Goal: Task Accomplishment & Management: Use online tool/utility

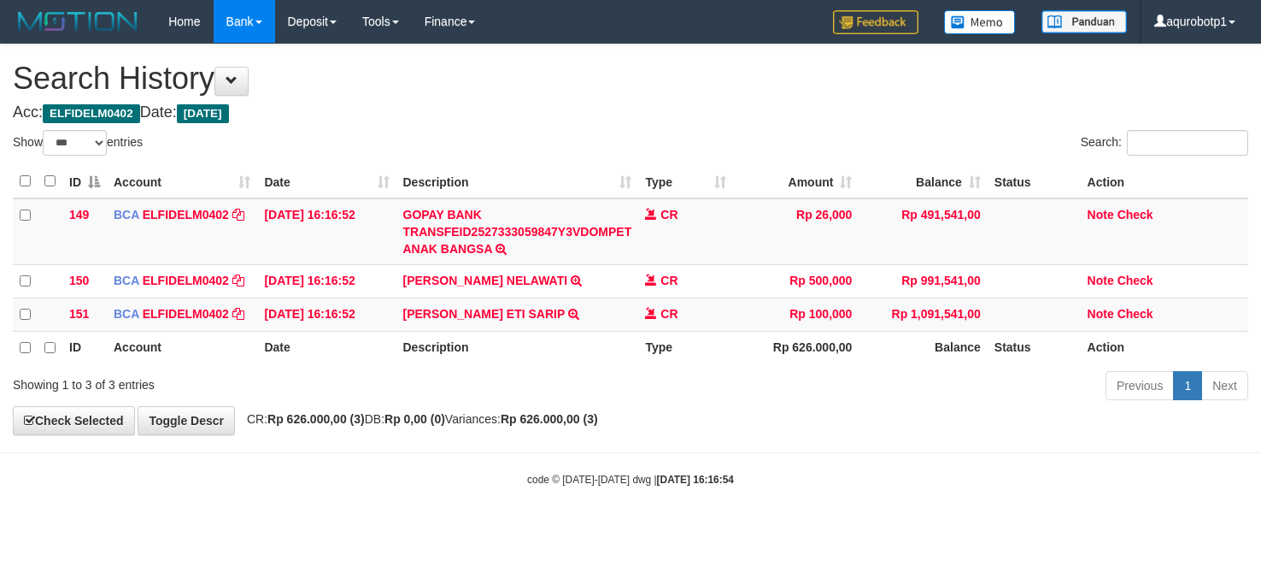
select select "***"
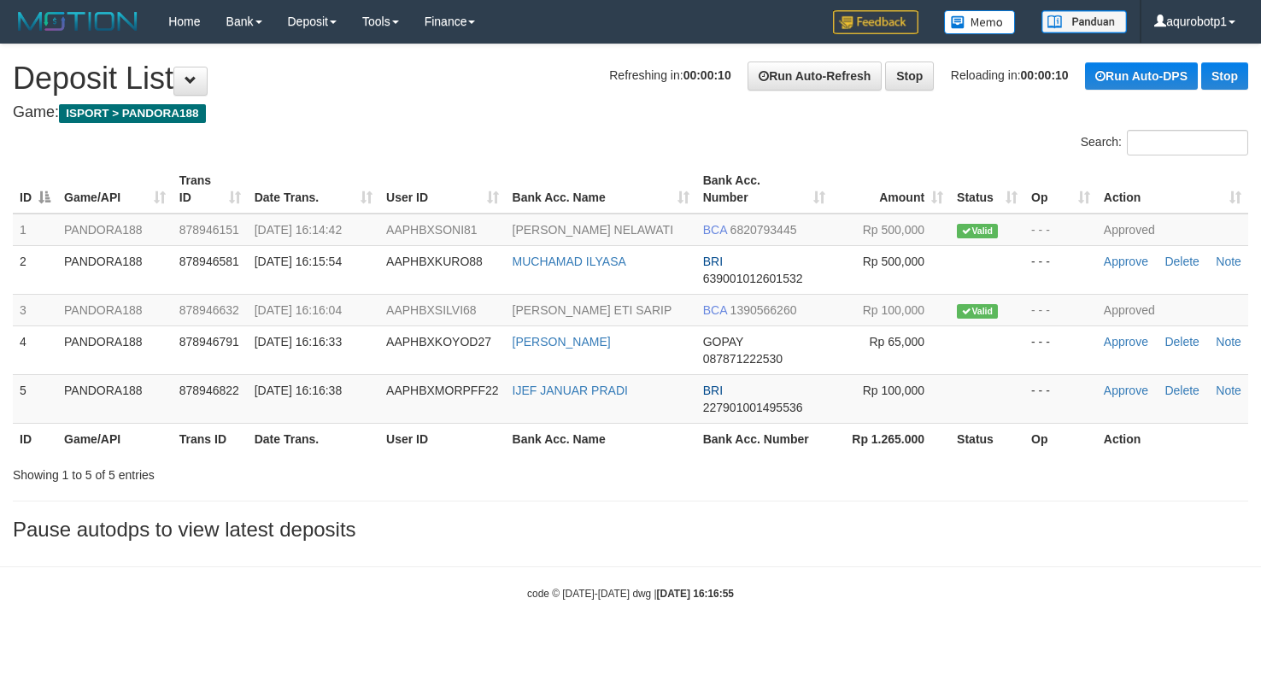
click at [626, 104] on h4 "Game: ISPORT > PANDORA188" at bounding box center [631, 112] width 1236 height 17
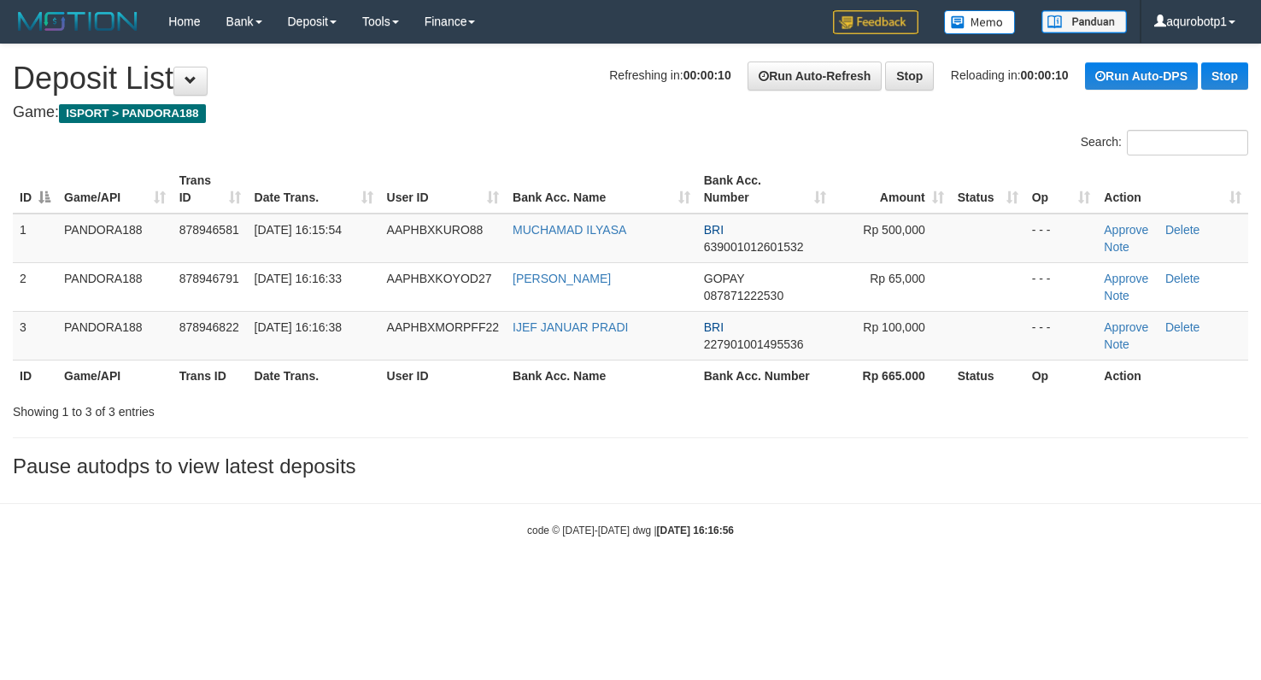
click at [667, 581] on html "Toggle navigation Home Bank Account List Load By Website Group [ISPORT] PANDORA…" at bounding box center [630, 290] width 1261 height 581
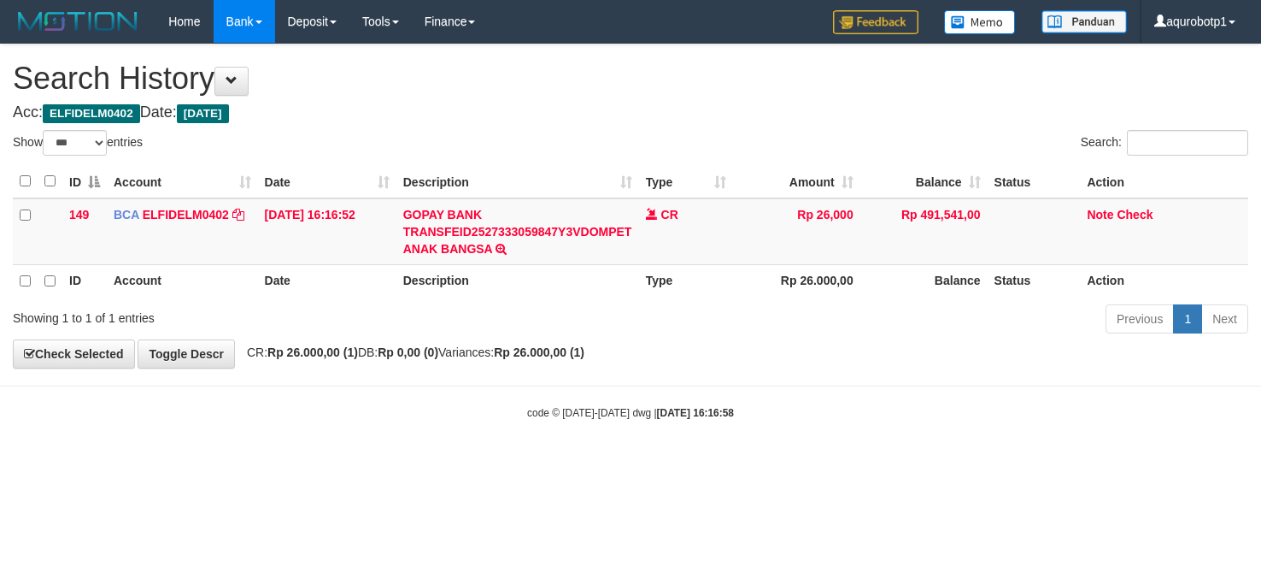
select select "***"
click at [732, 88] on h1 "Search History" at bounding box center [631, 79] width 1236 height 34
click at [783, 138] on div "Search:" at bounding box center [946, 145] width 605 height 30
click at [578, 313] on div "Previous 1 Next" at bounding box center [893, 321] width 710 height 37
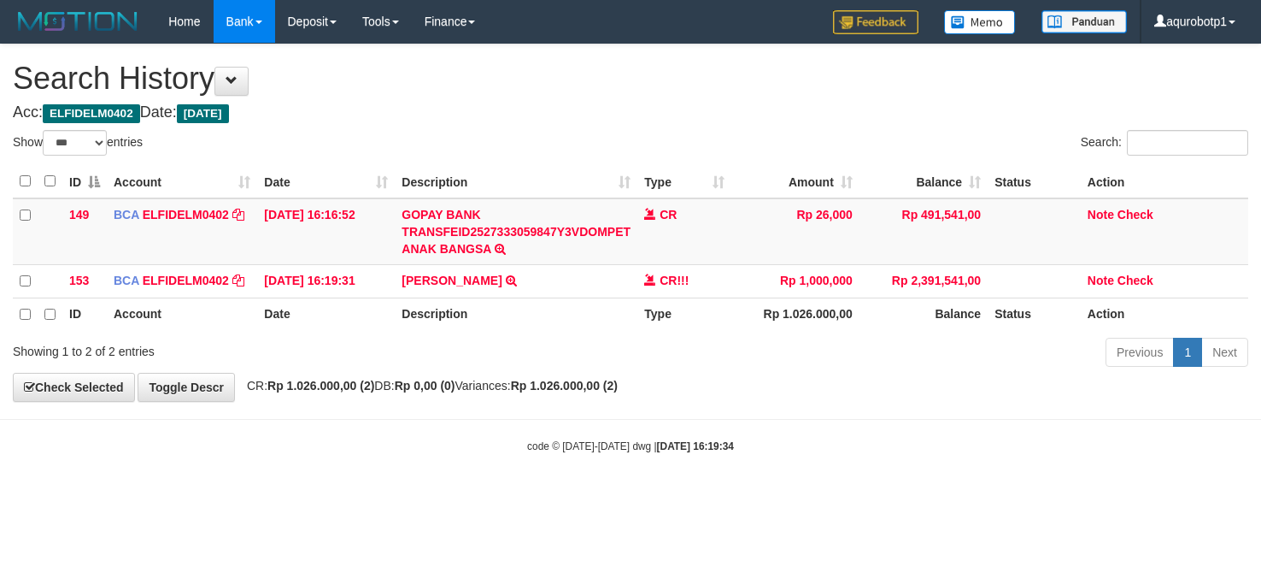
select select "***"
click at [647, 146] on div "Search:" at bounding box center [946, 145] width 605 height 30
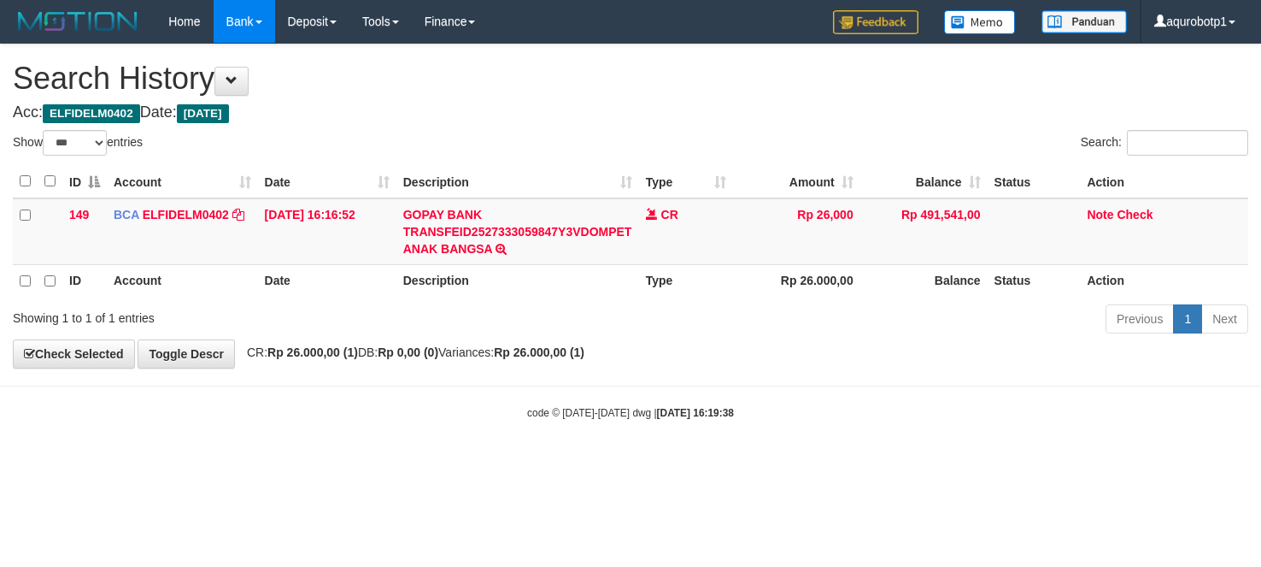
select select "***"
click at [703, 124] on div "**********" at bounding box center [630, 205] width 1261 height 323
click at [697, 121] on div "**********" at bounding box center [630, 205] width 1261 height 323
click at [826, 354] on div "**********" at bounding box center [630, 205] width 1261 height 323
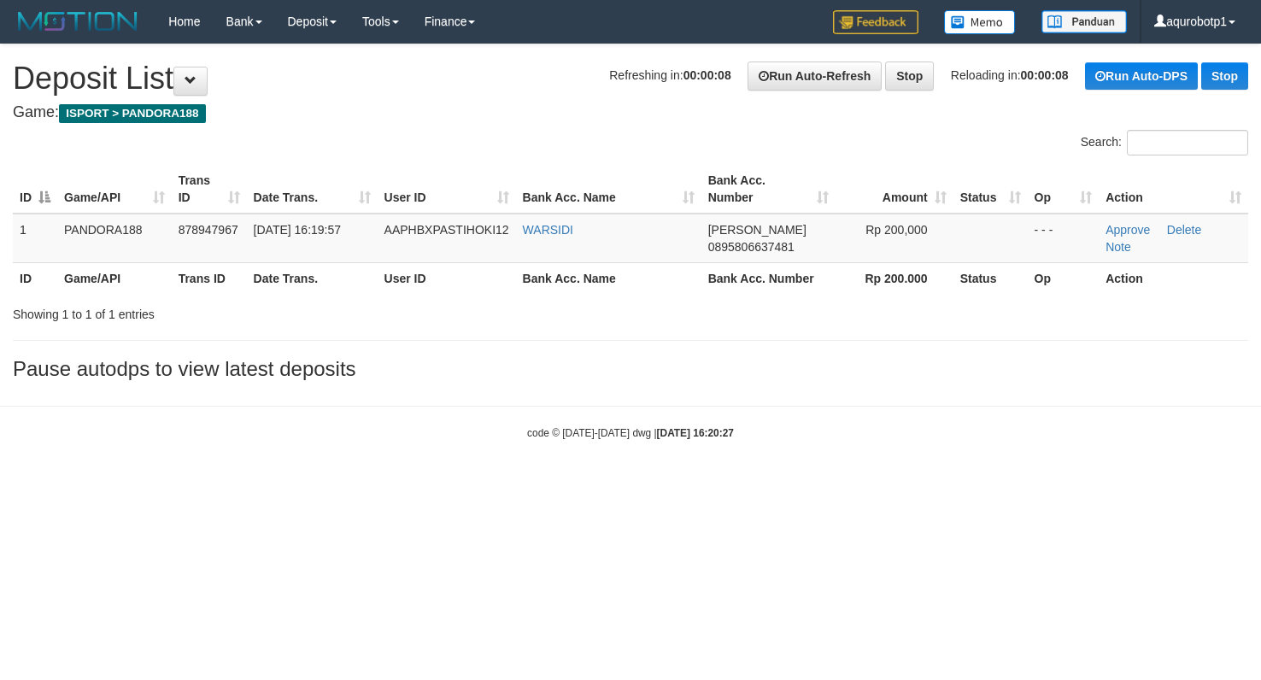
click at [697, 355] on div "**********" at bounding box center [630, 216] width 1261 height 344
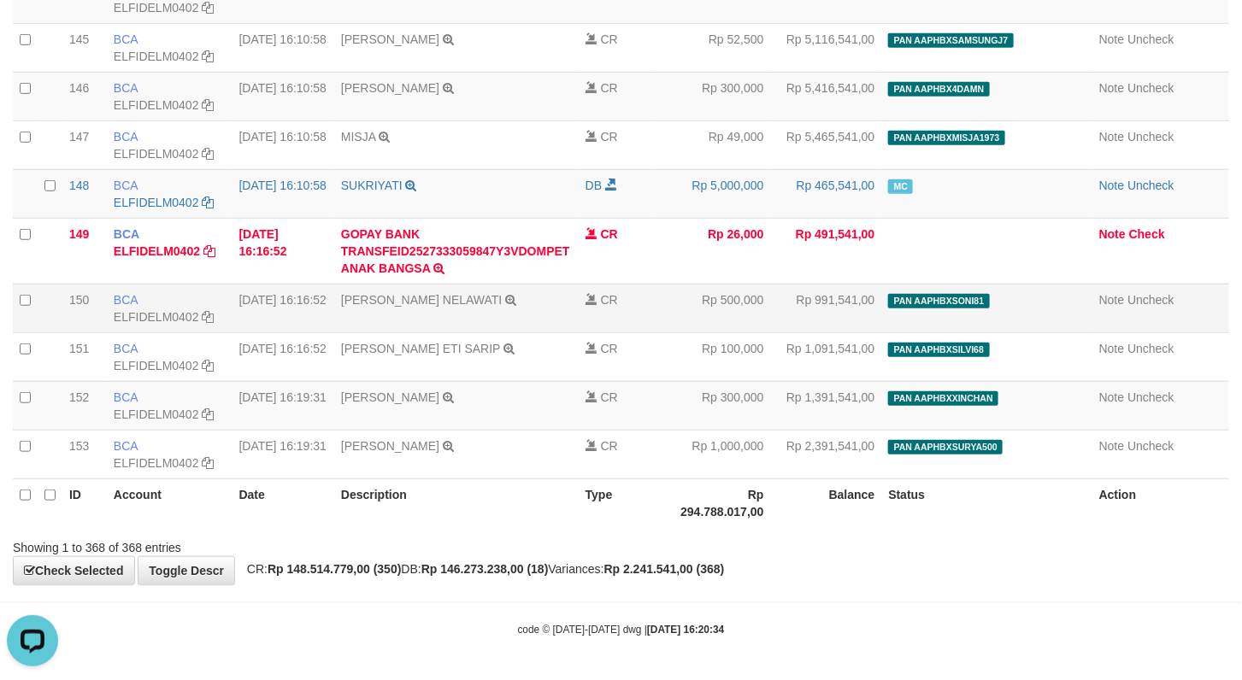
scroll to position [17811, 0]
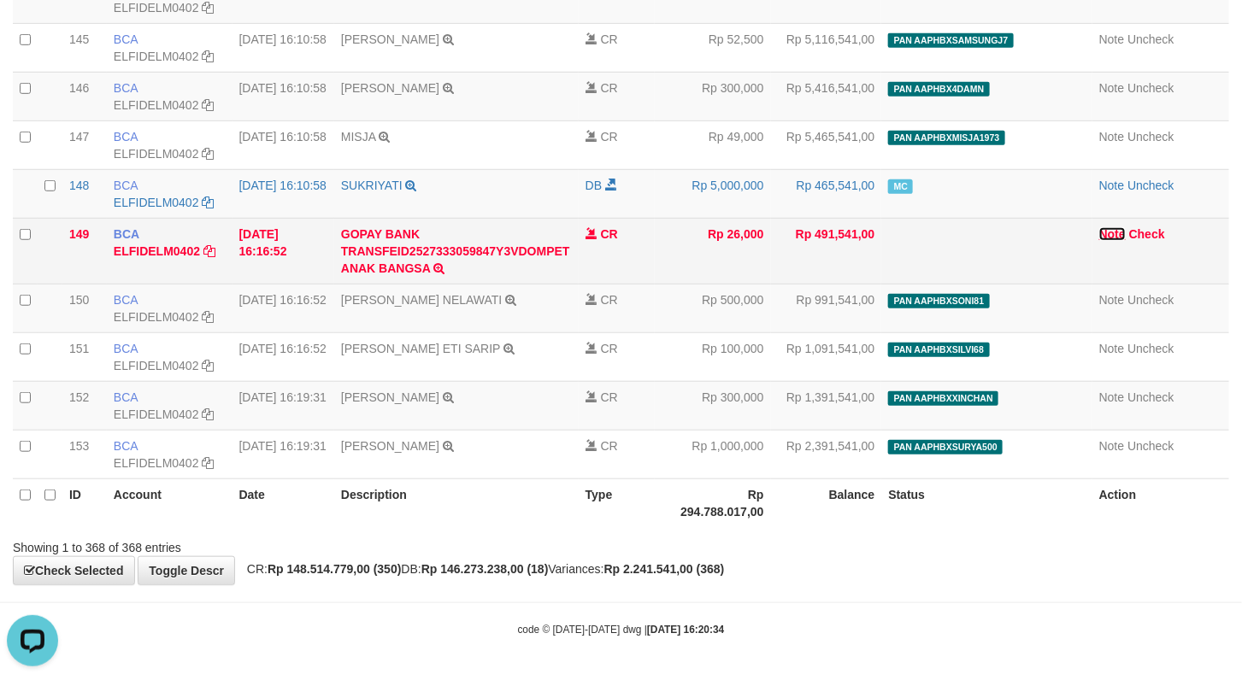
click at [1099, 241] on link "Note" at bounding box center [1112, 234] width 26 height 14
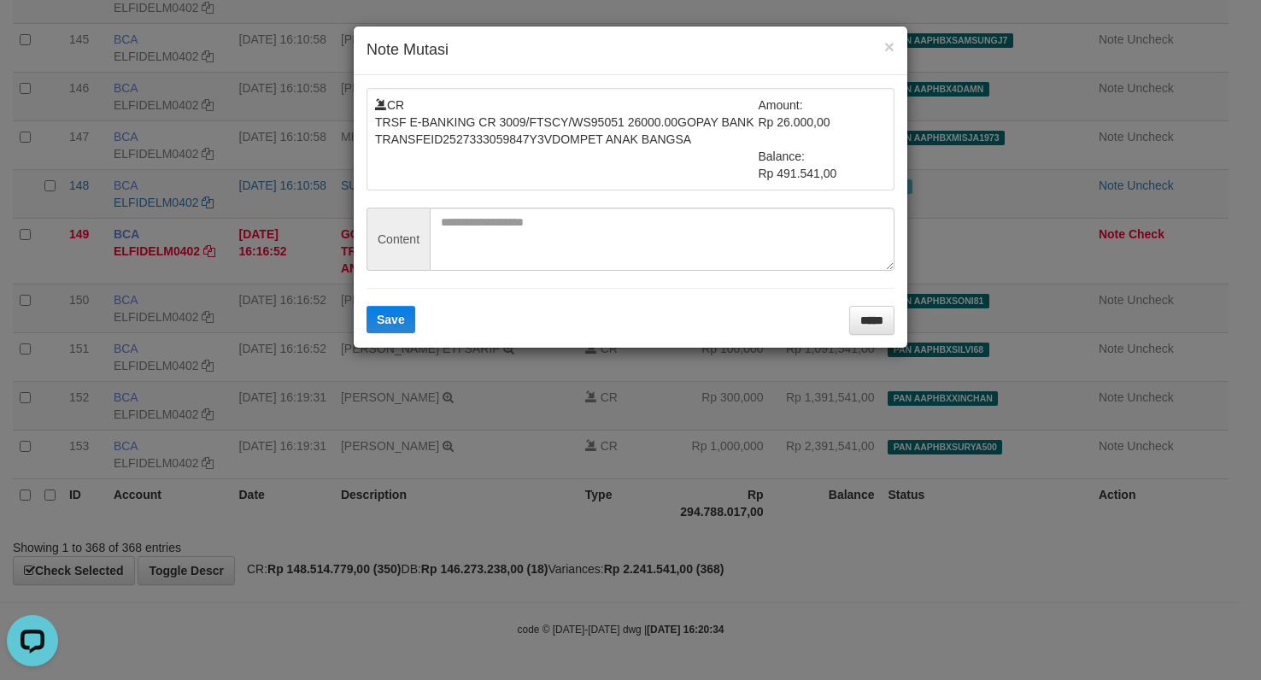
click at [1241, 451] on div "× Note Mutasi CR TRSF E-BANKING CR 3009/FTSCY/WS95051 26000.00GOPAY BANK TRANSF…" at bounding box center [630, 340] width 1261 height 680
click at [885, 55] on button "×" at bounding box center [890, 47] width 10 height 18
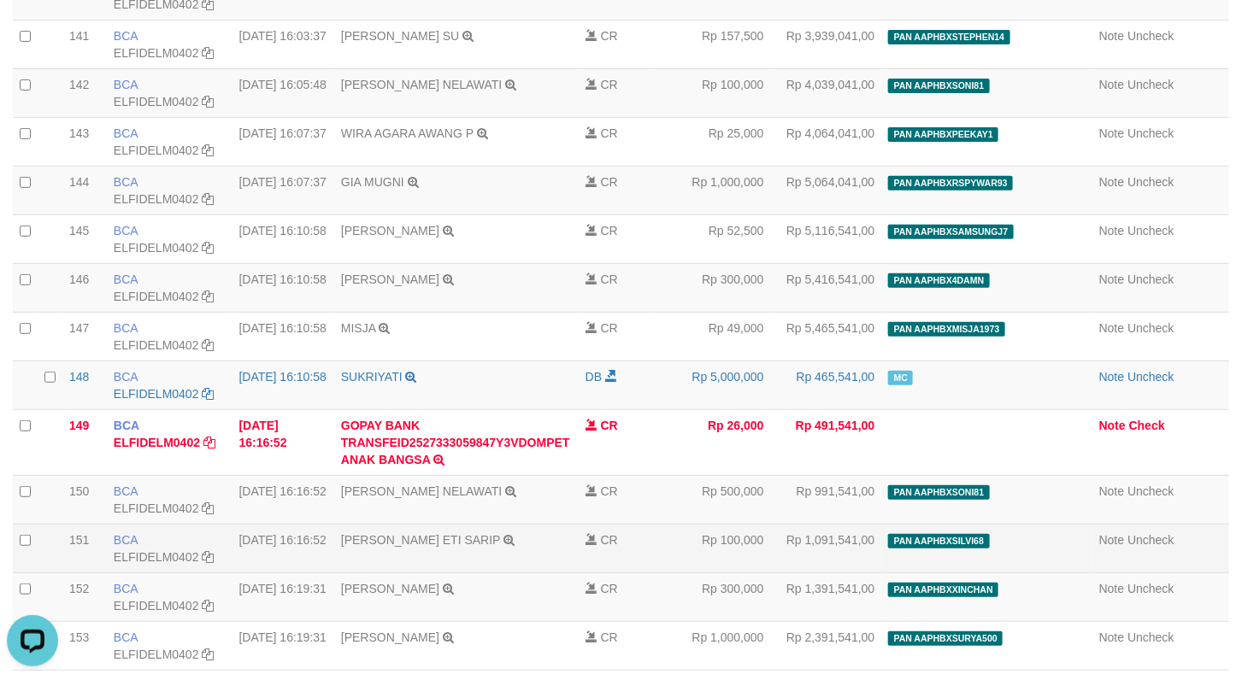
scroll to position [17555, 0]
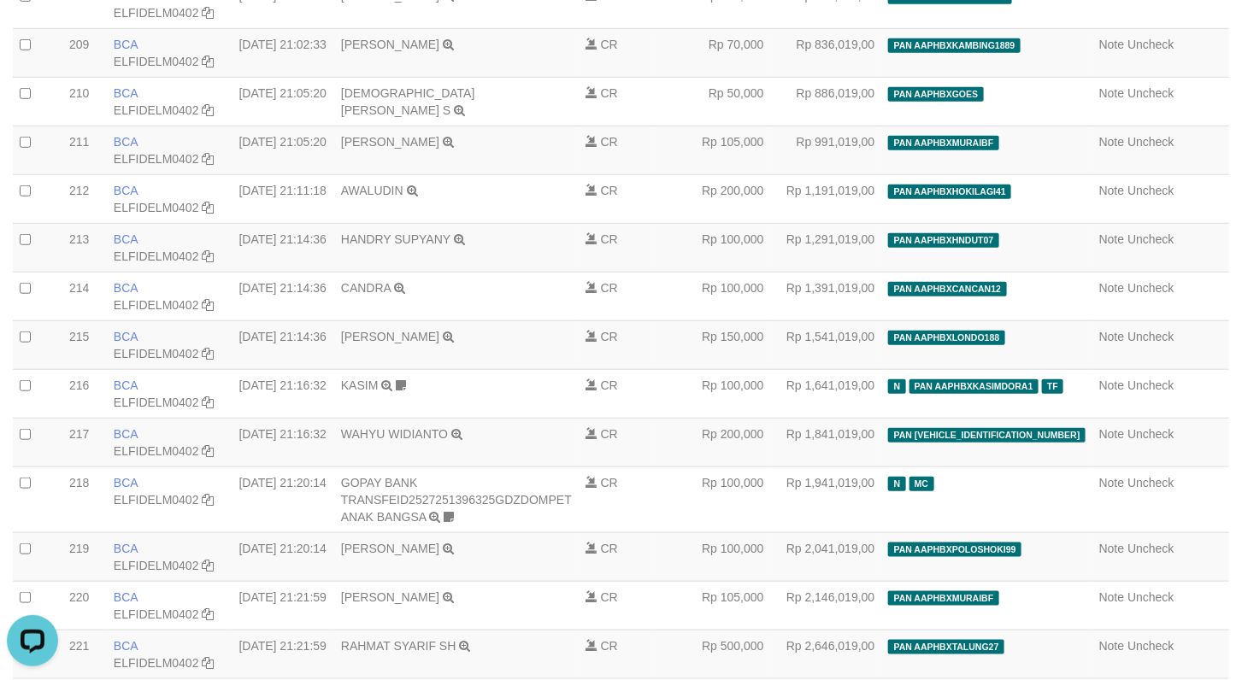
scroll to position [17904, 0]
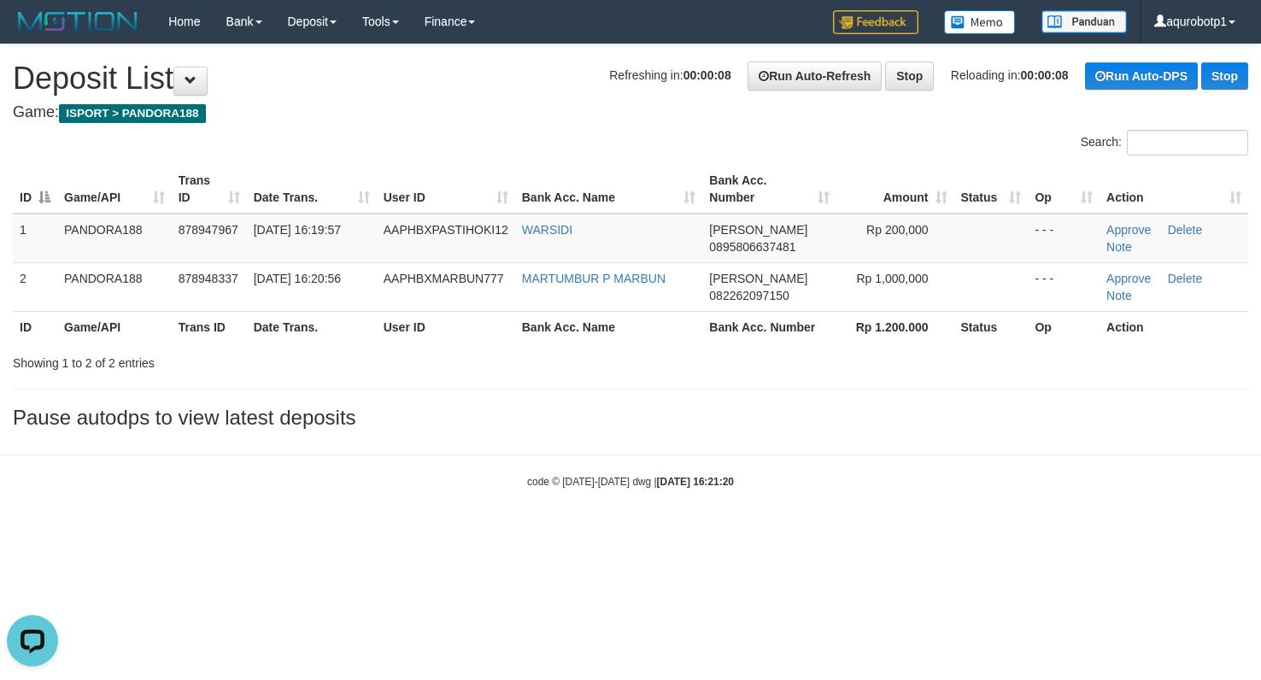
click at [521, 165] on th "Bank Acc. Name" at bounding box center [609, 189] width 188 height 49
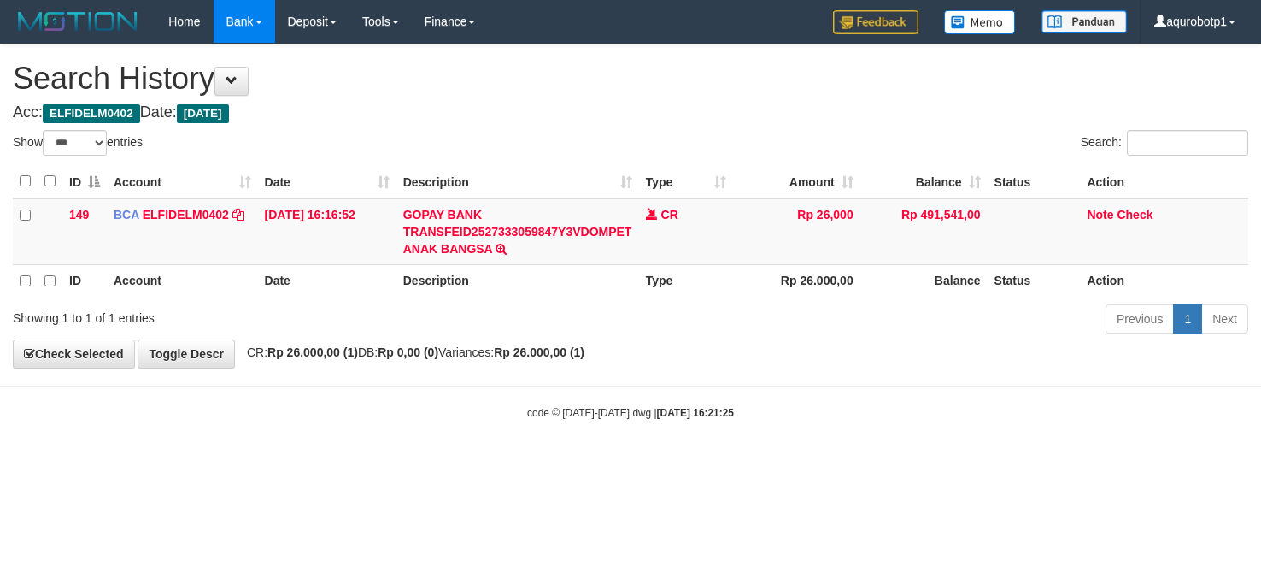
select select "***"
click at [680, 241] on td "CR" at bounding box center [686, 231] width 94 height 67
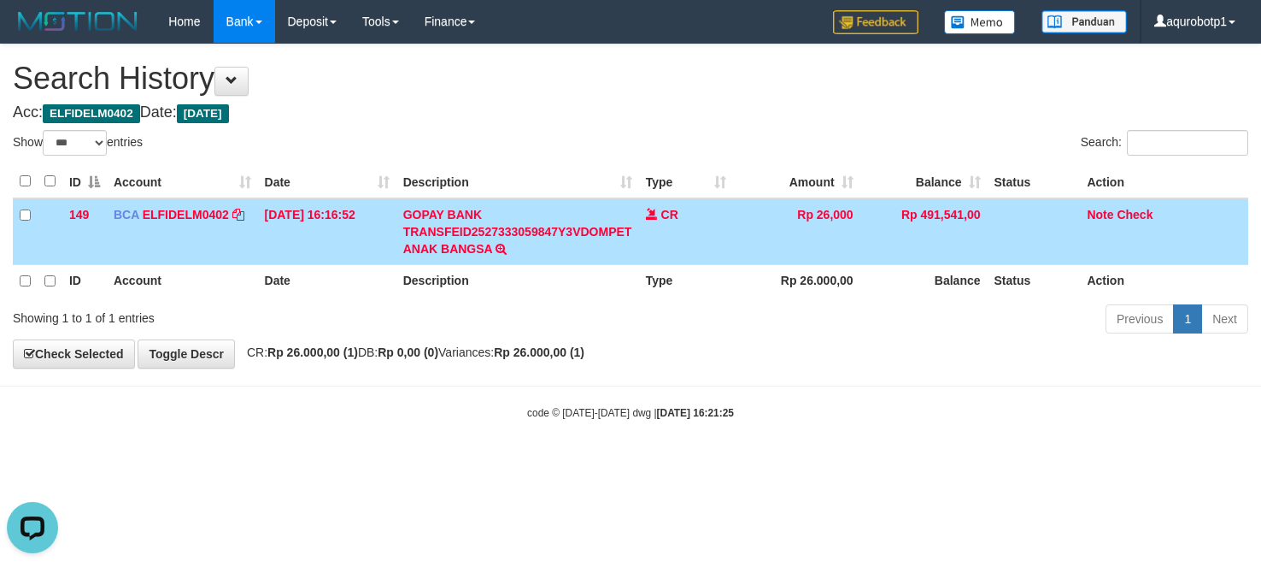
click at [821, 332] on div "Previous 1 Next" at bounding box center [893, 321] width 710 height 37
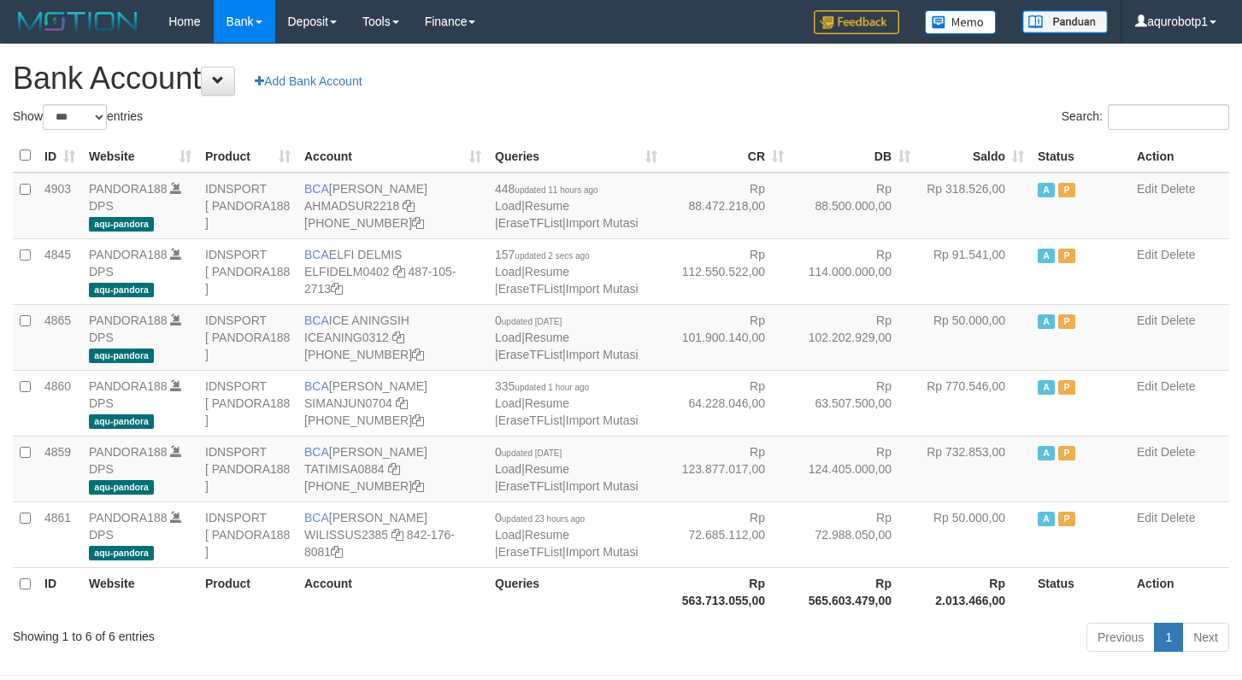
select select "***"
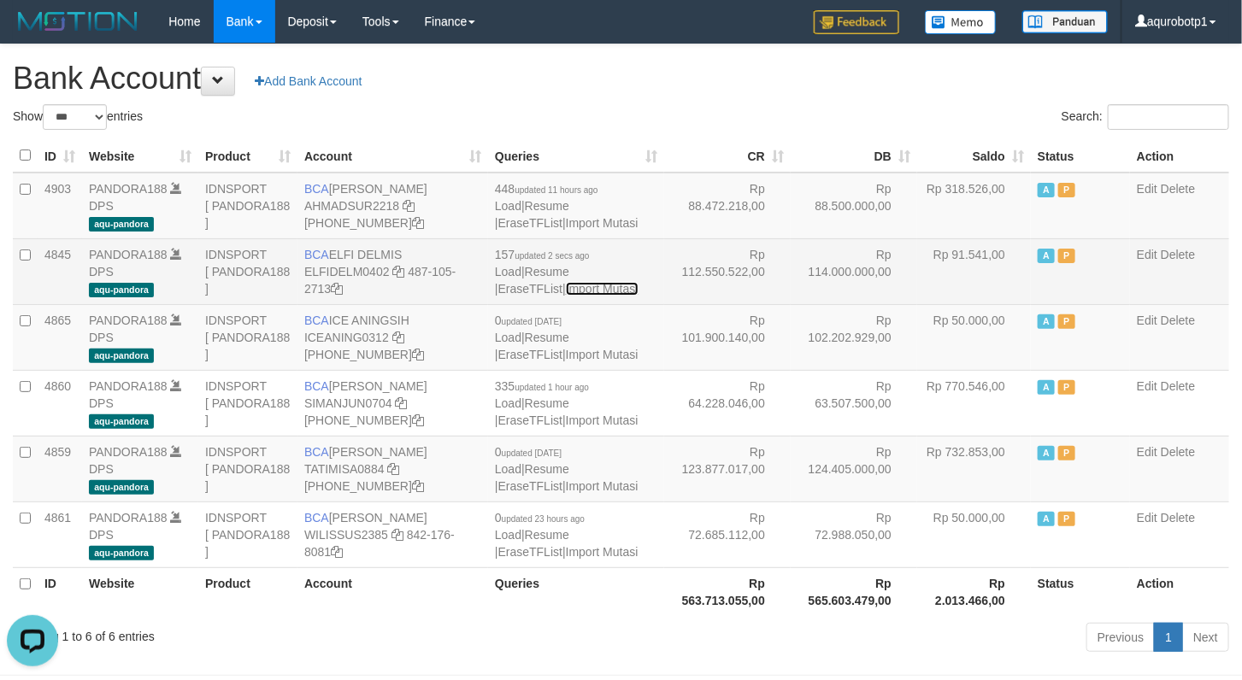
click at [566, 287] on link "Import Mutasi" at bounding box center [602, 289] width 73 height 14
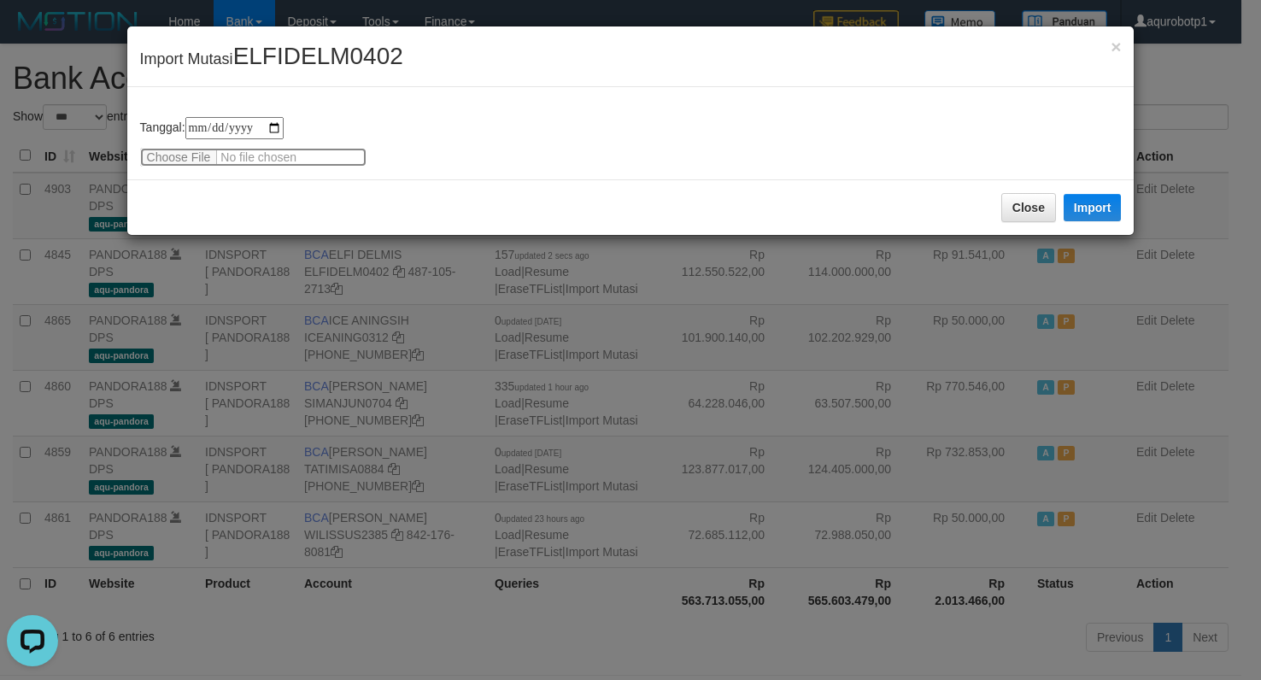
click at [196, 154] on input "file" at bounding box center [253, 157] width 226 height 19
click at [1080, 211] on button "Import" at bounding box center [1093, 207] width 58 height 27
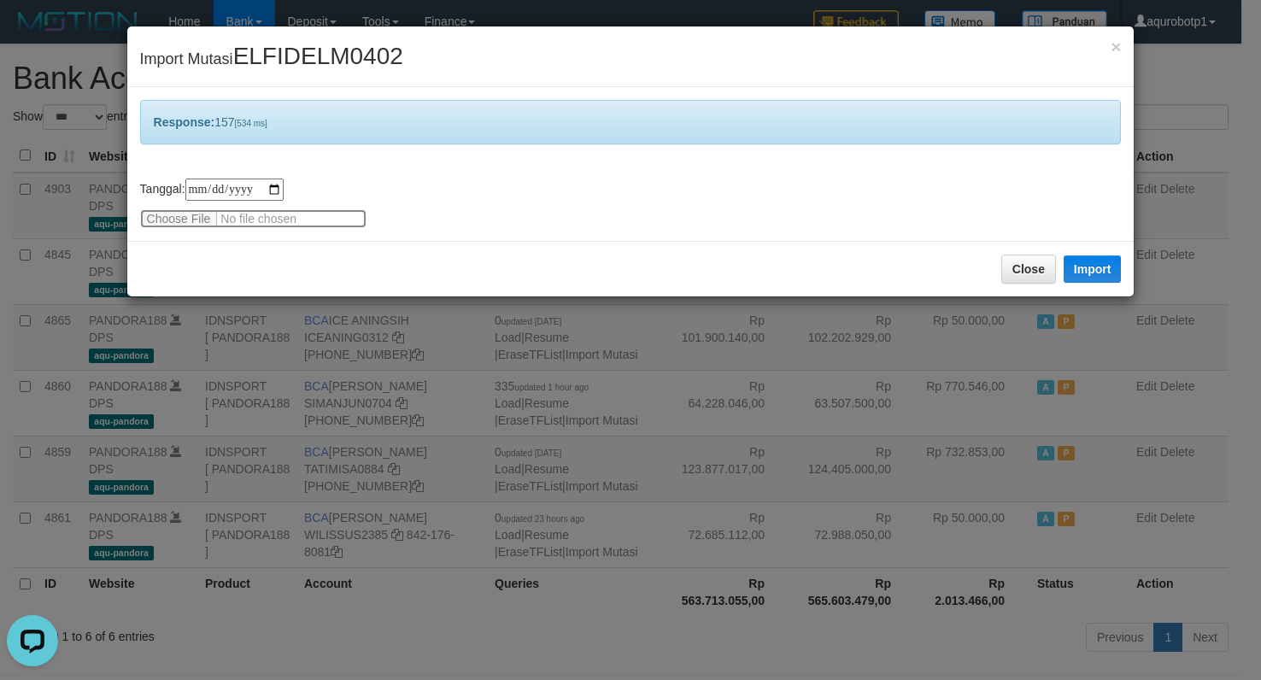
click at [193, 221] on input "file" at bounding box center [253, 218] width 226 height 19
click at [1088, 280] on button "Import" at bounding box center [1093, 269] width 58 height 27
click at [168, 220] on input "file" at bounding box center [253, 218] width 226 height 19
click at [1093, 262] on button "Import" at bounding box center [1093, 269] width 58 height 27
click at [185, 220] on input "file" at bounding box center [253, 218] width 226 height 19
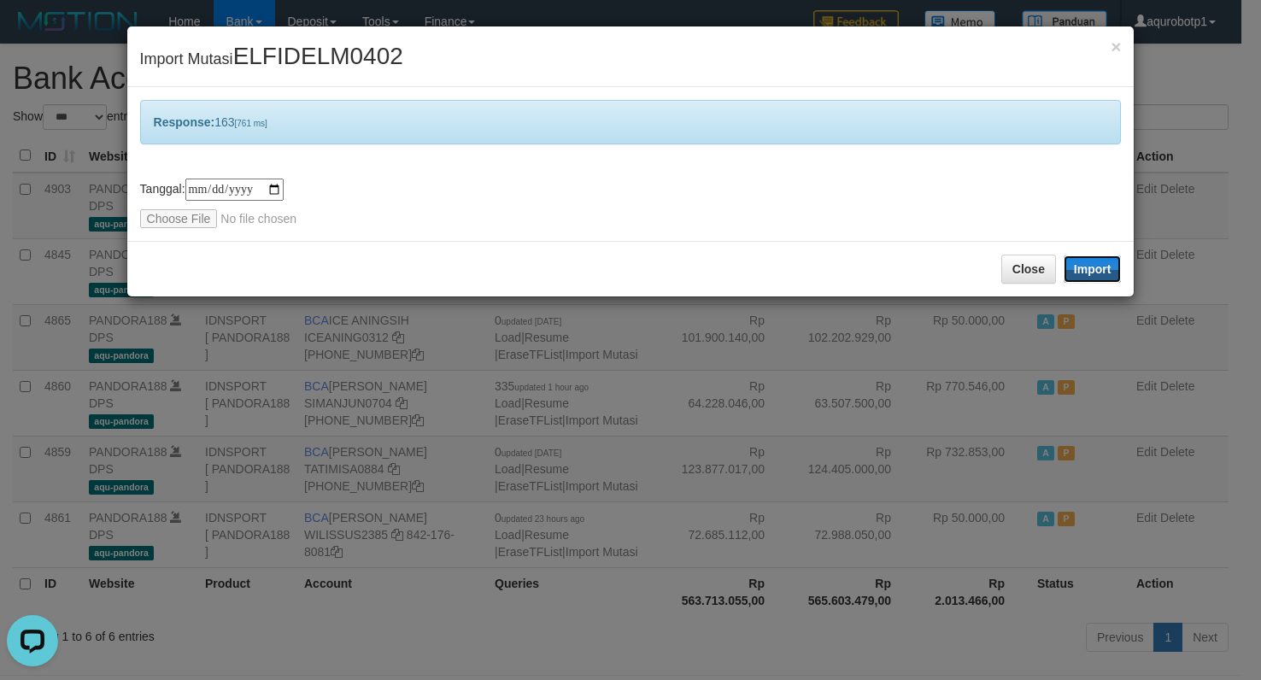
drag, startPoint x: 1106, startPoint y: 269, endPoint x: 837, endPoint y: 661, distance: 475.8
click at [1106, 267] on button "Import" at bounding box center [1093, 269] width 58 height 27
click at [173, 221] on input "file" at bounding box center [253, 218] width 226 height 19
click at [1072, 270] on button "Import" at bounding box center [1093, 269] width 58 height 27
click at [175, 208] on div "**********" at bounding box center [631, 204] width 982 height 50
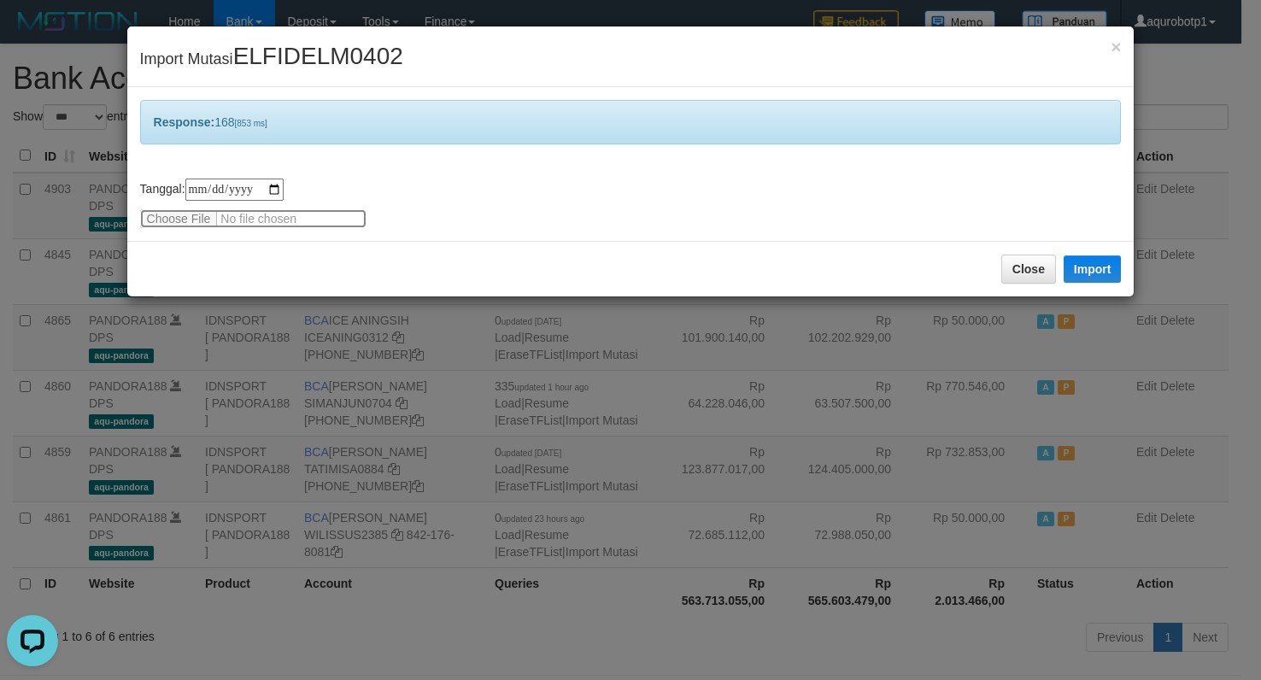
click at [190, 216] on input "file" at bounding box center [253, 218] width 226 height 19
click at [1121, 265] on div "Close Import" at bounding box center [631, 269] width 1008 height 56
click at [1073, 269] on button "Import" at bounding box center [1093, 269] width 58 height 27
click at [198, 216] on input "file" at bounding box center [253, 218] width 226 height 19
click at [1098, 278] on button "Import" at bounding box center [1093, 269] width 58 height 27
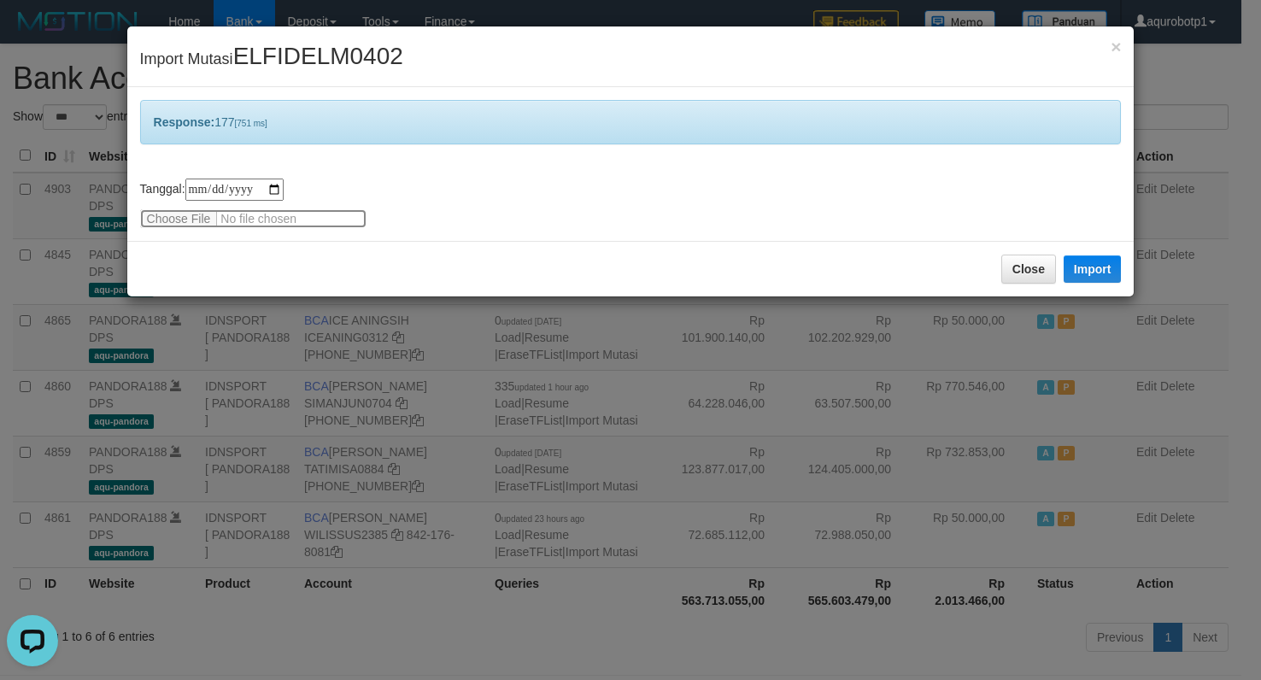
click at [183, 210] on input "file" at bounding box center [253, 218] width 226 height 19
drag, startPoint x: 1106, startPoint y: 275, endPoint x: 867, endPoint y: 667, distance: 459.5
click at [1106, 275] on button "Import" at bounding box center [1093, 269] width 58 height 27
click at [162, 220] on input "file" at bounding box center [253, 218] width 226 height 19
click at [1074, 265] on button "Import" at bounding box center [1093, 269] width 58 height 27
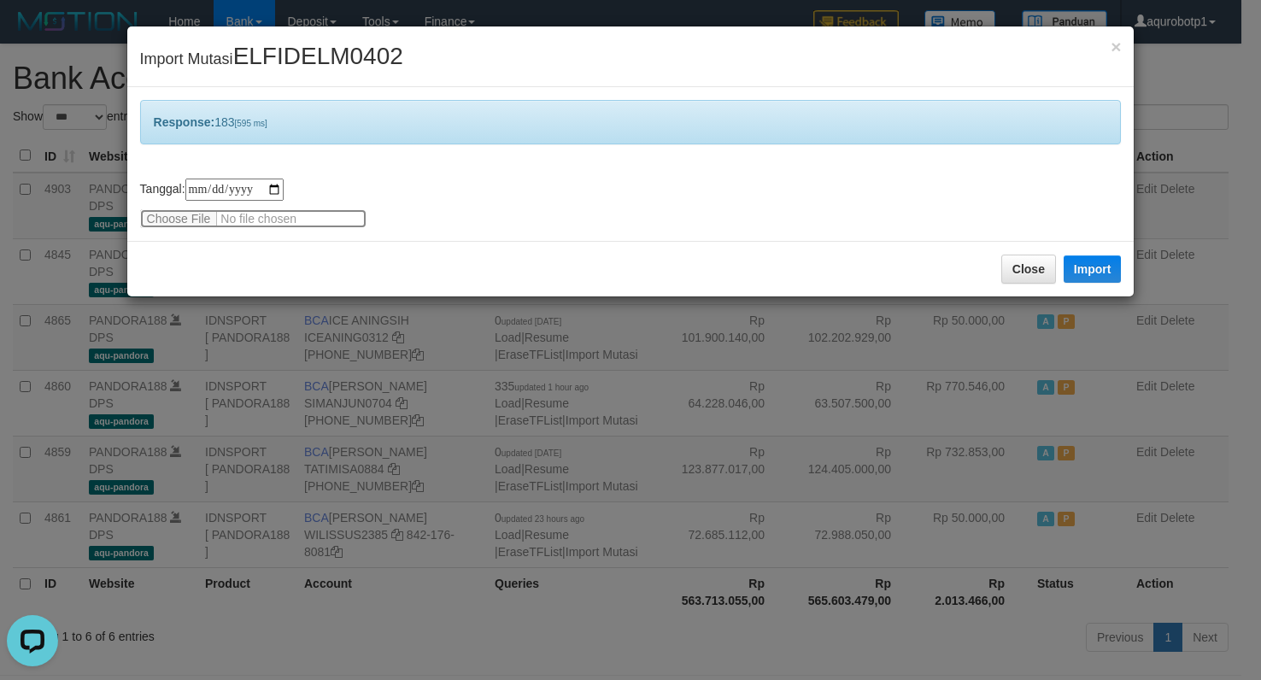
click at [182, 215] on input "file" at bounding box center [253, 218] width 226 height 19
click at [1078, 283] on button "Import" at bounding box center [1093, 269] width 58 height 27
click at [390, 47] on span "ELFIDELM0402" at bounding box center [318, 56] width 170 height 26
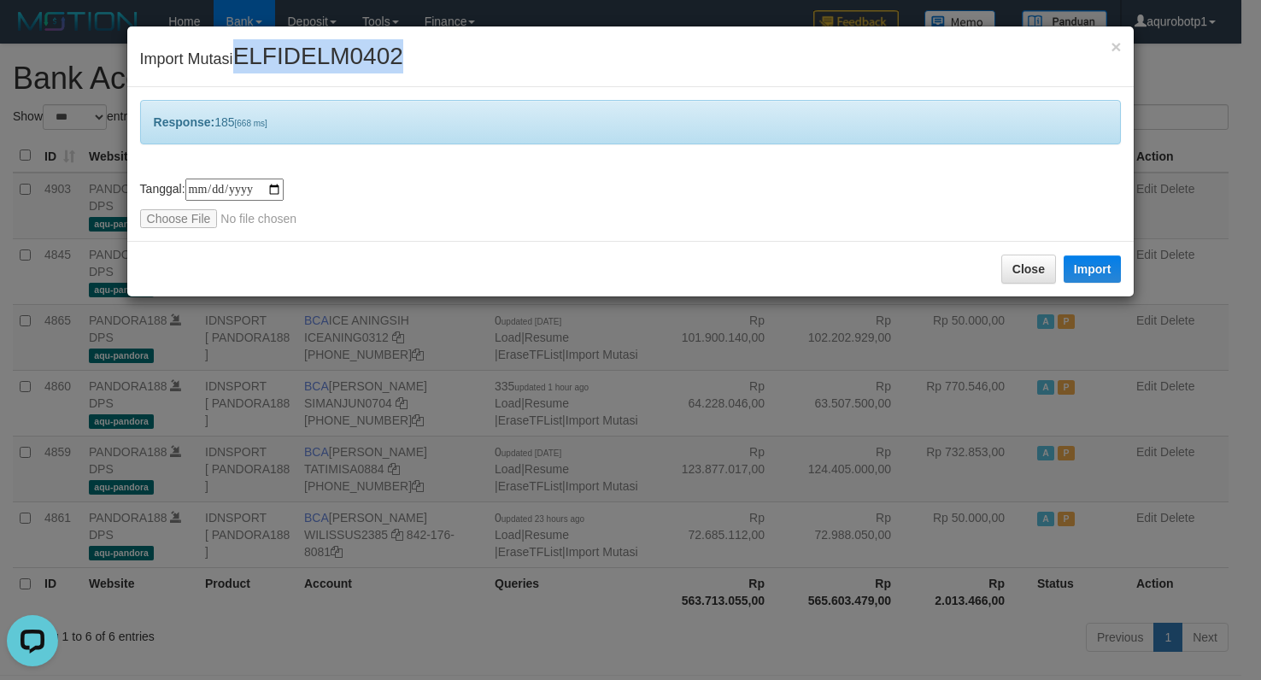
click at [390, 47] on span "ELFIDELM0402" at bounding box center [318, 56] width 170 height 26
copy span "ELFIDELM0402"
click at [185, 211] on input "file" at bounding box center [253, 218] width 226 height 19
click at [1090, 262] on button "Import" at bounding box center [1093, 269] width 58 height 27
click at [180, 218] on input "file" at bounding box center [253, 218] width 226 height 19
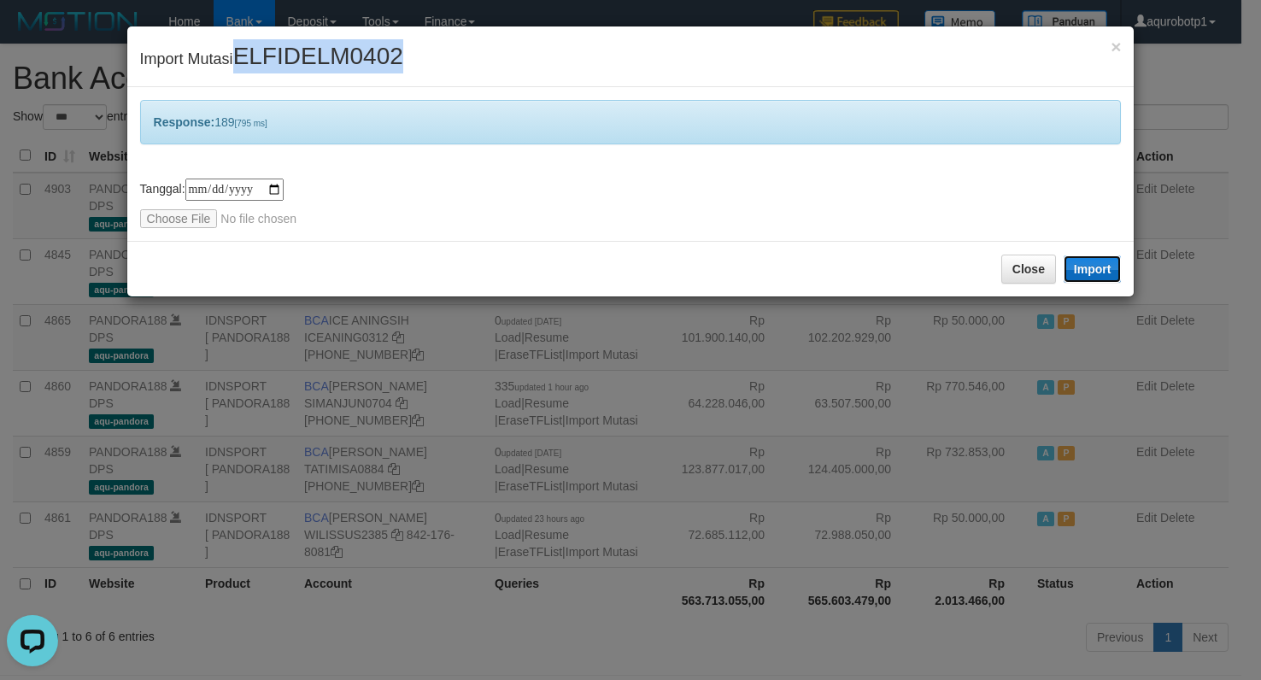
click at [1078, 273] on button "Import" at bounding box center [1093, 269] width 58 height 27
click at [170, 221] on input "file" at bounding box center [253, 218] width 226 height 19
click at [1096, 262] on button "Import" at bounding box center [1093, 269] width 58 height 27
click at [183, 218] on input "file" at bounding box center [253, 218] width 226 height 19
click at [1108, 270] on button "Import" at bounding box center [1093, 269] width 58 height 27
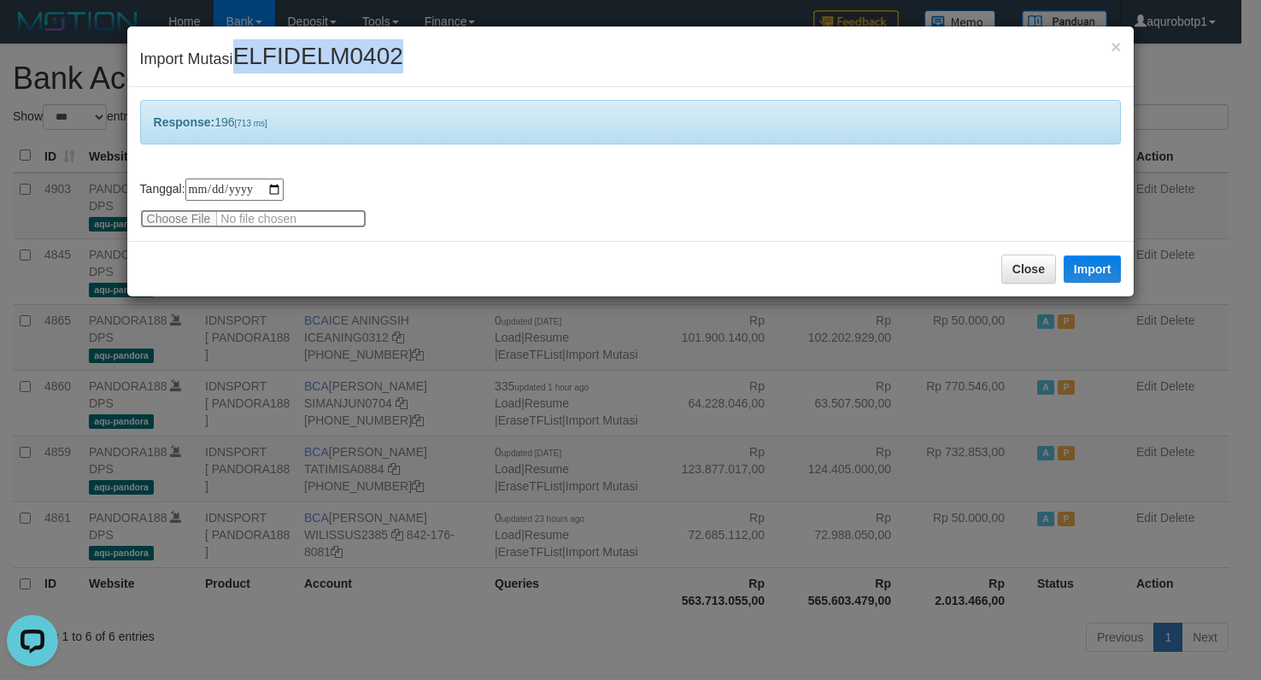
click at [178, 219] on input "file" at bounding box center [253, 218] width 226 height 19
click at [1100, 264] on button "Import" at bounding box center [1093, 269] width 58 height 27
click at [187, 221] on input "file" at bounding box center [253, 218] width 226 height 19
click at [1108, 260] on button "Import" at bounding box center [1093, 269] width 58 height 27
click at [175, 216] on input "file" at bounding box center [253, 218] width 226 height 19
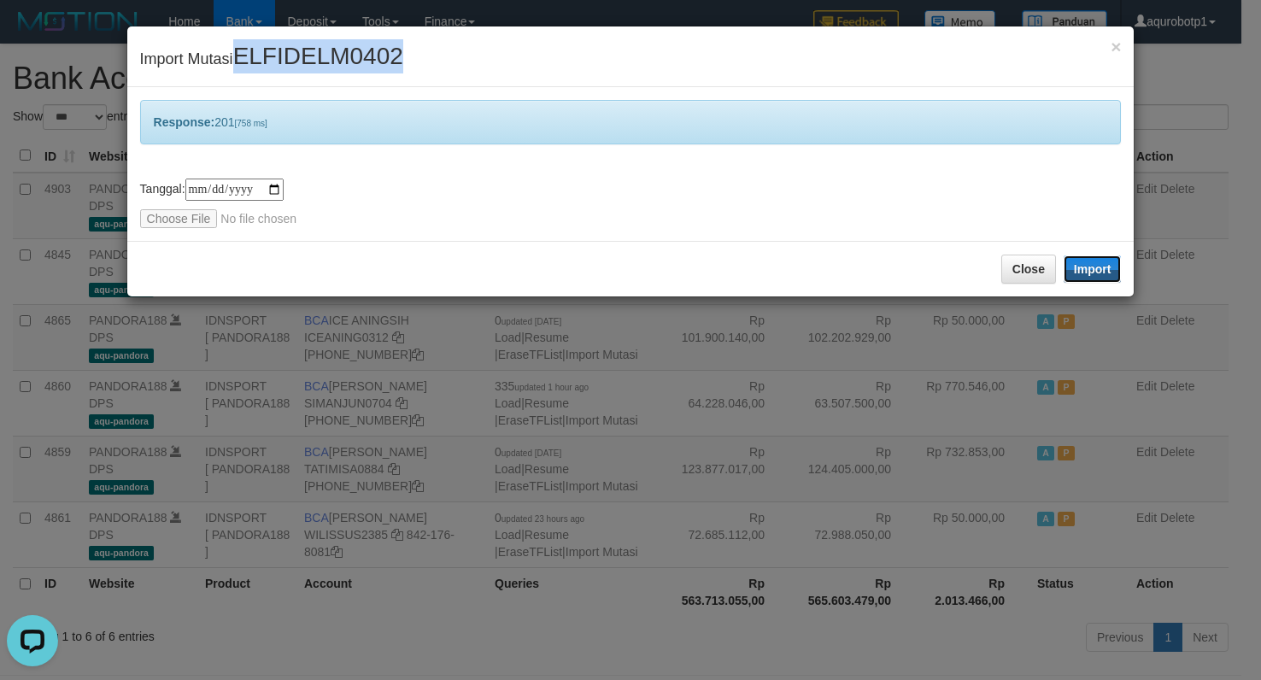
drag, startPoint x: 1108, startPoint y: 274, endPoint x: 661, endPoint y: 380, distance: 459.4
click at [1108, 274] on button "Import" at bounding box center [1093, 269] width 58 height 27
click at [179, 211] on input "file" at bounding box center [253, 218] width 226 height 19
click at [1103, 273] on button "Import" at bounding box center [1093, 269] width 58 height 27
click at [178, 215] on input "file" at bounding box center [253, 218] width 226 height 19
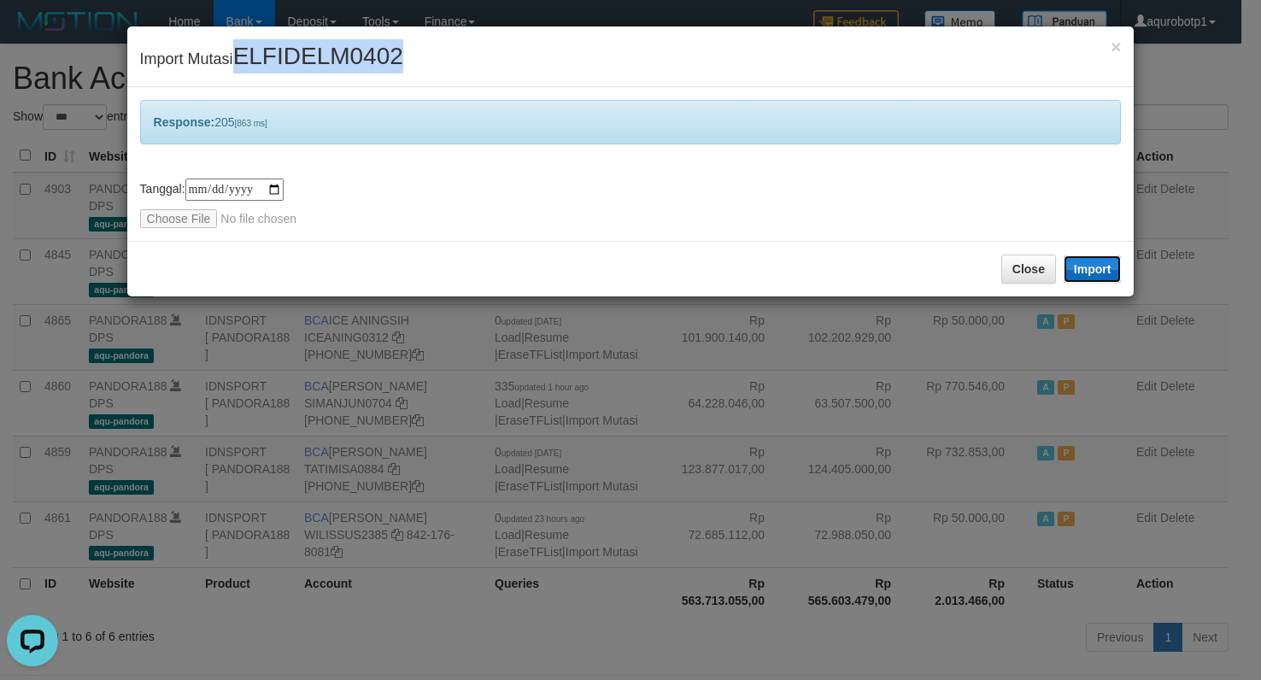
click at [1092, 262] on button "Import" at bounding box center [1093, 269] width 58 height 27
click at [178, 221] on input "file" at bounding box center [253, 218] width 226 height 19
click at [1080, 269] on button "Import" at bounding box center [1093, 269] width 58 height 27
click at [190, 224] on input "file" at bounding box center [253, 218] width 226 height 19
click at [1108, 264] on button "Import" at bounding box center [1093, 269] width 58 height 27
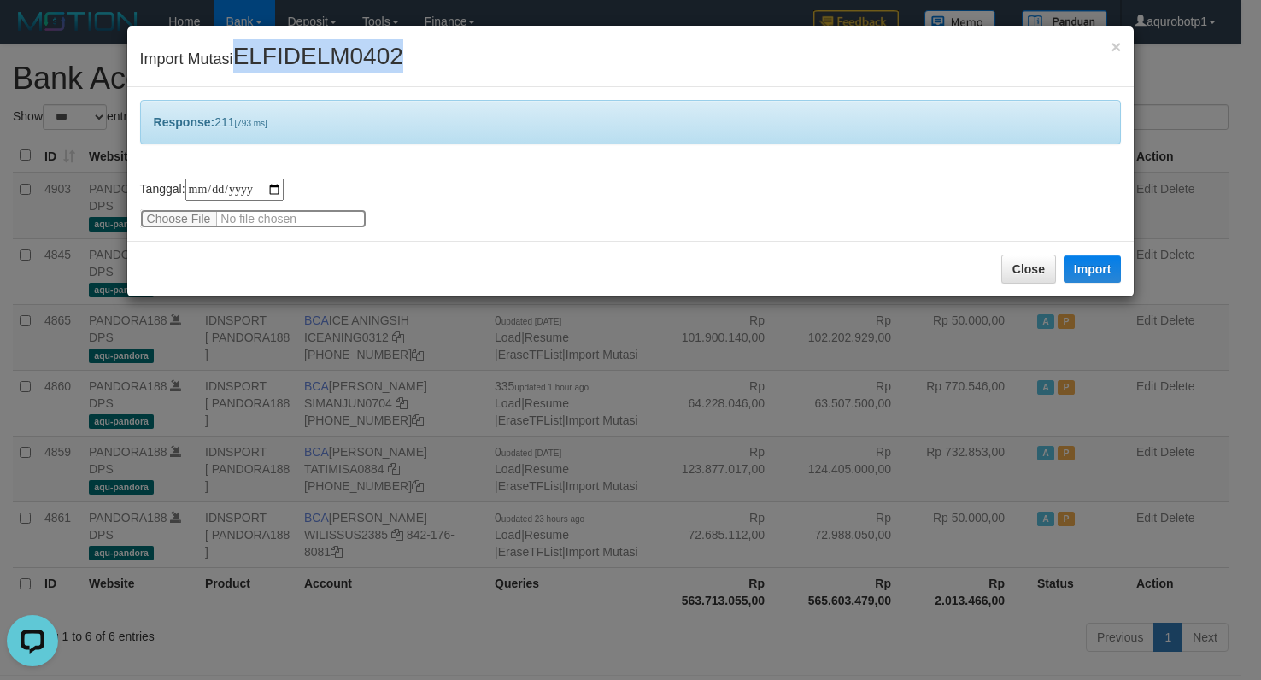
click at [197, 220] on input "file" at bounding box center [253, 218] width 226 height 19
click at [1092, 283] on button "Import" at bounding box center [1093, 269] width 58 height 27
click at [191, 211] on input "file" at bounding box center [253, 218] width 226 height 19
click at [1085, 269] on button "Import" at bounding box center [1093, 269] width 58 height 27
click at [362, 49] on span "ELFIDELM0402" at bounding box center [318, 56] width 170 height 26
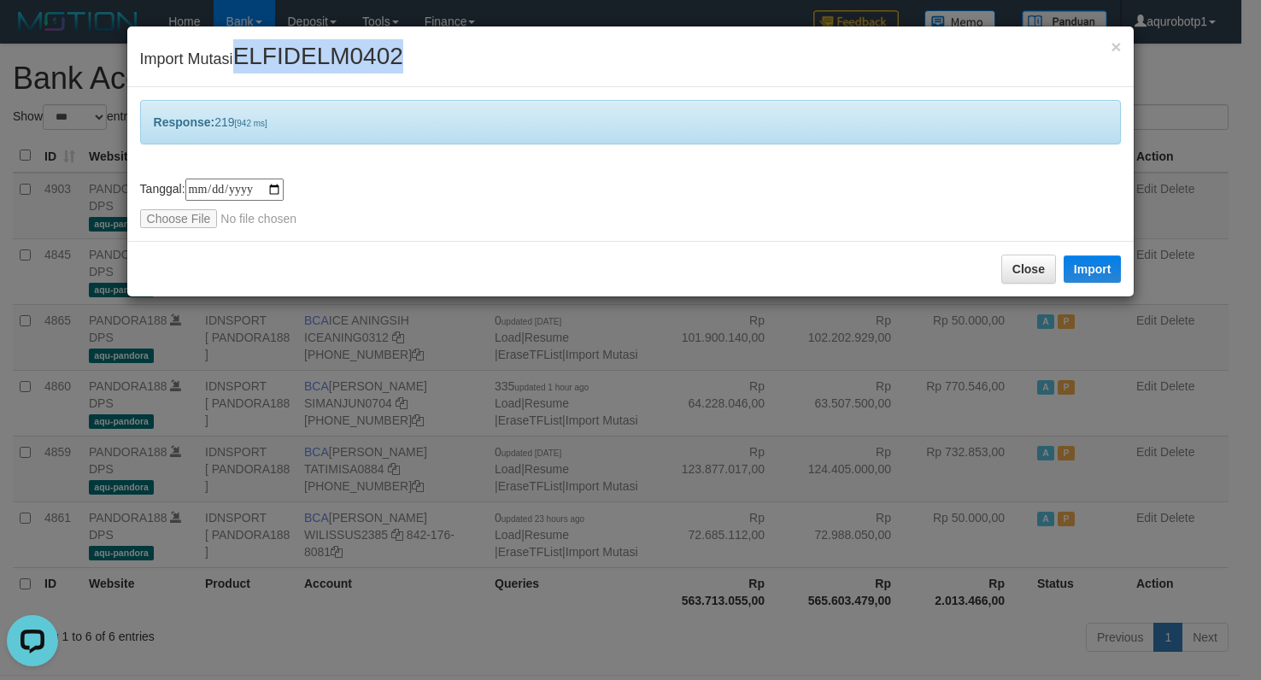
click at [362, 49] on span "ELFIDELM0402" at bounding box center [318, 56] width 170 height 26
click at [185, 206] on div "**********" at bounding box center [631, 204] width 982 height 50
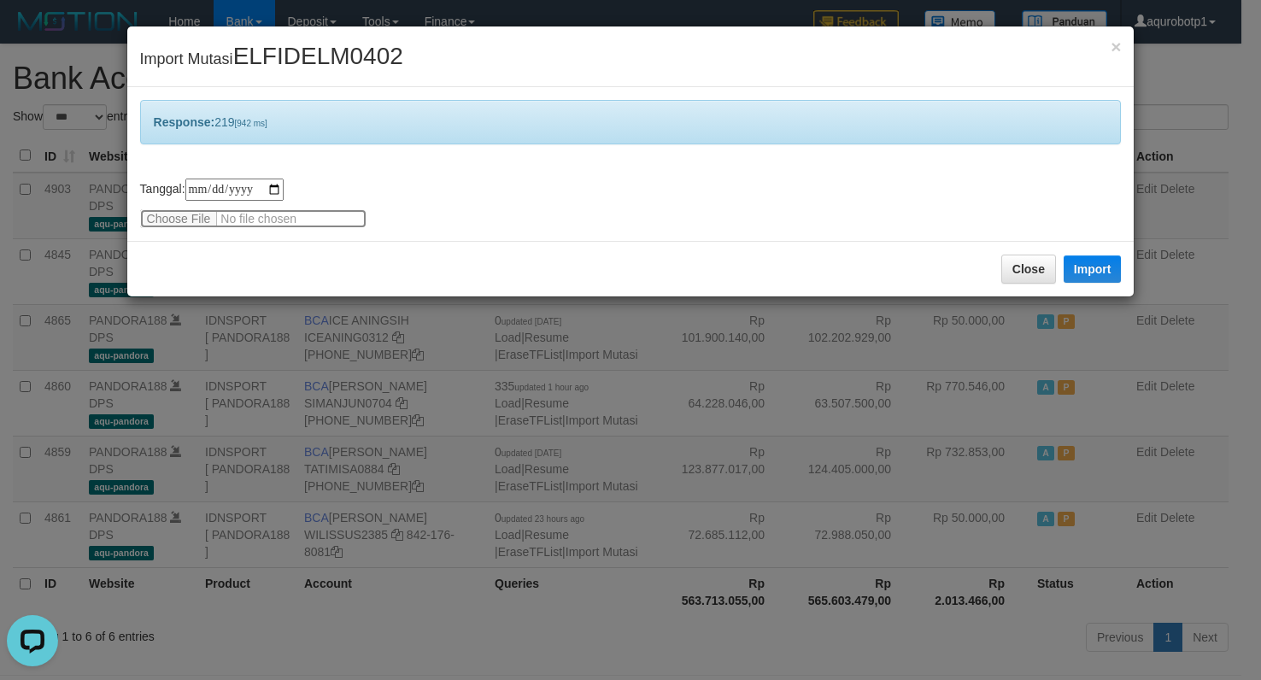
click at [188, 211] on input "file" at bounding box center [253, 218] width 226 height 19
click at [1067, 265] on button "Import" at bounding box center [1093, 269] width 58 height 27
click at [170, 214] on input "file" at bounding box center [253, 218] width 226 height 19
click at [1095, 273] on button "Import" at bounding box center [1093, 269] width 58 height 27
click at [175, 220] on input "file" at bounding box center [253, 218] width 226 height 19
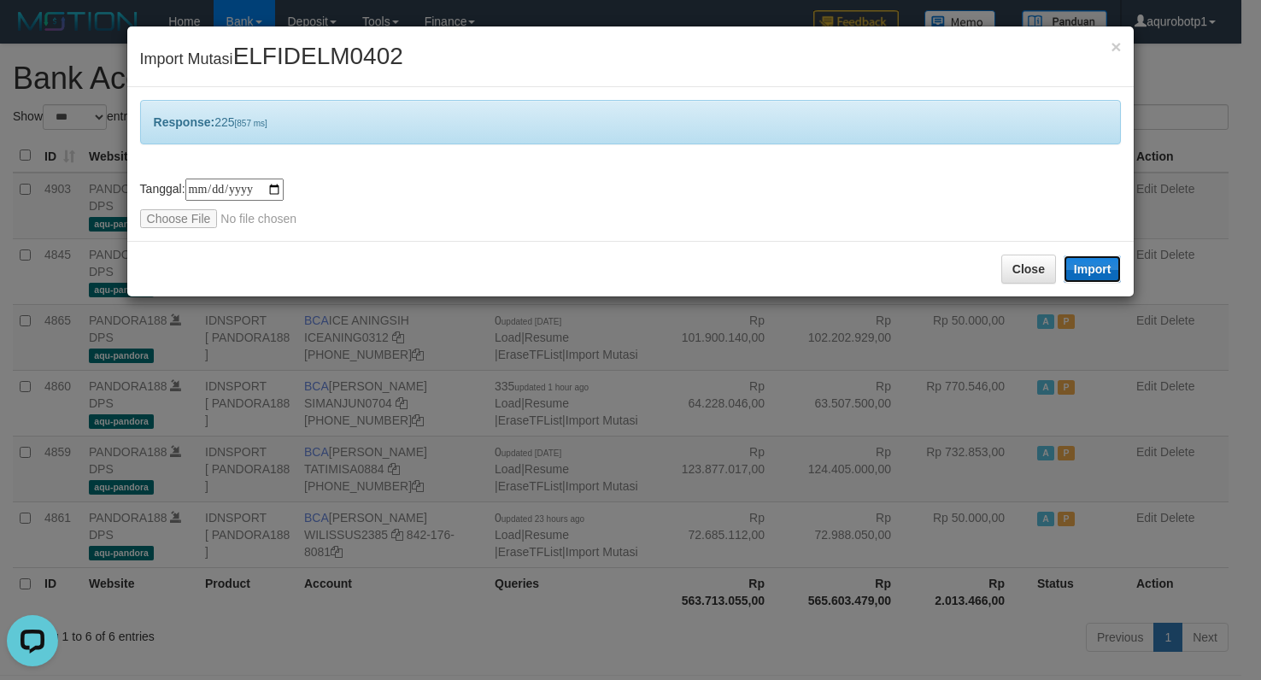
click at [1103, 273] on button "Import" at bounding box center [1093, 269] width 58 height 27
click at [165, 224] on input "file" at bounding box center [253, 218] width 226 height 19
click at [1085, 272] on button "Import" at bounding box center [1093, 269] width 58 height 27
click at [193, 214] on input "file" at bounding box center [253, 218] width 226 height 19
click at [1078, 267] on button "Import" at bounding box center [1093, 269] width 58 height 27
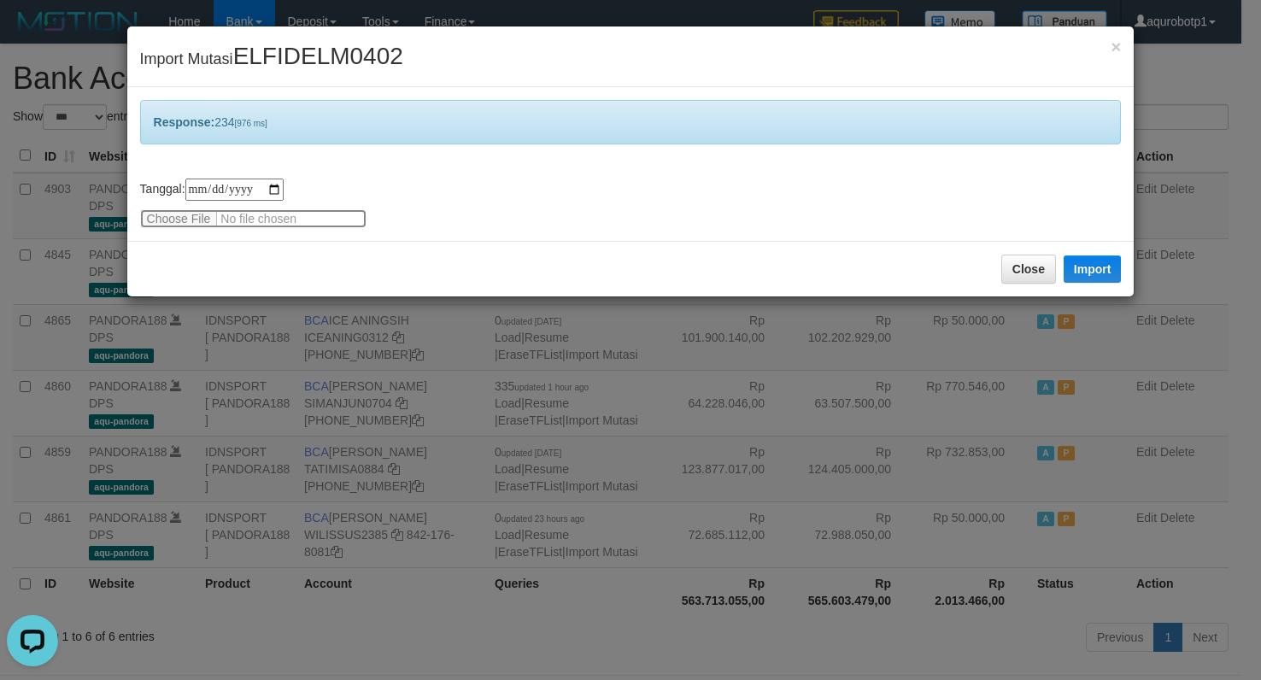
click at [183, 221] on input "file" at bounding box center [253, 218] width 226 height 19
click at [1091, 275] on button "Import" at bounding box center [1093, 269] width 58 height 27
click at [178, 213] on input "file" at bounding box center [253, 218] width 226 height 19
drag, startPoint x: 1114, startPoint y: 269, endPoint x: 993, endPoint y: 674, distance: 422.6
click at [1114, 269] on button "Import" at bounding box center [1093, 269] width 58 height 27
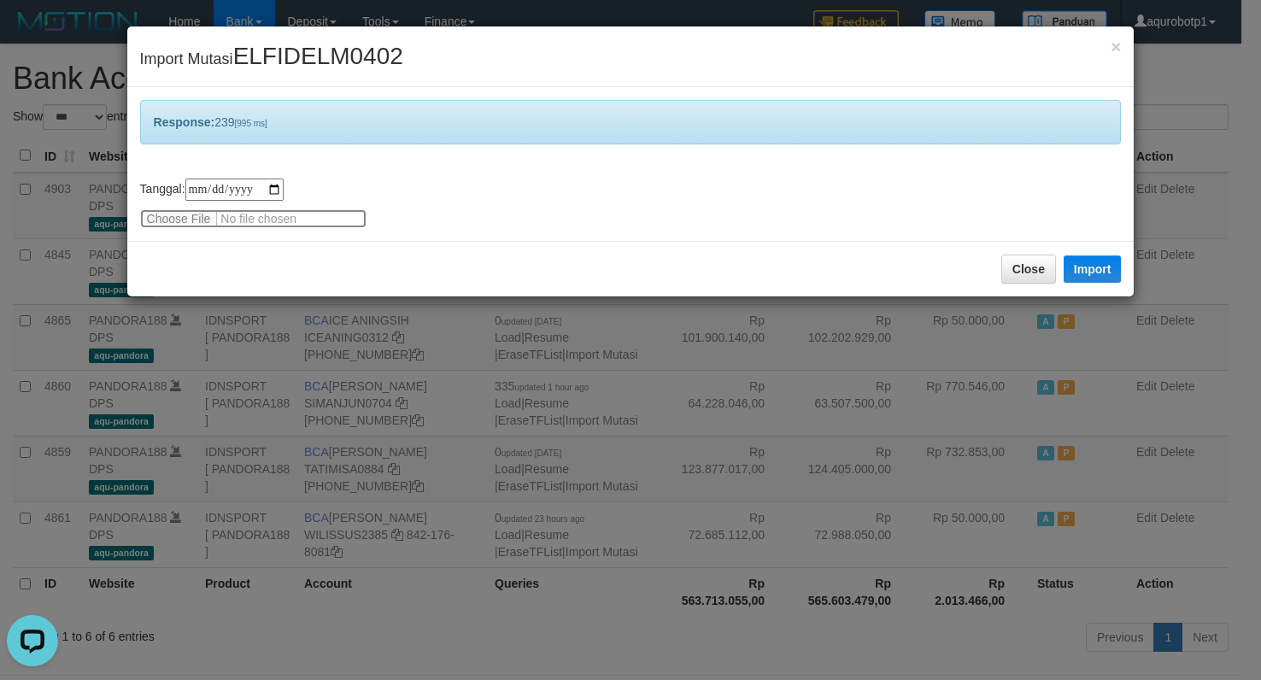
click at [196, 221] on input "file" at bounding box center [253, 218] width 226 height 19
click at [1097, 277] on button "Import" at bounding box center [1093, 269] width 58 height 27
click at [182, 220] on input "file" at bounding box center [253, 218] width 226 height 19
click at [1085, 278] on button "Import" at bounding box center [1093, 269] width 58 height 27
click at [188, 219] on input "file" at bounding box center [253, 218] width 226 height 19
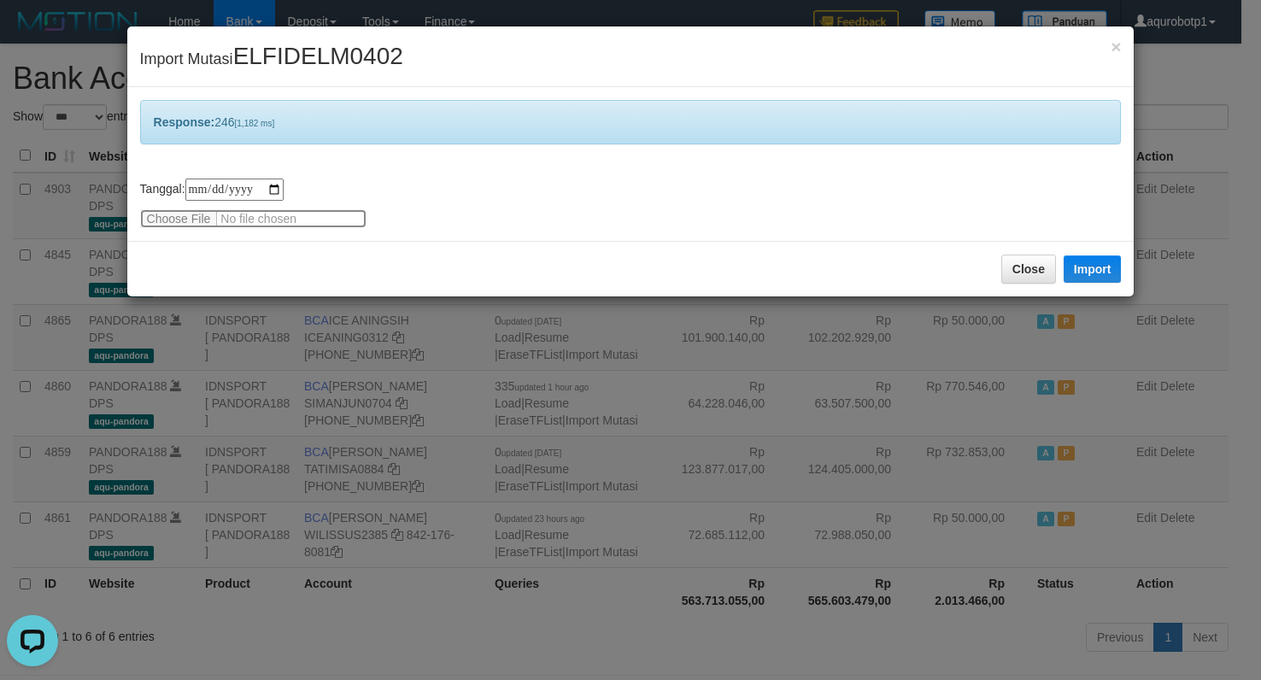
click at [197, 213] on input "file" at bounding box center [253, 218] width 226 height 19
click at [1083, 272] on button "Import" at bounding box center [1093, 269] width 58 height 27
click at [172, 220] on input "file" at bounding box center [253, 218] width 226 height 19
click at [1070, 262] on button "Import" at bounding box center [1093, 269] width 58 height 27
click at [182, 226] on input "file" at bounding box center [253, 218] width 226 height 19
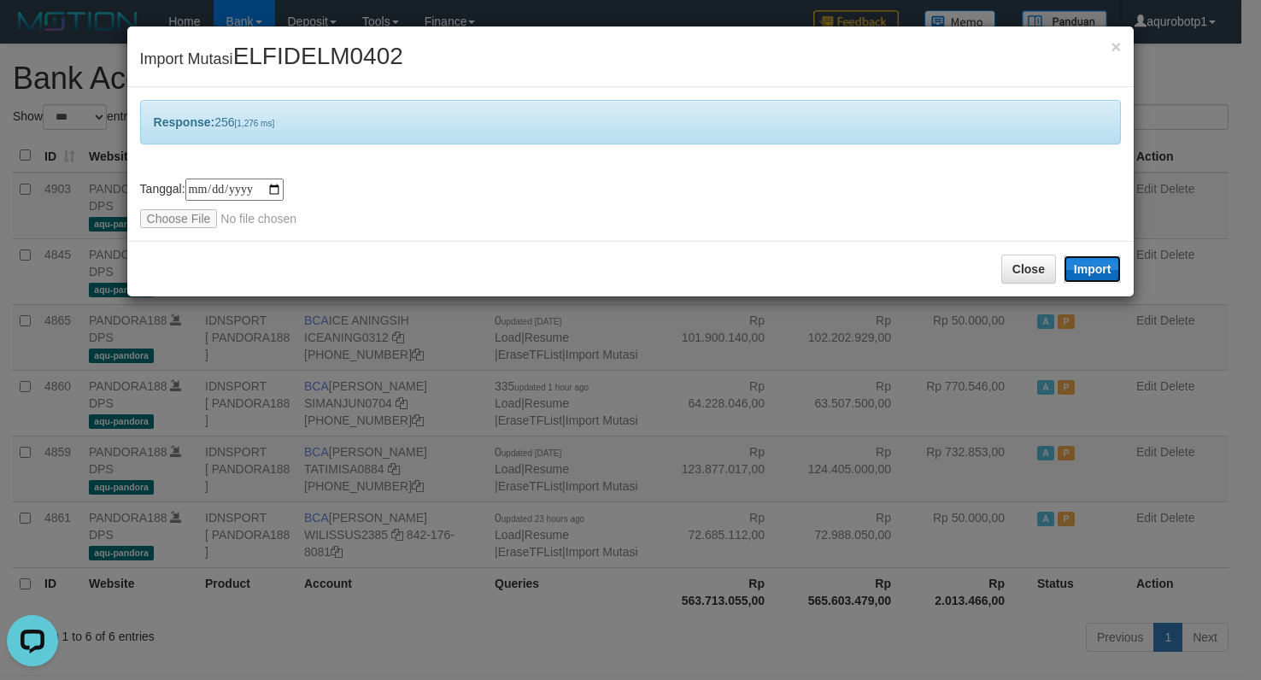
click at [1095, 273] on button "Import" at bounding box center [1093, 269] width 58 height 27
click at [179, 223] on input "file" at bounding box center [253, 218] width 226 height 19
click at [1073, 270] on button "Import" at bounding box center [1093, 269] width 58 height 27
click at [162, 216] on input "file" at bounding box center [253, 218] width 226 height 19
click at [1103, 267] on button "Import" at bounding box center [1093, 269] width 58 height 27
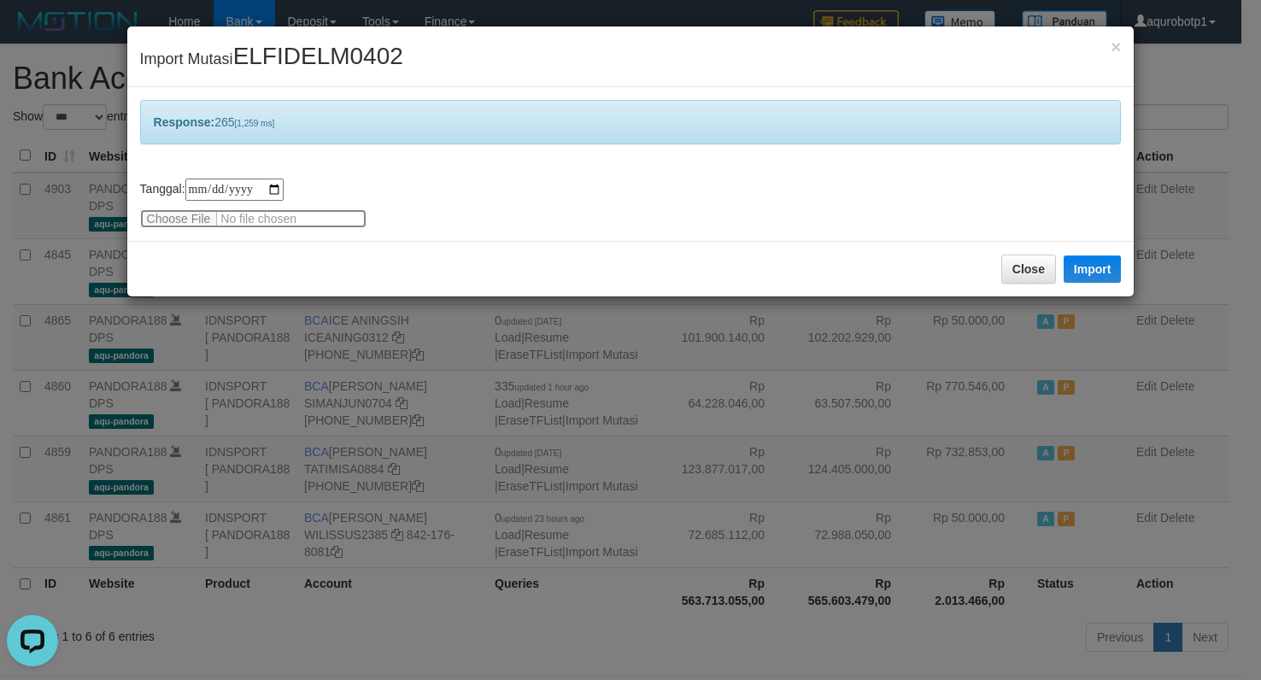
click at [188, 213] on input "file" at bounding box center [253, 218] width 226 height 19
click at [1079, 267] on button "Import" at bounding box center [1093, 269] width 58 height 27
click at [169, 215] on input "file" at bounding box center [253, 218] width 226 height 19
click at [1092, 279] on button "Import" at bounding box center [1093, 269] width 58 height 27
click at [155, 229] on div "**********" at bounding box center [631, 164] width 1008 height 154
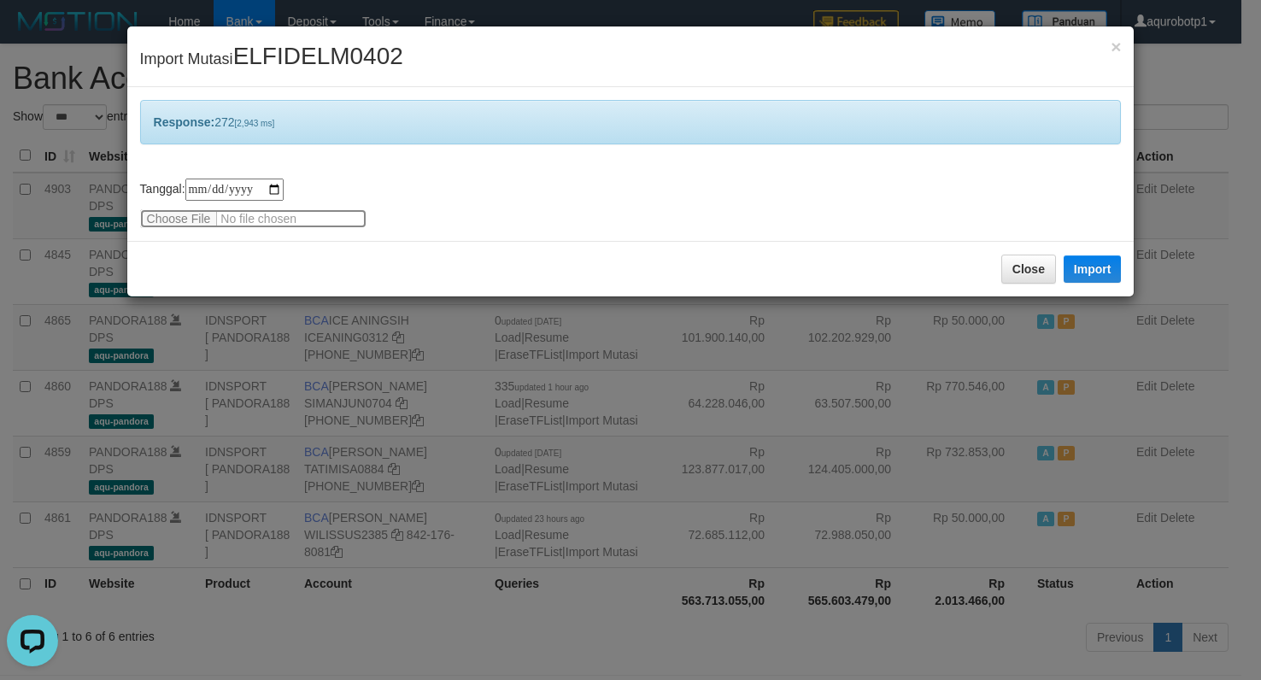
click at [162, 216] on input "file" at bounding box center [253, 218] width 226 height 19
click at [1095, 270] on button "Import" at bounding box center [1093, 269] width 58 height 27
click at [195, 208] on div "**********" at bounding box center [631, 204] width 982 height 50
click at [196, 221] on input "file" at bounding box center [253, 218] width 226 height 19
click at [1105, 267] on button "Import" at bounding box center [1093, 269] width 58 height 27
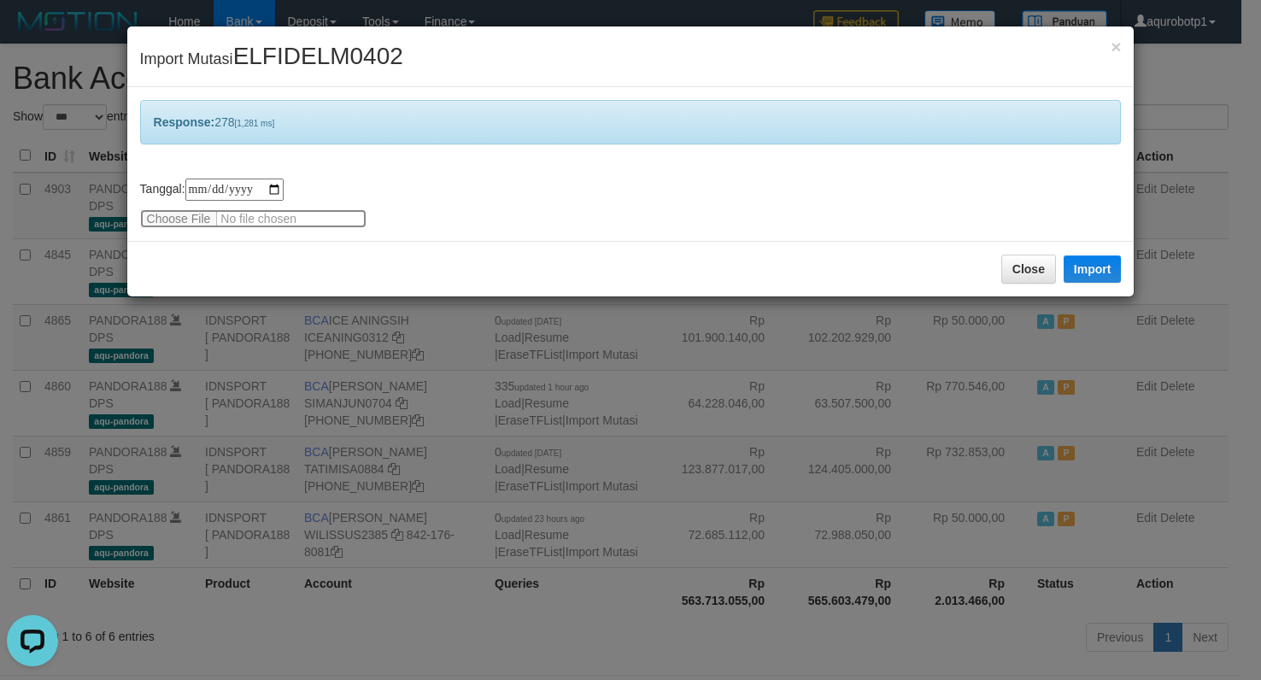
click at [169, 211] on input "file" at bounding box center [253, 218] width 226 height 19
click at [1075, 269] on button "Import" at bounding box center [1093, 269] width 58 height 27
click at [179, 214] on input "file" at bounding box center [253, 218] width 226 height 19
click at [1088, 283] on button "Import" at bounding box center [1093, 269] width 58 height 27
click at [177, 214] on input "file" at bounding box center [253, 218] width 226 height 19
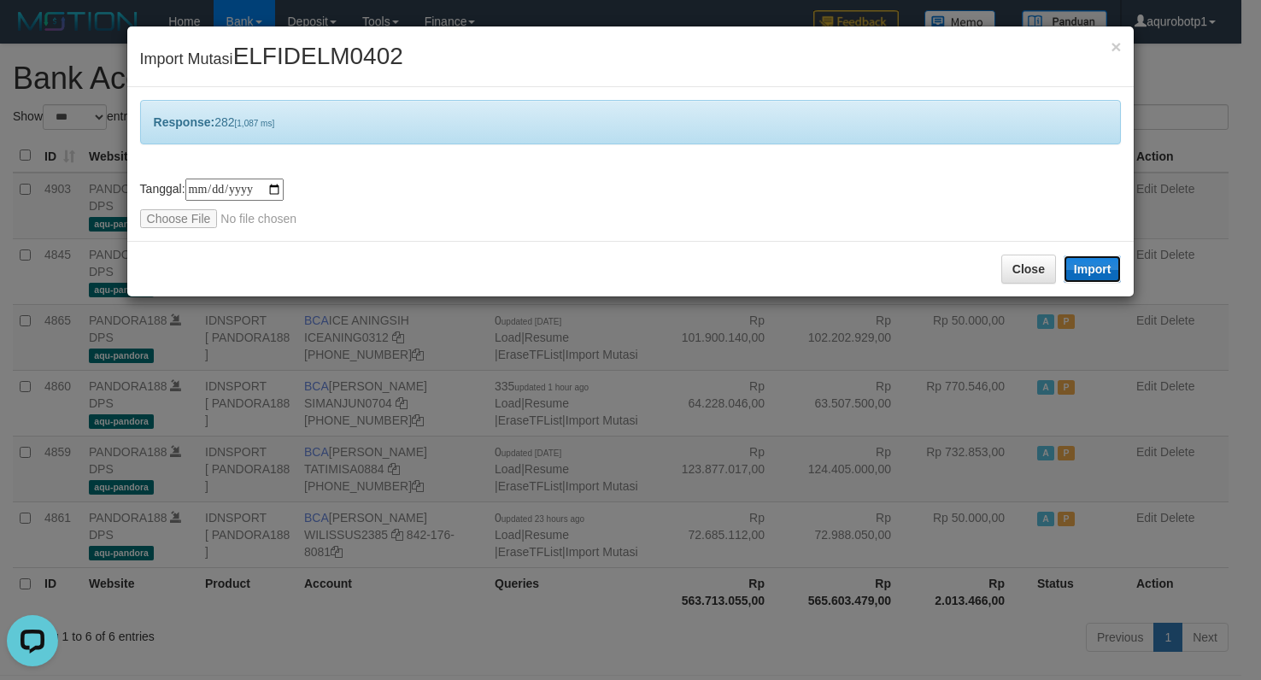
click at [1110, 272] on button "Import" at bounding box center [1093, 269] width 58 height 27
click at [209, 213] on input "file" at bounding box center [253, 218] width 226 height 19
click at [1088, 270] on button "Import" at bounding box center [1093, 269] width 58 height 27
click at [188, 223] on input "file" at bounding box center [253, 218] width 226 height 19
click at [1115, 267] on button "Import" at bounding box center [1093, 269] width 58 height 27
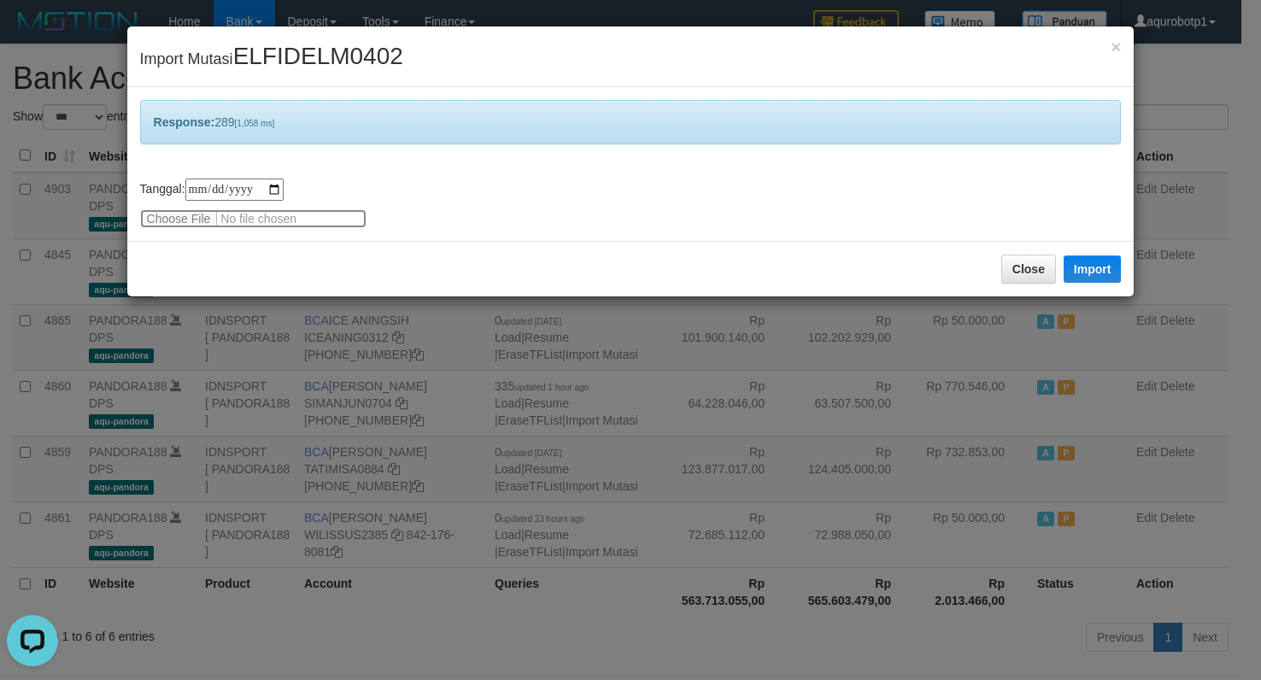
click at [179, 213] on input "file" at bounding box center [253, 218] width 226 height 19
click at [1100, 273] on button "Import" at bounding box center [1093, 269] width 58 height 27
click at [195, 215] on input "file" at bounding box center [253, 218] width 226 height 19
click at [1088, 273] on button "Import" at bounding box center [1093, 269] width 58 height 27
click at [187, 219] on input "file" at bounding box center [253, 218] width 226 height 19
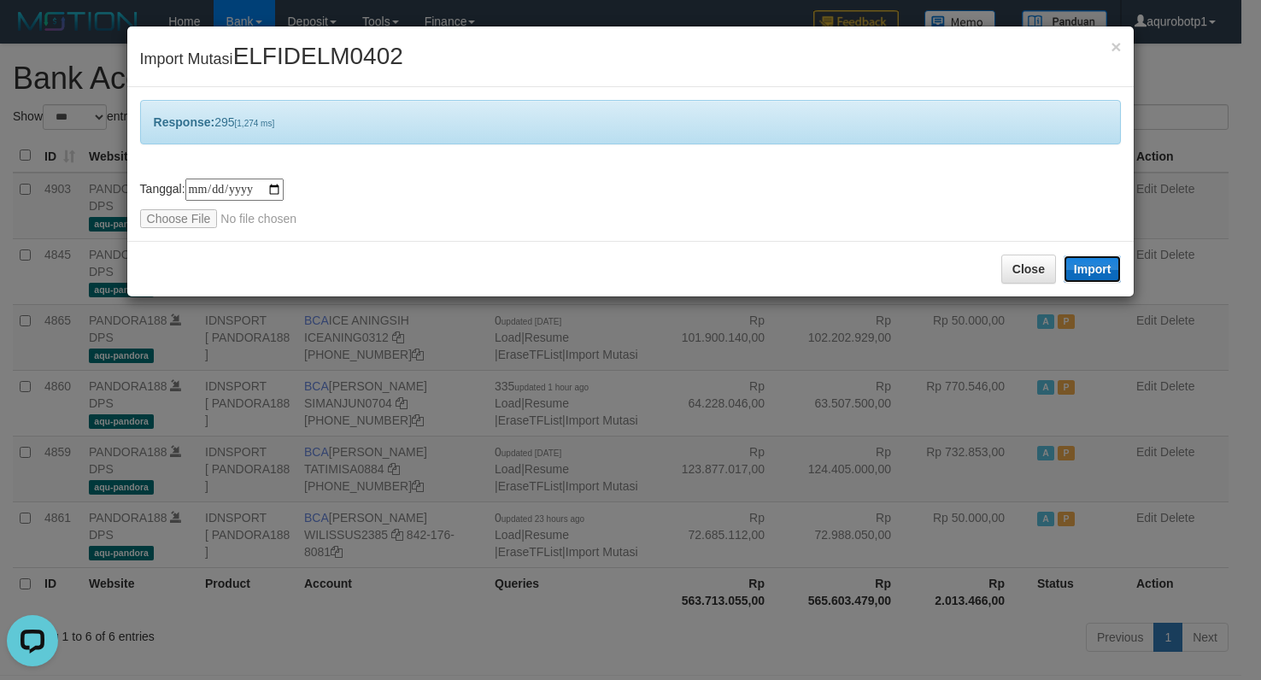
click at [1082, 273] on button "Import" at bounding box center [1093, 269] width 58 height 27
click at [169, 220] on input "file" at bounding box center [253, 218] width 226 height 19
click at [1110, 274] on button "Import" at bounding box center [1093, 269] width 58 height 27
click at [192, 215] on input "file" at bounding box center [253, 218] width 226 height 19
click at [1085, 267] on button "Import" at bounding box center [1093, 269] width 58 height 27
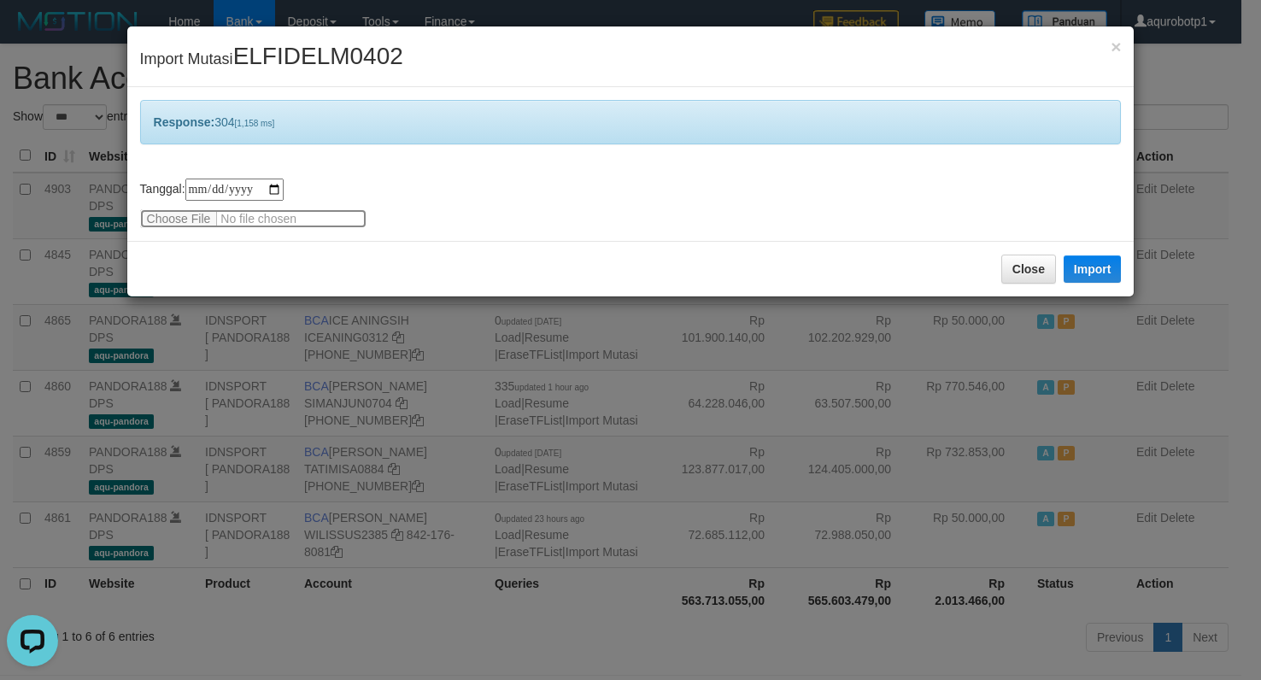
click at [144, 218] on input "file" at bounding box center [253, 218] width 226 height 19
click at [1079, 274] on button "Import" at bounding box center [1093, 269] width 58 height 27
click at [177, 213] on input "file" at bounding box center [253, 218] width 226 height 19
click at [1072, 267] on button "Import" at bounding box center [1093, 269] width 58 height 27
click at [190, 226] on input "file" at bounding box center [253, 218] width 226 height 19
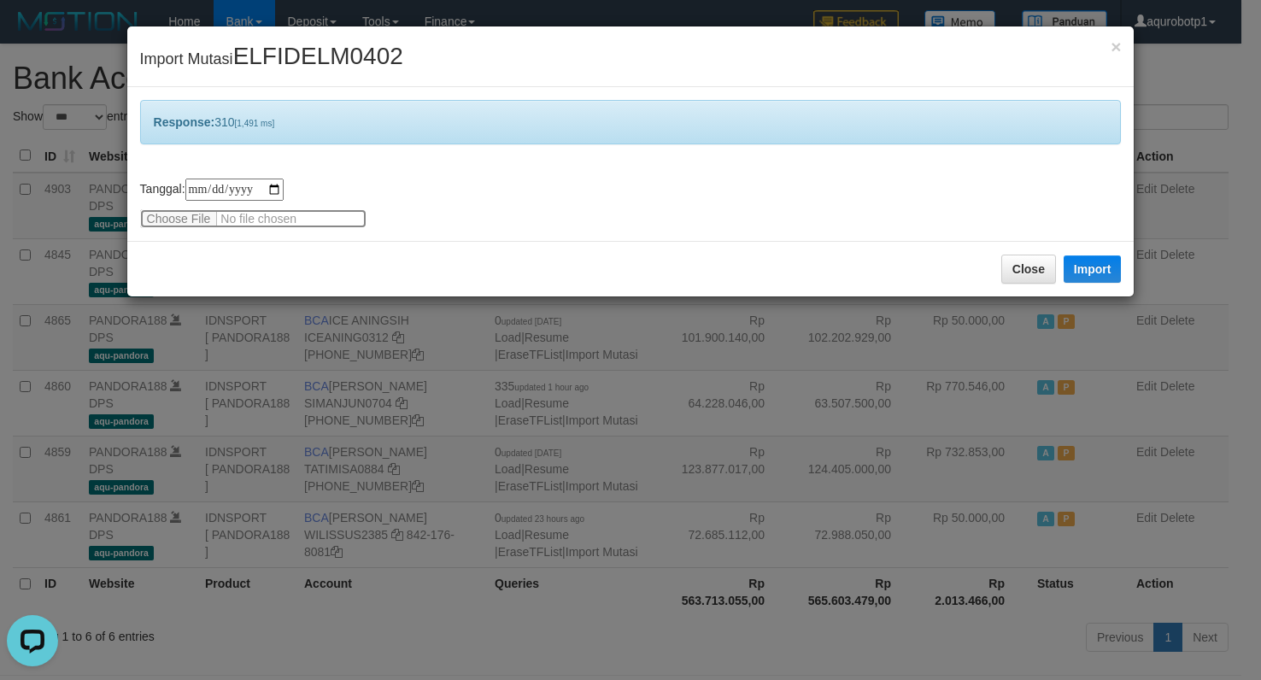
type input "**********"
click at [1080, 260] on button "Import" at bounding box center [1093, 269] width 58 height 27
click at [310, 62] on span "ELFIDELM0402" at bounding box center [318, 56] width 170 height 26
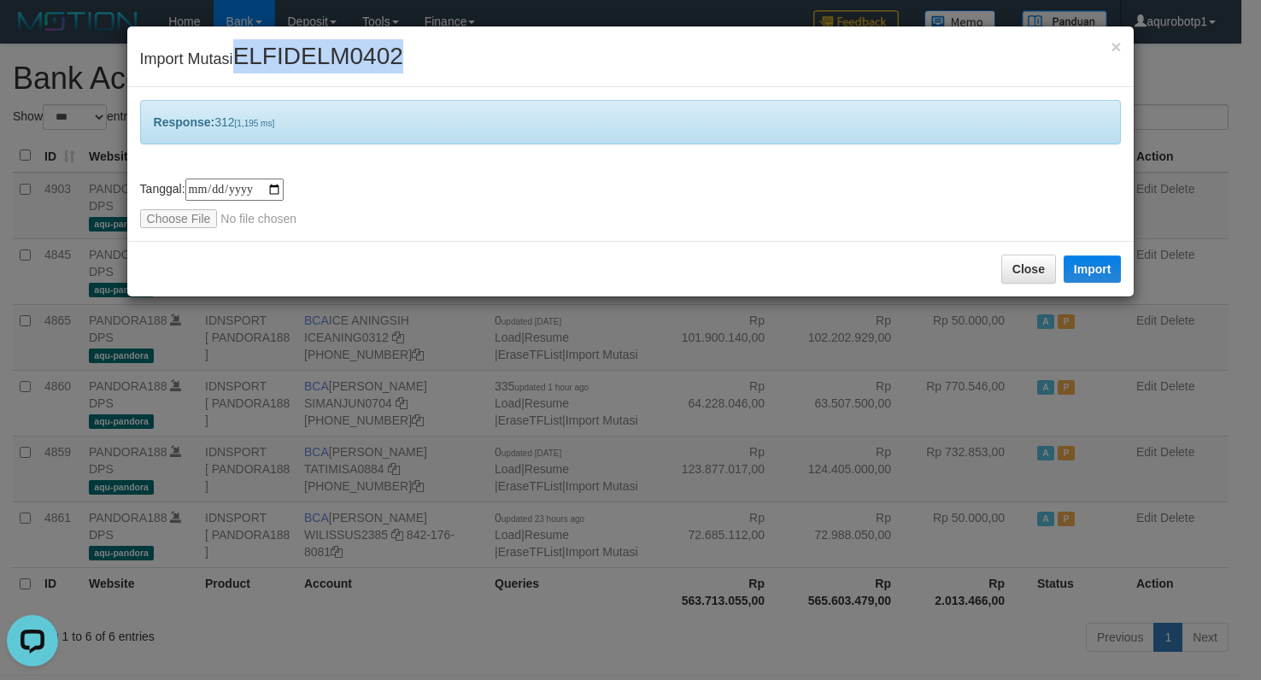
click at [310, 62] on span "ELFIDELM0402" at bounding box center [318, 56] width 170 height 26
copy span "ELFIDELM0402"
click at [359, 44] on span "ELFIDELM0402" at bounding box center [318, 56] width 170 height 26
click at [1114, 52] on span "×" at bounding box center [1116, 47] width 10 height 20
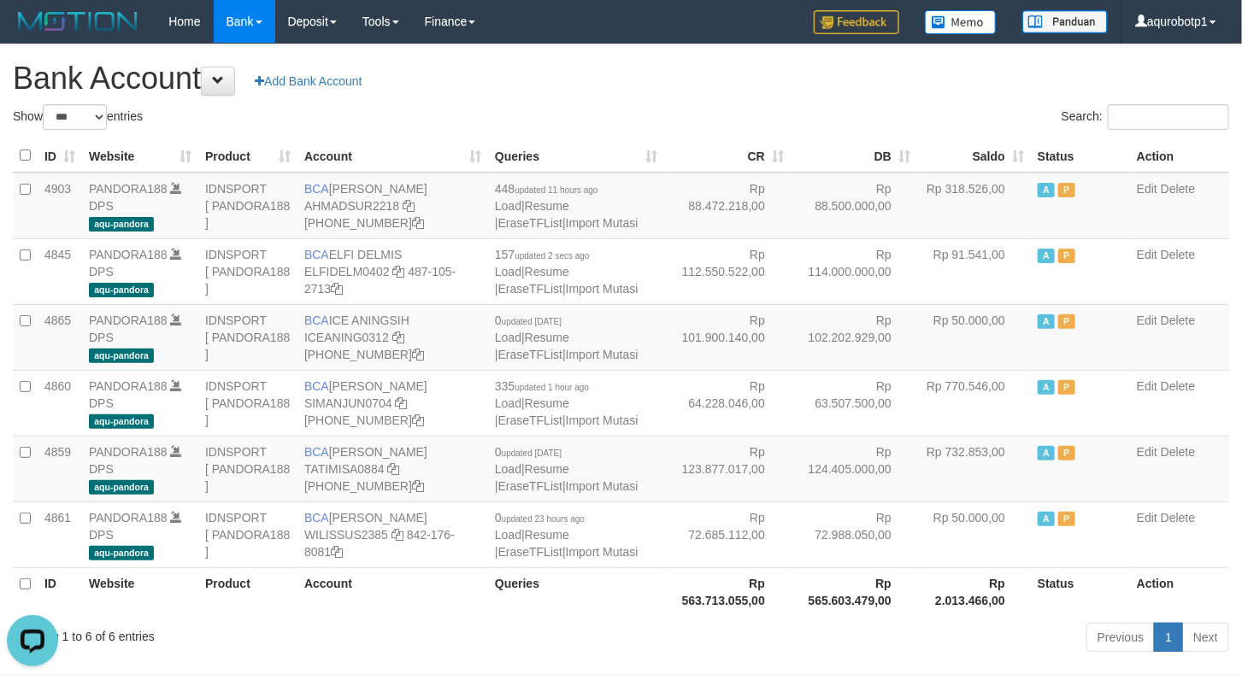
click at [591, 113] on div "Show ** ** ** *** *** entries" at bounding box center [311, 119] width 596 height 30
click at [631, 106] on div "Search:" at bounding box center [931, 119] width 621 height 30
click at [566, 360] on link "Import Mutasi" at bounding box center [602, 355] width 73 height 14
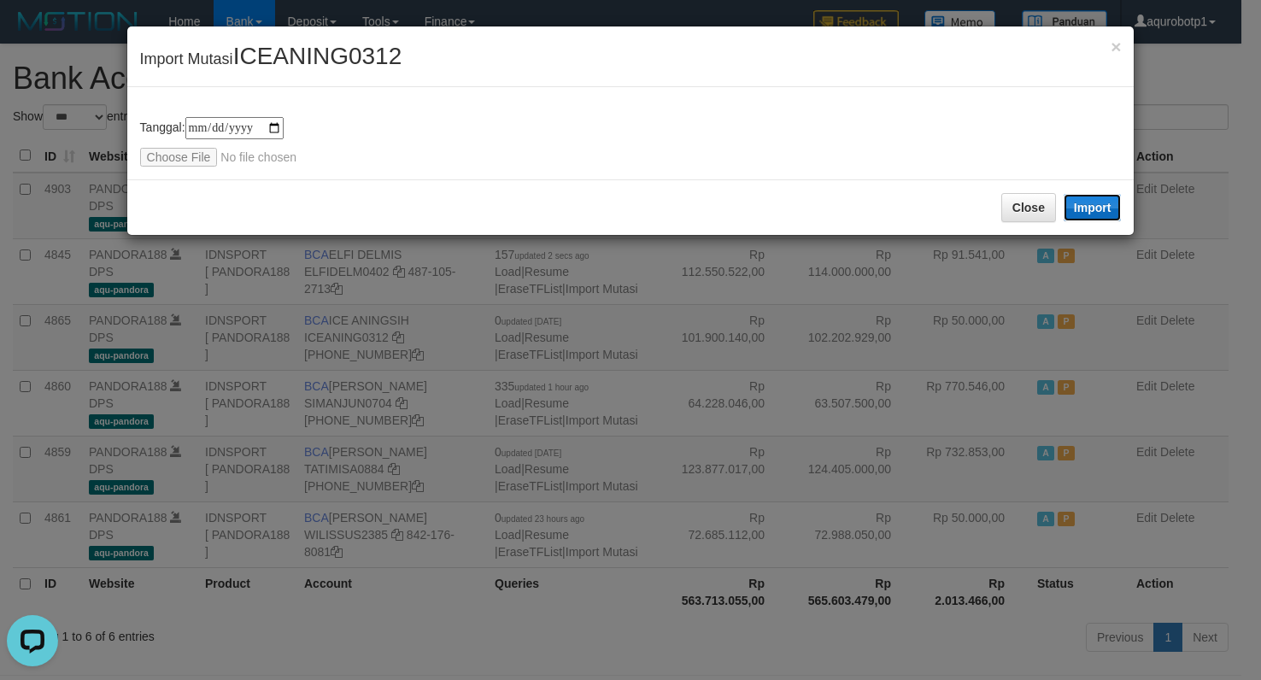
click at [1100, 206] on button "Import" at bounding box center [1093, 207] width 58 height 27
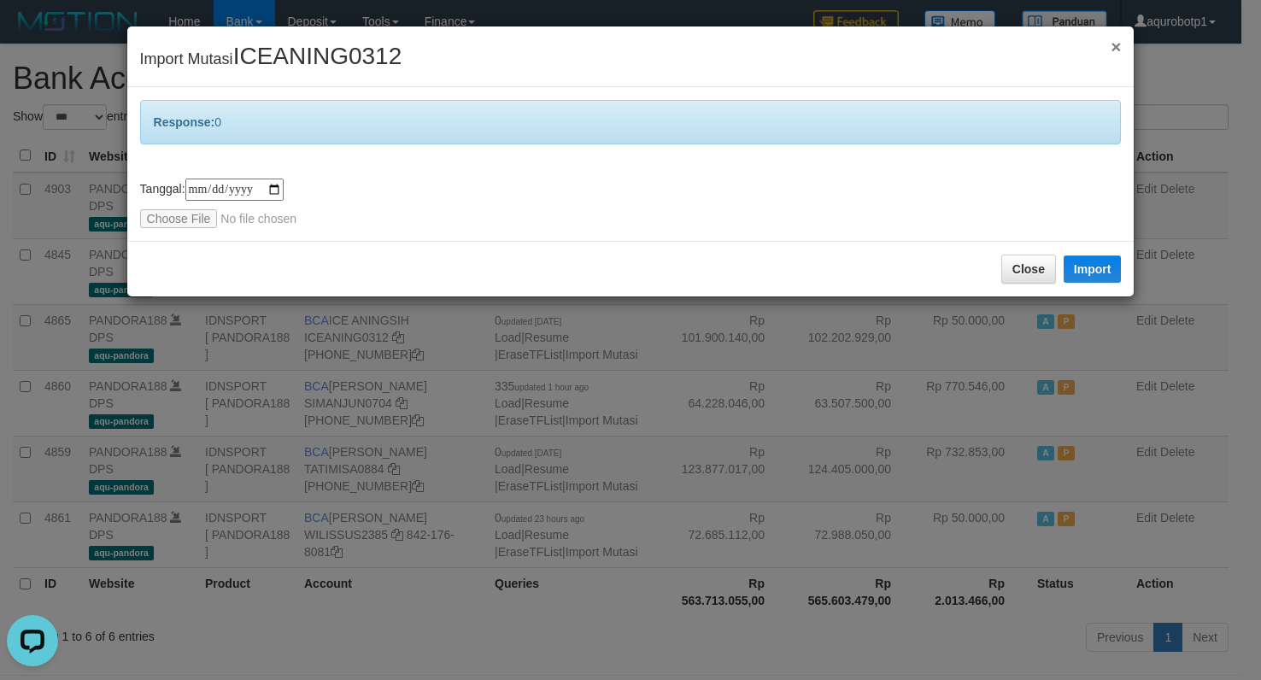
click at [1118, 42] on span "×" at bounding box center [1116, 47] width 10 height 20
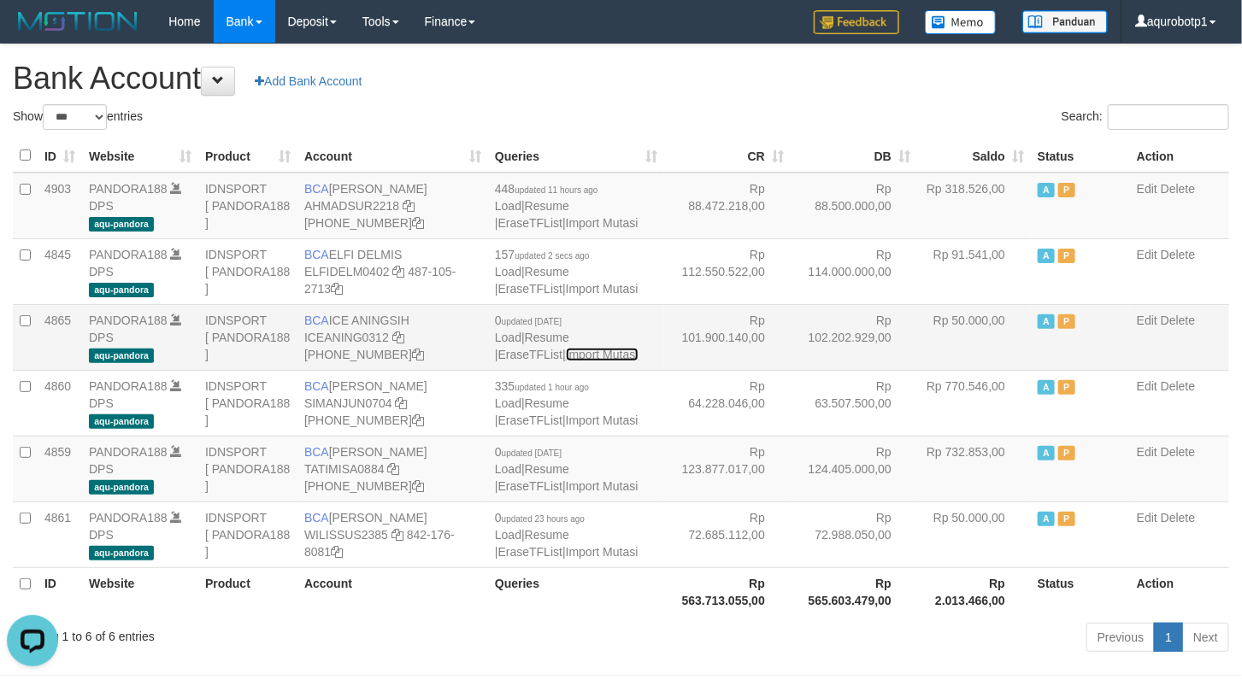
click at [566, 357] on link "Import Mutasi" at bounding box center [602, 355] width 73 height 14
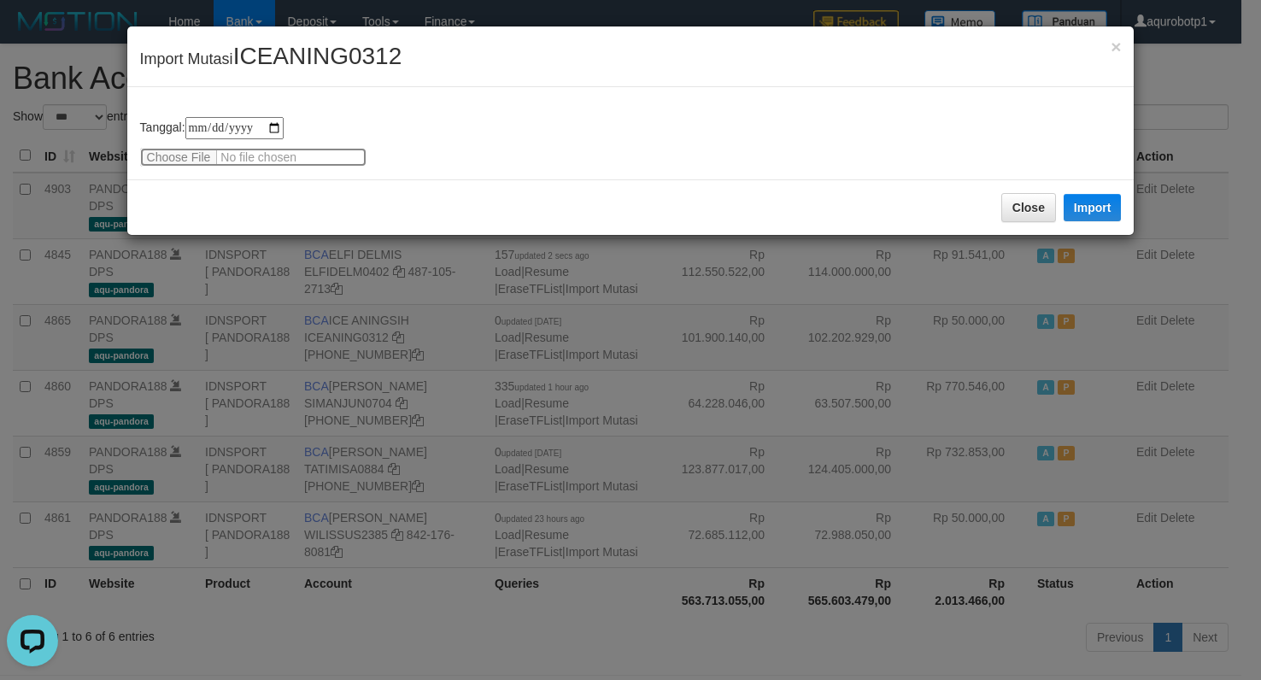
click at [187, 162] on input "file" at bounding box center [253, 157] width 226 height 19
type input "**********"
click at [1064, 209] on button "Import" at bounding box center [1093, 207] width 58 height 27
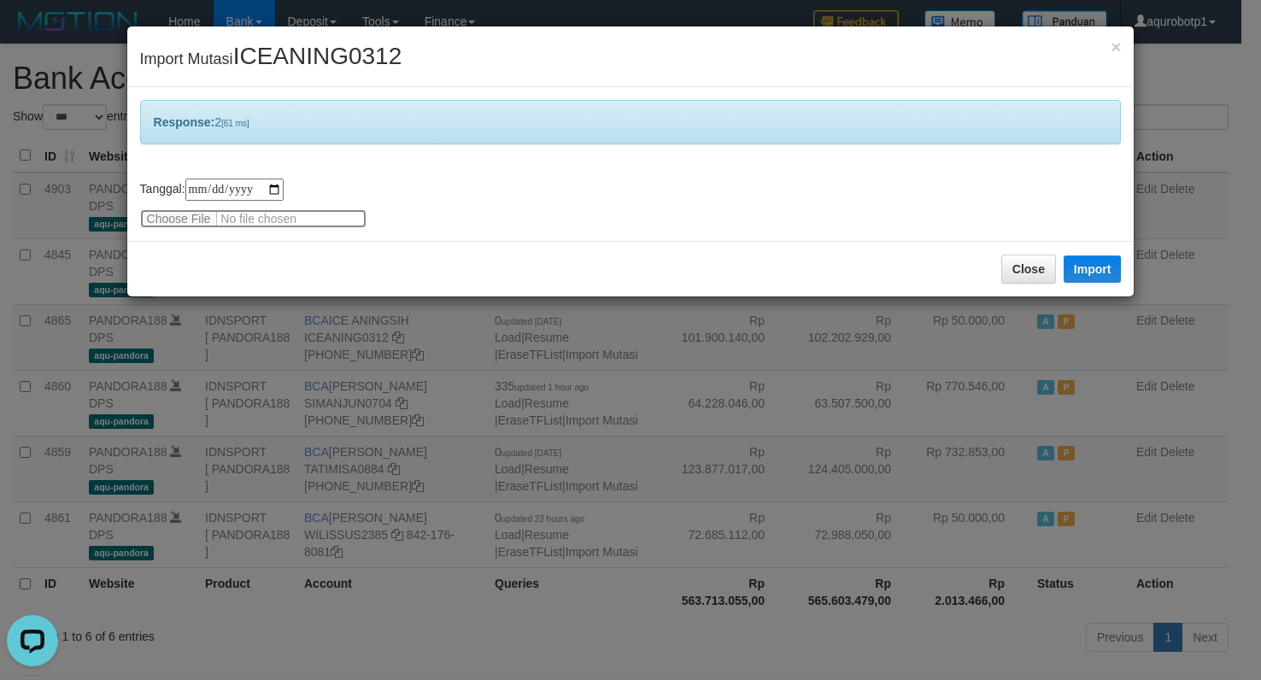
click at [177, 215] on input "file" at bounding box center [253, 218] width 226 height 19
drag, startPoint x: 1029, startPoint y: 275, endPoint x: 919, endPoint y: 292, distance: 111.6
click at [1028, 274] on button "Close" at bounding box center [1029, 269] width 55 height 29
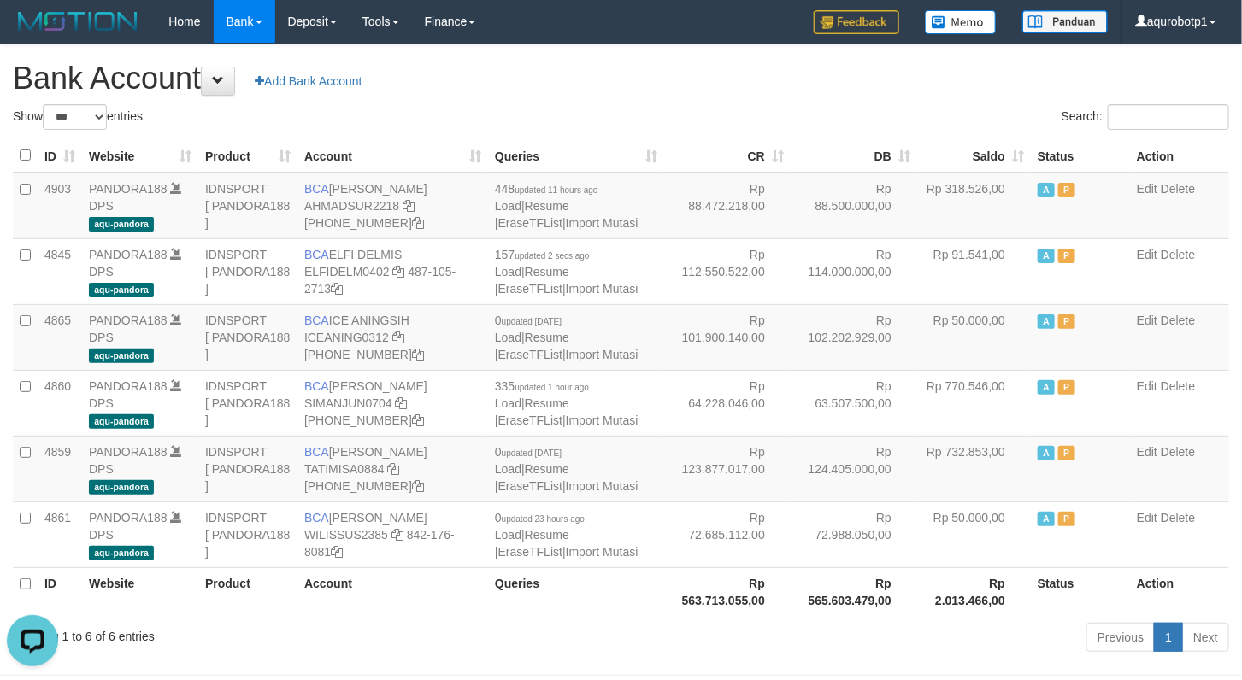
click at [515, 119] on div "Show ** ** ** *** *** entries" at bounding box center [311, 119] width 596 height 30
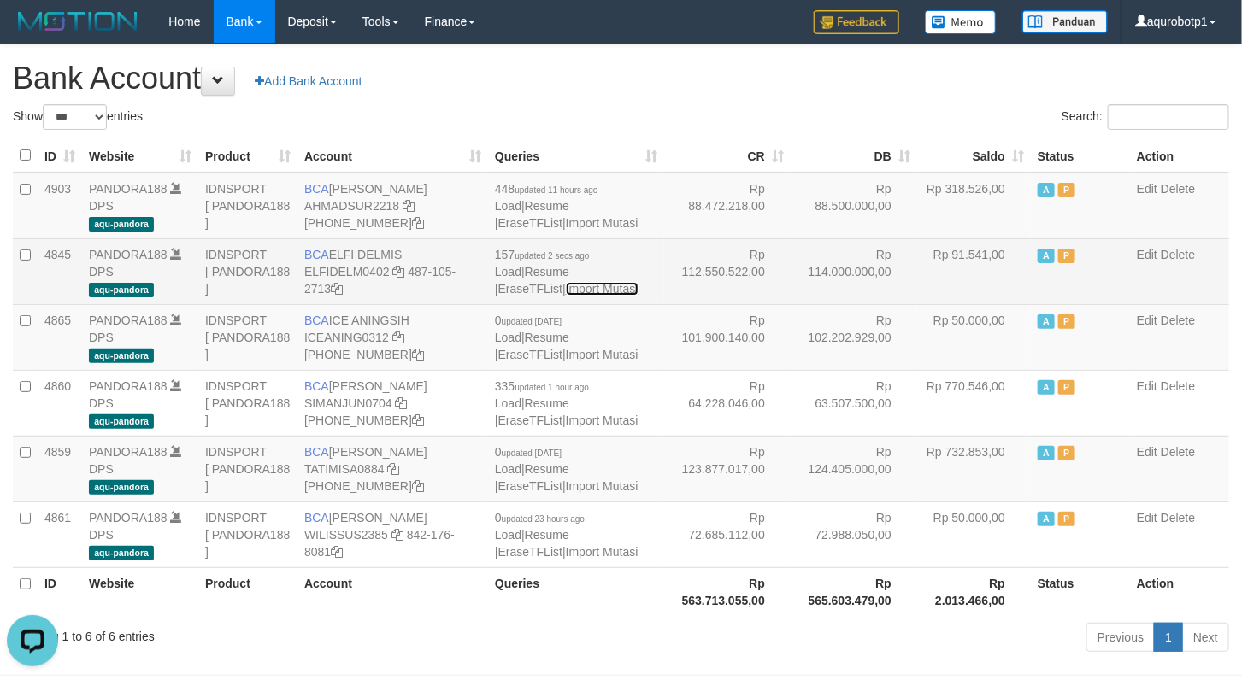
click at [566, 285] on link "Import Mutasi" at bounding box center [602, 289] width 73 height 14
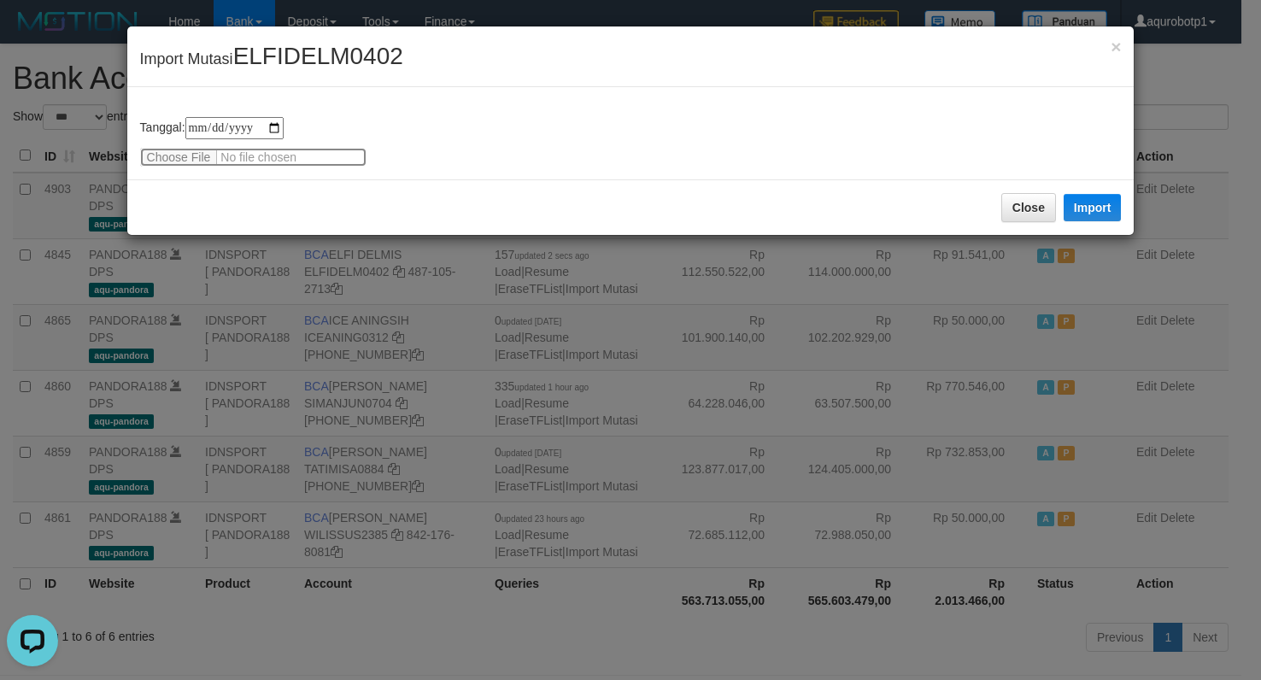
click at [188, 159] on input "file" at bounding box center [253, 157] width 226 height 19
click at [193, 155] on input "file" at bounding box center [253, 157] width 226 height 19
type input "**********"
click at [1087, 214] on button "Import" at bounding box center [1093, 207] width 58 height 27
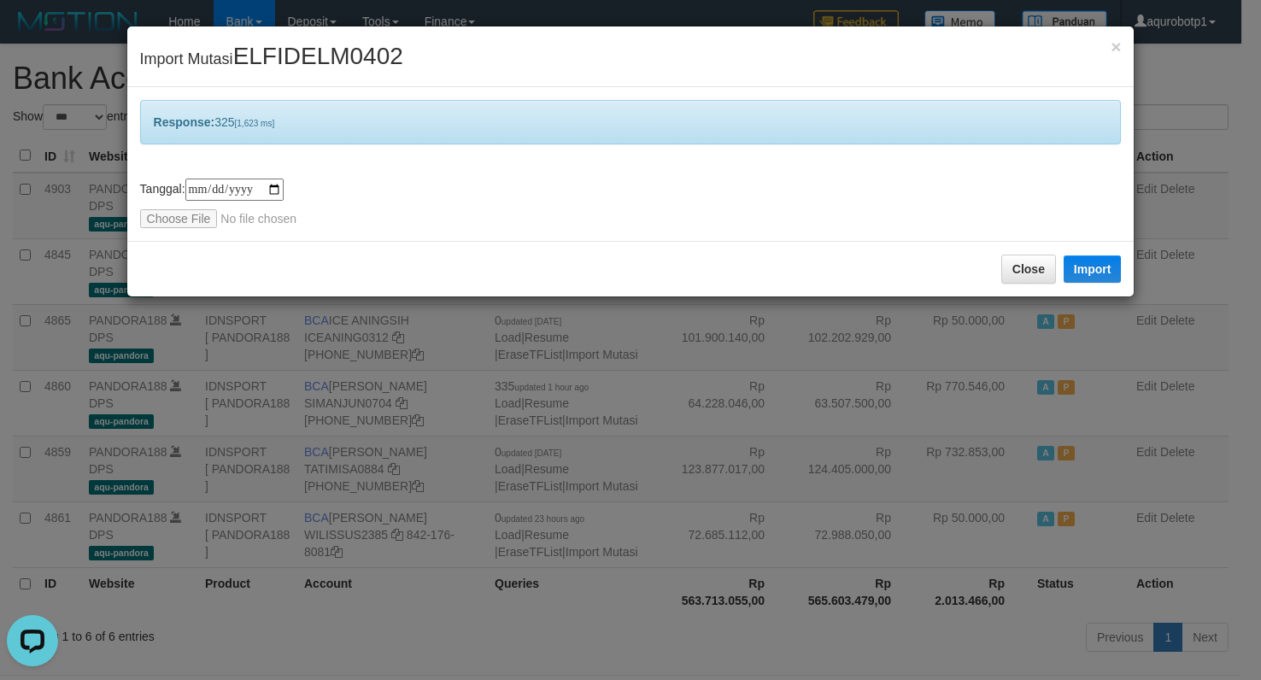
drag, startPoint x: 588, startPoint y: 679, endPoint x: 505, endPoint y: 136, distance: 549.8
click at [503, 165] on div "**********" at bounding box center [631, 164] width 1008 height 154
click at [1111, 54] on span "×" at bounding box center [1116, 47] width 10 height 20
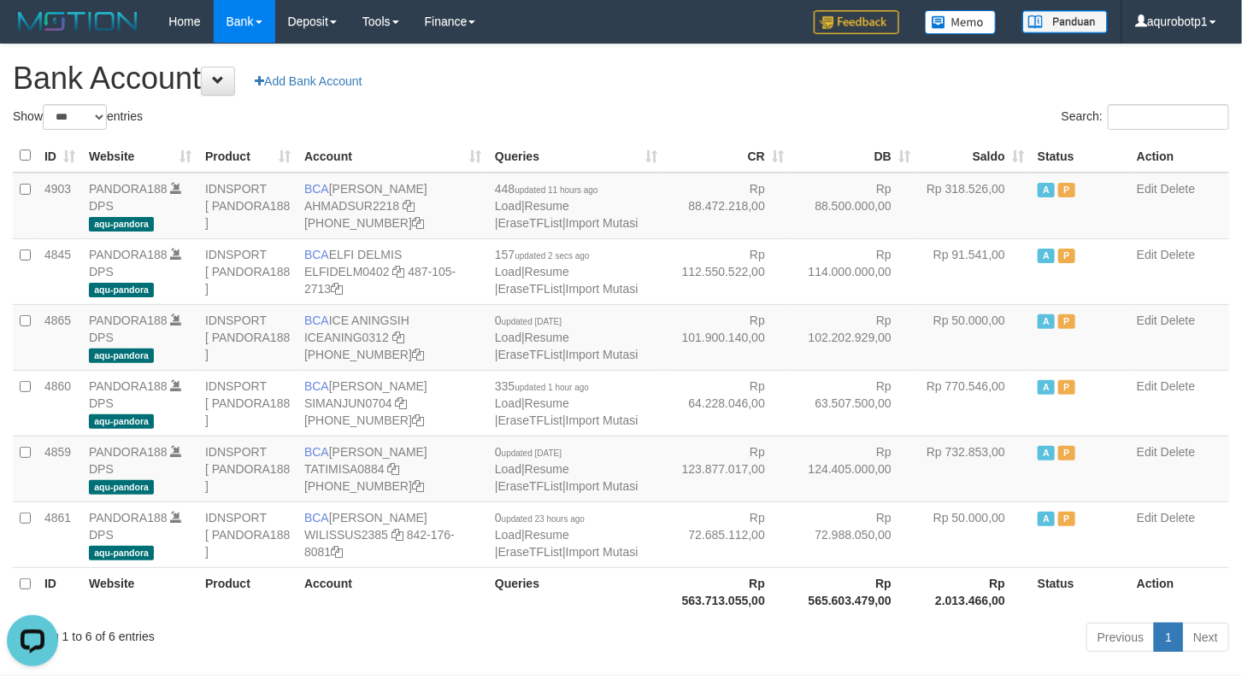
click at [513, 83] on h1 "Bank Account Add Bank Account" at bounding box center [621, 79] width 1216 height 34
click at [566, 355] on link "Import Mutasi" at bounding box center [602, 355] width 73 height 14
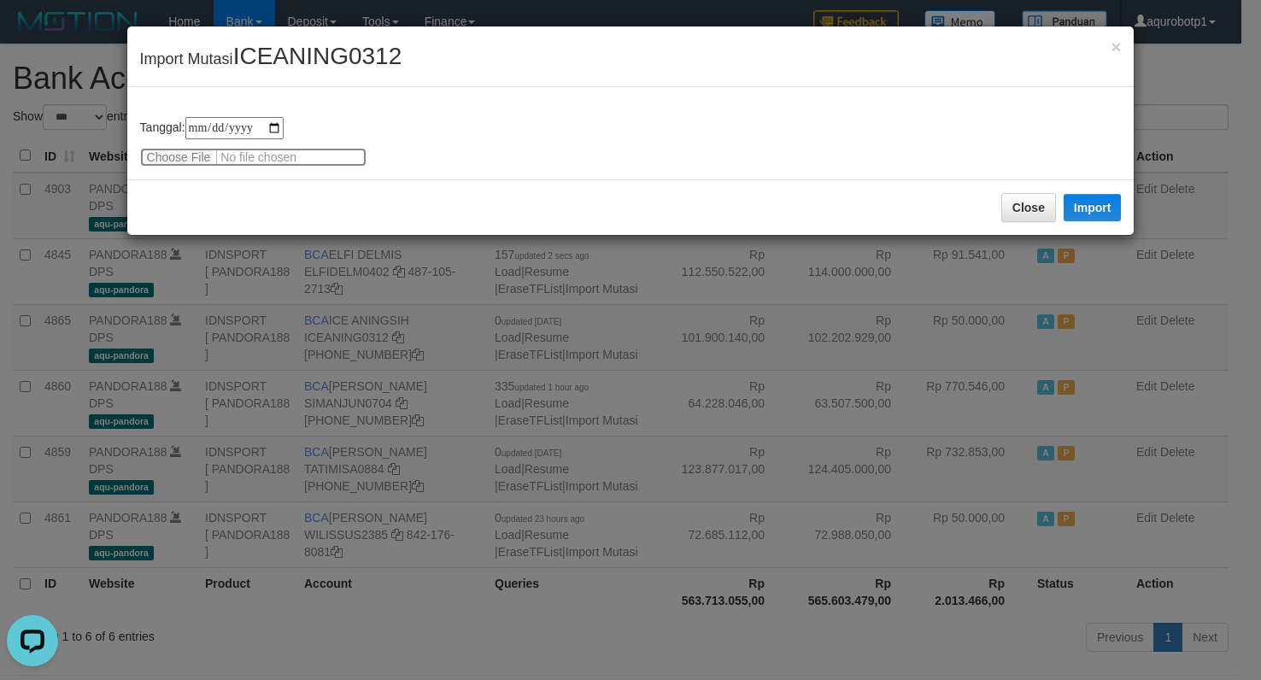
click at [177, 150] on input "file" at bounding box center [253, 157] width 226 height 19
drag, startPoint x: 1097, startPoint y: 213, endPoint x: 944, endPoint y: 679, distance: 491.3
click at [1097, 213] on button "Import" at bounding box center [1093, 207] width 58 height 27
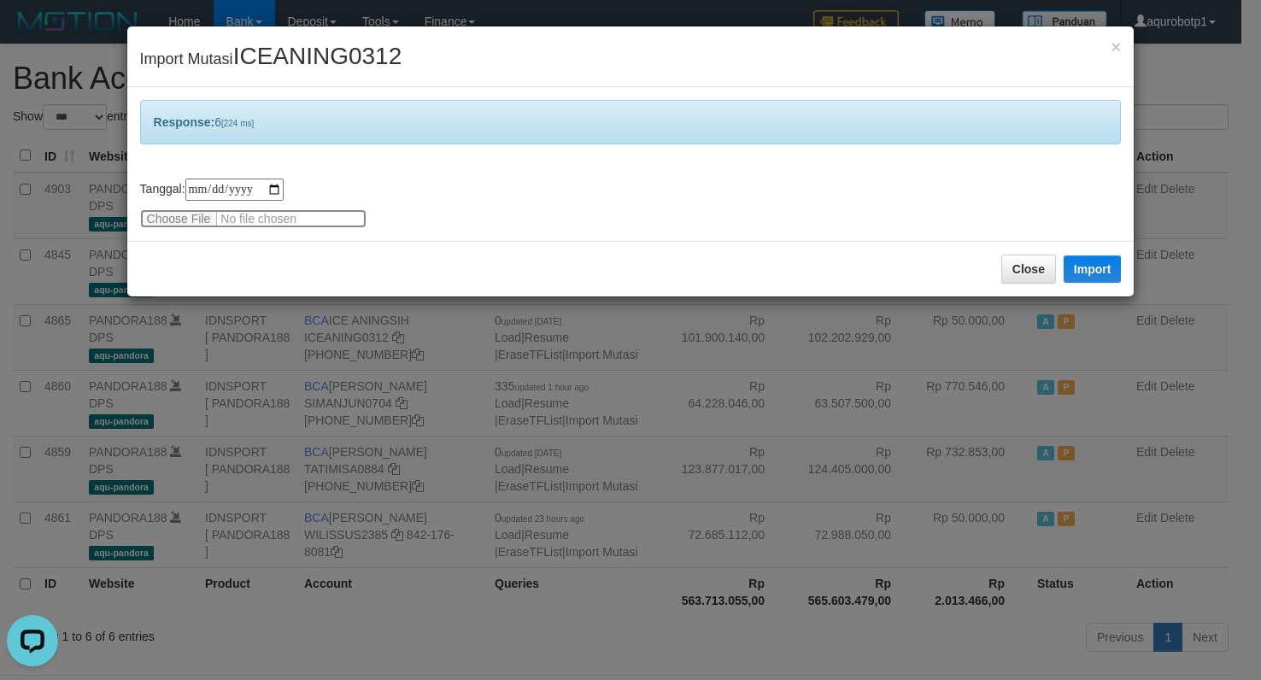
click at [198, 209] on input "file" at bounding box center [253, 218] width 226 height 19
click at [177, 219] on input "file" at bounding box center [253, 218] width 226 height 19
click at [1082, 267] on button "Import" at bounding box center [1093, 269] width 58 height 27
click at [360, 44] on span "ICEANING0312" at bounding box center [317, 56] width 169 height 26
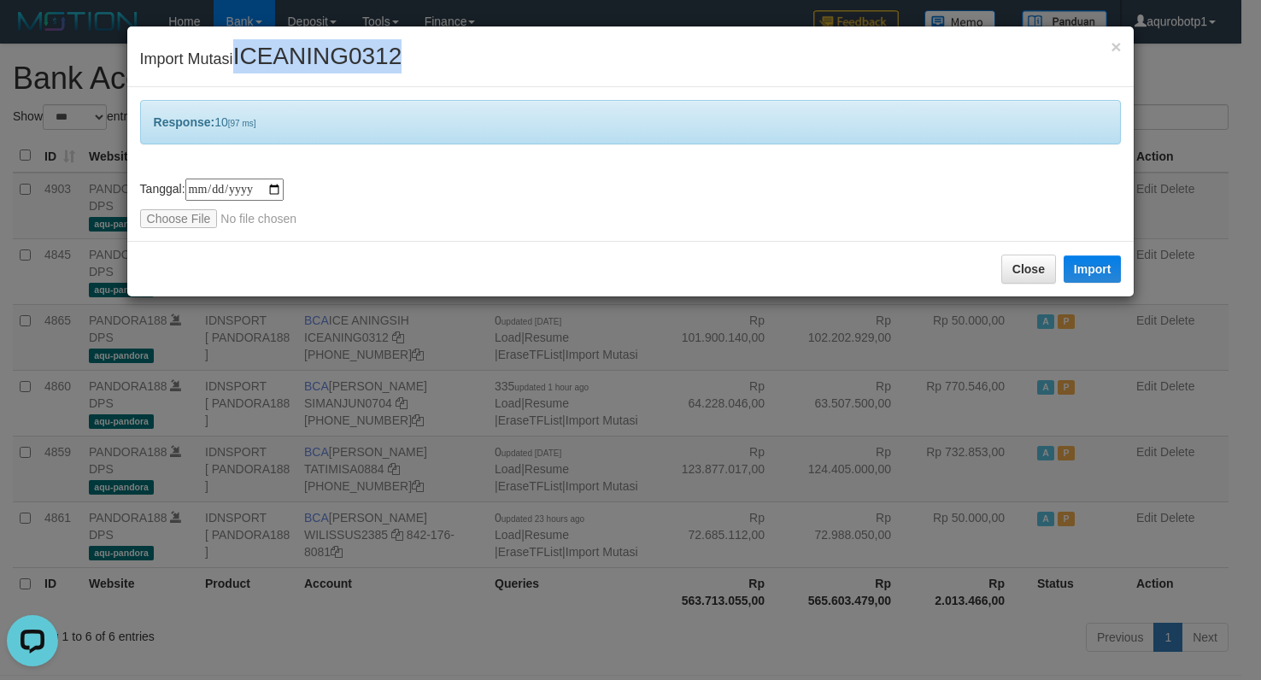
click at [360, 44] on span "ICEANING0312" at bounding box center [317, 56] width 169 height 26
copy span "ICEANING0312"
click at [296, 60] on span "ICEANING0312" at bounding box center [317, 56] width 169 height 26
click at [185, 219] on input "file" at bounding box center [253, 218] width 226 height 19
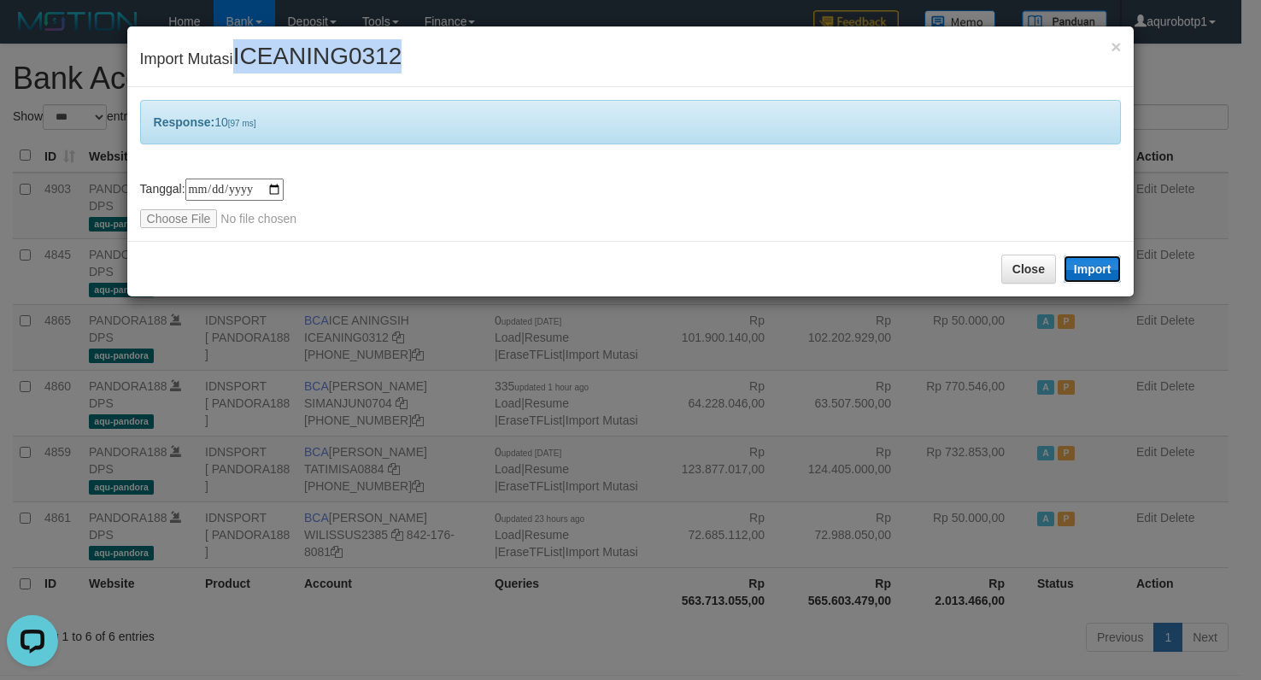
click at [1080, 272] on button "Import" at bounding box center [1093, 269] width 58 height 27
click at [193, 213] on input "file" at bounding box center [253, 218] width 226 height 19
click at [1103, 270] on button "Import" at bounding box center [1093, 269] width 58 height 27
click at [288, 59] on span "ICEANING0312" at bounding box center [317, 56] width 169 height 26
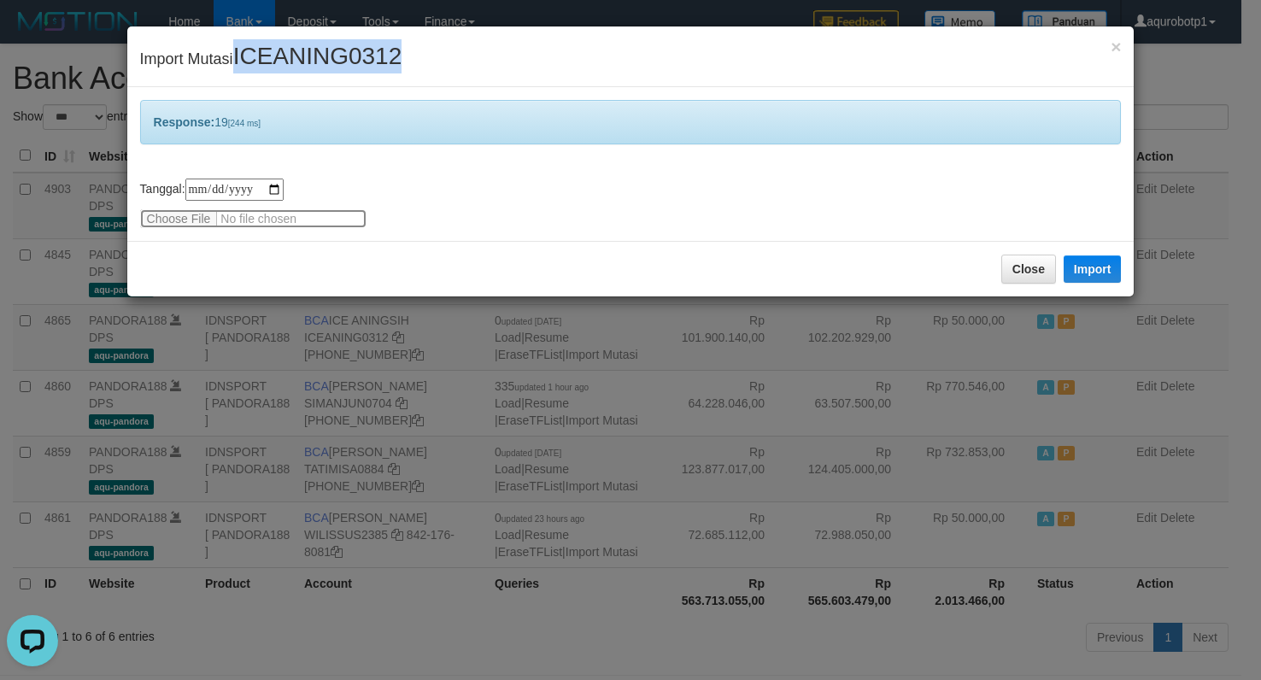
click at [209, 218] on input "file" at bounding box center [253, 218] width 226 height 19
click at [1072, 274] on button "Import" at bounding box center [1093, 269] width 58 height 27
click at [177, 214] on input "file" at bounding box center [253, 218] width 226 height 19
click at [1100, 269] on button "Import" at bounding box center [1093, 269] width 58 height 27
click at [177, 223] on input "file" at bounding box center [253, 218] width 226 height 19
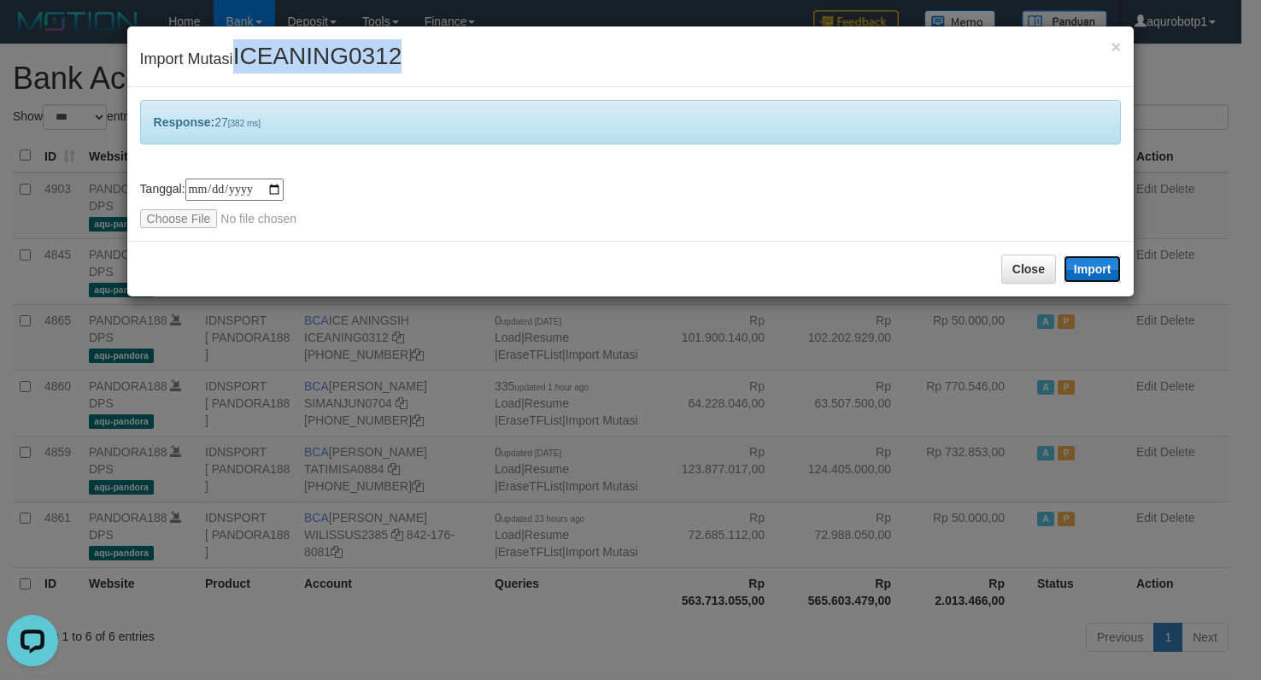
click at [1079, 269] on button "Import" at bounding box center [1093, 269] width 58 height 27
click at [168, 226] on input "file" at bounding box center [253, 218] width 226 height 19
drag, startPoint x: 1090, startPoint y: 274, endPoint x: 788, endPoint y: 669, distance: 496.9
click at [1090, 273] on button "Import" at bounding box center [1093, 269] width 58 height 27
click at [192, 213] on input "file" at bounding box center [253, 218] width 226 height 19
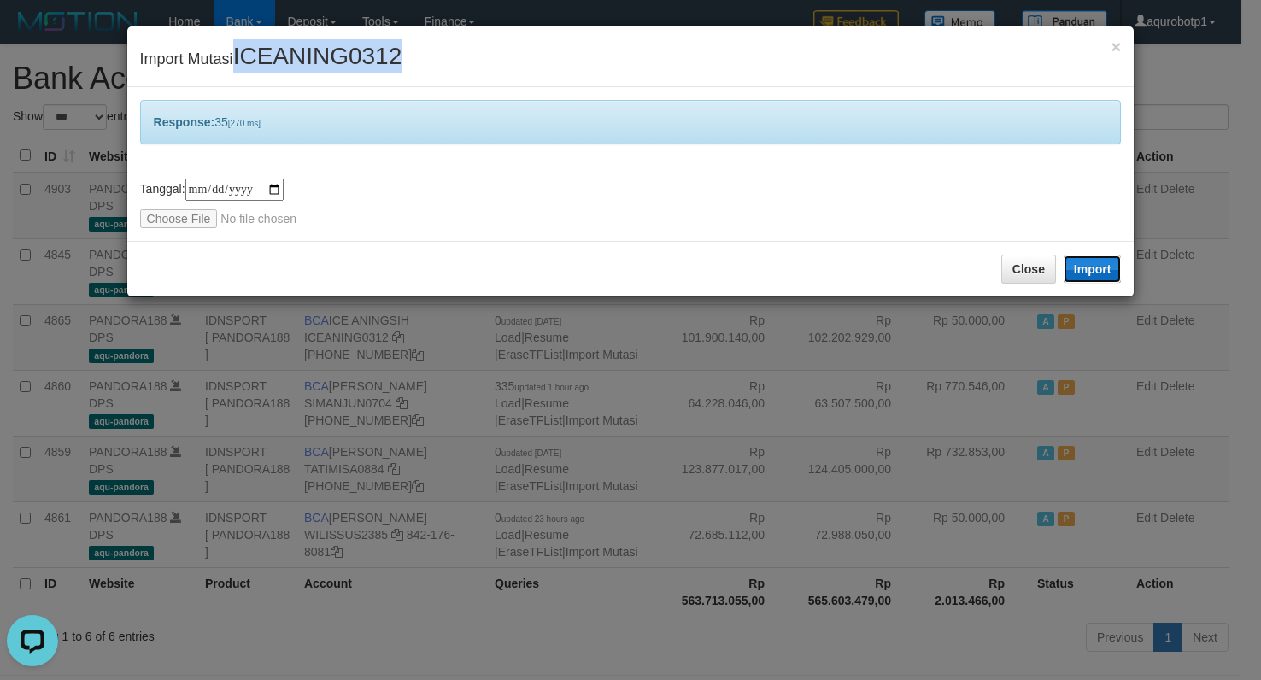
click at [1078, 273] on button "Import" at bounding box center [1093, 269] width 58 height 27
click at [182, 220] on input "file" at bounding box center [253, 218] width 226 height 19
click at [1100, 273] on button "Import" at bounding box center [1093, 269] width 58 height 27
click at [180, 219] on input "file" at bounding box center [253, 218] width 226 height 19
click at [1119, 267] on button "Import" at bounding box center [1093, 269] width 58 height 27
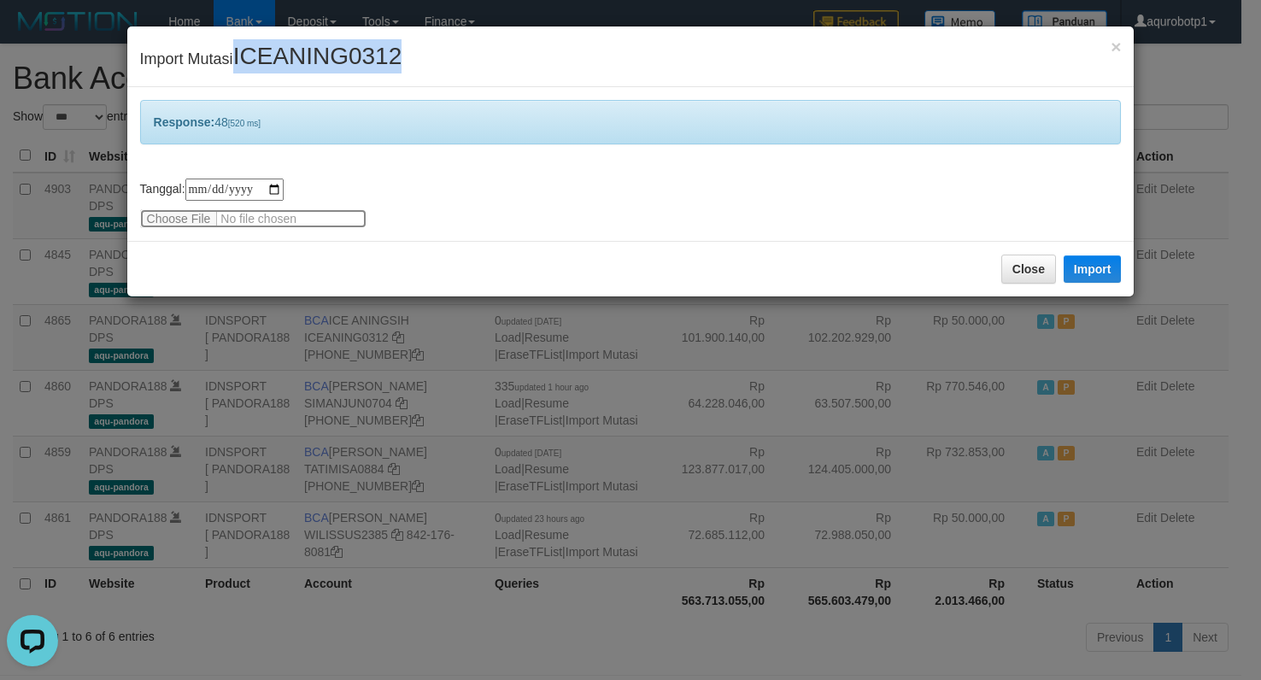
click at [178, 215] on input "file" at bounding box center [253, 218] width 226 height 19
click at [1090, 274] on button "Import" at bounding box center [1093, 269] width 58 height 27
click at [183, 209] on input "file" at bounding box center [253, 218] width 226 height 19
click at [1105, 267] on button "Import" at bounding box center [1093, 269] width 58 height 27
click at [177, 219] on input "file" at bounding box center [253, 218] width 226 height 19
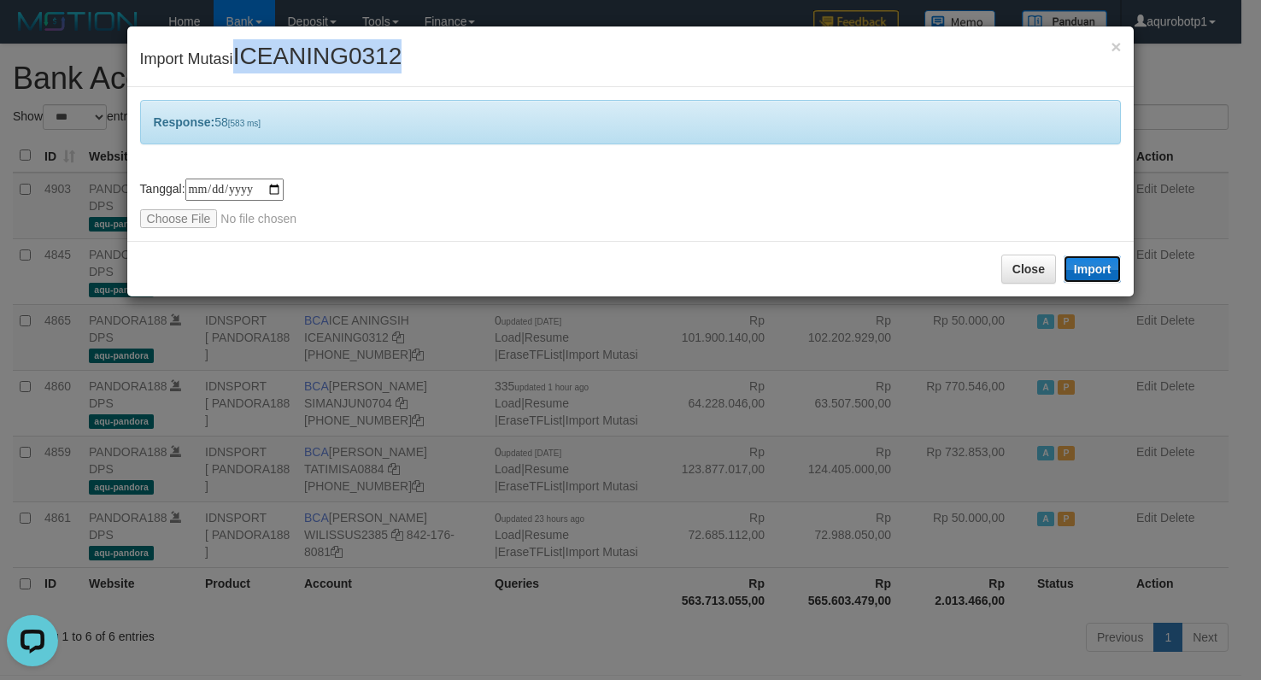
click at [1085, 269] on button "Import" at bounding box center [1093, 269] width 58 height 27
click at [169, 221] on input "file" at bounding box center [253, 218] width 226 height 19
click at [1080, 270] on button "Import" at bounding box center [1093, 269] width 58 height 27
click at [178, 220] on input "file" at bounding box center [253, 218] width 226 height 19
click at [1110, 267] on button "Import" at bounding box center [1093, 269] width 58 height 27
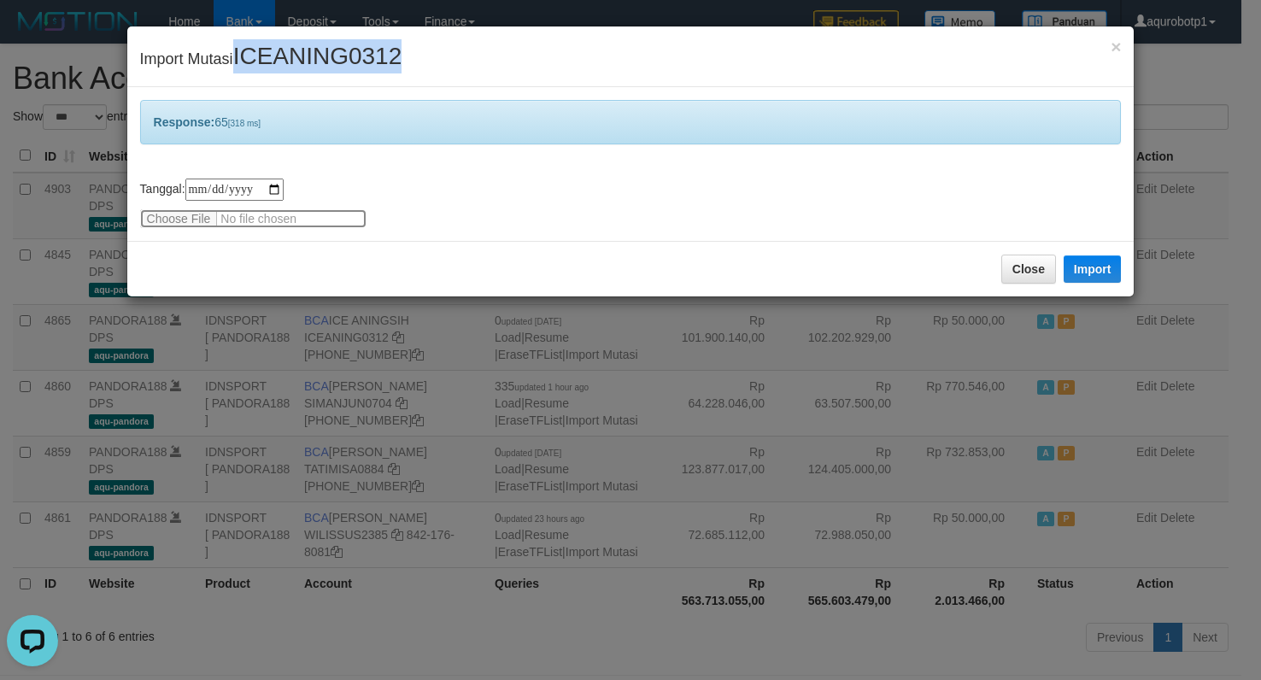
click at [192, 211] on input "file" at bounding box center [253, 218] width 226 height 19
click at [1093, 270] on button "Import" at bounding box center [1093, 269] width 58 height 27
click at [180, 211] on input "file" at bounding box center [253, 218] width 226 height 19
drag, startPoint x: 1082, startPoint y: 267, endPoint x: 787, endPoint y: 237, distance: 296.4
click at [1080, 267] on button "Import" at bounding box center [1093, 269] width 58 height 27
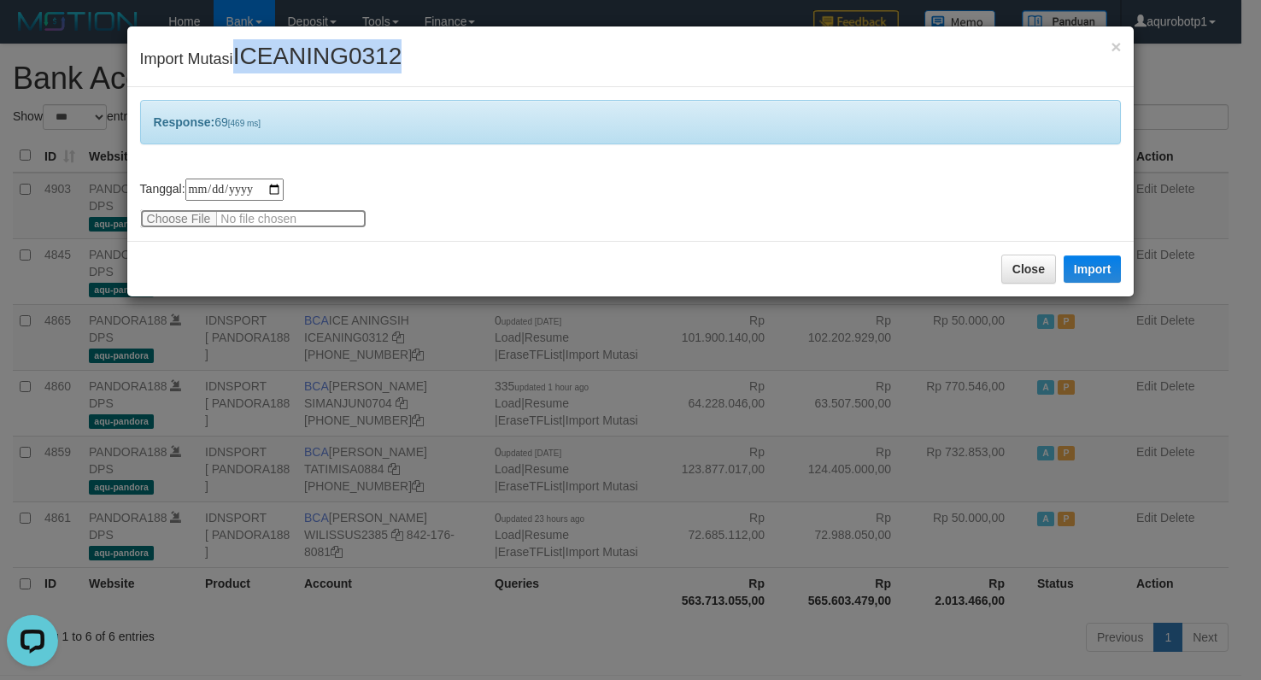
click at [167, 214] on input "file" at bounding box center [253, 218] width 226 height 19
click at [1087, 282] on button "Import" at bounding box center [1093, 269] width 58 height 27
click at [174, 216] on input "file" at bounding box center [253, 218] width 226 height 19
click at [1088, 272] on button "Import" at bounding box center [1093, 269] width 58 height 27
click at [180, 213] on input "file" at bounding box center [253, 218] width 226 height 19
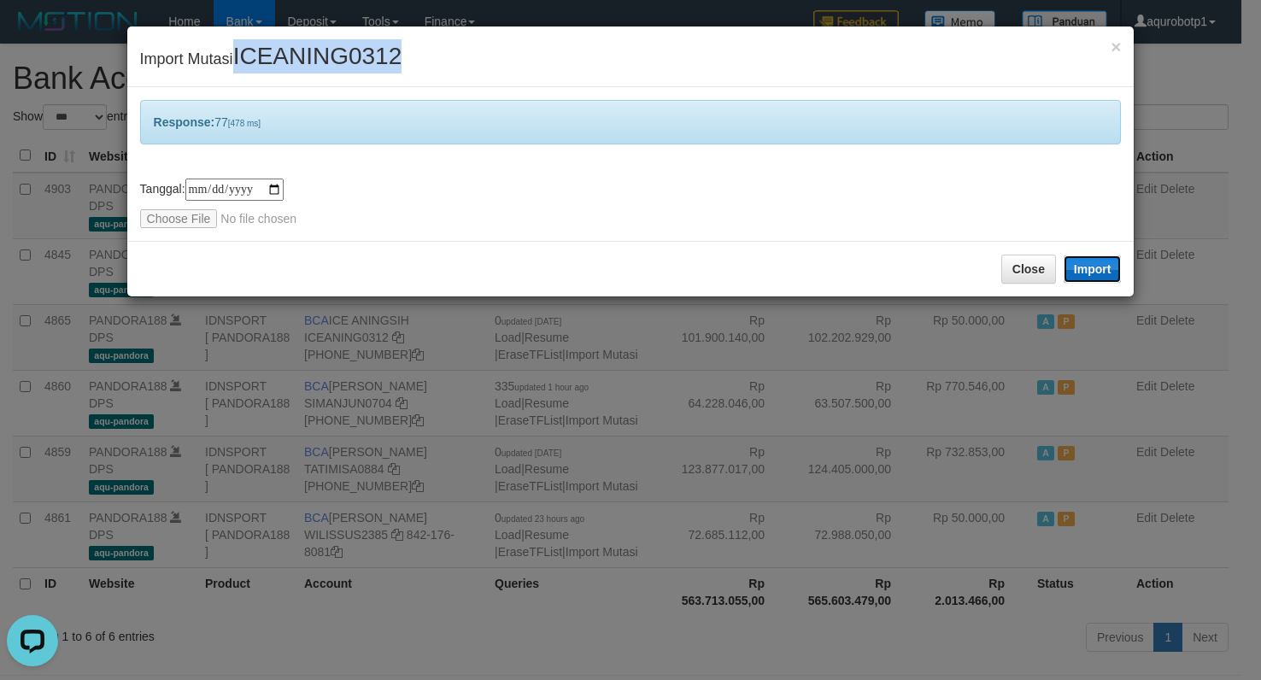
click at [1092, 267] on button "Import" at bounding box center [1093, 269] width 58 height 27
click at [180, 215] on input "file" at bounding box center [253, 218] width 226 height 19
drag, startPoint x: 1085, startPoint y: 272, endPoint x: 810, endPoint y: 544, distance: 386.8
click at [1085, 272] on button "Import" at bounding box center [1093, 269] width 58 height 27
click at [185, 216] on input "file" at bounding box center [253, 218] width 226 height 19
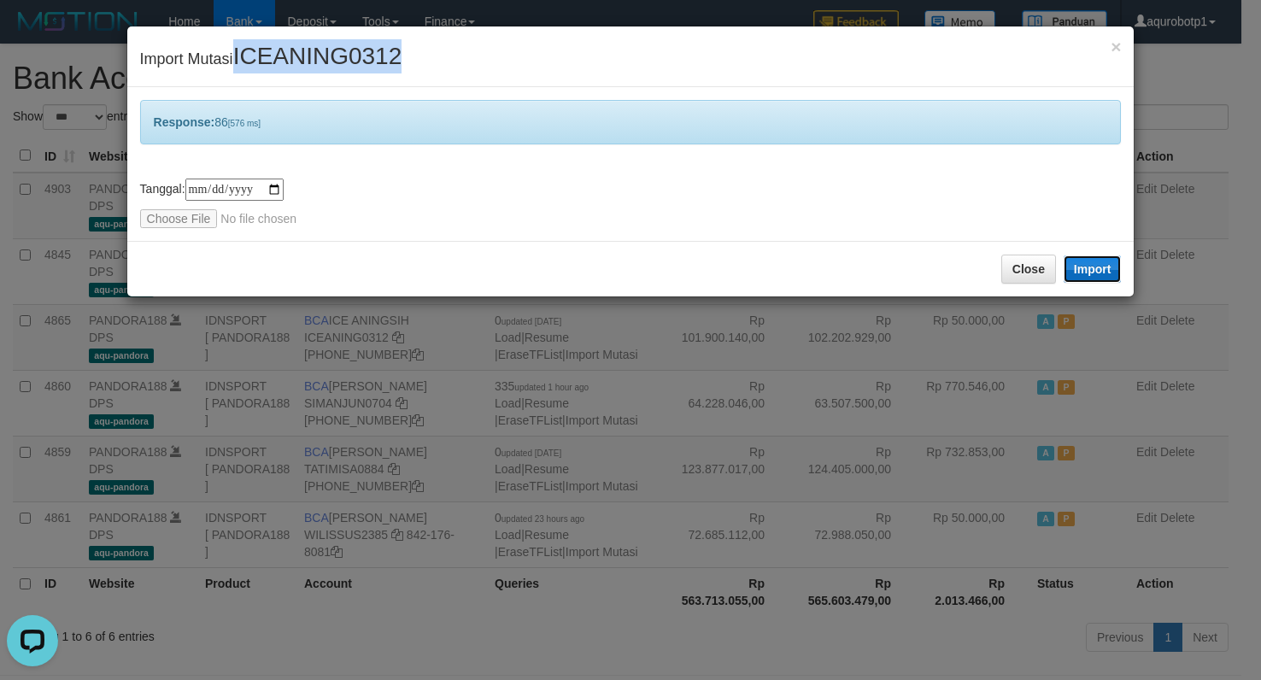
click at [1103, 265] on button "Import" at bounding box center [1093, 269] width 58 height 27
click at [174, 226] on input "file" at bounding box center [253, 218] width 226 height 19
click at [1101, 267] on button "Import" at bounding box center [1093, 269] width 58 height 27
click at [168, 218] on input "file" at bounding box center [253, 218] width 226 height 19
click at [1087, 272] on button "Import" at bounding box center [1093, 269] width 58 height 27
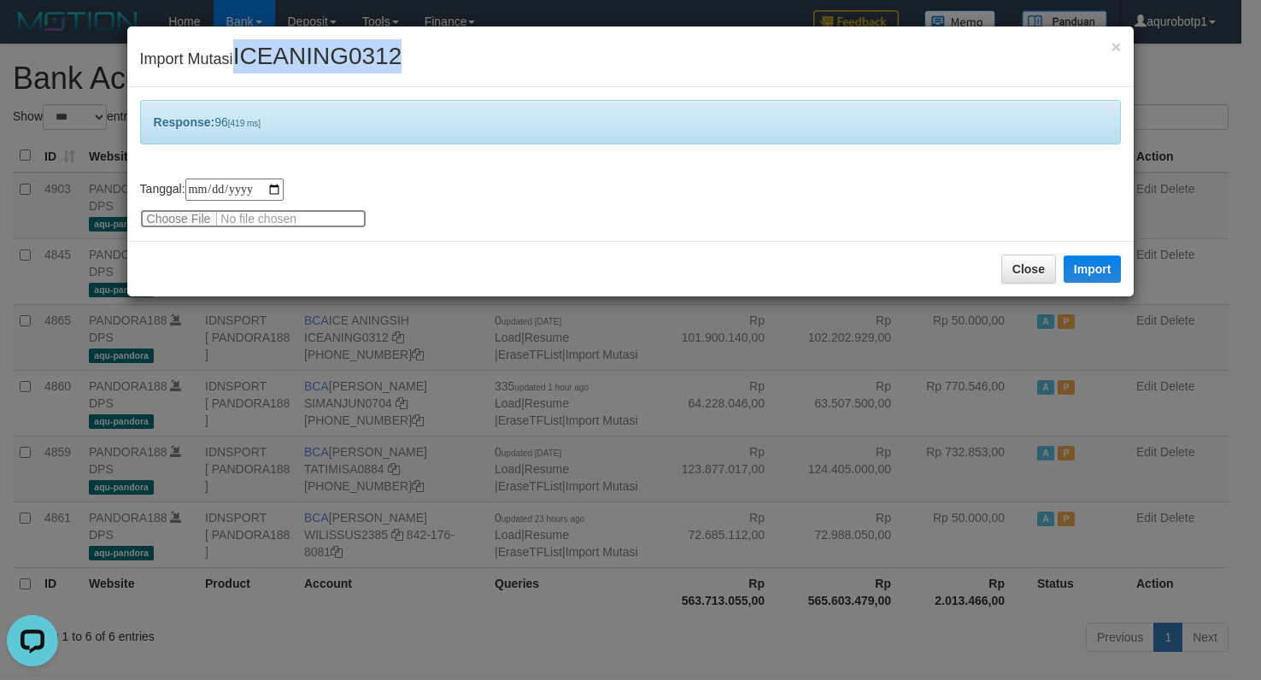
click at [174, 219] on input "file" at bounding box center [253, 218] width 226 height 19
click at [1097, 283] on button "Import" at bounding box center [1093, 269] width 58 height 27
click at [155, 209] on input "file" at bounding box center [253, 218] width 226 height 19
click at [1070, 267] on button "Import" at bounding box center [1093, 269] width 58 height 27
click at [185, 218] on input "file" at bounding box center [253, 218] width 226 height 19
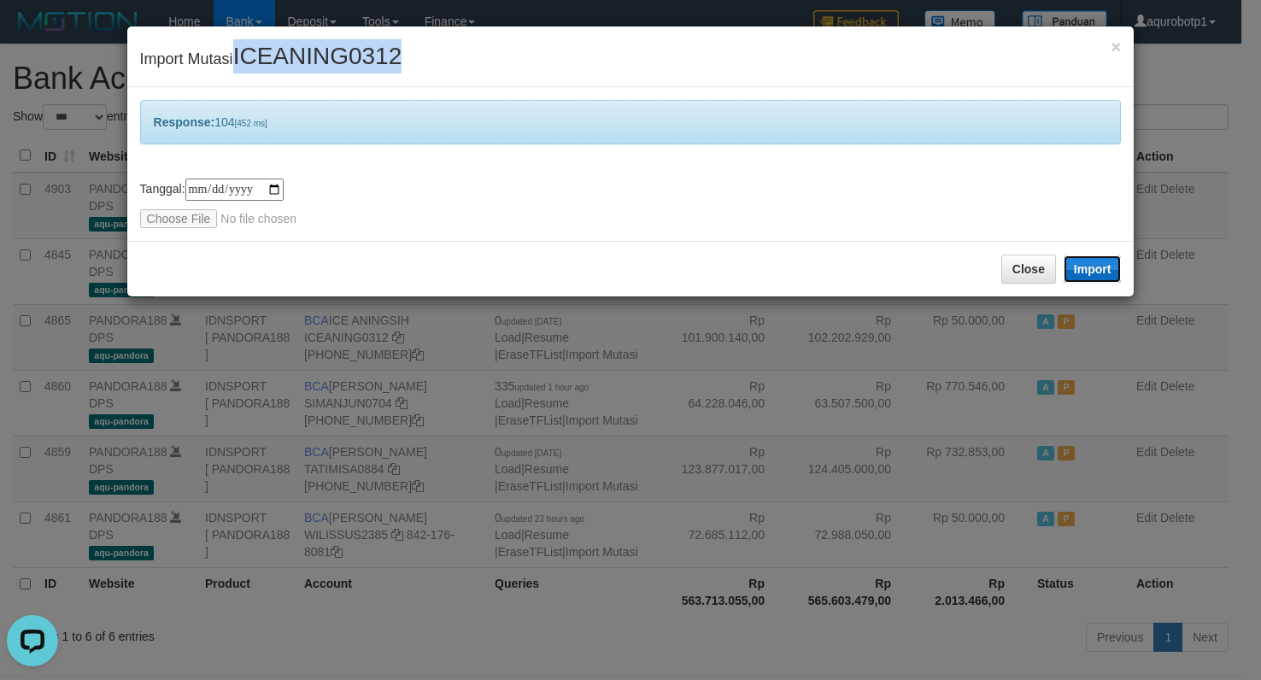
click at [1103, 264] on button "Import" at bounding box center [1093, 269] width 58 height 27
click at [200, 211] on input "file" at bounding box center [253, 218] width 226 height 19
click at [178, 214] on input "file" at bounding box center [253, 218] width 226 height 19
type input "**********"
click at [1106, 269] on button "Import" at bounding box center [1093, 269] width 58 height 27
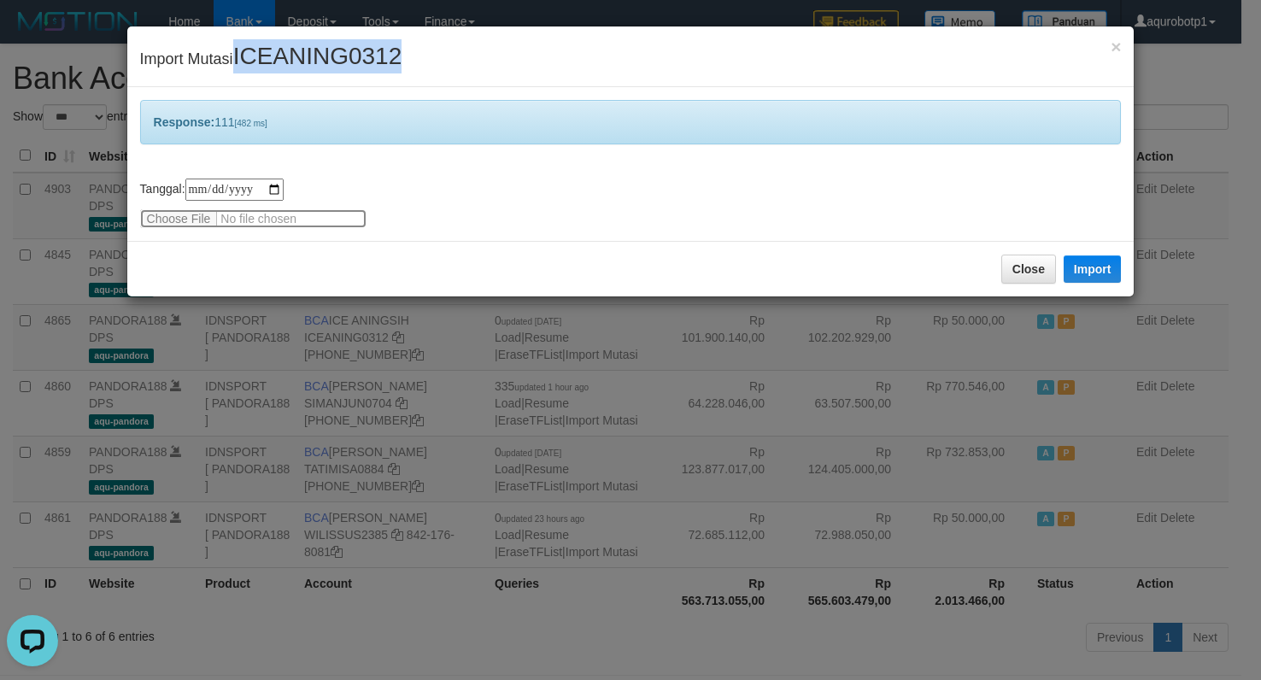
click at [198, 211] on input "file" at bounding box center [253, 218] width 226 height 19
click at [191, 211] on input "file" at bounding box center [253, 218] width 226 height 19
click at [1085, 264] on button "Import" at bounding box center [1093, 269] width 58 height 27
click at [188, 221] on input "file" at bounding box center [253, 218] width 226 height 19
click at [1074, 267] on button "Import" at bounding box center [1093, 269] width 58 height 27
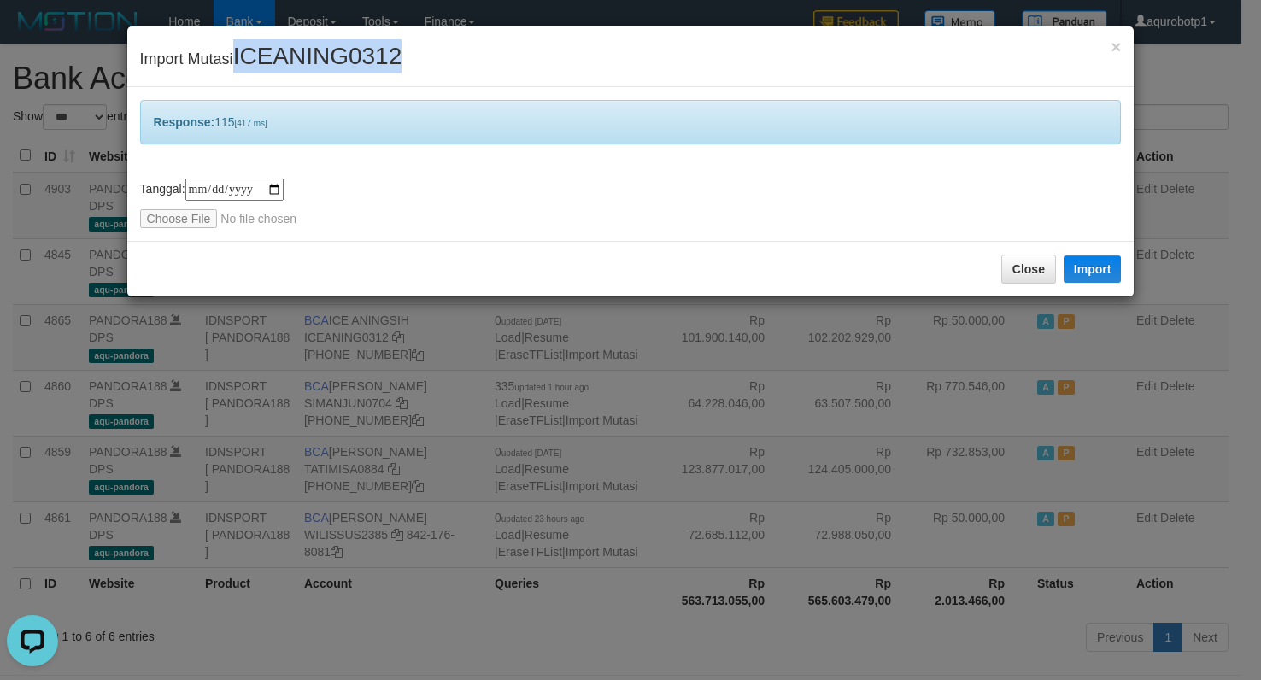
click at [291, 52] on span "ICEANING0312" at bounding box center [317, 56] width 169 height 26
click at [179, 219] on input "file" at bounding box center [253, 218] width 226 height 19
click at [1079, 262] on button "Import" at bounding box center [1093, 269] width 58 height 27
click at [169, 219] on input "file" at bounding box center [253, 218] width 226 height 19
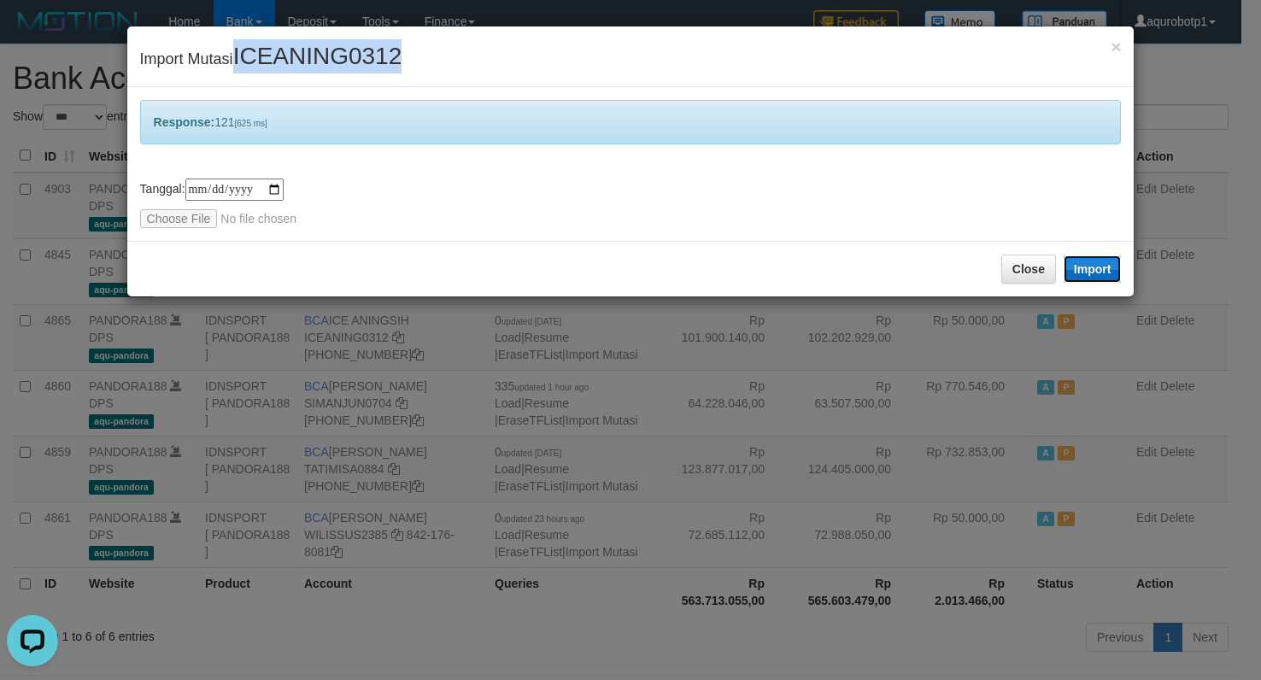
click at [1102, 270] on button "Import" at bounding box center [1093, 269] width 58 height 27
click at [185, 210] on input "file" at bounding box center [253, 218] width 226 height 19
click at [1105, 269] on button "Import" at bounding box center [1093, 269] width 58 height 27
click at [174, 228] on div "**********" at bounding box center [631, 164] width 1008 height 154
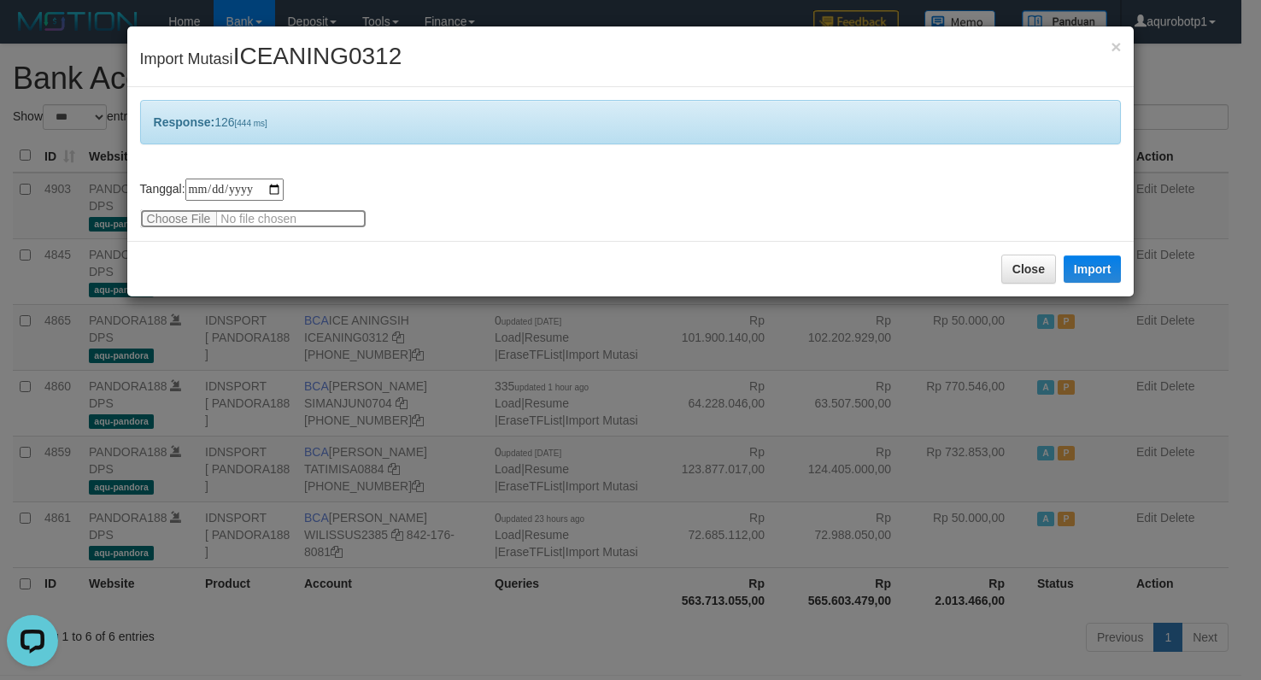
click at [179, 220] on input "file" at bounding box center [253, 218] width 226 height 19
drag, startPoint x: 1083, startPoint y: 273, endPoint x: 423, endPoint y: 0, distance: 713.9
click at [1083, 273] on button "Import" at bounding box center [1093, 269] width 58 height 27
click at [152, 218] on input "file" at bounding box center [253, 218] width 226 height 19
click at [1092, 283] on button "Import" at bounding box center [1093, 269] width 58 height 27
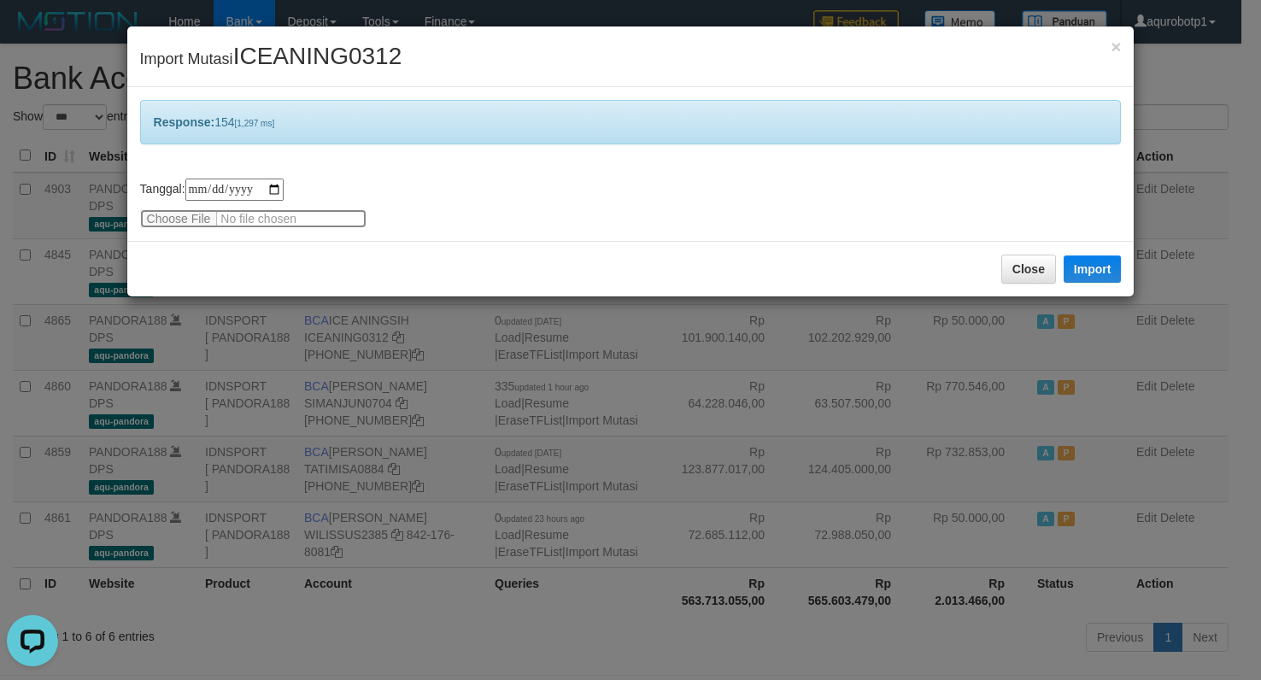
click at [180, 215] on input "file" at bounding box center [253, 218] width 226 height 19
click at [1102, 262] on button "Import" at bounding box center [1093, 269] width 58 height 27
click at [174, 213] on input "file" at bounding box center [253, 218] width 226 height 19
click at [1090, 262] on button "Import" at bounding box center [1093, 269] width 58 height 27
click at [170, 206] on div "**********" at bounding box center [631, 204] width 982 height 50
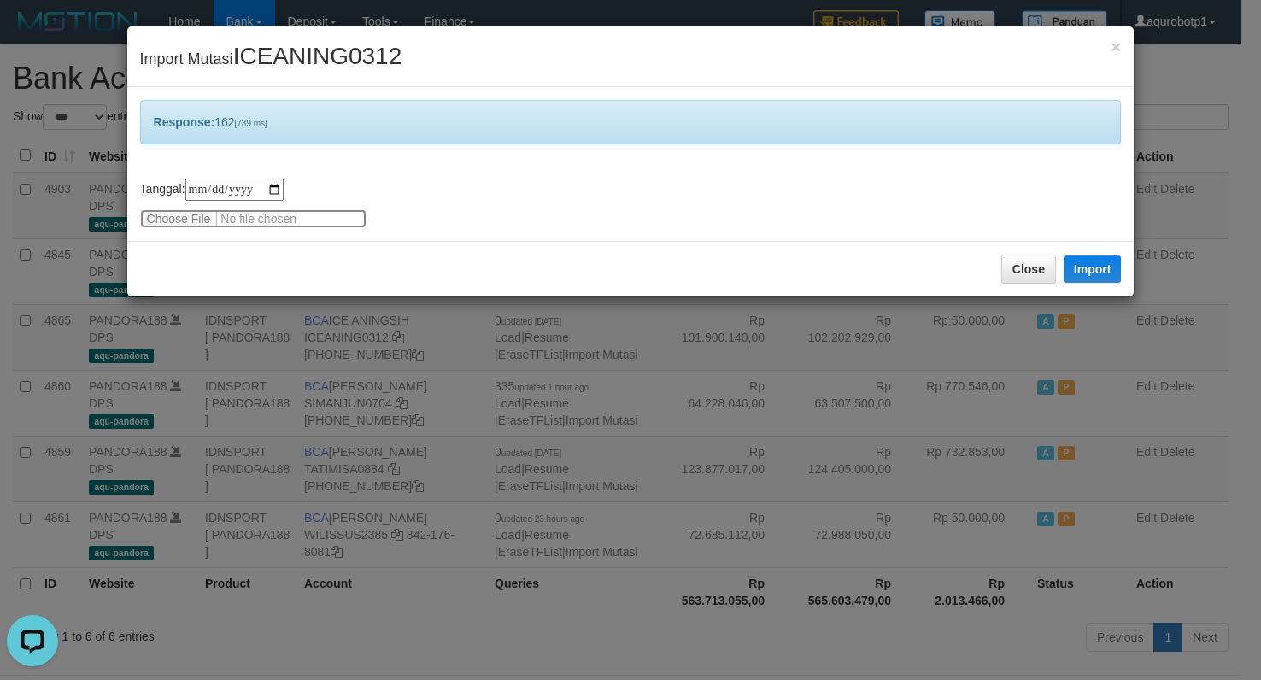
click at [170, 215] on input "file" at bounding box center [253, 218] width 226 height 19
click at [1092, 267] on button "Import" at bounding box center [1093, 269] width 58 height 27
click at [172, 223] on input "file" at bounding box center [253, 218] width 226 height 19
click at [1103, 256] on button "Import" at bounding box center [1093, 269] width 58 height 27
click at [170, 219] on input "file" at bounding box center [253, 218] width 226 height 19
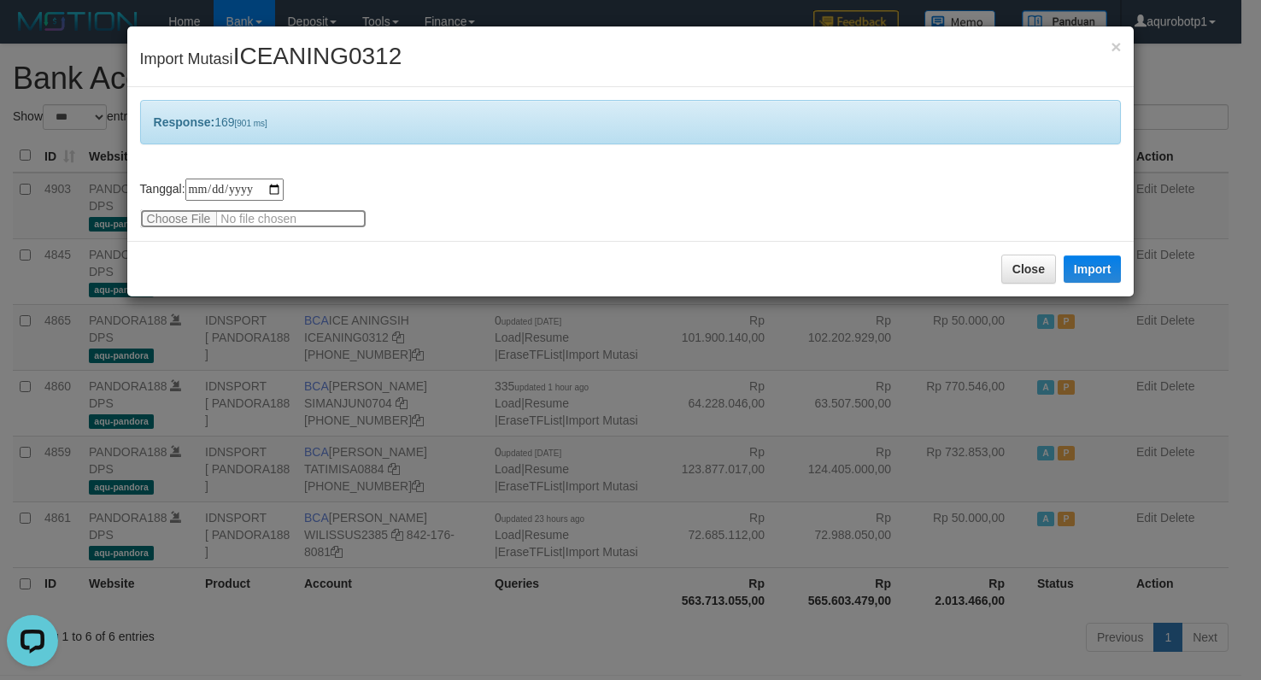
type input "**********"
click at [1077, 265] on button "Import" at bounding box center [1093, 269] width 58 height 27
click at [188, 219] on input "file" at bounding box center [253, 218] width 226 height 19
click at [174, 215] on input "file" at bounding box center [253, 218] width 226 height 19
click at [1083, 275] on button "Import" at bounding box center [1093, 269] width 58 height 27
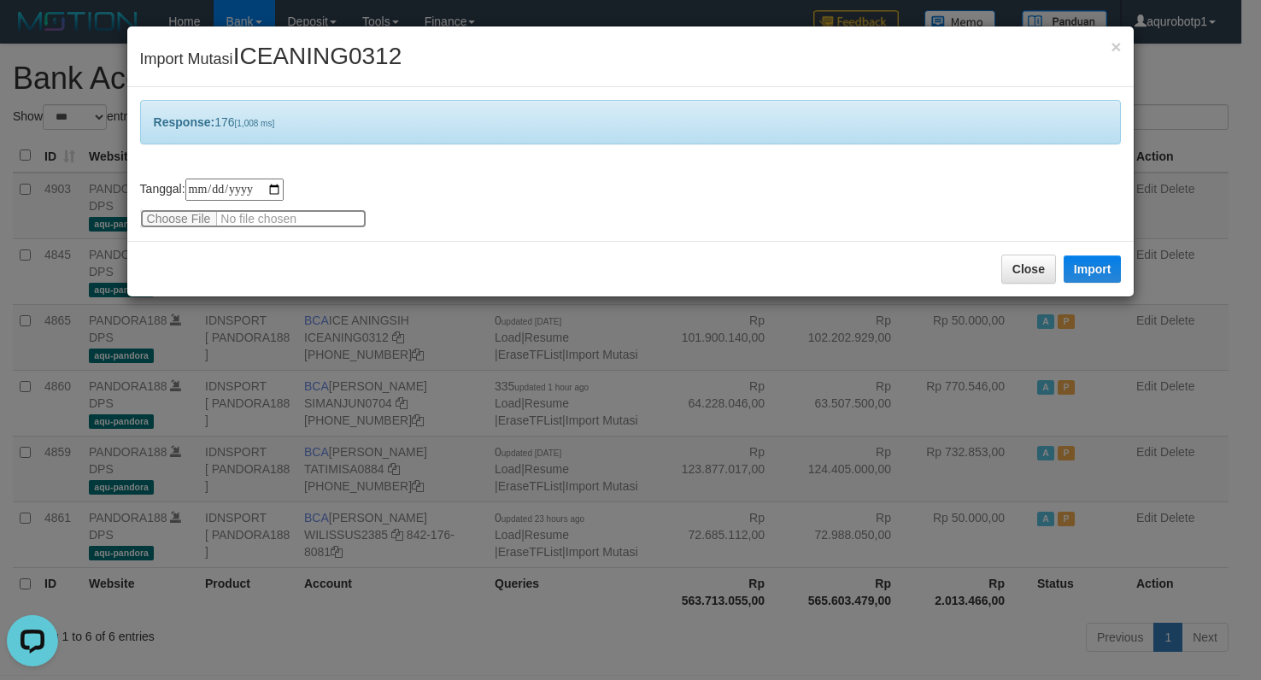
click at [192, 219] on input "file" at bounding box center [253, 218] width 226 height 19
click at [1091, 274] on button "Import" at bounding box center [1093, 269] width 58 height 27
click at [180, 221] on input "file" at bounding box center [253, 218] width 226 height 19
type input "**********"
click at [1098, 265] on button "Import" at bounding box center [1093, 269] width 58 height 27
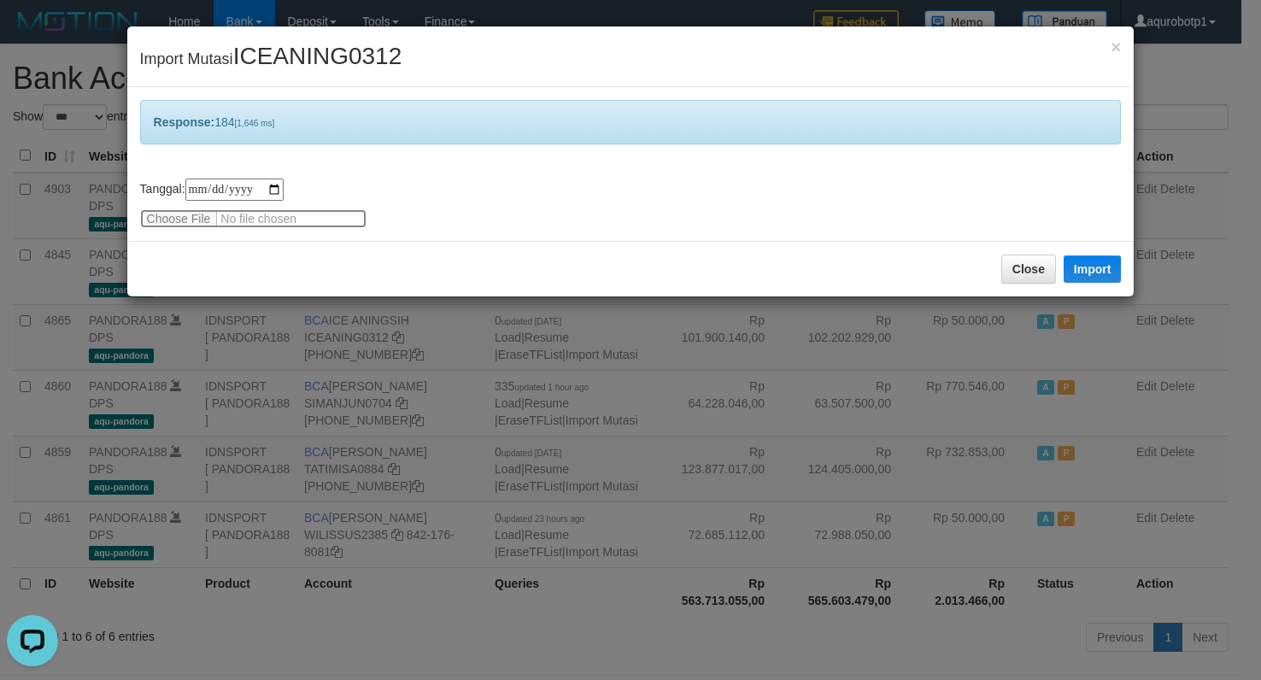
click at [174, 216] on input "file" at bounding box center [253, 218] width 226 height 19
click at [177, 220] on input "file" at bounding box center [253, 218] width 226 height 19
click at [1090, 275] on button "Import" at bounding box center [1093, 269] width 58 height 27
click at [192, 210] on input "file" at bounding box center [253, 218] width 226 height 19
click at [1103, 277] on button "Import" at bounding box center [1093, 269] width 58 height 27
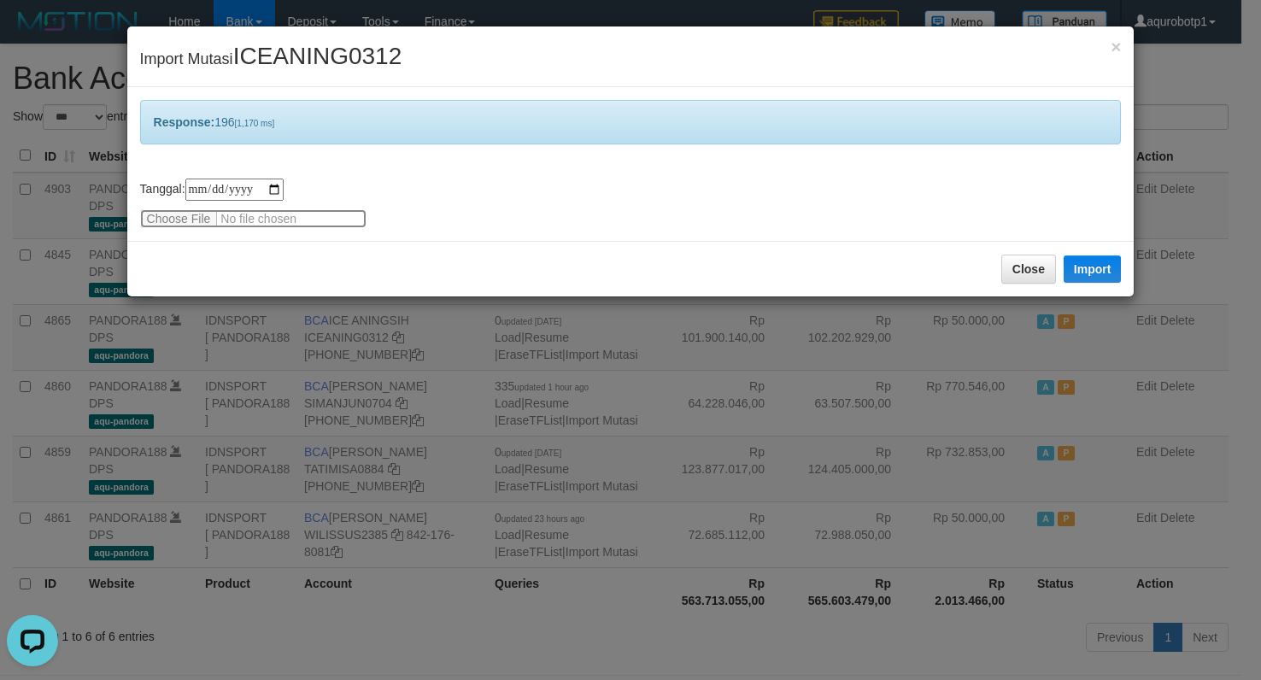
click at [191, 224] on input "file" at bounding box center [253, 218] width 226 height 19
drag, startPoint x: 1100, startPoint y: 273, endPoint x: 916, endPoint y: 679, distance: 446.4
click at [1100, 273] on button "Import" at bounding box center [1093, 269] width 58 height 27
click at [173, 215] on input "file" at bounding box center [253, 218] width 226 height 19
click at [1106, 265] on button "Import" at bounding box center [1093, 269] width 58 height 27
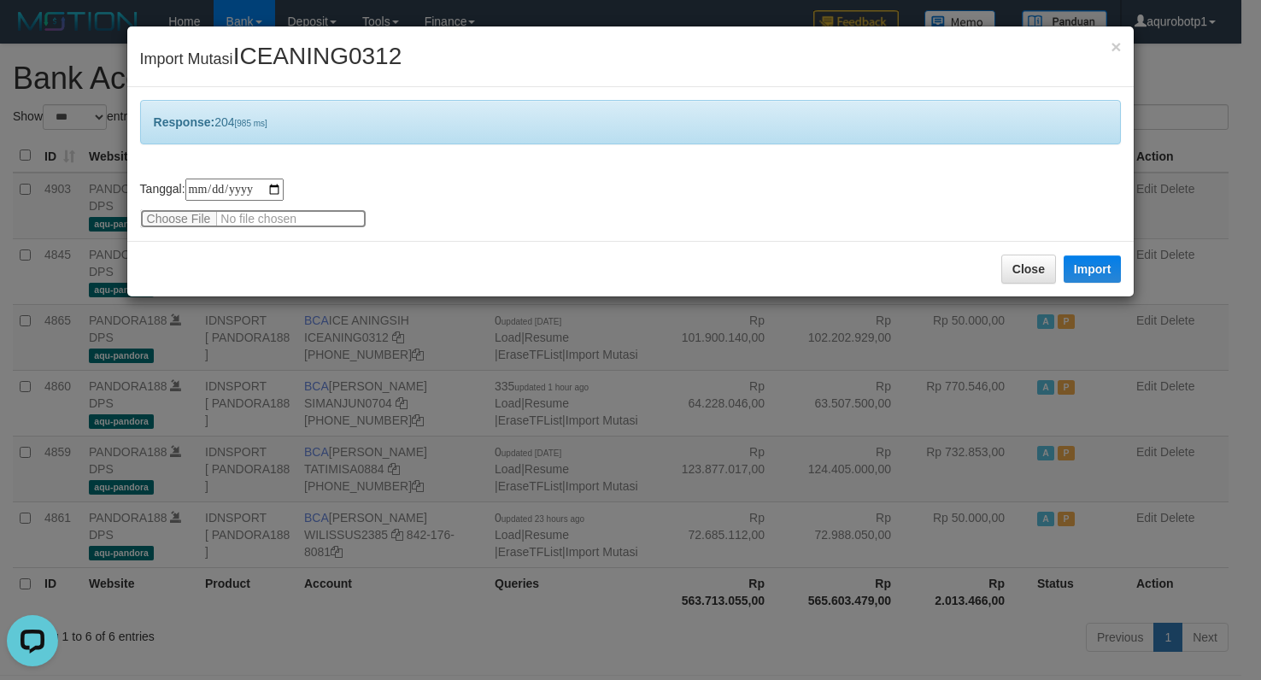
click at [175, 218] on input "file" at bounding box center [253, 218] width 226 height 19
click at [1091, 278] on button "Import" at bounding box center [1093, 269] width 58 height 27
click at [200, 211] on input "file" at bounding box center [253, 218] width 226 height 19
click at [1100, 273] on button "Import" at bounding box center [1093, 269] width 58 height 27
click at [173, 213] on input "file" at bounding box center [253, 218] width 226 height 19
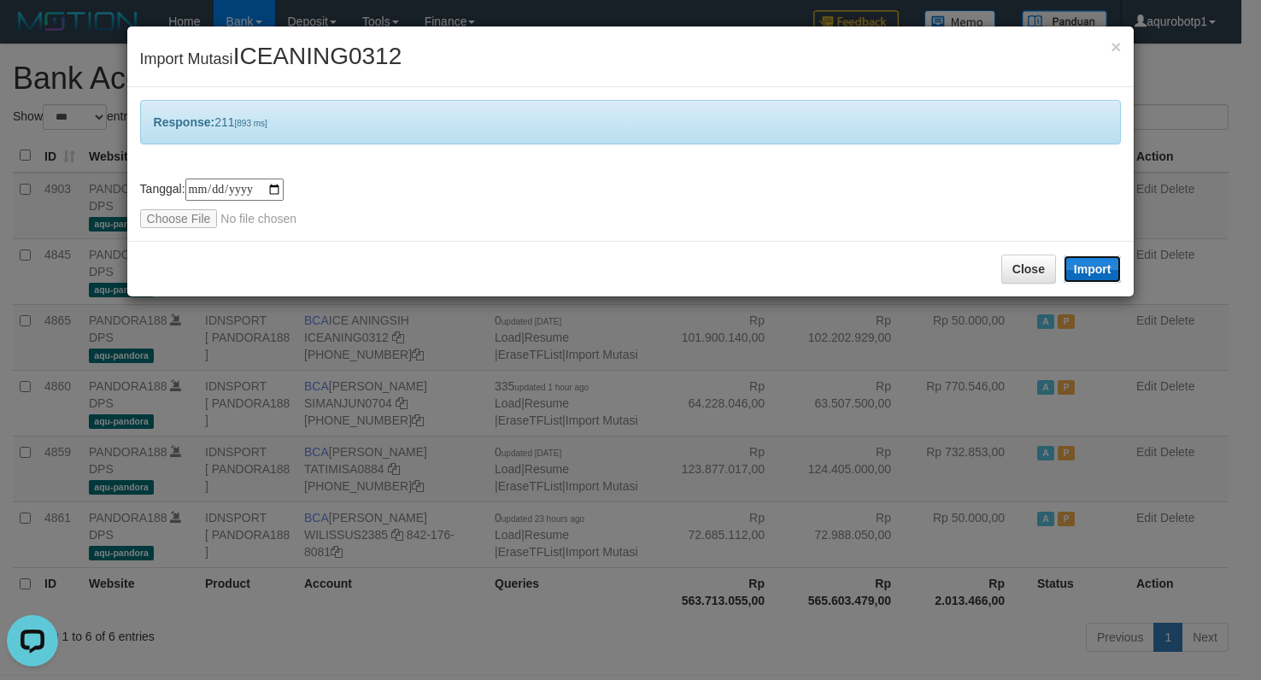
click at [1093, 274] on button "Import" at bounding box center [1093, 269] width 58 height 27
click at [180, 216] on input "file" at bounding box center [253, 218] width 226 height 19
click at [1108, 269] on button "Import" at bounding box center [1093, 269] width 58 height 27
click at [188, 220] on input "file" at bounding box center [253, 218] width 226 height 19
click at [1092, 280] on button "Import" at bounding box center [1093, 269] width 58 height 27
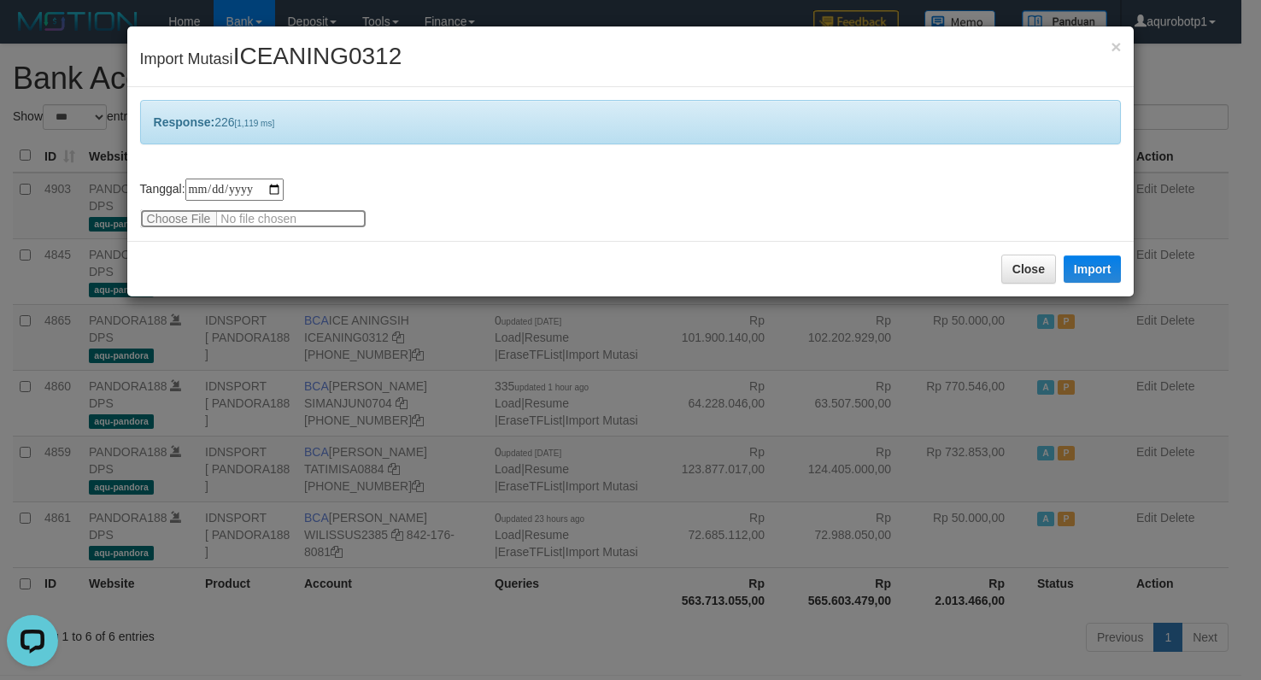
click at [188, 221] on input "file" at bounding box center [253, 218] width 226 height 19
click at [1093, 267] on button "Import" at bounding box center [1093, 269] width 58 height 27
click at [182, 216] on input "file" at bounding box center [253, 218] width 226 height 19
click at [1082, 269] on button "Import" at bounding box center [1093, 269] width 58 height 27
click at [169, 216] on input "file" at bounding box center [253, 218] width 226 height 19
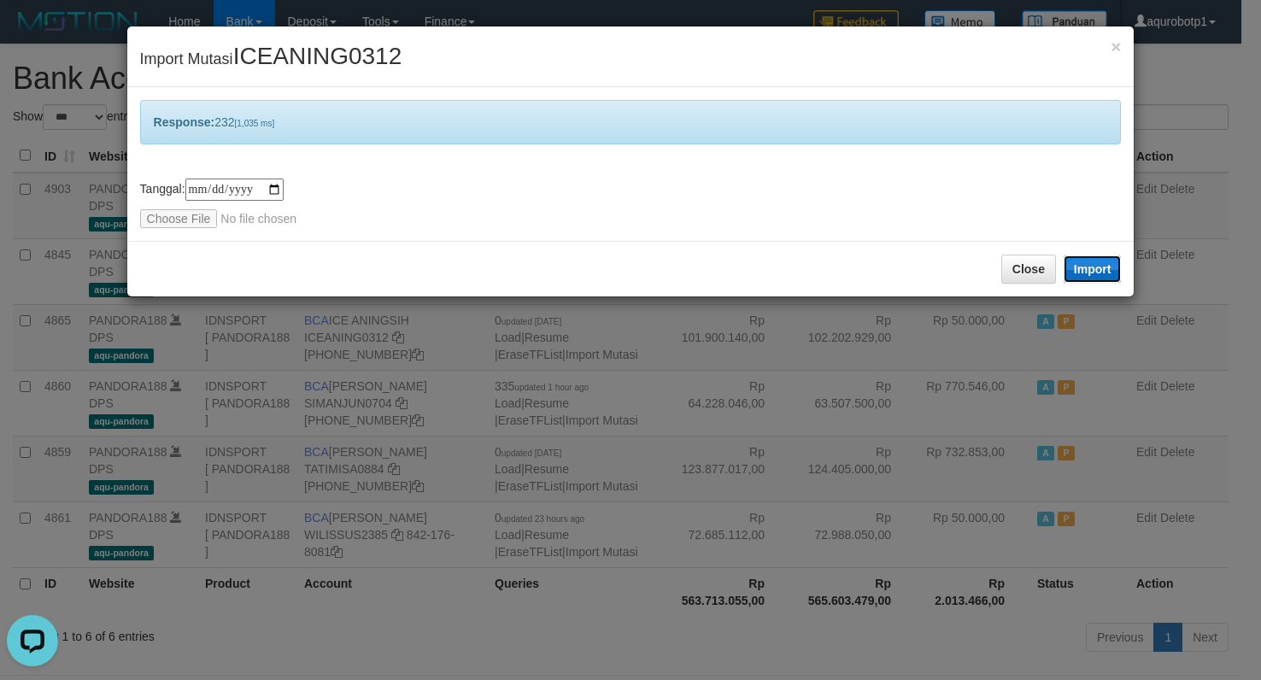
click at [1087, 269] on button "Import" at bounding box center [1093, 269] width 58 height 27
click at [185, 221] on input "file" at bounding box center [253, 218] width 226 height 19
click at [1105, 274] on button "Import" at bounding box center [1093, 269] width 58 height 27
click at [185, 210] on input "file" at bounding box center [253, 218] width 226 height 19
click at [1100, 277] on button "Import" at bounding box center [1093, 269] width 58 height 27
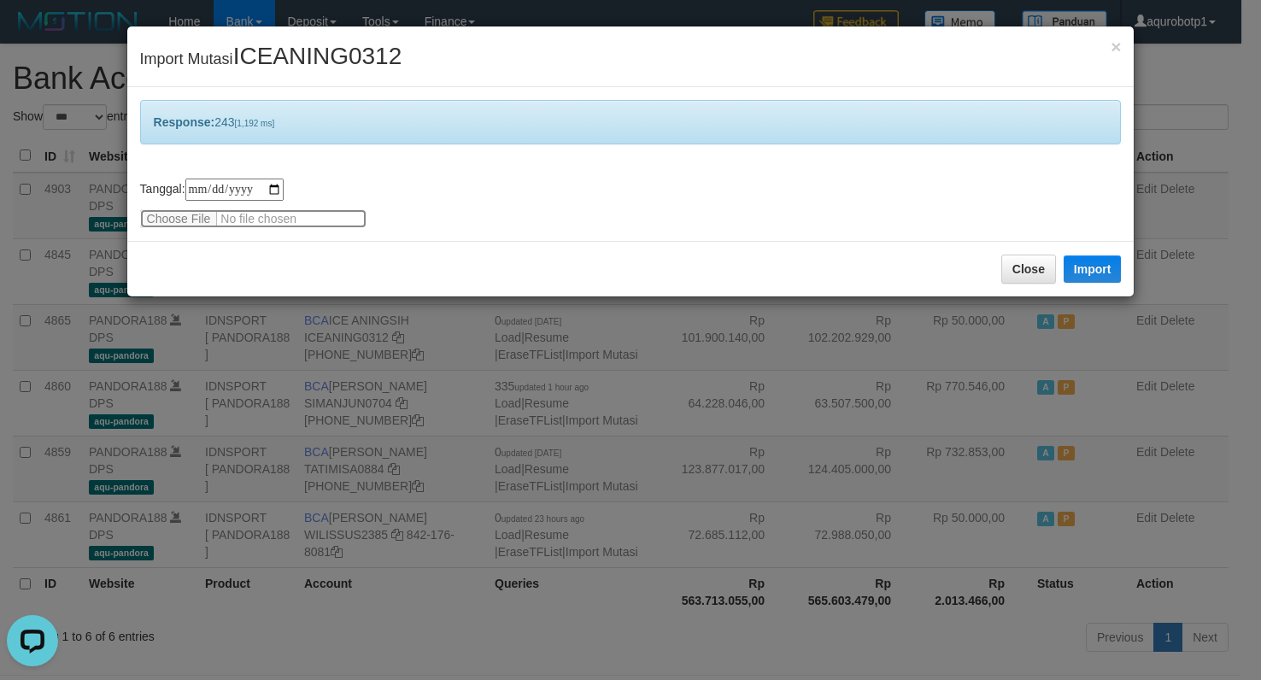
click at [177, 214] on input "file" at bounding box center [253, 218] width 226 height 19
click at [1095, 272] on button "Import" at bounding box center [1093, 269] width 58 height 27
click at [173, 223] on input "file" at bounding box center [253, 218] width 226 height 19
click at [1098, 262] on button "Import" at bounding box center [1093, 269] width 58 height 27
click at [275, 52] on span "ICEANING0312" at bounding box center [317, 56] width 169 height 26
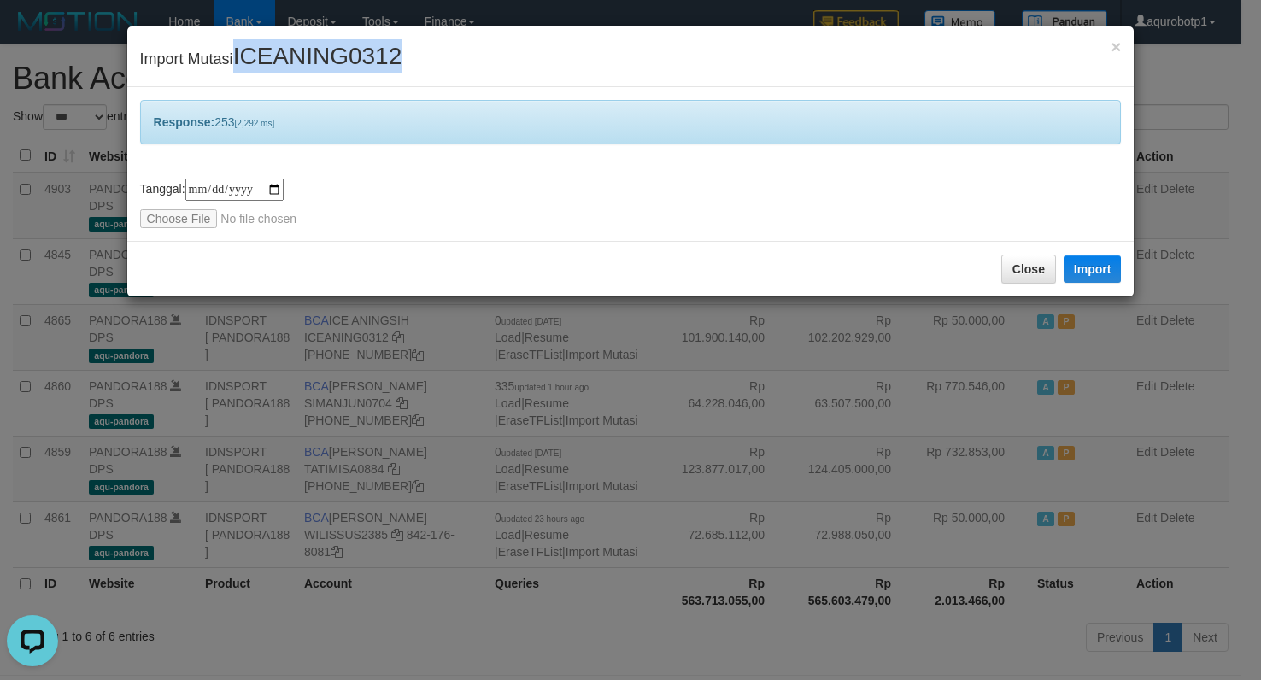
click at [275, 52] on span "ICEANING0312" at bounding box center [317, 56] width 169 height 26
copy span "ICEANING0312"
click at [188, 216] on input "file" at bounding box center [253, 218] width 226 height 19
click at [1097, 265] on button "Import" at bounding box center [1093, 269] width 58 height 27
click at [1091, 265] on button "Import" at bounding box center [1093, 269] width 58 height 27
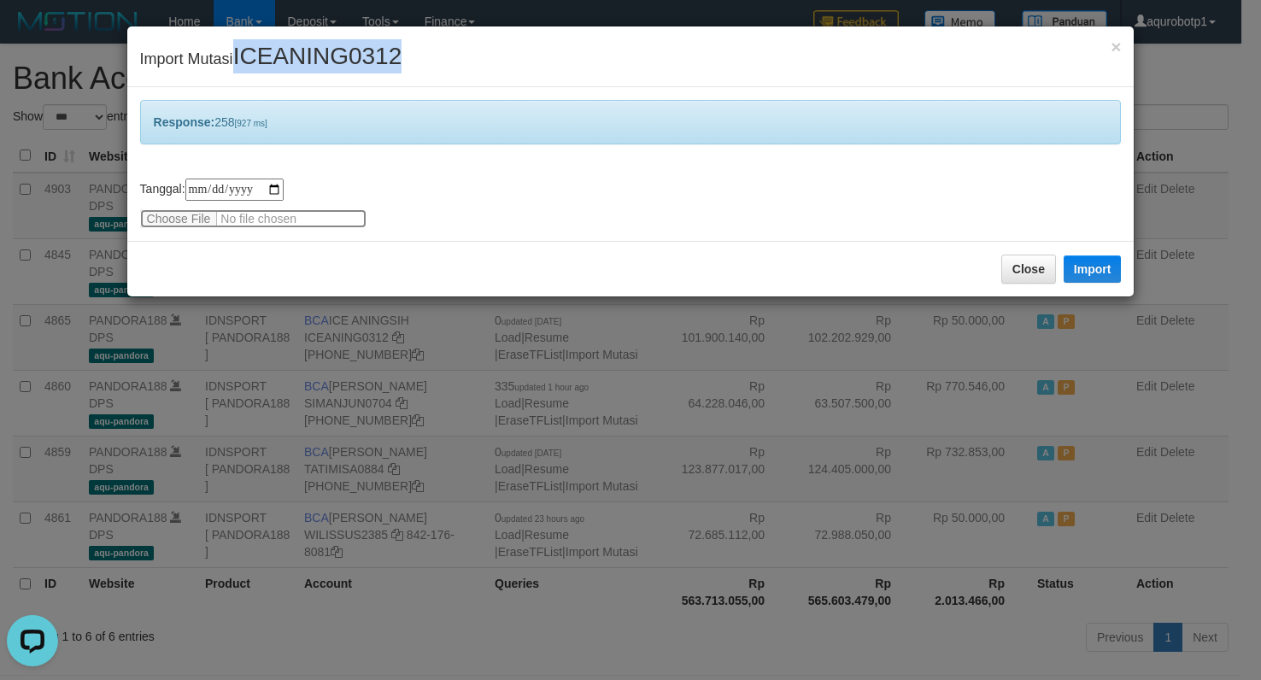
click at [180, 216] on input "file" at bounding box center [253, 218] width 226 height 19
click at [1092, 267] on button "Import" at bounding box center [1093, 269] width 58 height 27
click at [179, 219] on input "file" at bounding box center [253, 218] width 226 height 19
click at [1075, 275] on button "Import" at bounding box center [1093, 269] width 58 height 27
click at [1082, 264] on button "Import" at bounding box center [1093, 269] width 58 height 27
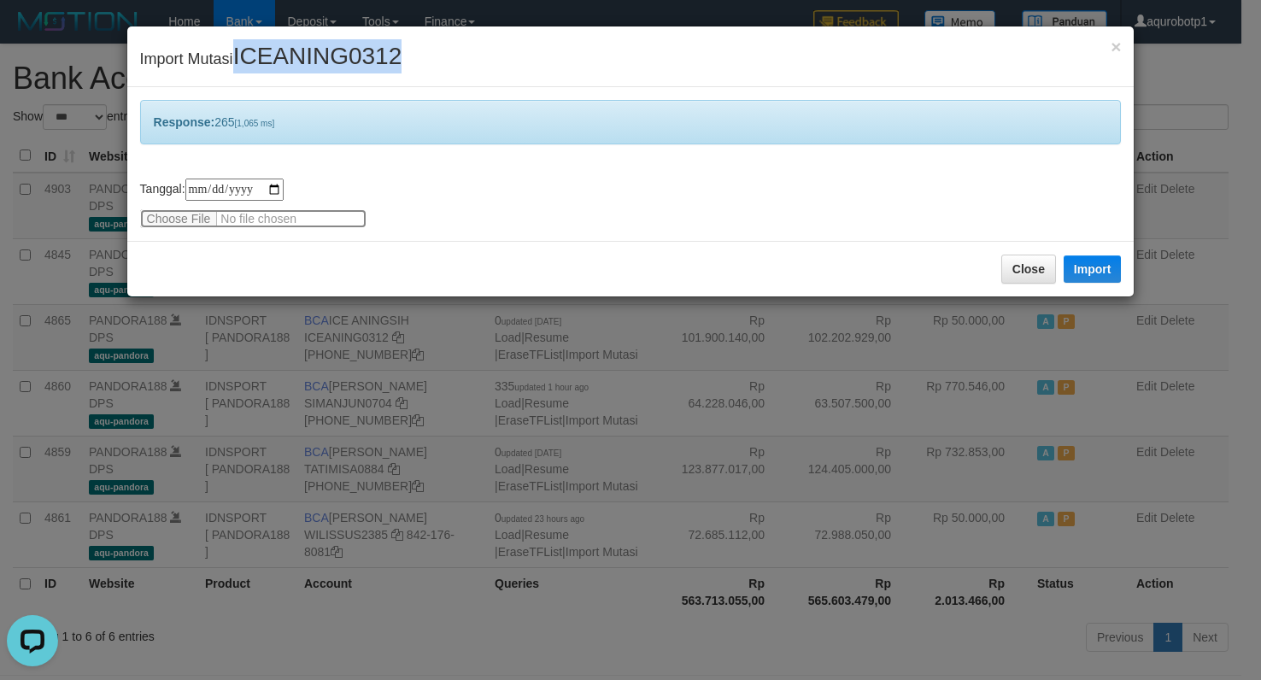
click at [193, 215] on input "file" at bounding box center [253, 218] width 226 height 19
click at [1082, 270] on button "Import" at bounding box center [1093, 269] width 58 height 27
click at [197, 221] on input "file" at bounding box center [253, 218] width 226 height 19
click at [1079, 269] on button "Import" at bounding box center [1093, 269] width 58 height 27
click at [1093, 273] on button "Import" at bounding box center [1093, 269] width 58 height 27
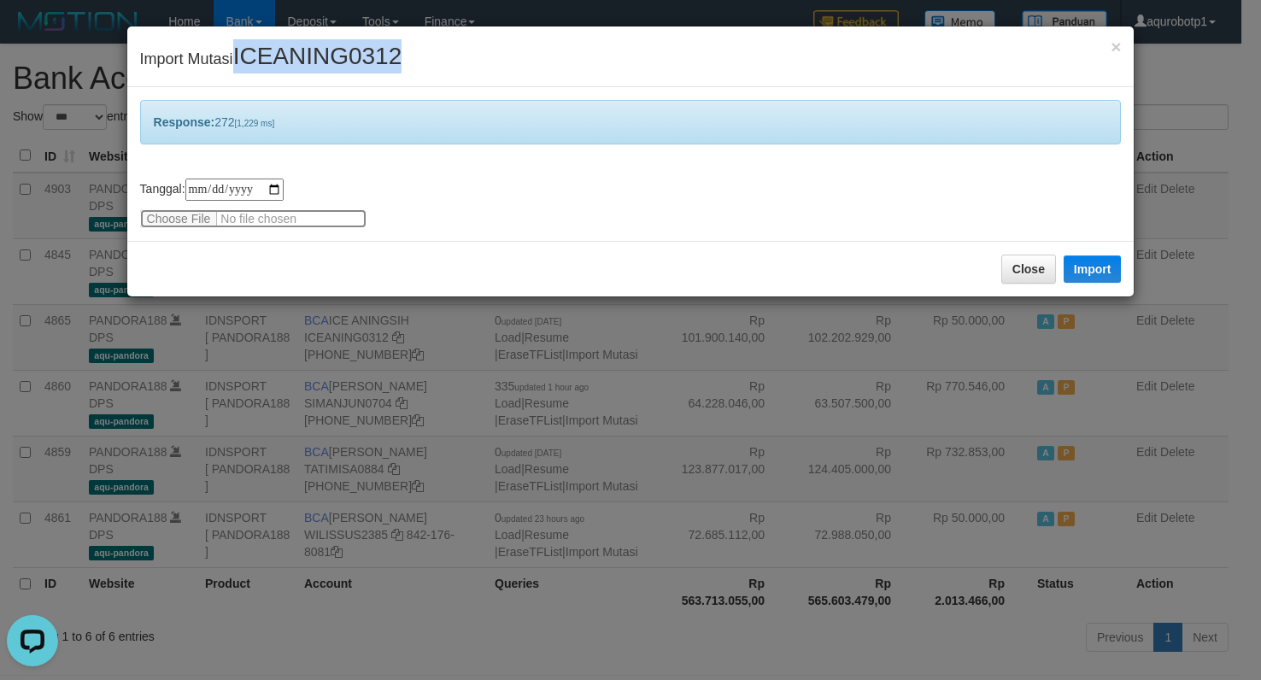
click at [191, 218] on input "file" at bounding box center [253, 218] width 226 height 19
click at [1079, 270] on button "Import" at bounding box center [1093, 269] width 58 height 27
click at [198, 218] on input "file" at bounding box center [253, 218] width 226 height 19
click at [1108, 269] on button "Import" at bounding box center [1093, 269] width 58 height 27
click at [172, 213] on input "file" at bounding box center [253, 218] width 226 height 19
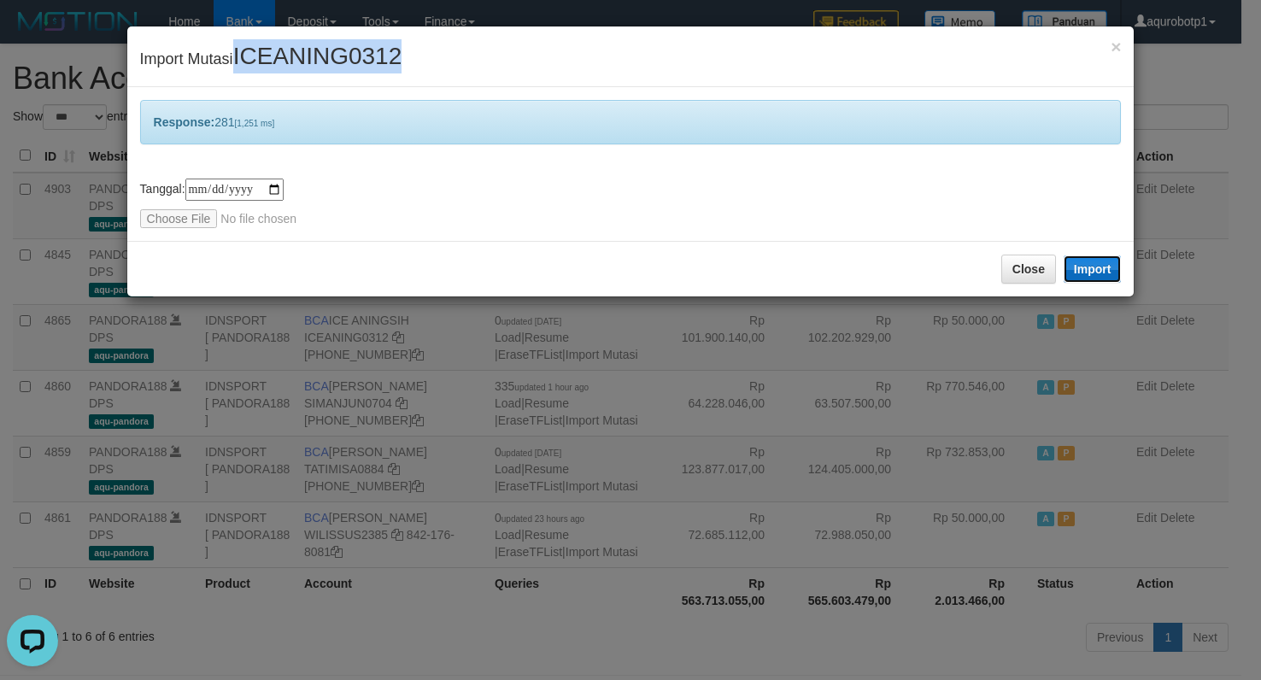
click at [1108, 272] on button "Import" at bounding box center [1093, 269] width 58 height 27
click at [180, 208] on div "**********" at bounding box center [631, 204] width 982 height 50
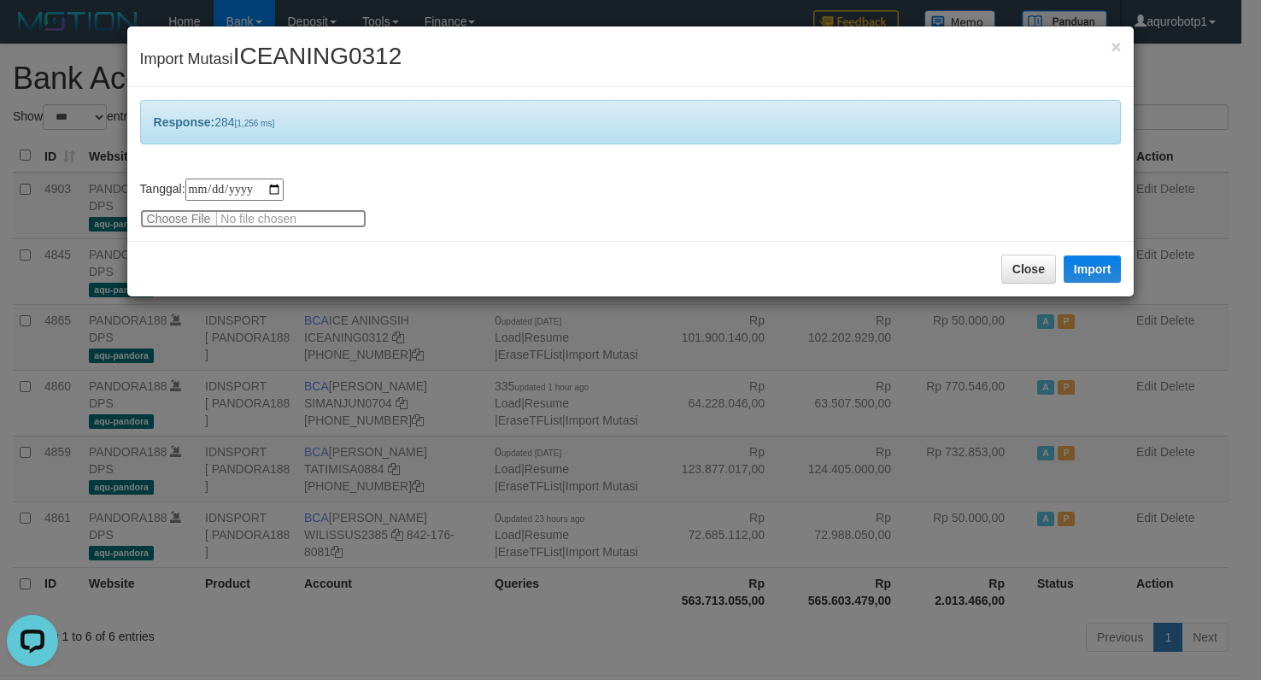
click at [179, 218] on input "file" at bounding box center [253, 218] width 226 height 19
click at [1083, 270] on button "Import" at bounding box center [1093, 269] width 58 height 27
click at [160, 214] on input "file" at bounding box center [253, 218] width 226 height 19
type input "**********"
click at [1083, 275] on button "Import" at bounding box center [1093, 269] width 58 height 27
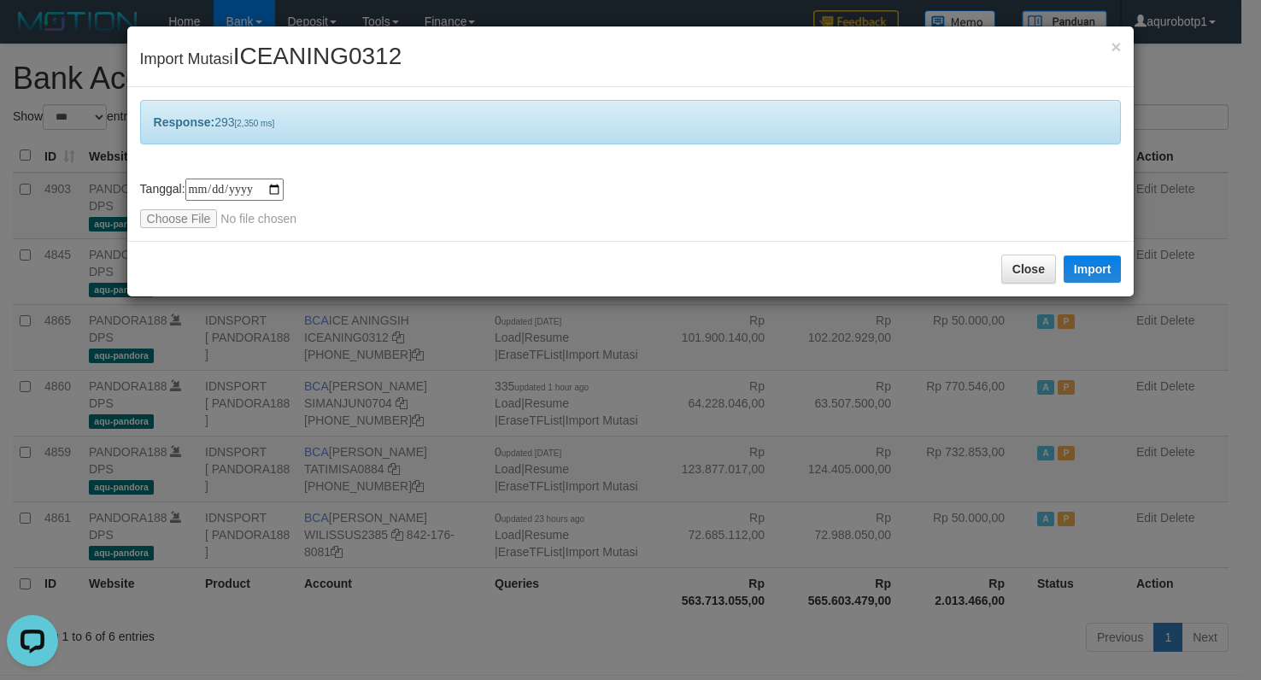
drag, startPoint x: 1103, startPoint y: 51, endPoint x: 1151, endPoint y: 44, distance: 48.5
click at [1105, 50] on div "× Import Mutasi ICEANING0312" at bounding box center [631, 56] width 1008 height 61
click at [1108, 44] on div "× Import Mutasi ICEANING0312" at bounding box center [631, 56] width 1008 height 61
click at [1121, 44] on div "× Import Mutasi ICEANING0312" at bounding box center [631, 56] width 1008 height 61
click at [1120, 44] on span "×" at bounding box center [1116, 47] width 10 height 20
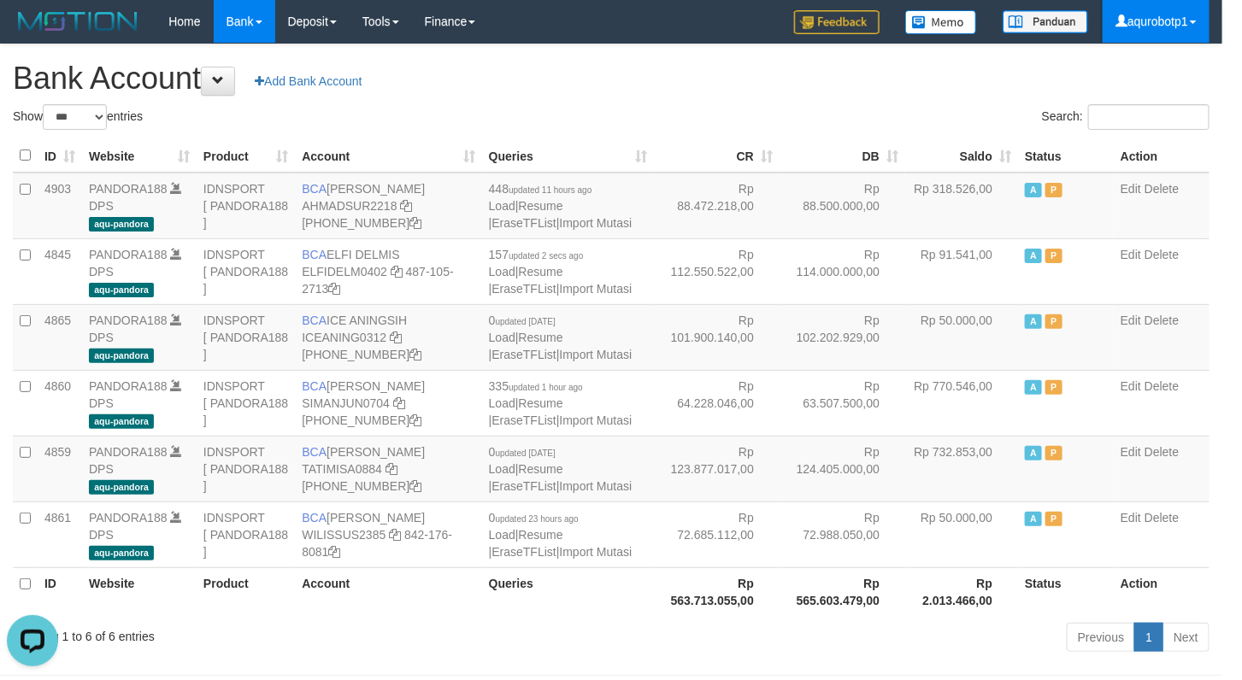
click at [1133, 32] on link "aqurobotp1" at bounding box center [1155, 21] width 107 height 43
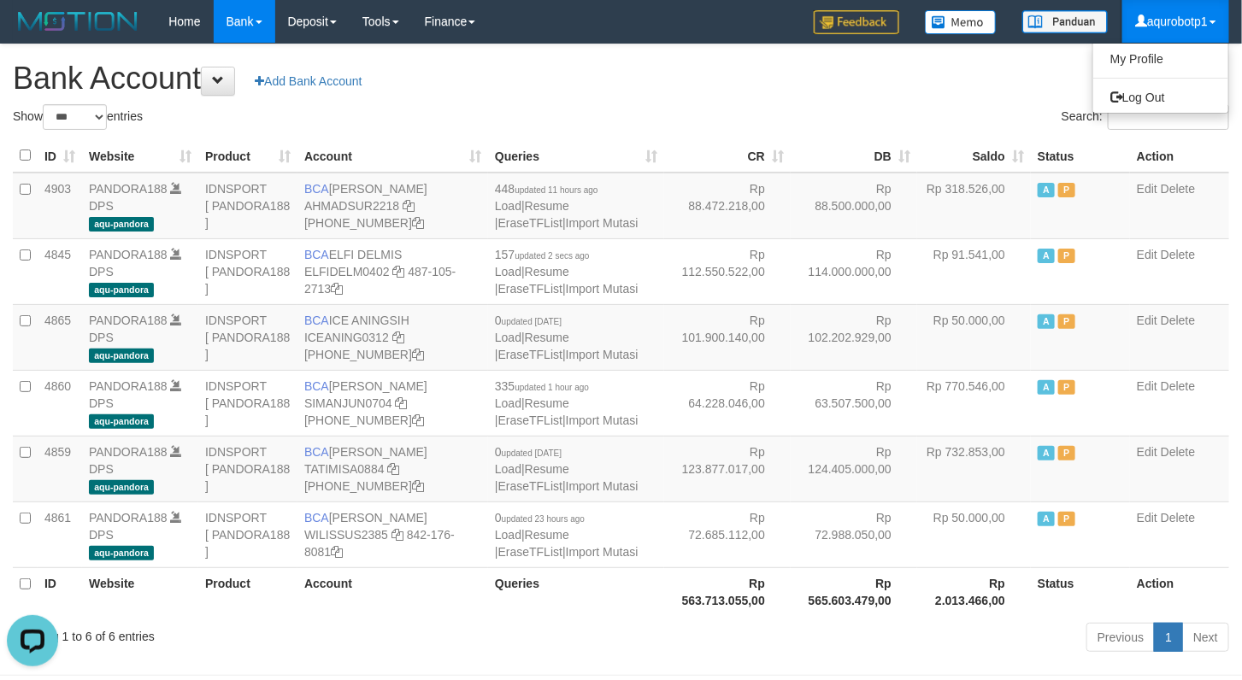
click at [1174, 16] on link "aqurobotp1" at bounding box center [1175, 21] width 107 height 43
click at [1154, 98] on link "Log Out" at bounding box center [1160, 97] width 135 height 22
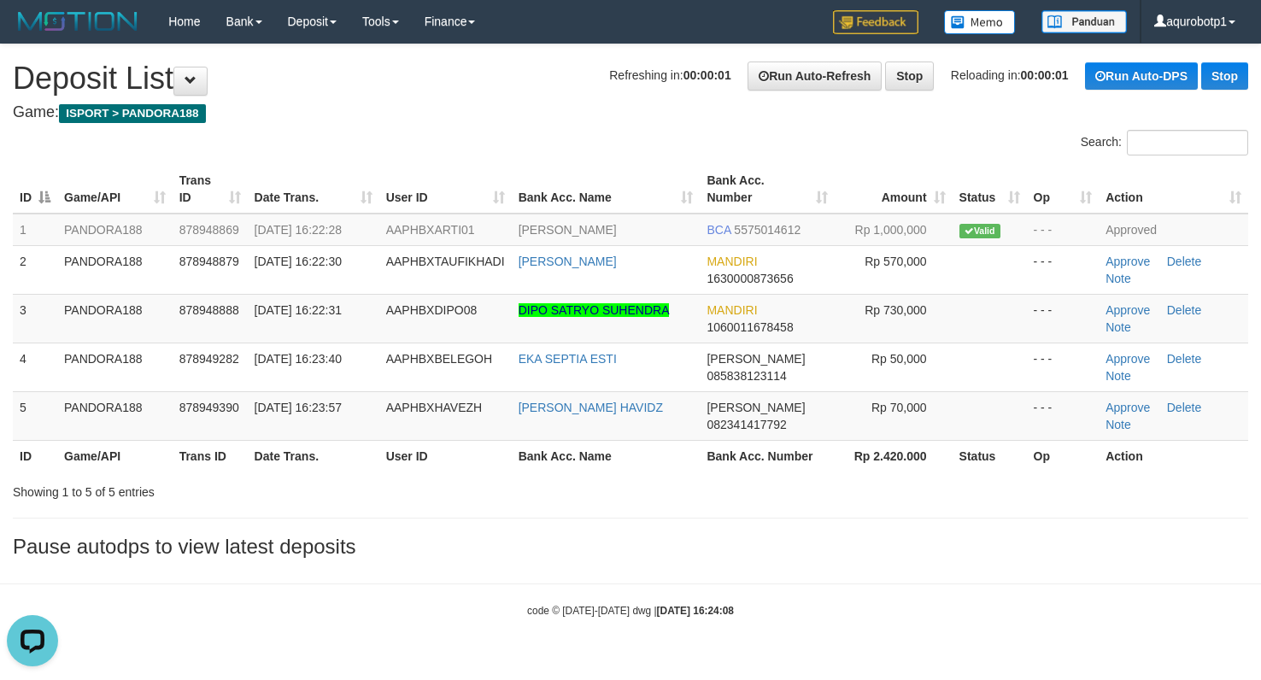
click at [503, 131] on div at bounding box center [315, 130] width 631 height 1
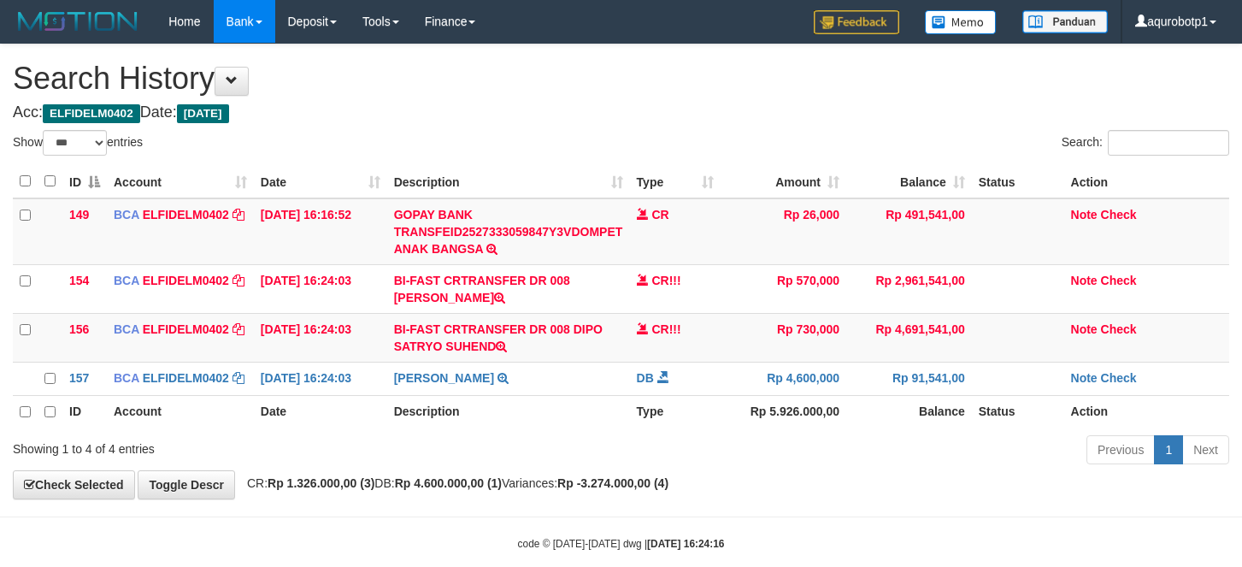
select select "***"
click at [810, 132] on div "Search:" at bounding box center [932, 145] width 596 height 30
click at [1085, 332] on link "Note" at bounding box center [1083, 329] width 26 height 14
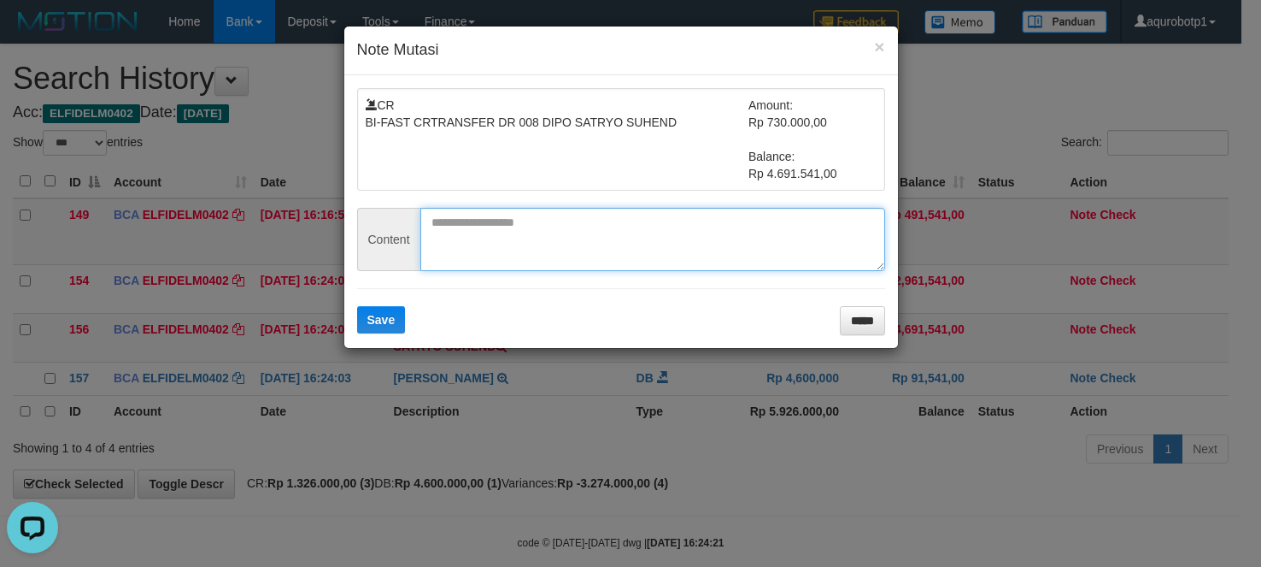
click at [608, 228] on textarea at bounding box center [652, 239] width 465 height 63
paste textarea "**********"
type textarea "**********"
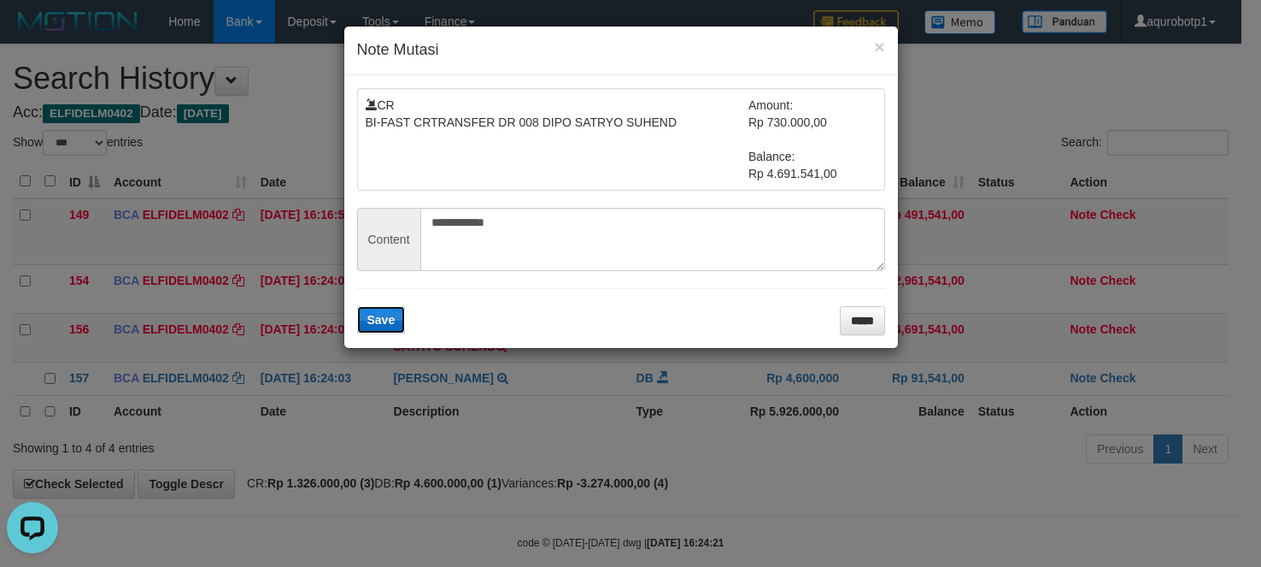
click at [390, 314] on button "Save" at bounding box center [381, 319] width 49 height 27
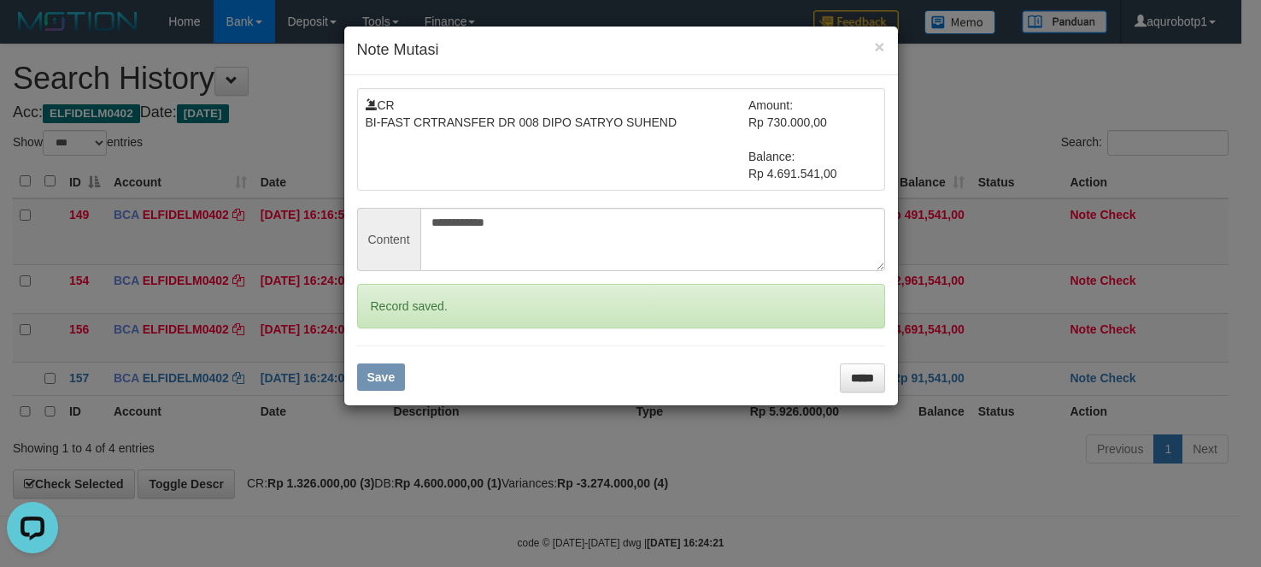
click at [955, 246] on div "**********" at bounding box center [630, 283] width 1261 height 567
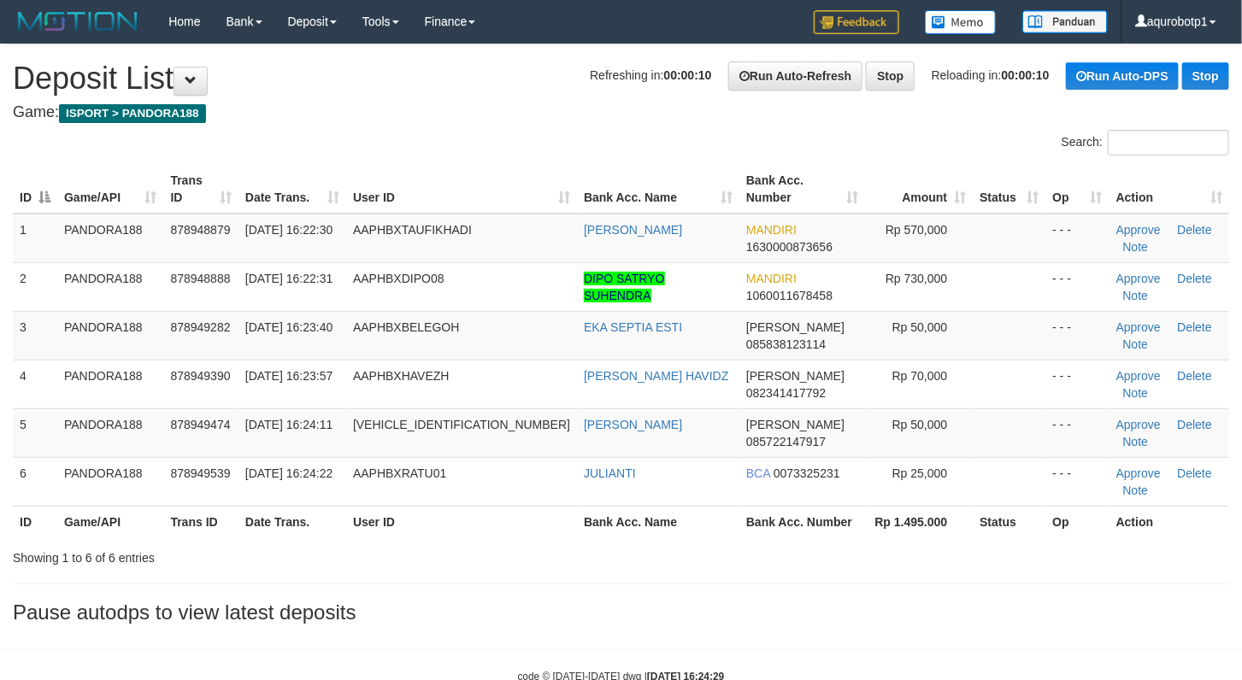
click at [495, 144] on div "Search:" at bounding box center [621, 145] width 1242 height 30
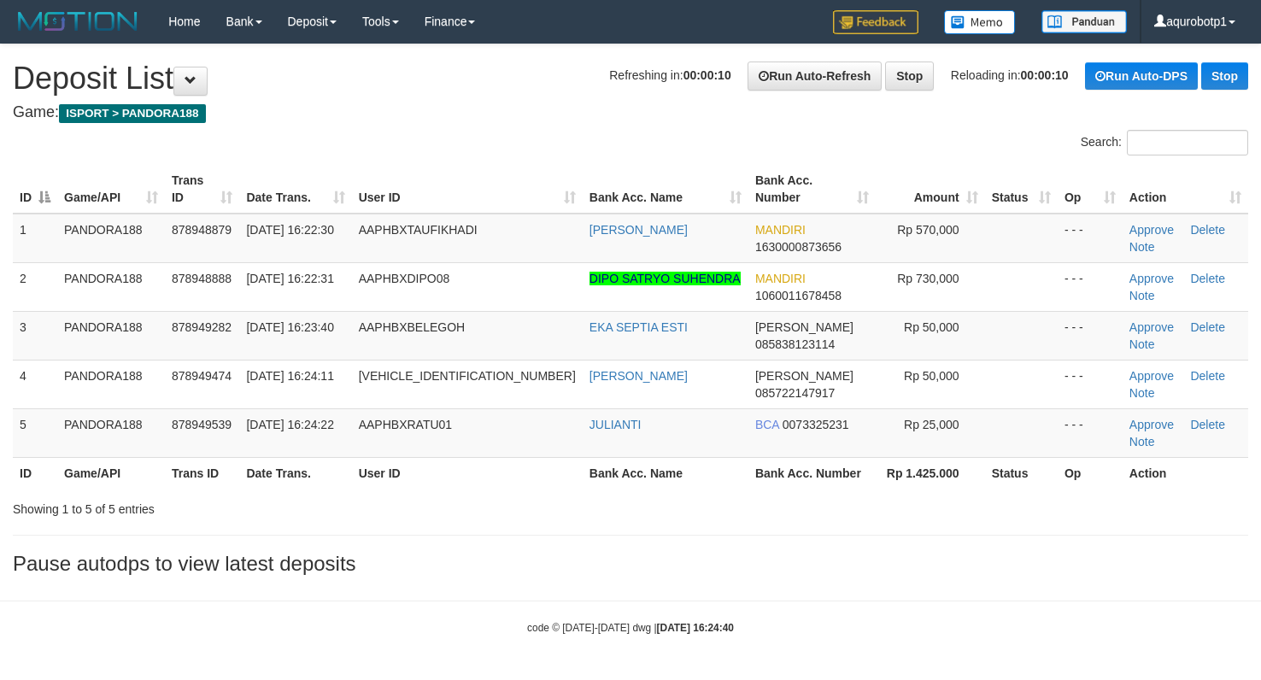
click at [532, 139] on div "Search:" at bounding box center [630, 145] width 1261 height 30
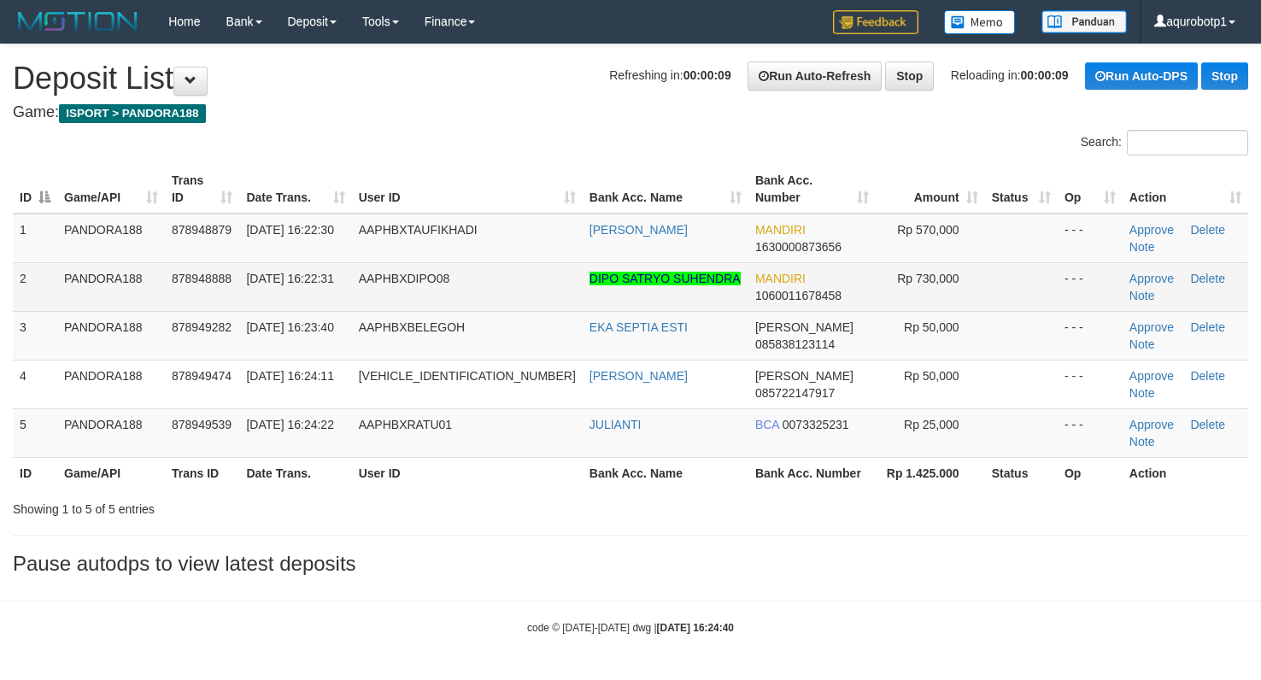
click at [433, 277] on span "AAPHBXDIPO08" at bounding box center [404, 279] width 91 height 14
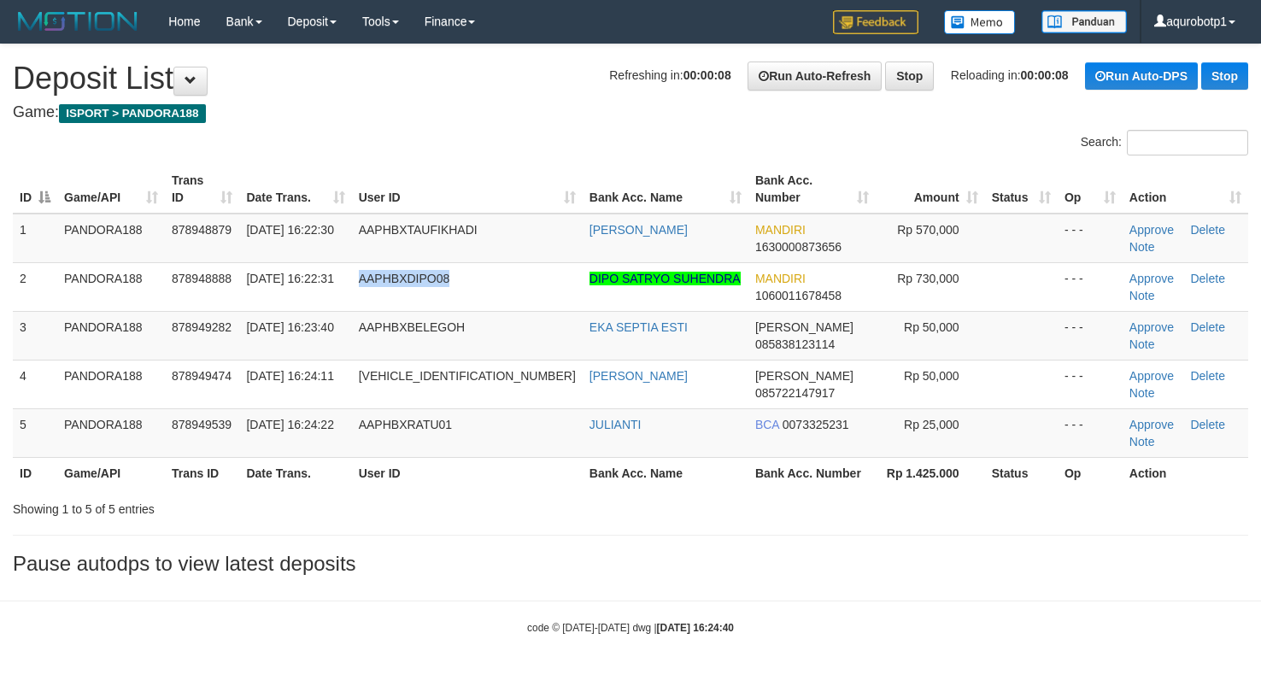
copy span "AAPHBXDIPO08"
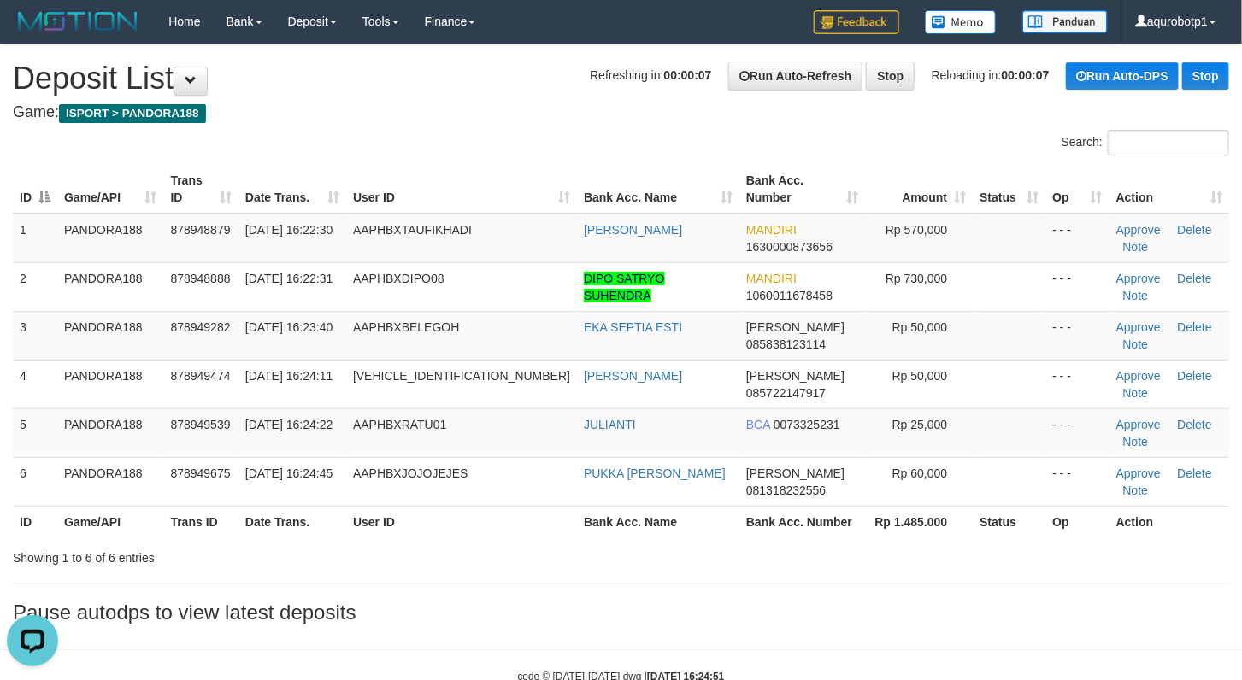
click at [583, 133] on div "Search:" at bounding box center [621, 145] width 1242 height 30
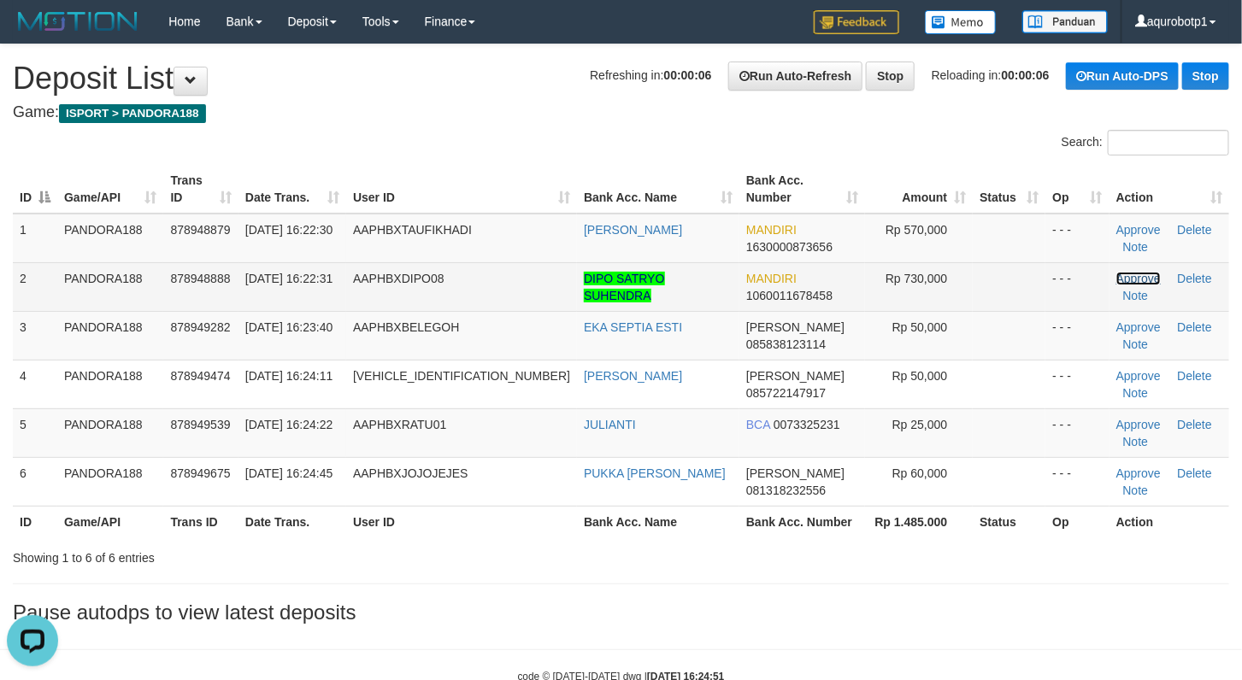
click at [1116, 279] on link "Approve" at bounding box center [1138, 279] width 44 height 14
click at [419, 154] on div "Search:" at bounding box center [621, 145] width 1242 height 30
click at [439, 226] on span "AAPHBXTAUFIKHADI" at bounding box center [412, 230] width 119 height 14
copy span "AAPHBXTAUFIKHADI"
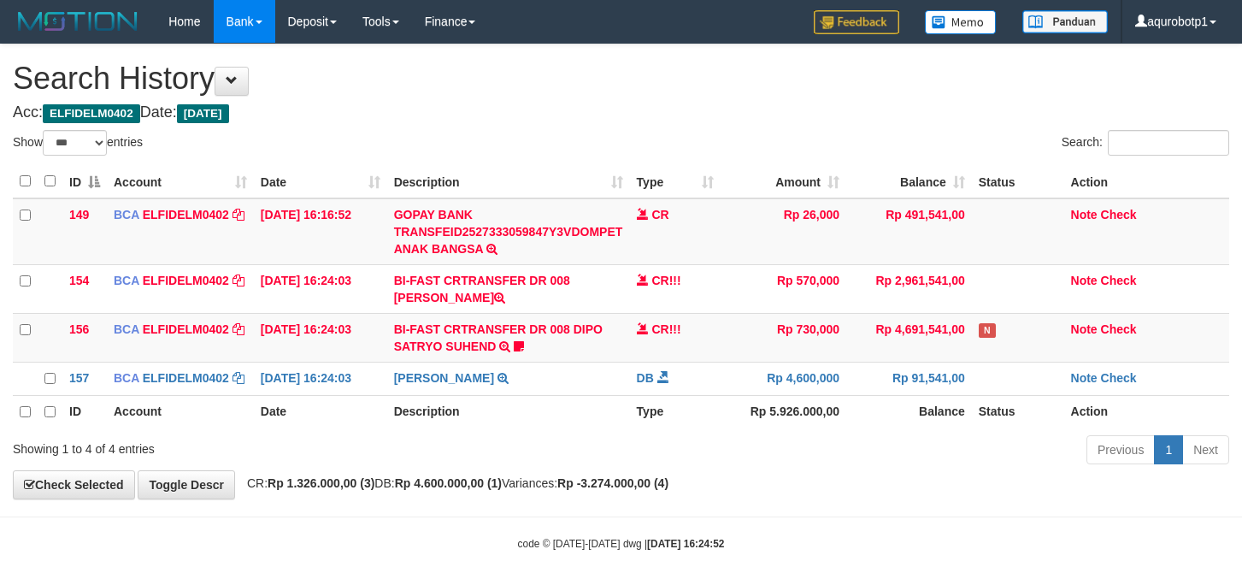
select select "***"
click at [724, 132] on div "Search:" at bounding box center [932, 145] width 596 height 30
click at [490, 133] on div "Show ** ** ** *** entries" at bounding box center [311, 145] width 596 height 30
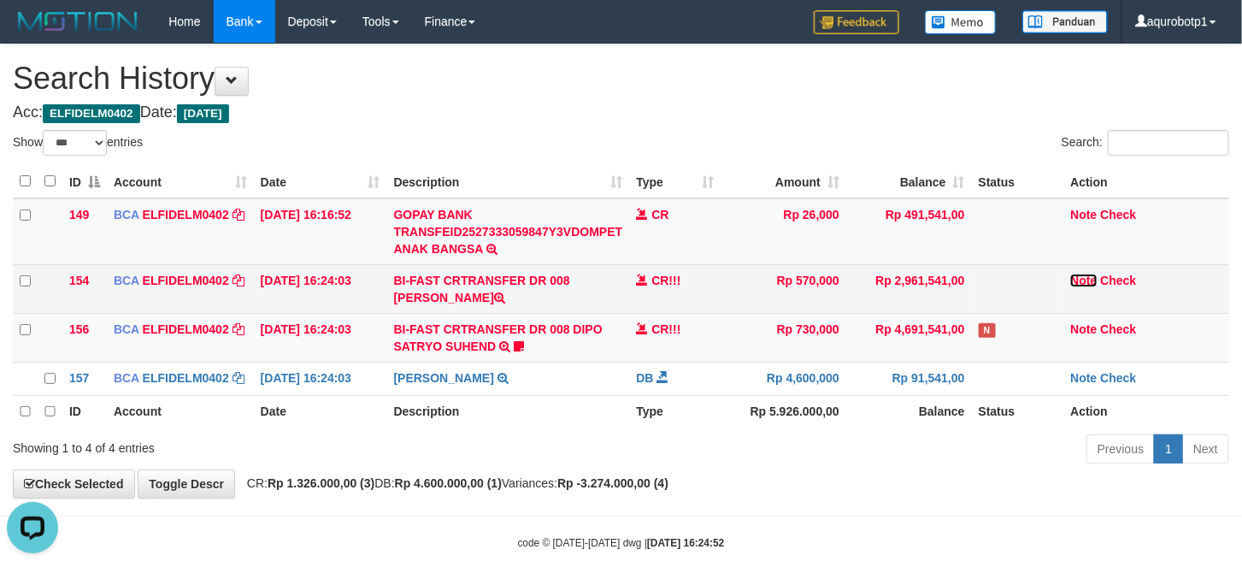
click at [1093, 282] on link "Note" at bounding box center [1083, 280] width 26 height 14
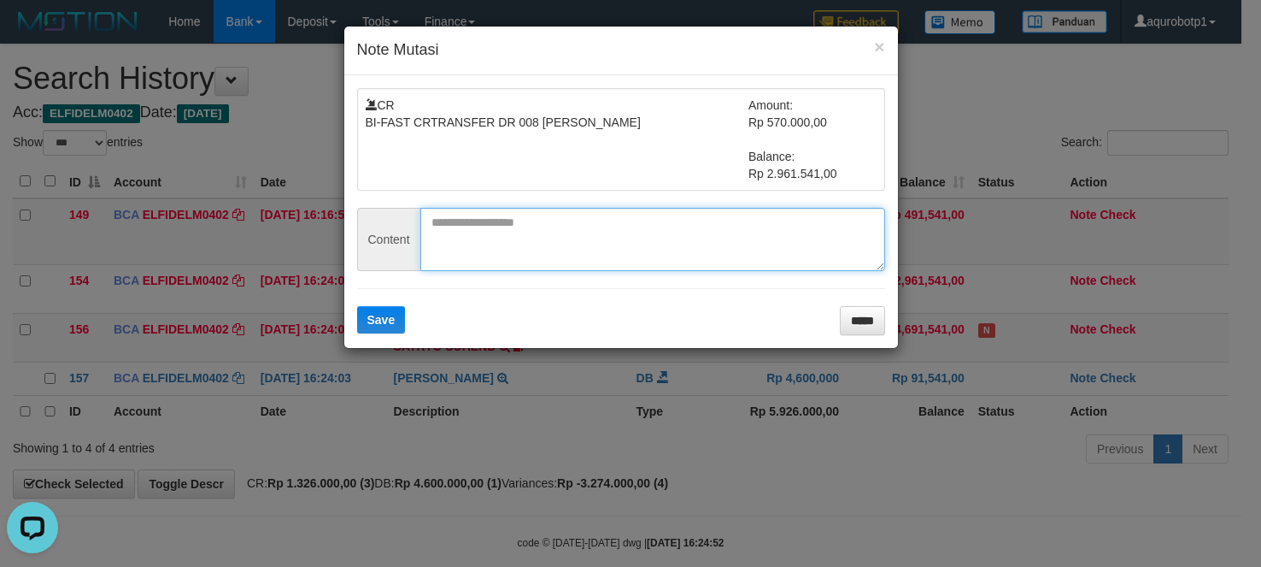
click at [650, 237] on textarea at bounding box center [652, 239] width 465 height 63
paste textarea "**********"
type textarea "**********"
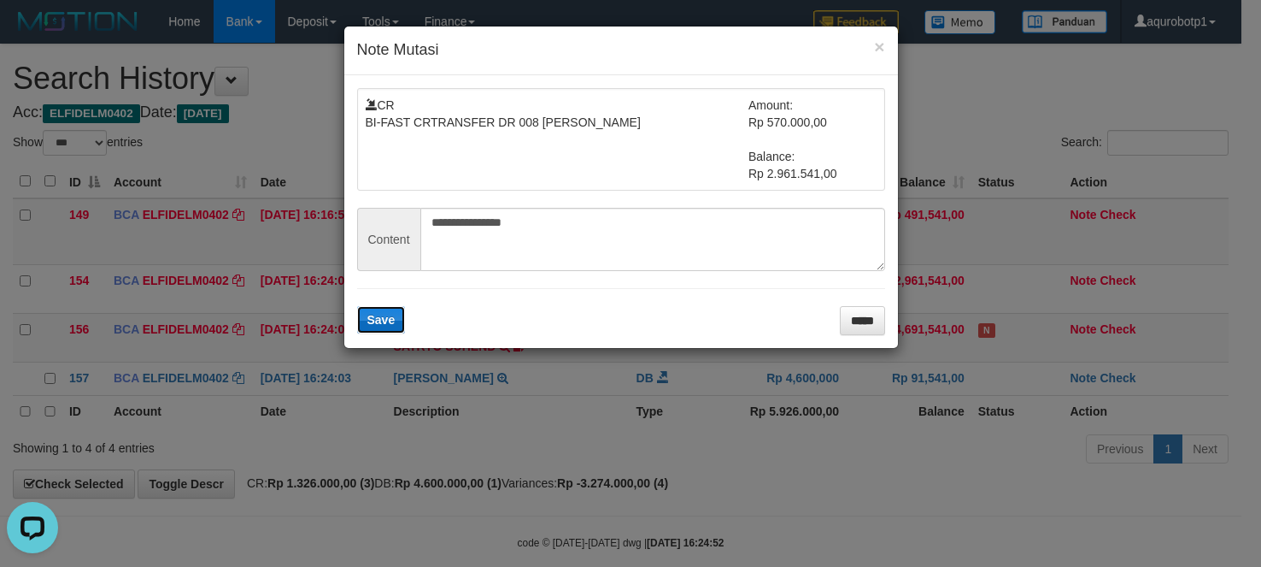
click at [373, 319] on span "Save" at bounding box center [381, 320] width 28 height 14
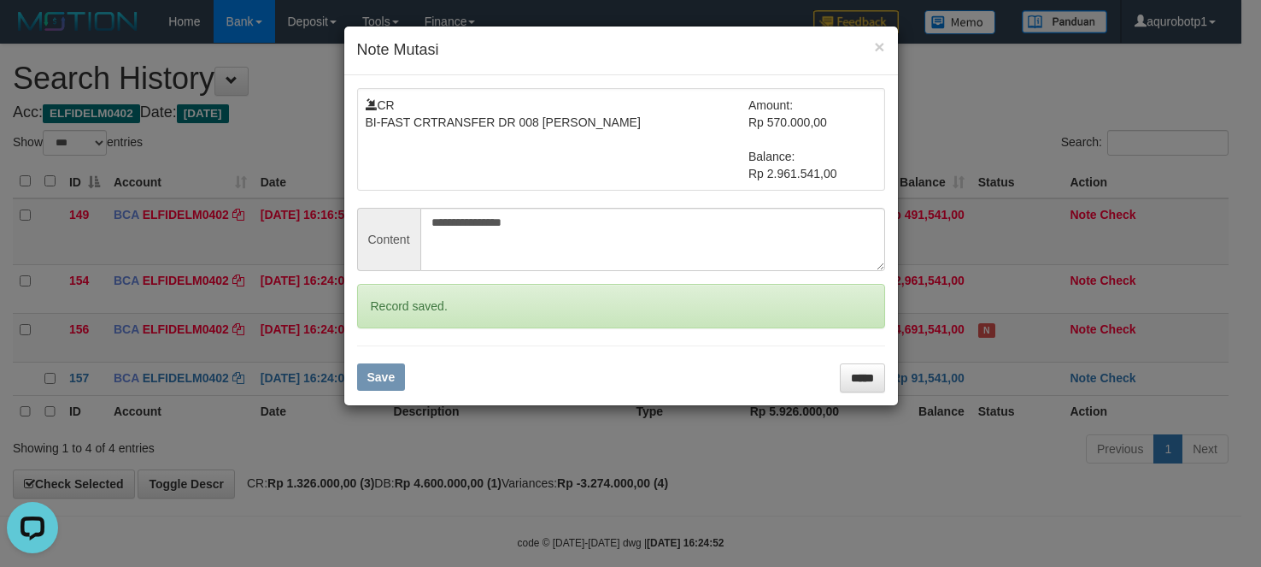
click at [774, 455] on div "**********" at bounding box center [630, 283] width 1261 height 567
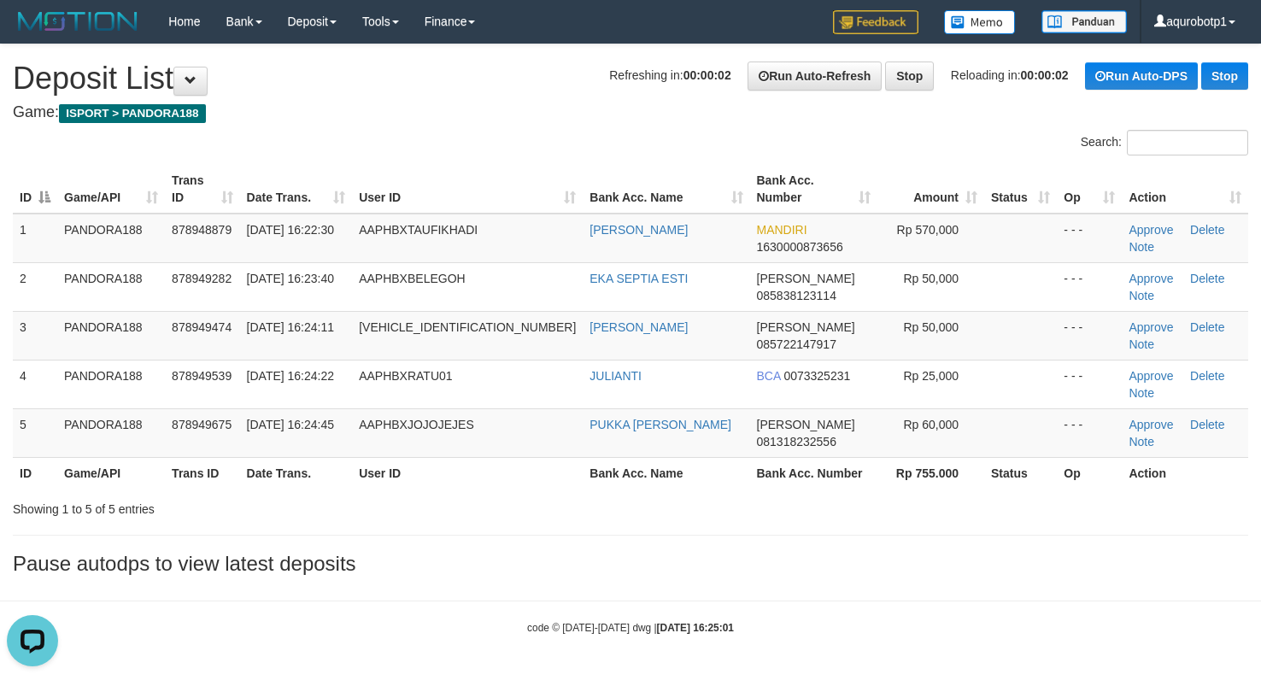
click at [610, 144] on div "Search:" at bounding box center [630, 145] width 1261 height 30
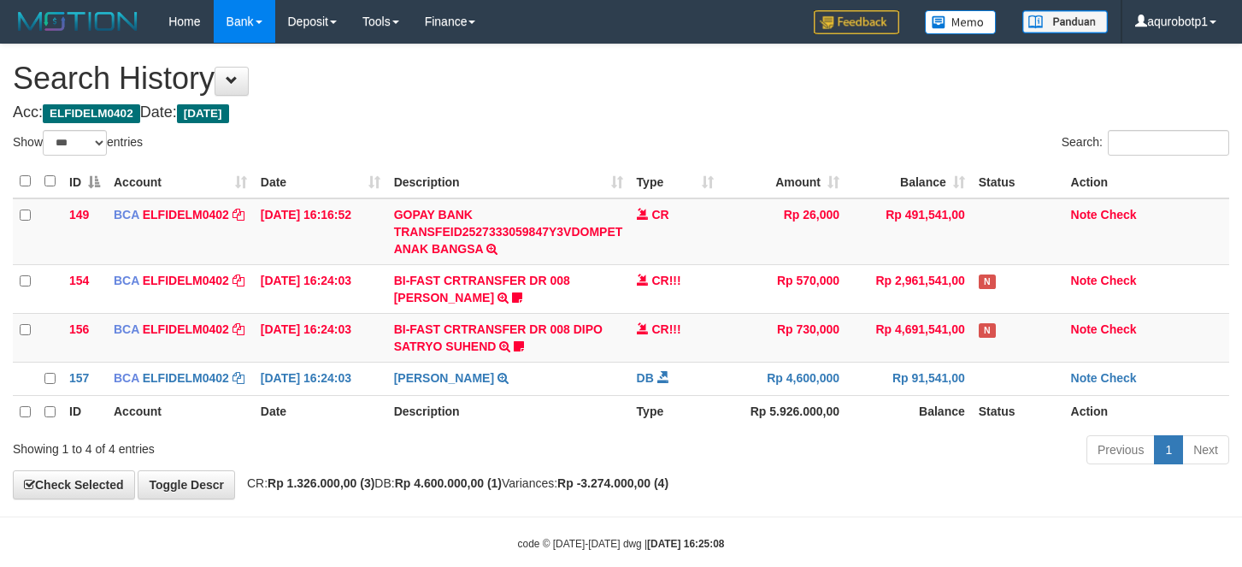
select select "***"
click at [726, 91] on h1 "Search History" at bounding box center [621, 79] width 1216 height 34
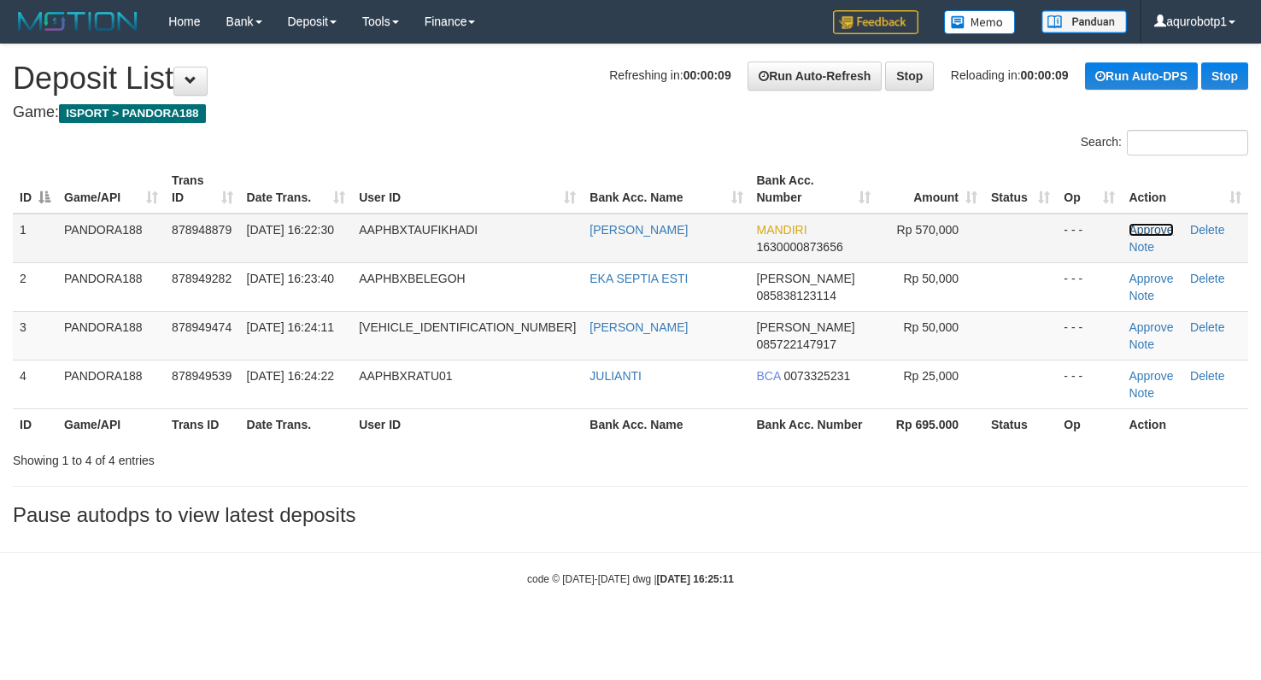
click at [1129, 232] on link "Approve" at bounding box center [1151, 230] width 44 height 14
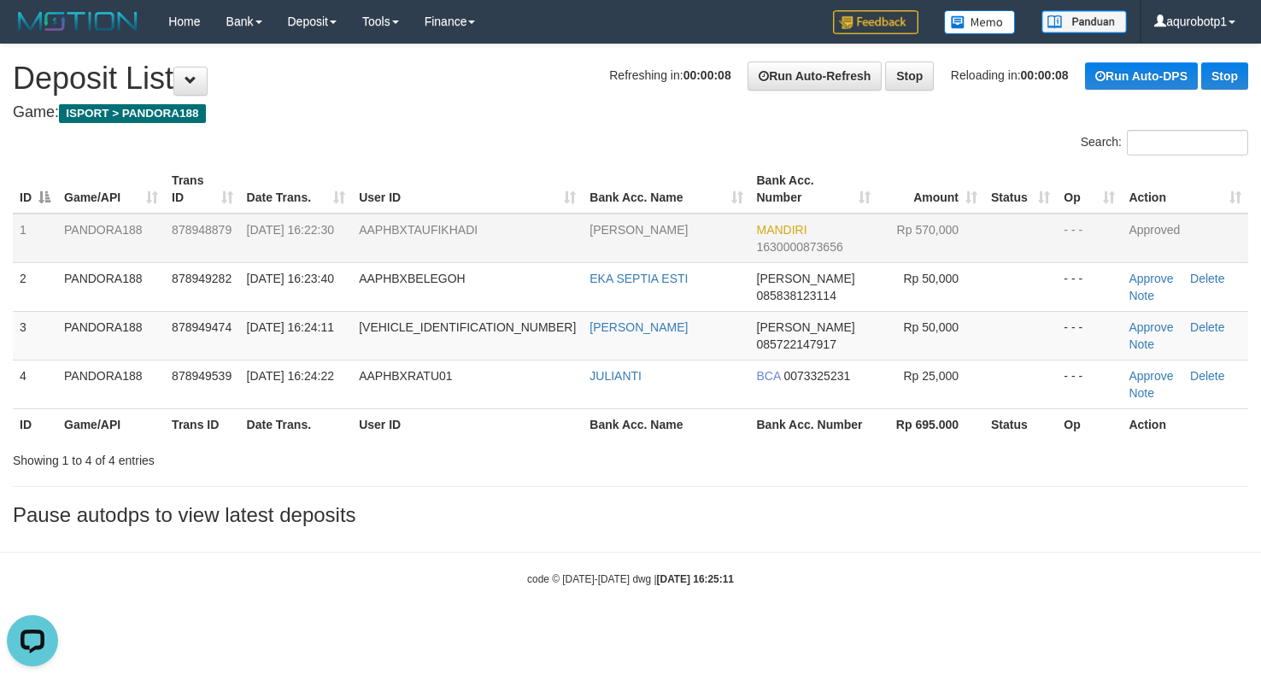
click at [967, 526] on h3 "Pause autodps to view latest deposits" at bounding box center [631, 515] width 1236 height 22
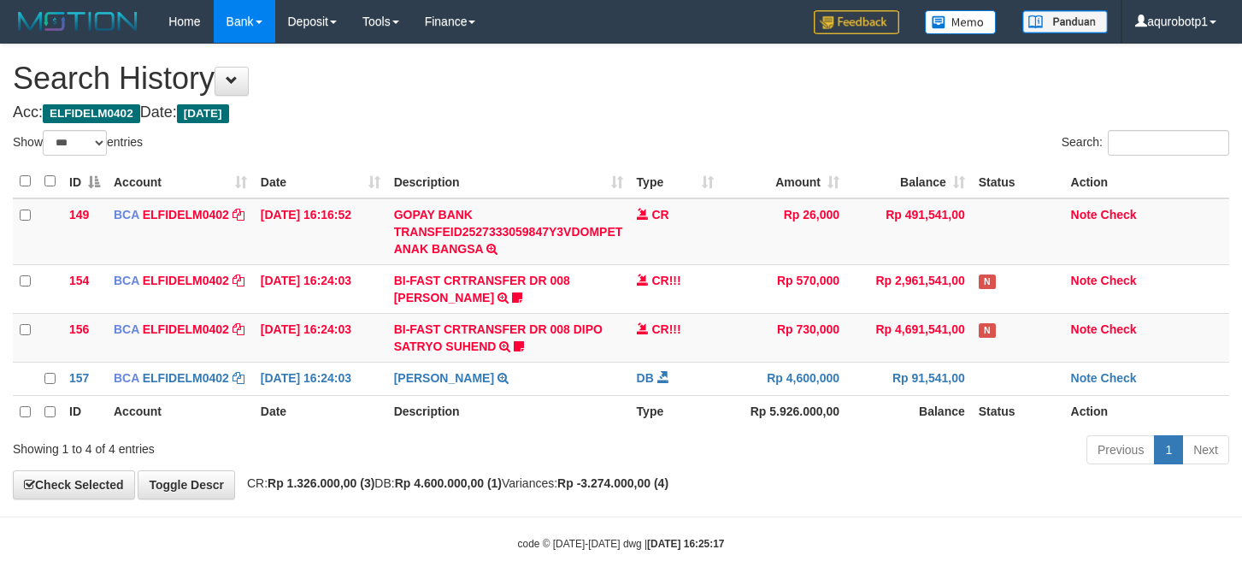
select select "***"
click at [780, 133] on div "Search:" at bounding box center [932, 145] width 596 height 30
select select "***"
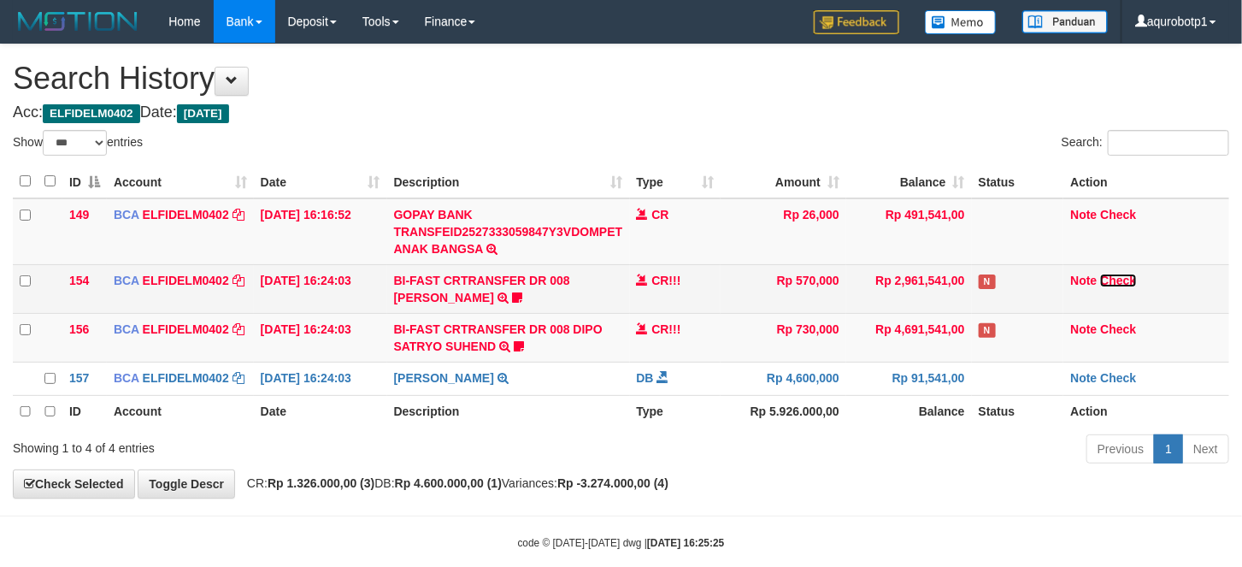
click at [1134, 280] on link "Check" at bounding box center [1118, 280] width 36 height 14
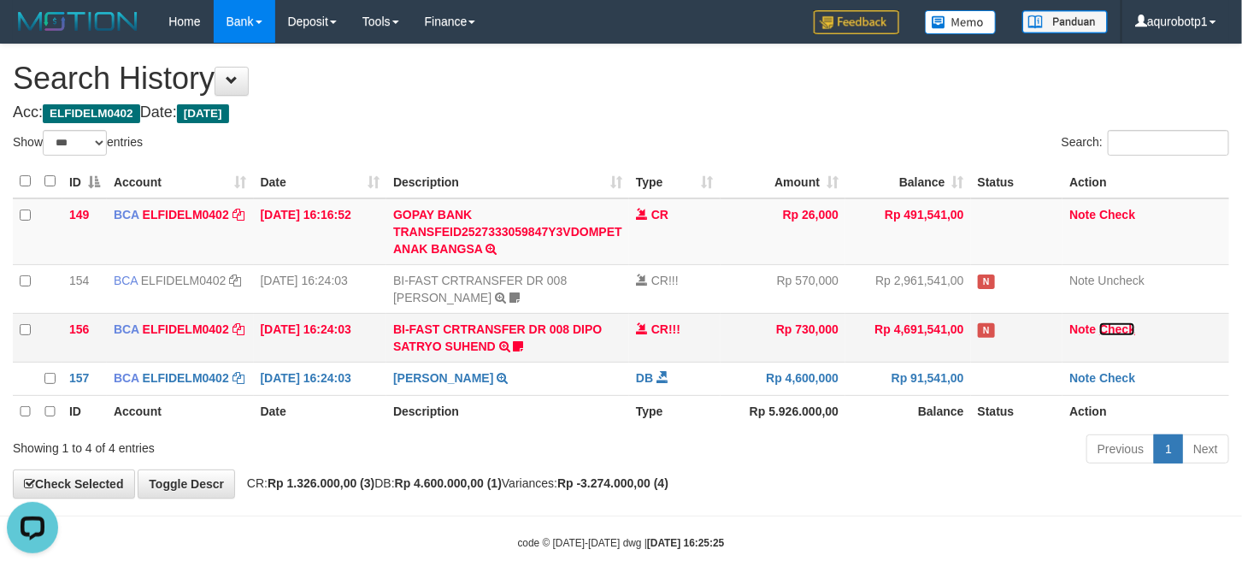
click at [1128, 329] on link "Check" at bounding box center [1117, 329] width 36 height 14
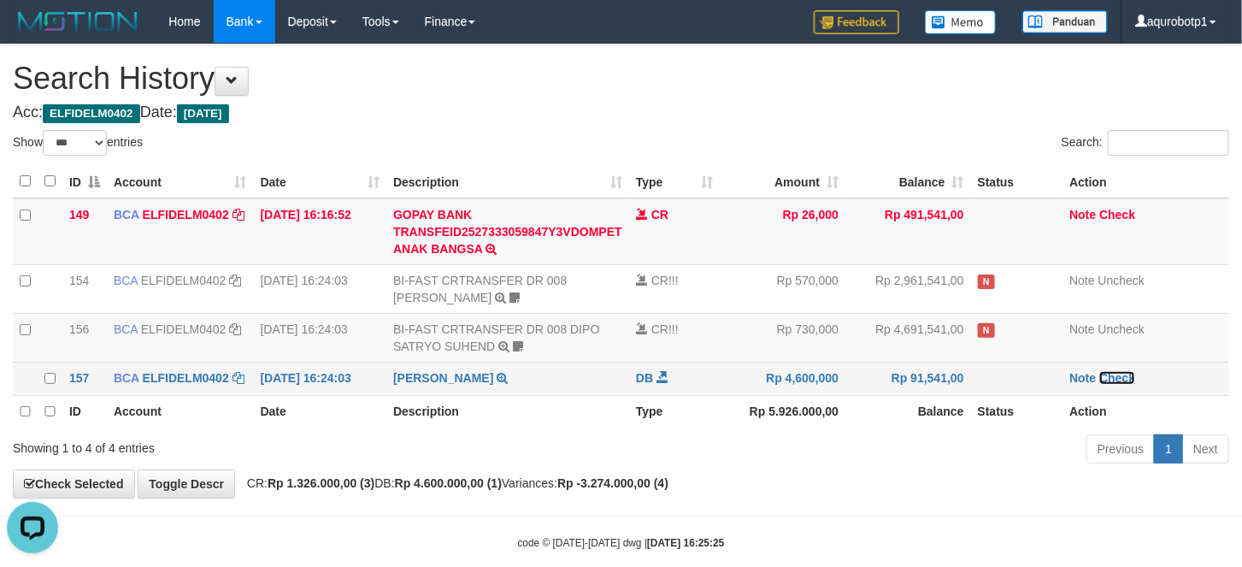
click at [1118, 374] on link "Check" at bounding box center [1117, 378] width 36 height 14
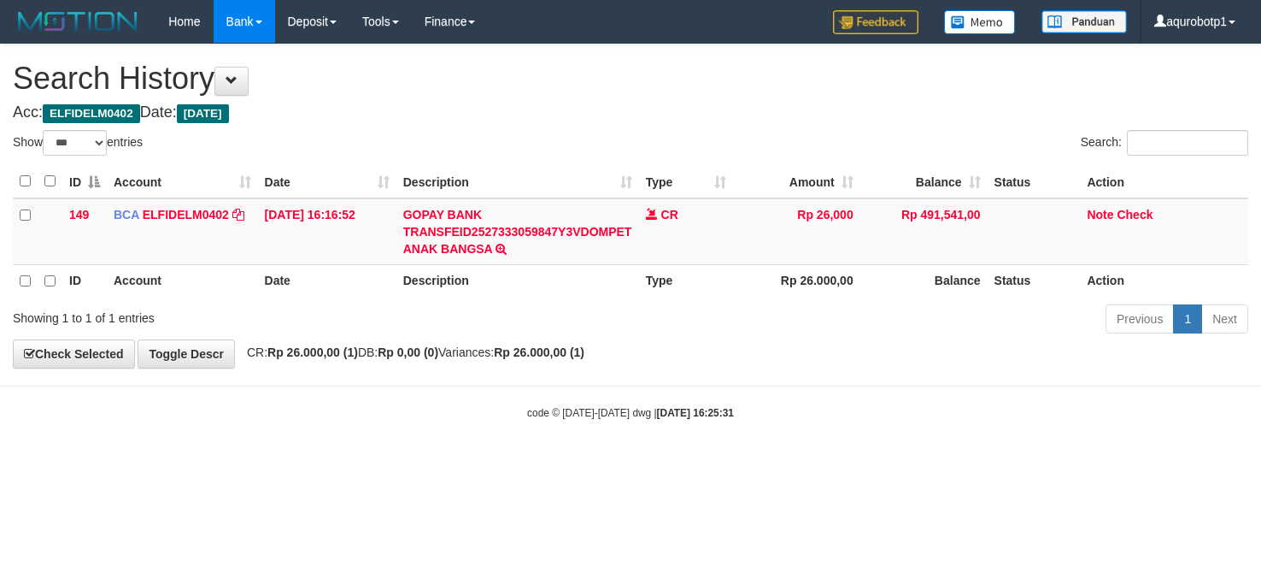
select select "***"
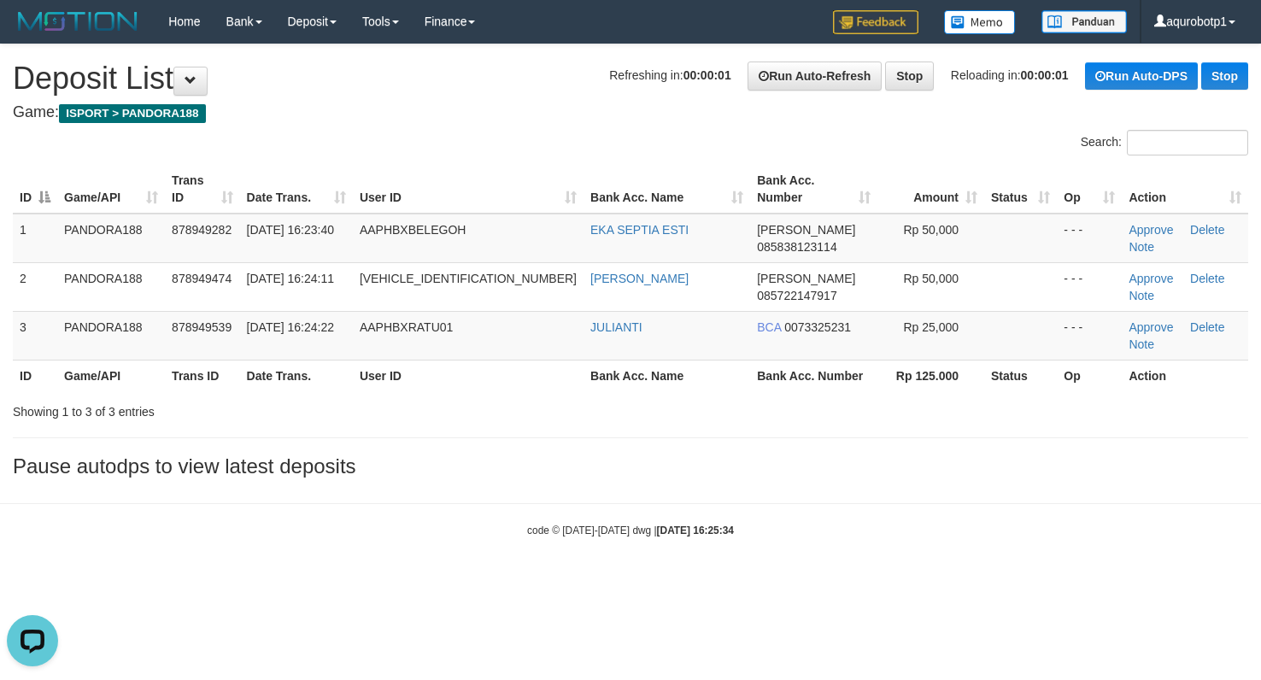
click at [442, 155] on div "Search:" at bounding box center [630, 145] width 1261 height 30
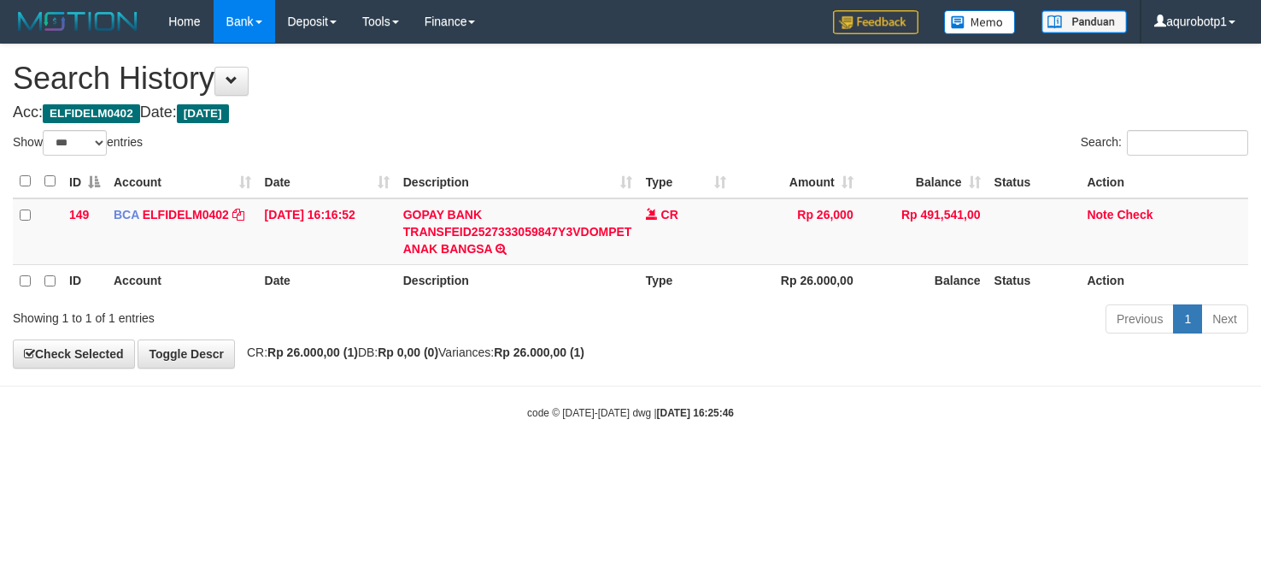
select select "***"
click at [593, 178] on th "Description" at bounding box center [518, 181] width 243 height 33
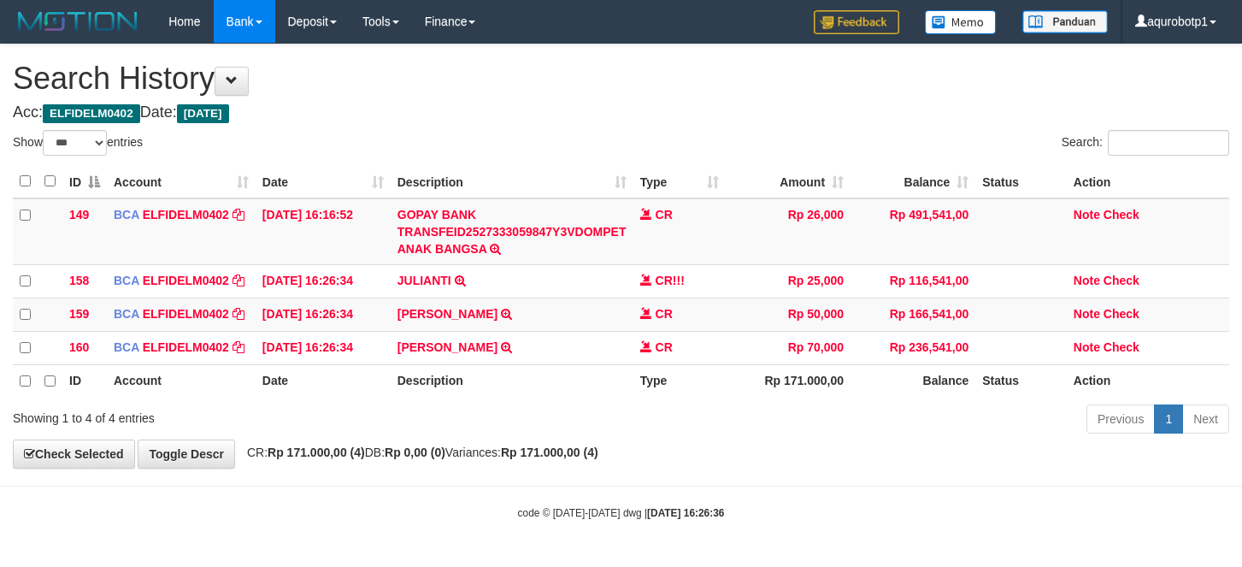
select select "***"
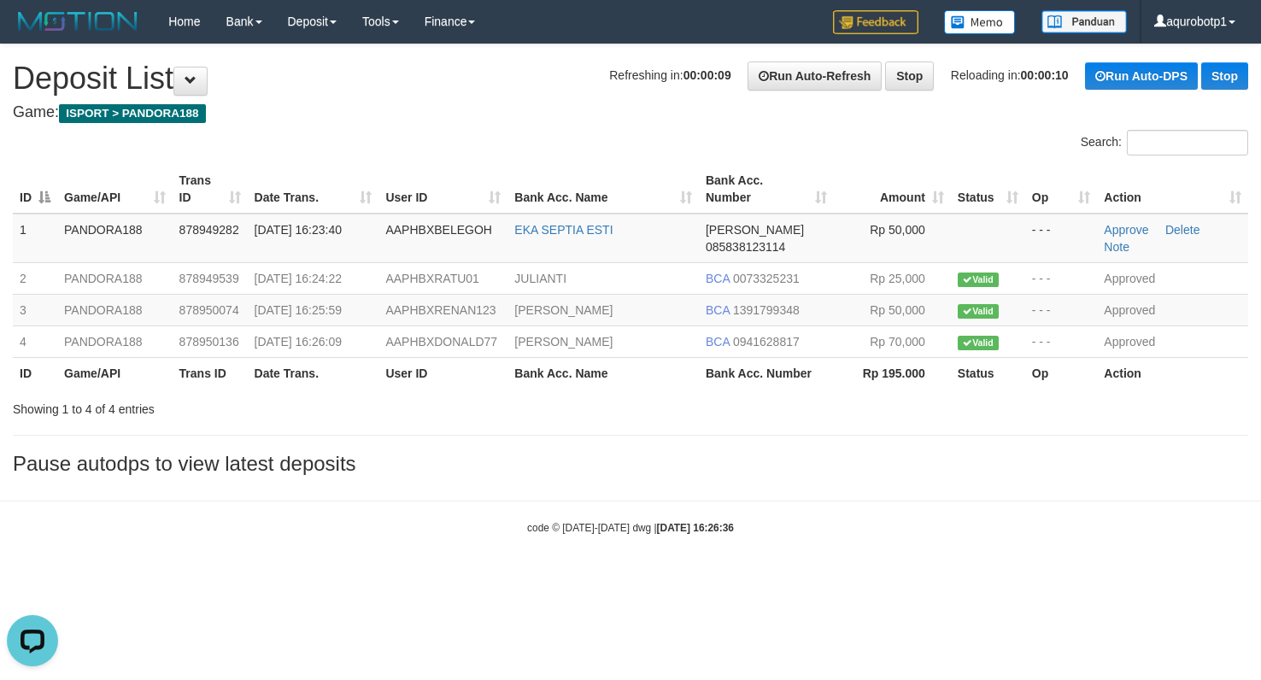
click at [531, 114] on h4 "Game: ISPORT > PANDORA188" at bounding box center [631, 112] width 1236 height 17
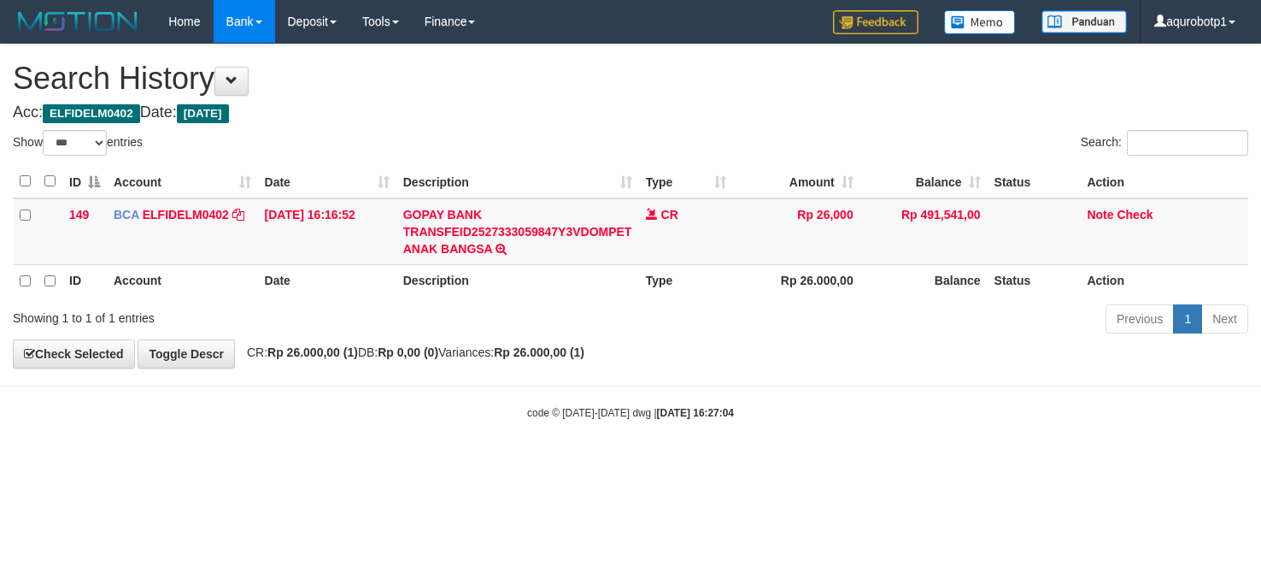
select select "***"
click at [688, 138] on div "Search:" at bounding box center [946, 145] width 605 height 30
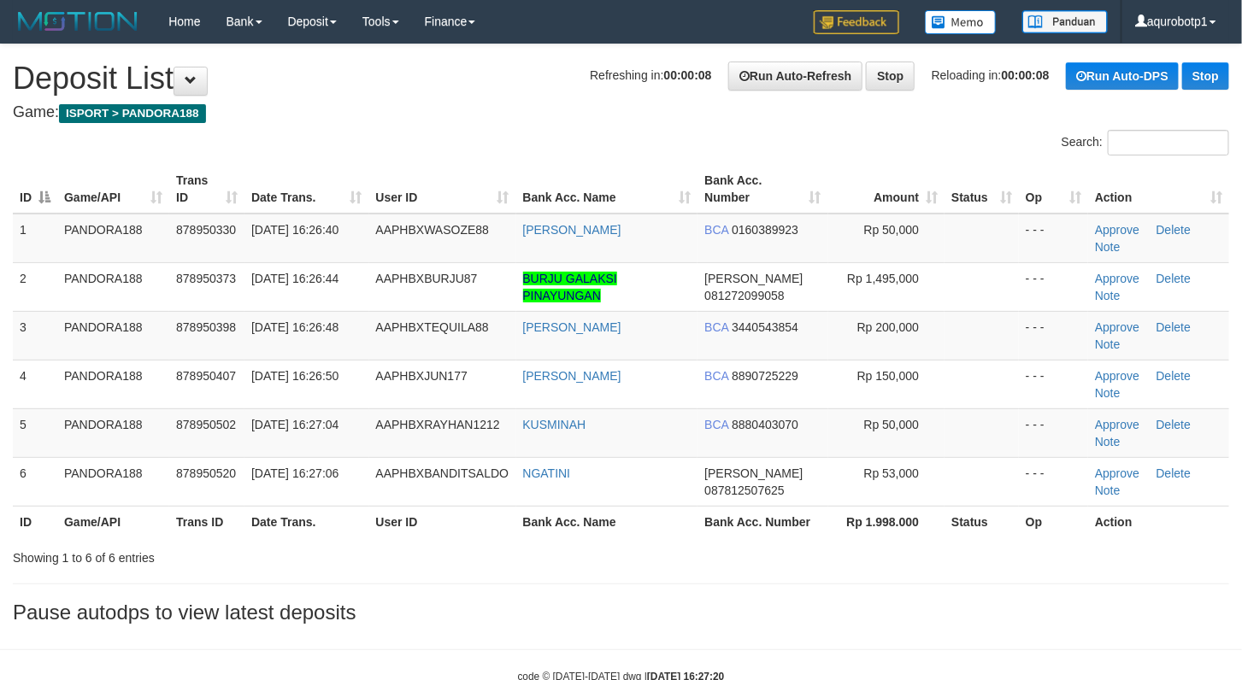
click at [473, 151] on div "Search:" at bounding box center [621, 145] width 1242 height 30
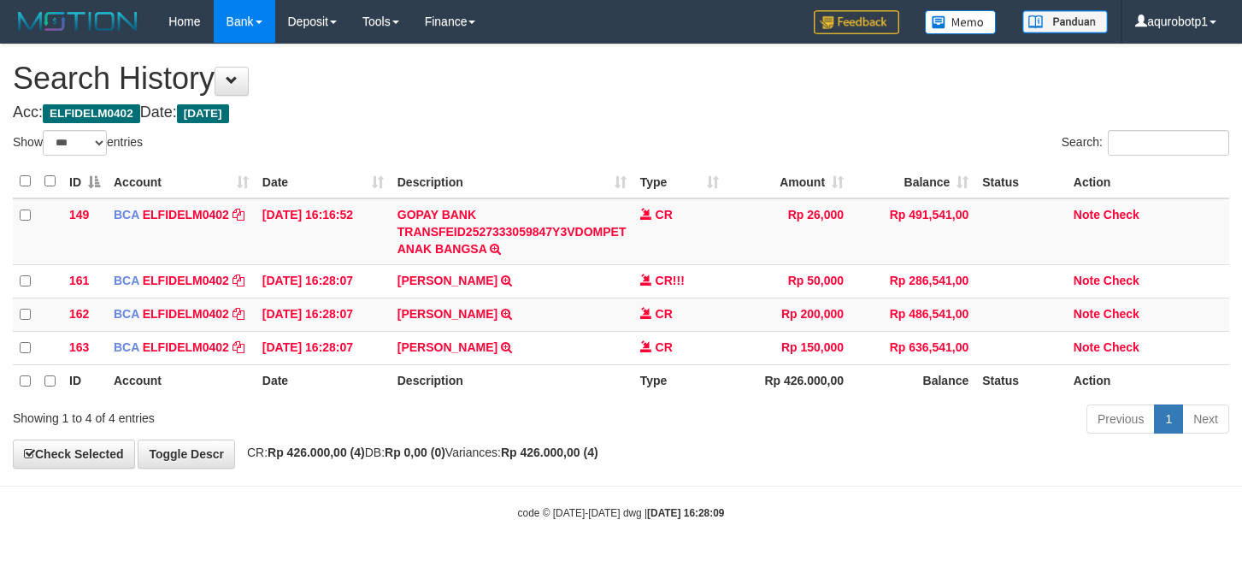
select select "***"
click at [583, 133] on div "Show ** ** ** *** entries" at bounding box center [311, 145] width 596 height 30
click at [582, 119] on h4 "Acc: ELFIDELM0402 Date: Today" at bounding box center [621, 112] width 1216 height 17
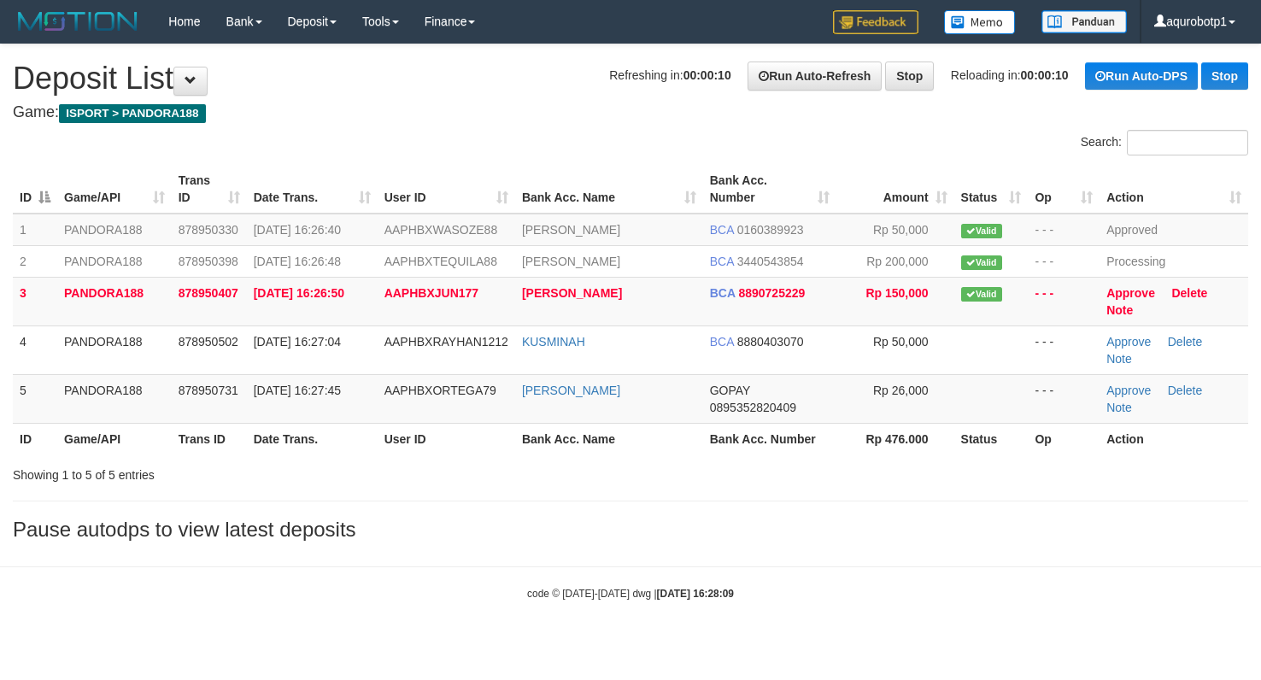
click at [609, 91] on div "Refreshing in: 00:00:10 Run Auto-Refresh Stop Reloading in: 00:00:10 Run Auto-D…" at bounding box center [928, 76] width 639 height 29
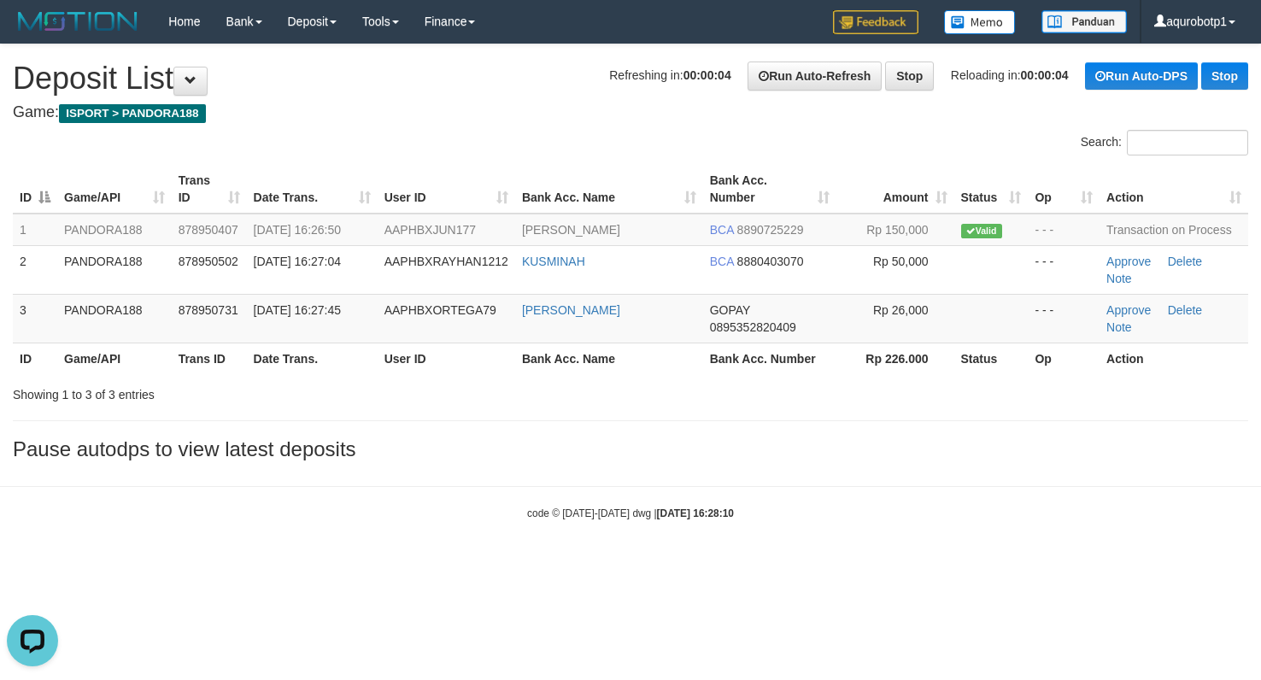
click at [641, 119] on h4 "Game: ISPORT > PANDORA188" at bounding box center [631, 112] width 1236 height 17
click at [447, 309] on span "AAPHBXORTEGA79" at bounding box center [441, 310] width 112 height 14
copy span "AAPHBXORTEGA79"
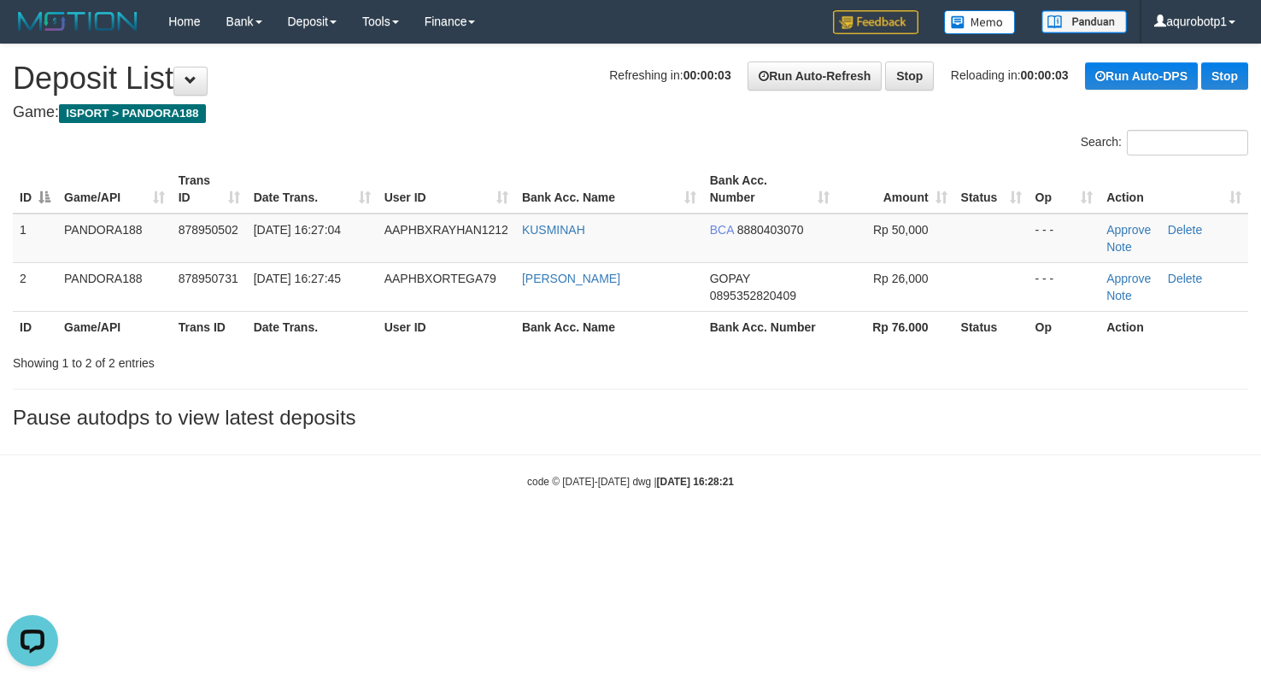
click at [720, 397] on div "**********" at bounding box center [630, 240] width 1261 height 393
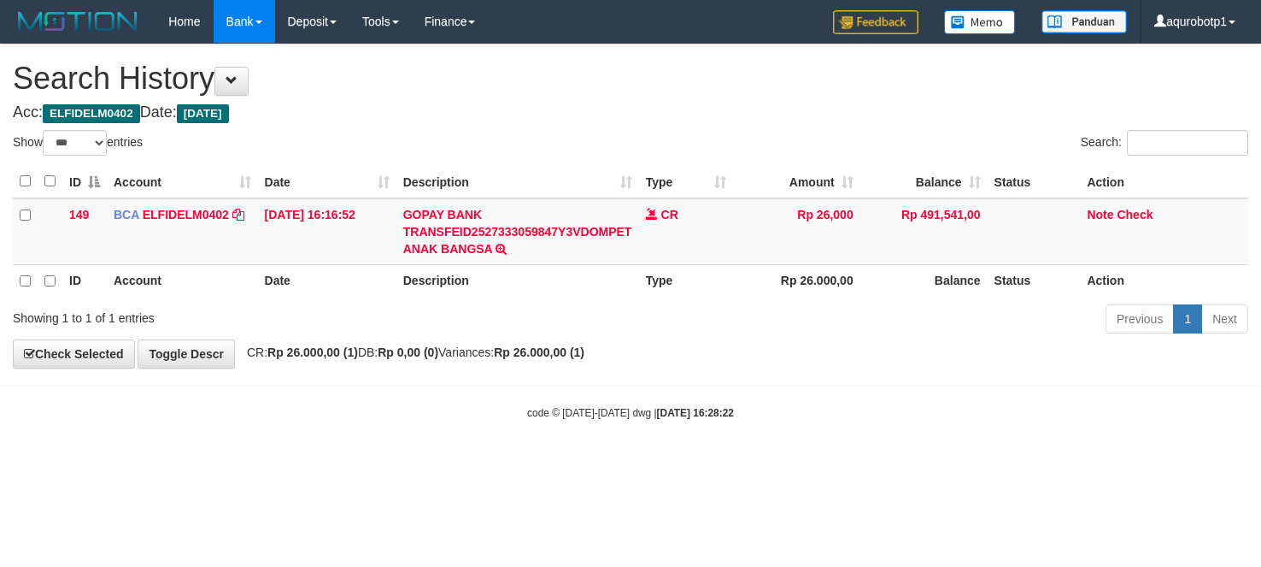
select select "***"
click at [1101, 213] on link "Note" at bounding box center [1100, 215] width 26 height 14
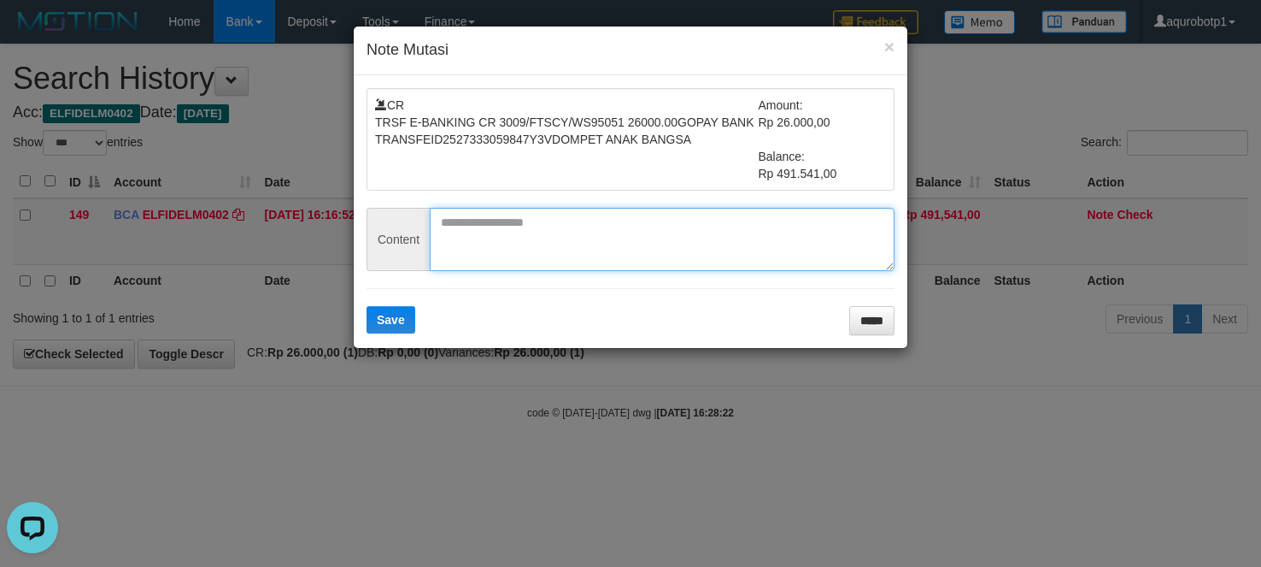
click at [670, 244] on textarea at bounding box center [662, 239] width 465 height 63
paste textarea "**********"
type textarea "**********"
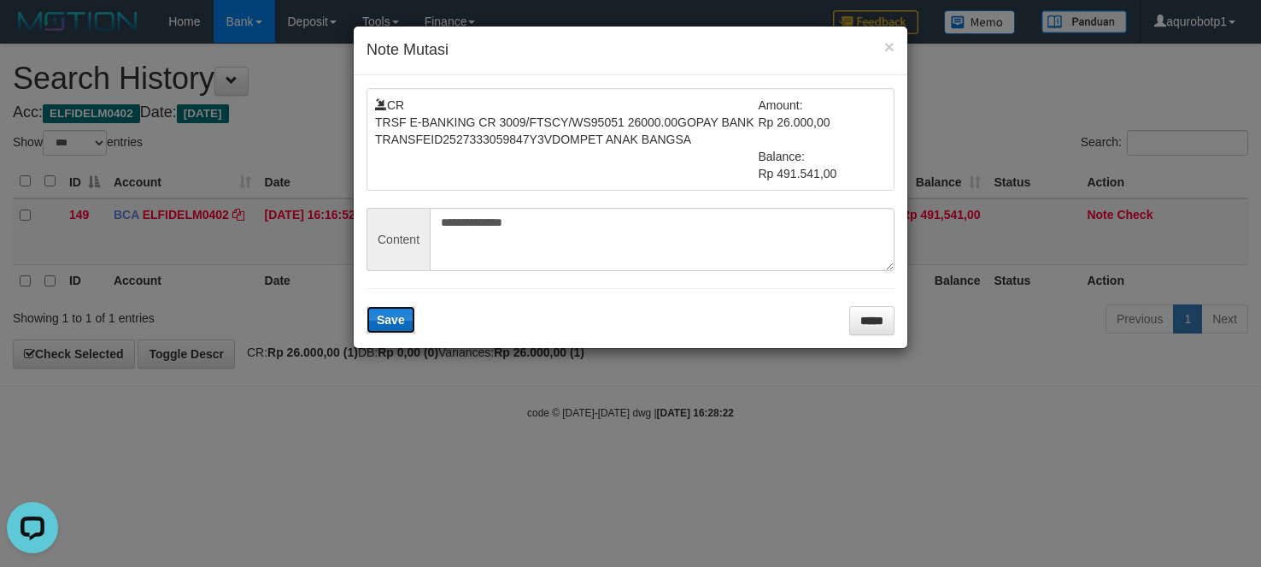
click at [385, 313] on button "Save" at bounding box center [391, 319] width 49 height 27
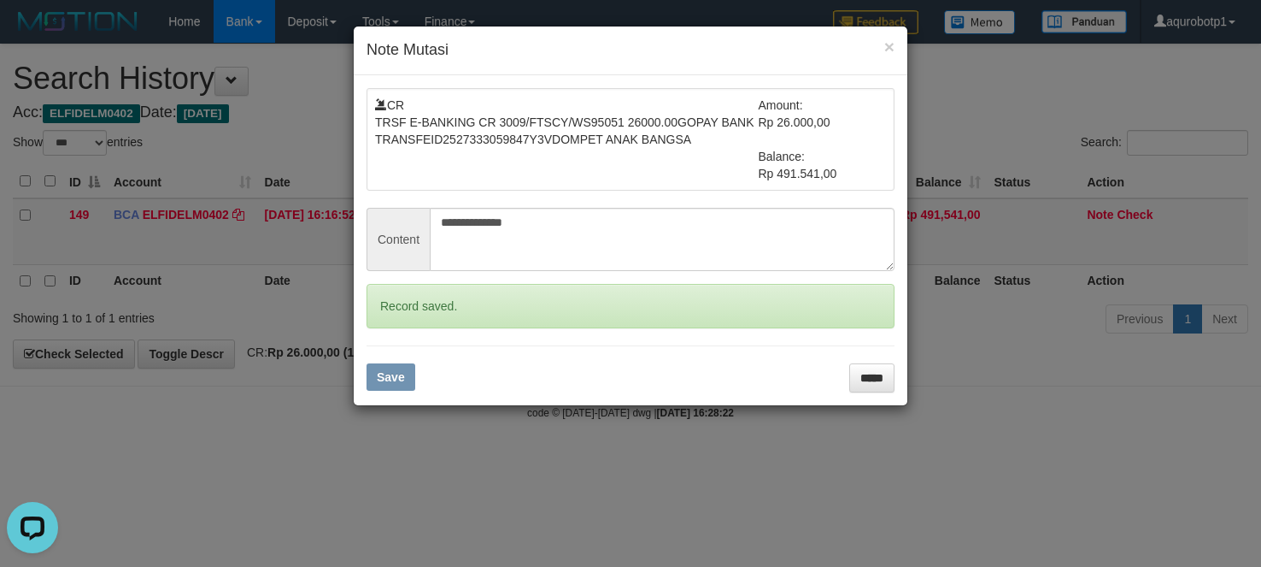
click at [970, 246] on div "**********" at bounding box center [630, 283] width 1261 height 567
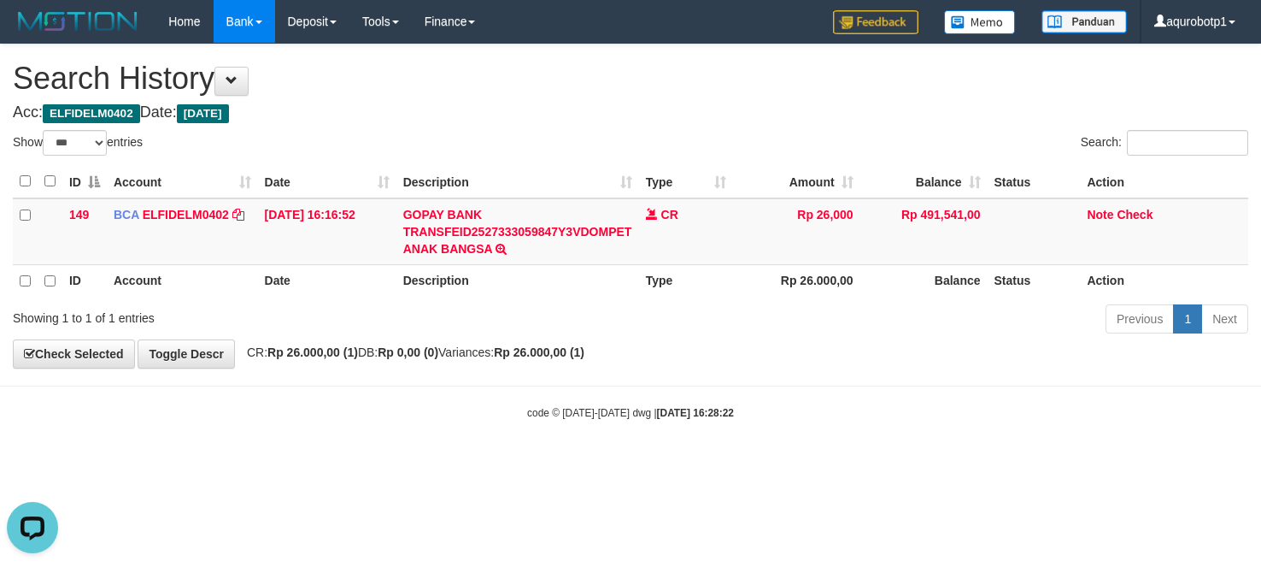
drag, startPoint x: 703, startPoint y: 124, endPoint x: 720, endPoint y: 119, distance: 17.8
click at [703, 124] on div "**********" at bounding box center [630, 205] width 1261 height 323
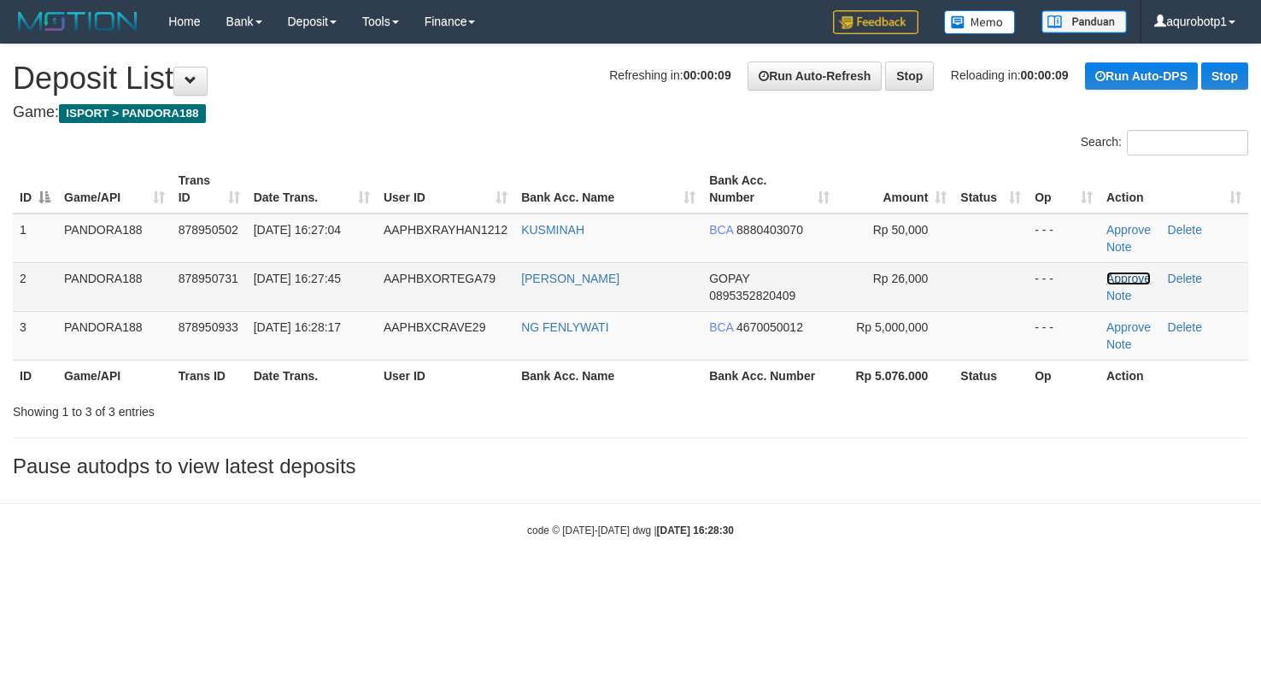
click at [1126, 277] on link "Approve" at bounding box center [1129, 279] width 44 height 14
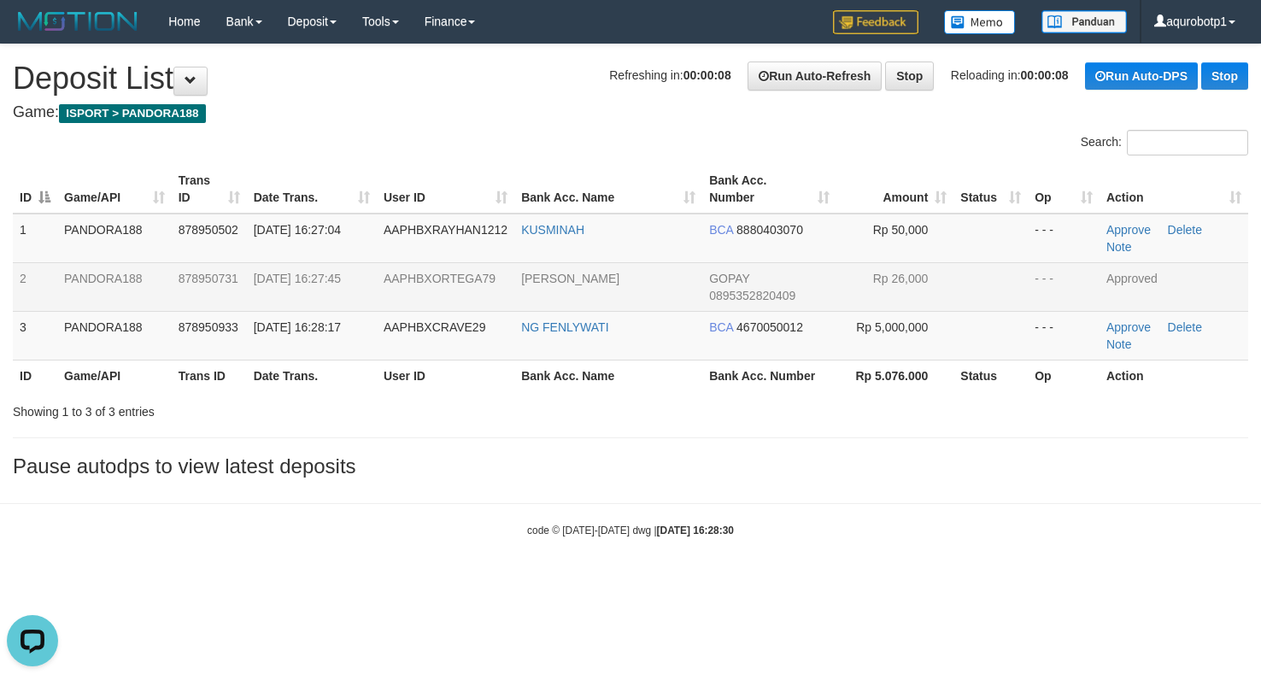
click at [949, 475] on h3 "Pause autodps to view latest deposits" at bounding box center [631, 467] width 1236 height 22
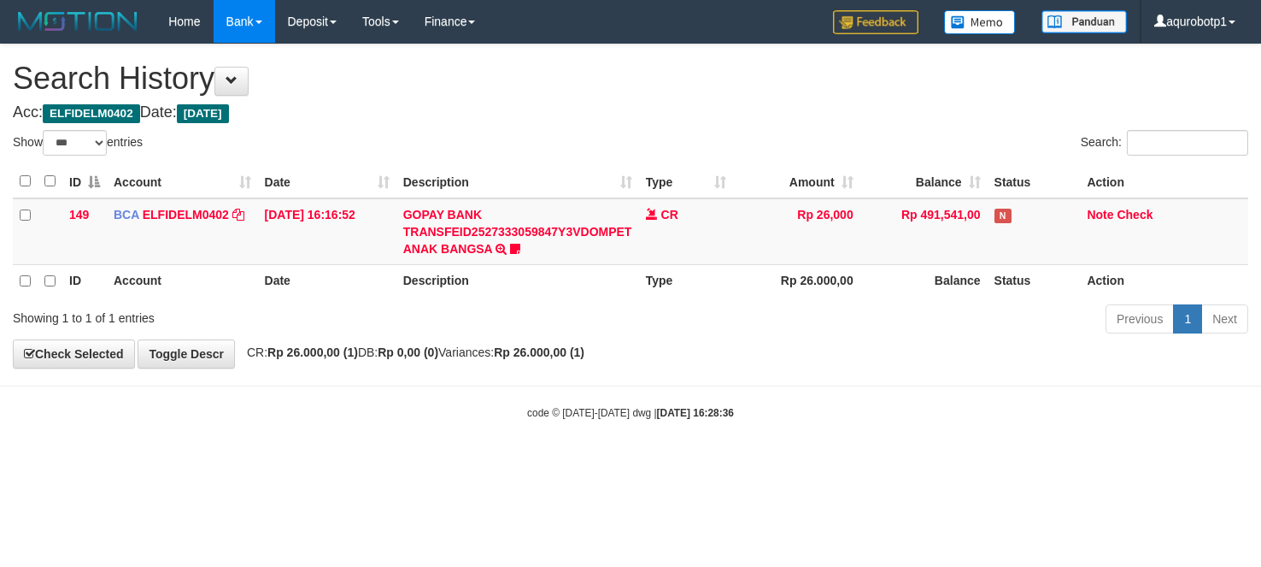
select select "***"
click at [880, 346] on div "**********" at bounding box center [630, 205] width 1261 height 323
click at [1128, 208] on link "Check" at bounding box center [1135, 215] width 36 height 14
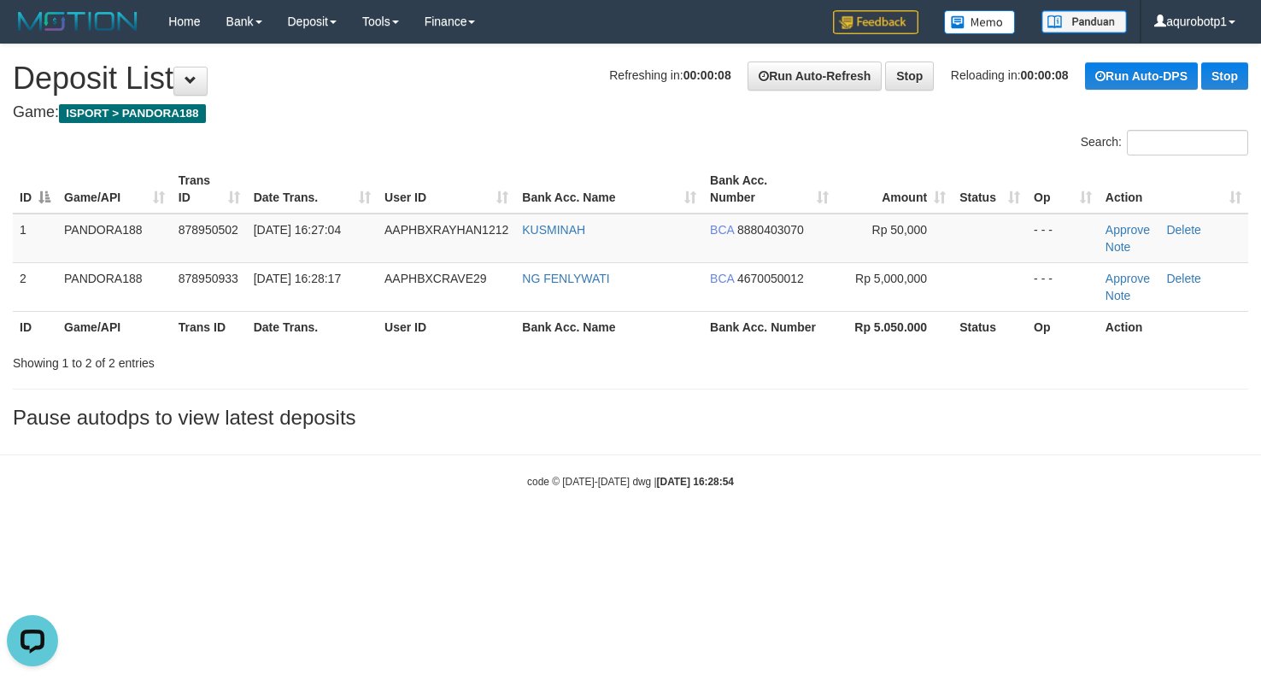
click at [682, 372] on div "Showing 1 to 2 of 2 entries" at bounding box center [630, 360] width 1261 height 24
click at [920, 444] on body "Toggle navigation Home Bank Account List Load By Website Group [ISPORT] PANDORA…" at bounding box center [630, 266] width 1261 height 532
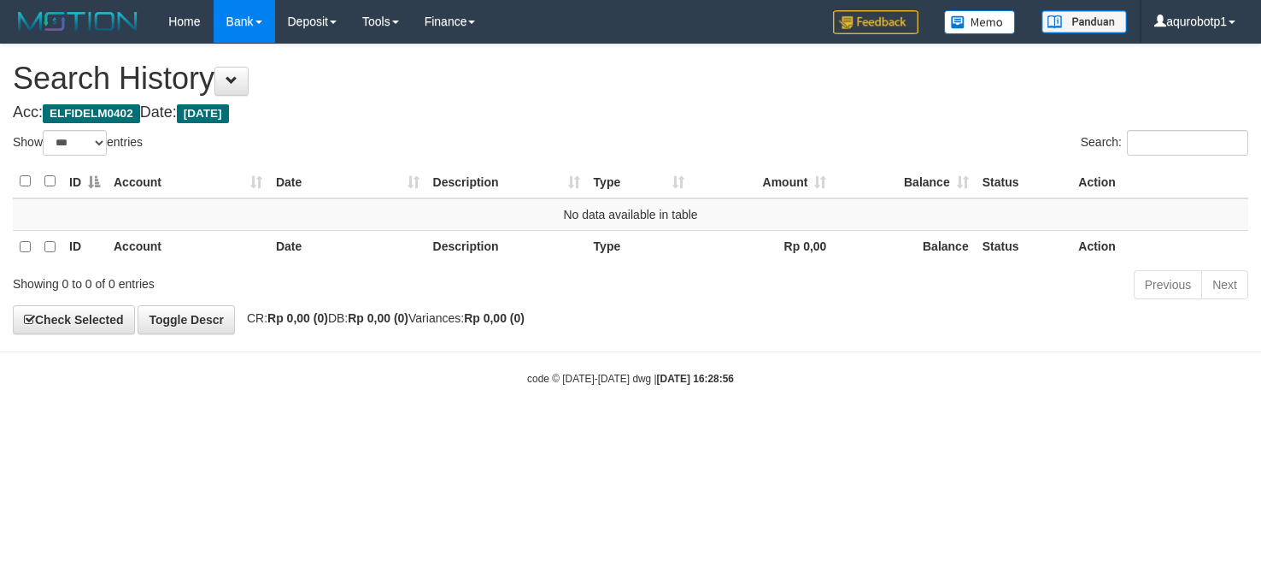
select select "***"
drag, startPoint x: 703, startPoint y: 387, endPoint x: 703, endPoint y: 377, distance: 10.3
click at [703, 382] on strong "2025/09/30 16:28:56" at bounding box center [695, 379] width 77 height 12
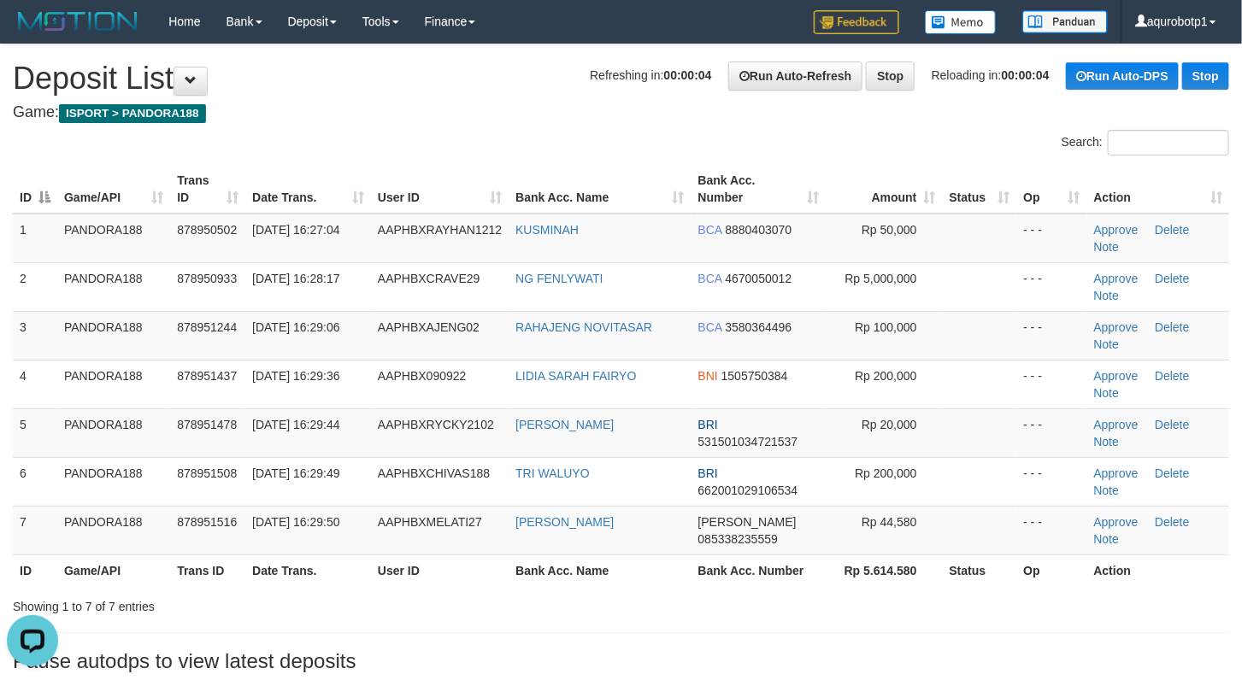
click at [538, 141] on div "Search:" at bounding box center [621, 145] width 1242 height 30
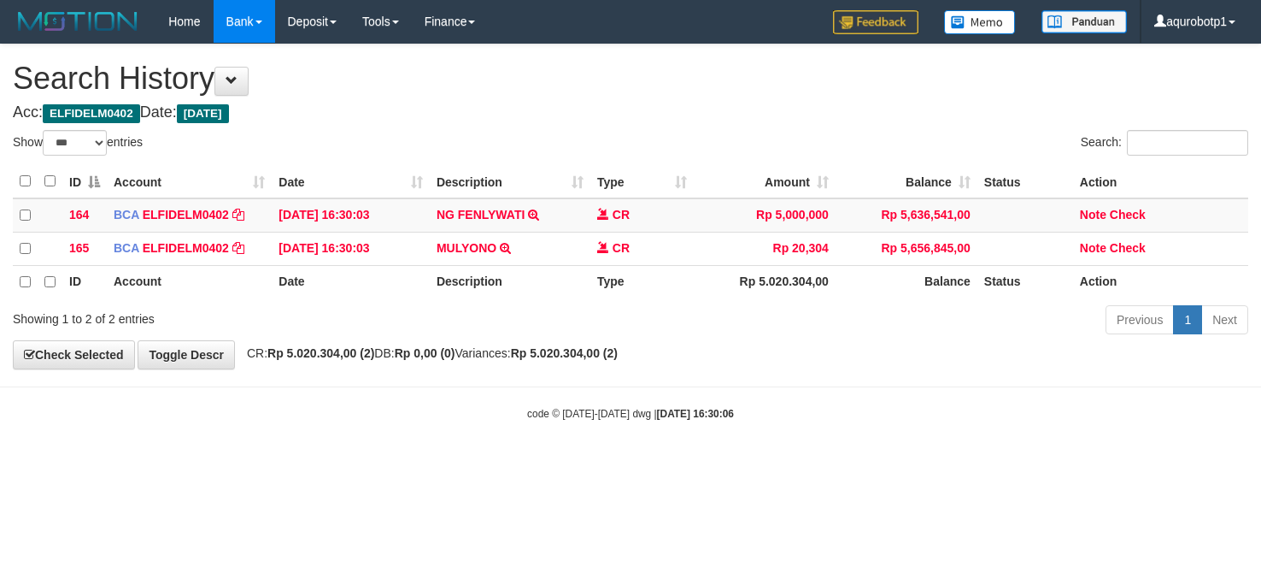
select select "***"
click at [598, 126] on div "**********" at bounding box center [630, 206] width 1261 height 324
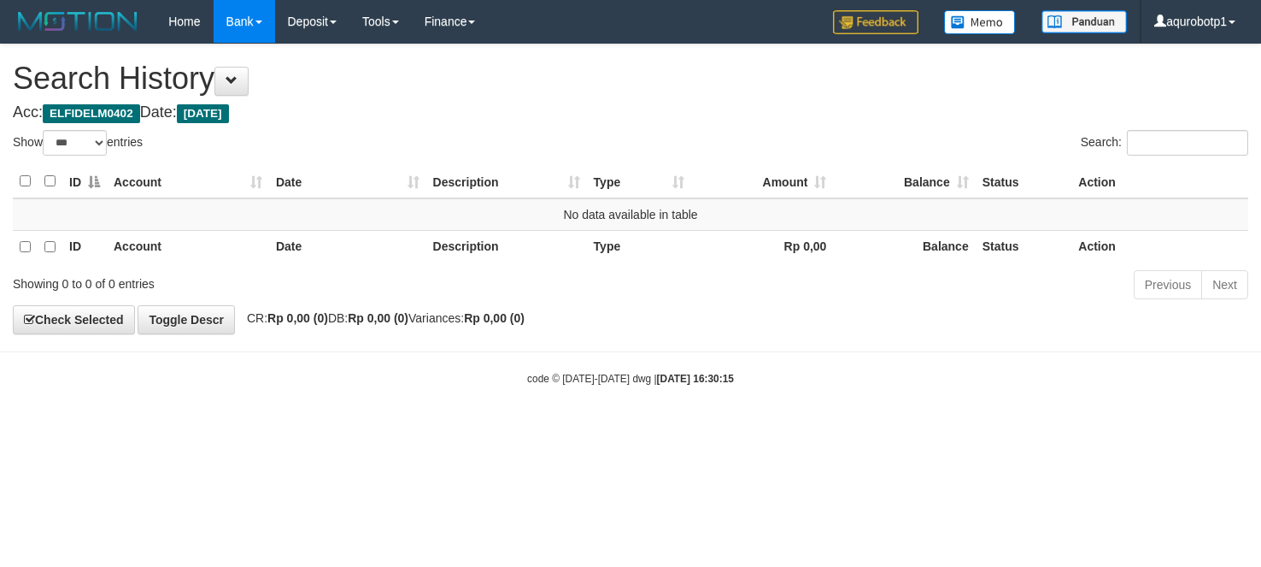
select select "***"
click at [979, 413] on body "Toggle navigation Home Bank Account List Load By Website Group [ISPORT] PANDORA…" at bounding box center [630, 214] width 1261 height 429
click at [226, 85] on button at bounding box center [232, 81] width 34 height 29
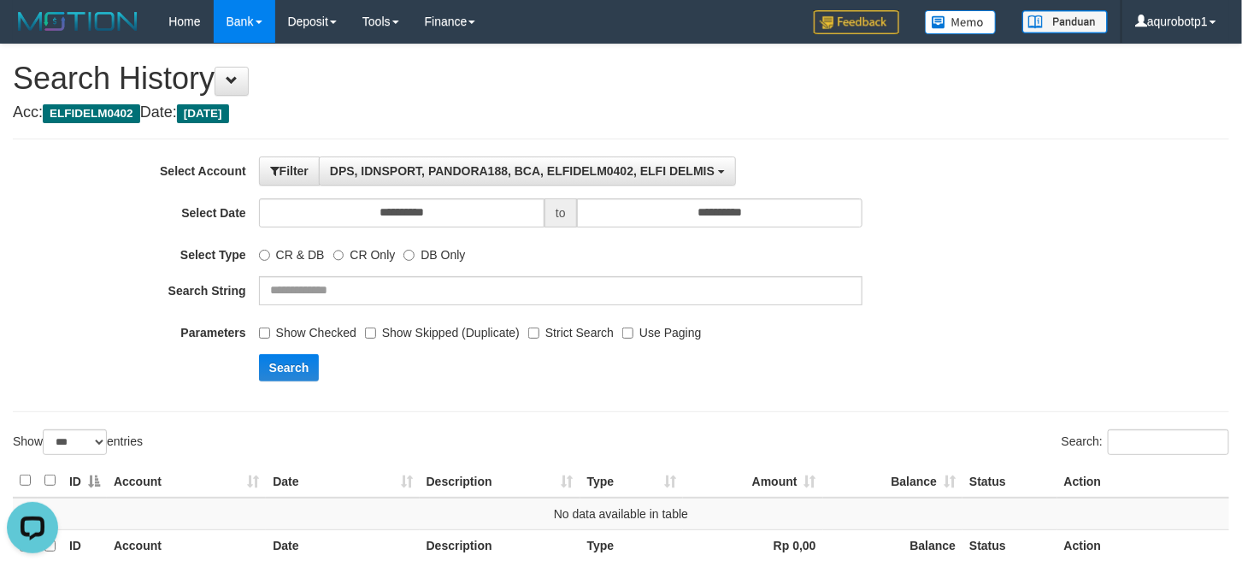
click at [270, 332] on label "Show Checked" at bounding box center [307, 329] width 97 height 23
click at [274, 360] on button "Search" at bounding box center [289, 367] width 61 height 27
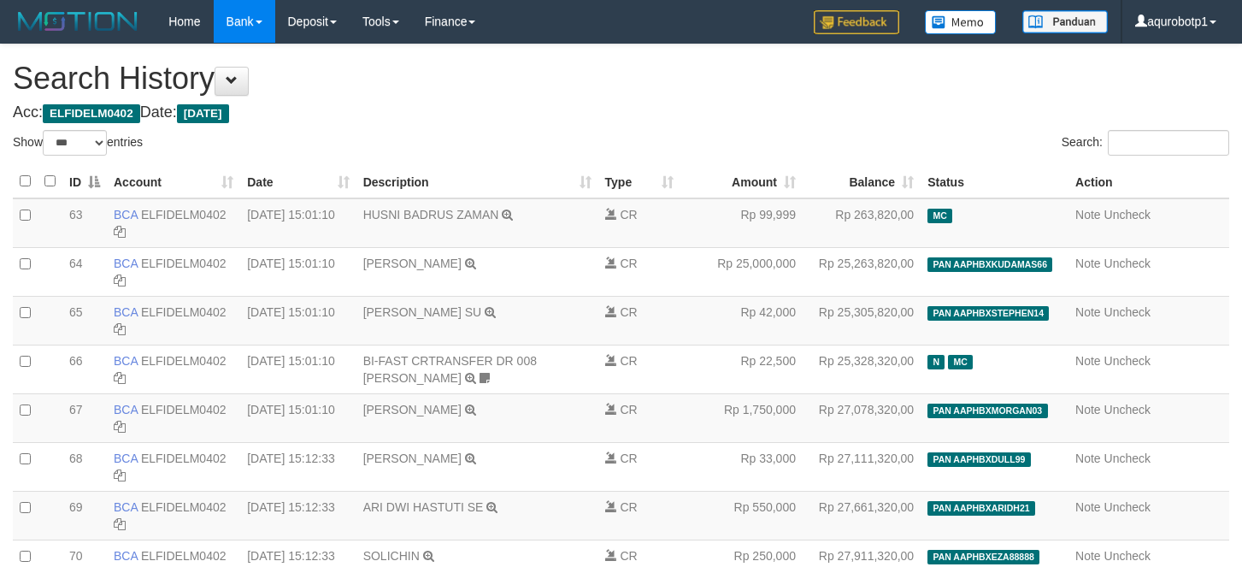
select select "***"
click at [444, 144] on div "Show ** ** ** *** entries" at bounding box center [311, 145] width 596 height 30
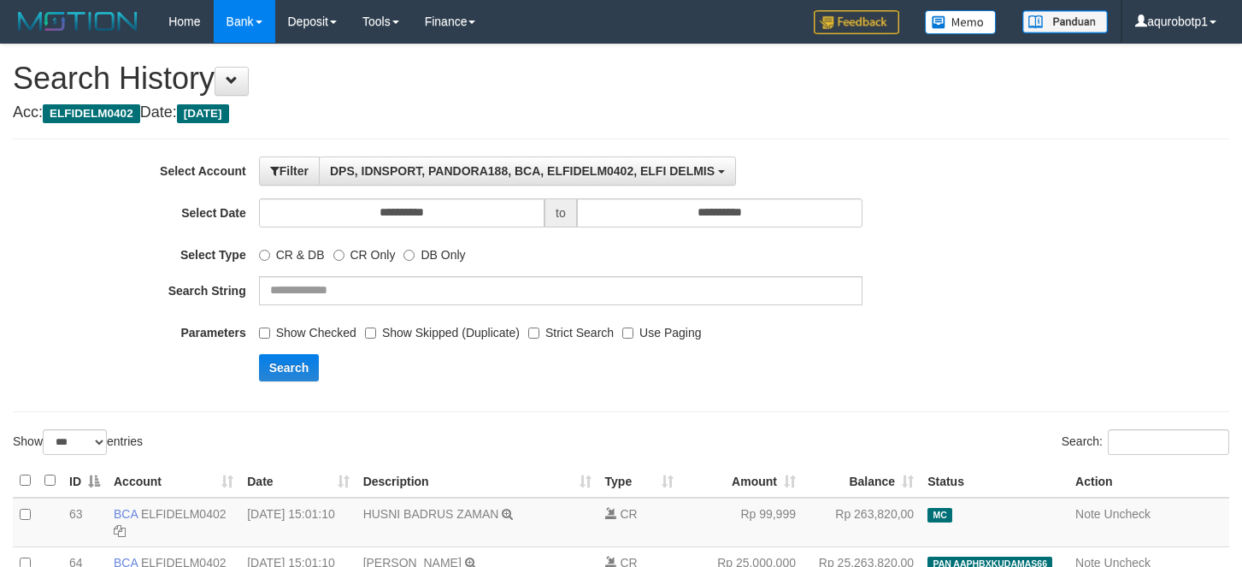
select select "***"
click at [290, 367] on button "Search" at bounding box center [289, 367] width 61 height 27
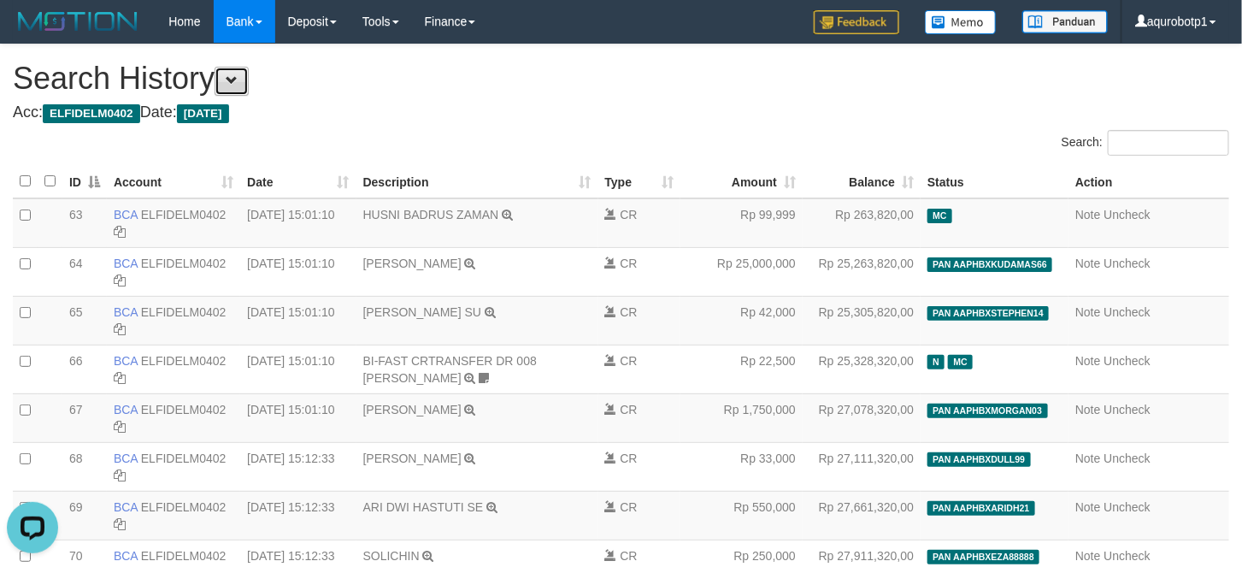
click at [232, 77] on button at bounding box center [232, 81] width 34 height 29
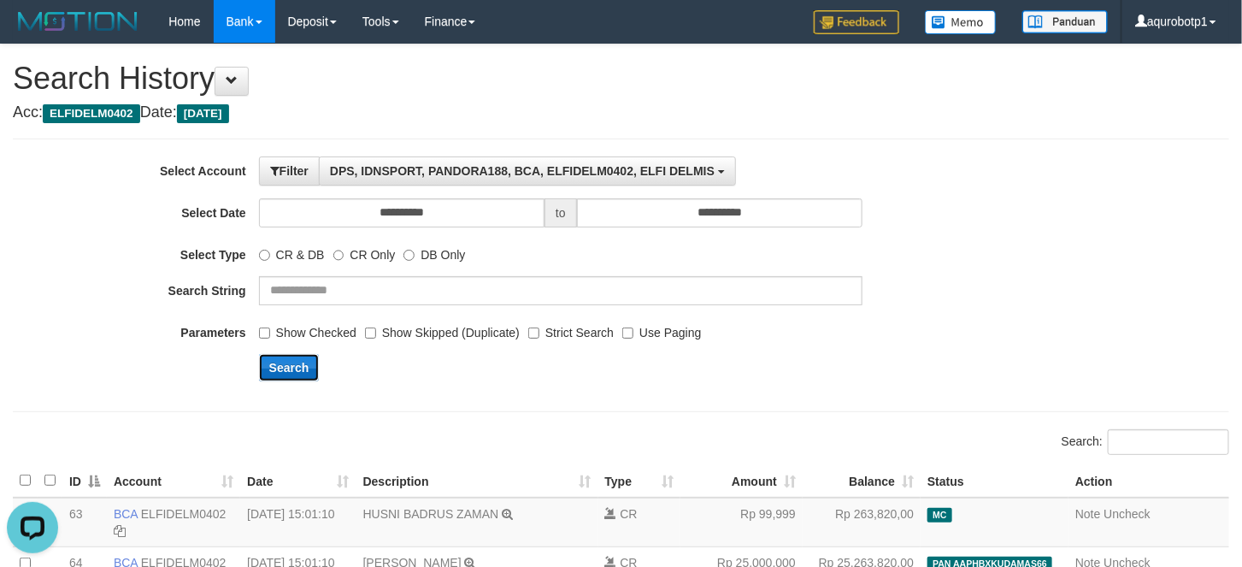
click at [280, 362] on button "Search" at bounding box center [289, 367] width 61 height 27
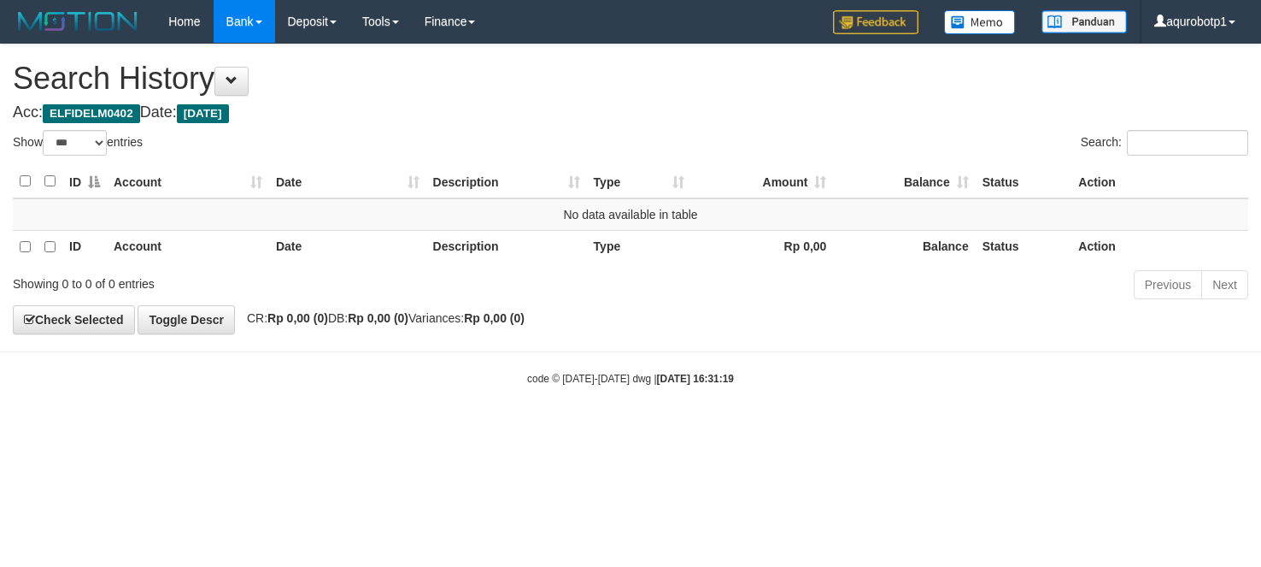
select select "***"
click at [821, 318] on div "**********" at bounding box center [630, 188] width 1261 height 289
select select "***"
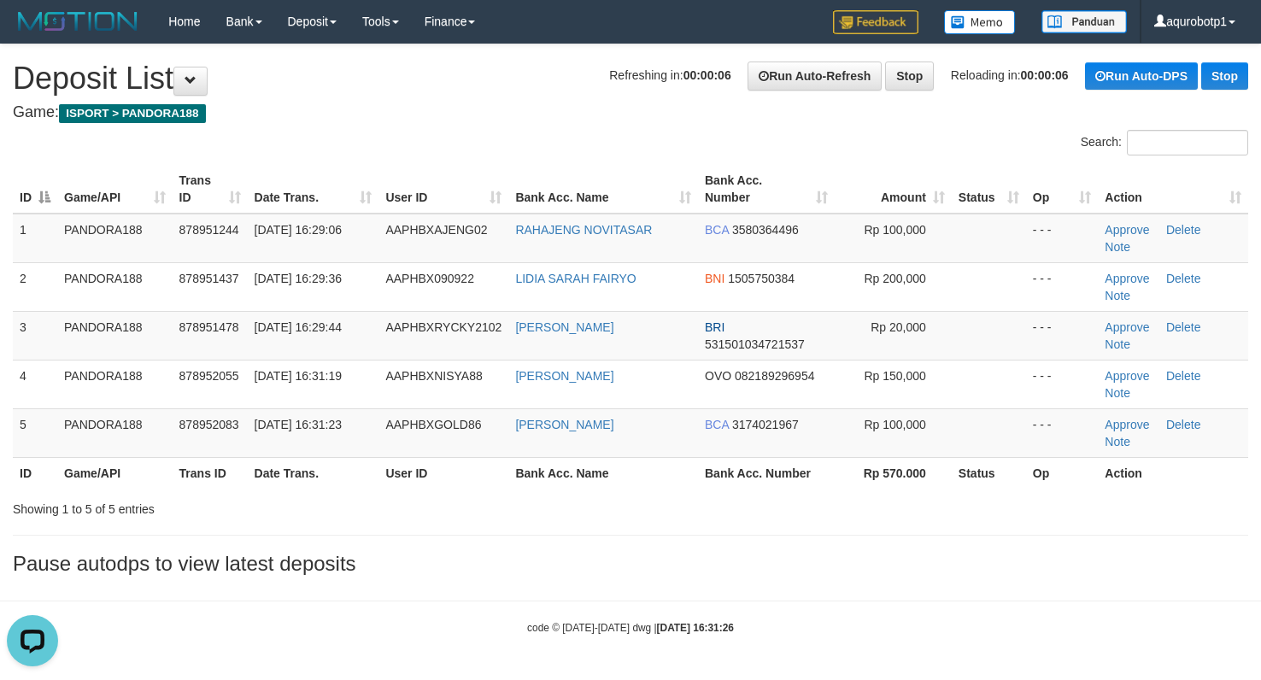
click at [649, 141] on div "Search:" at bounding box center [946, 145] width 605 height 30
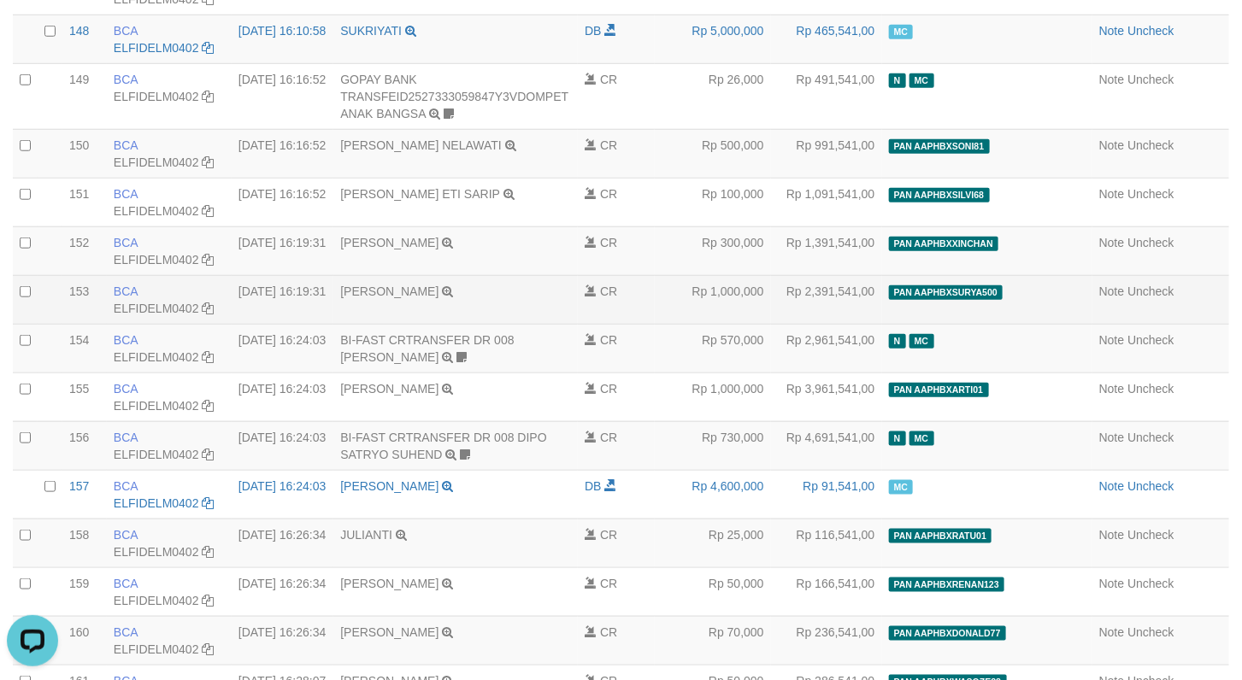
click at [1213, 324] on td "Note Uncheck" at bounding box center [1160, 299] width 137 height 49
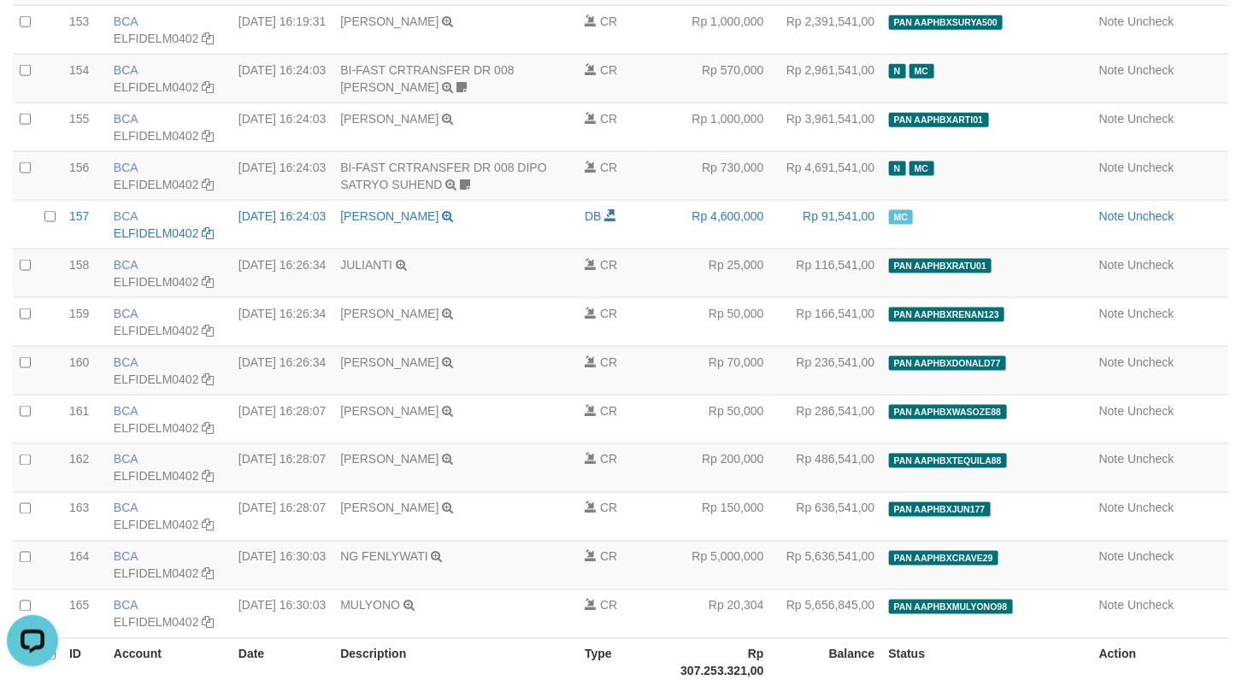
scroll to position [18492, 0]
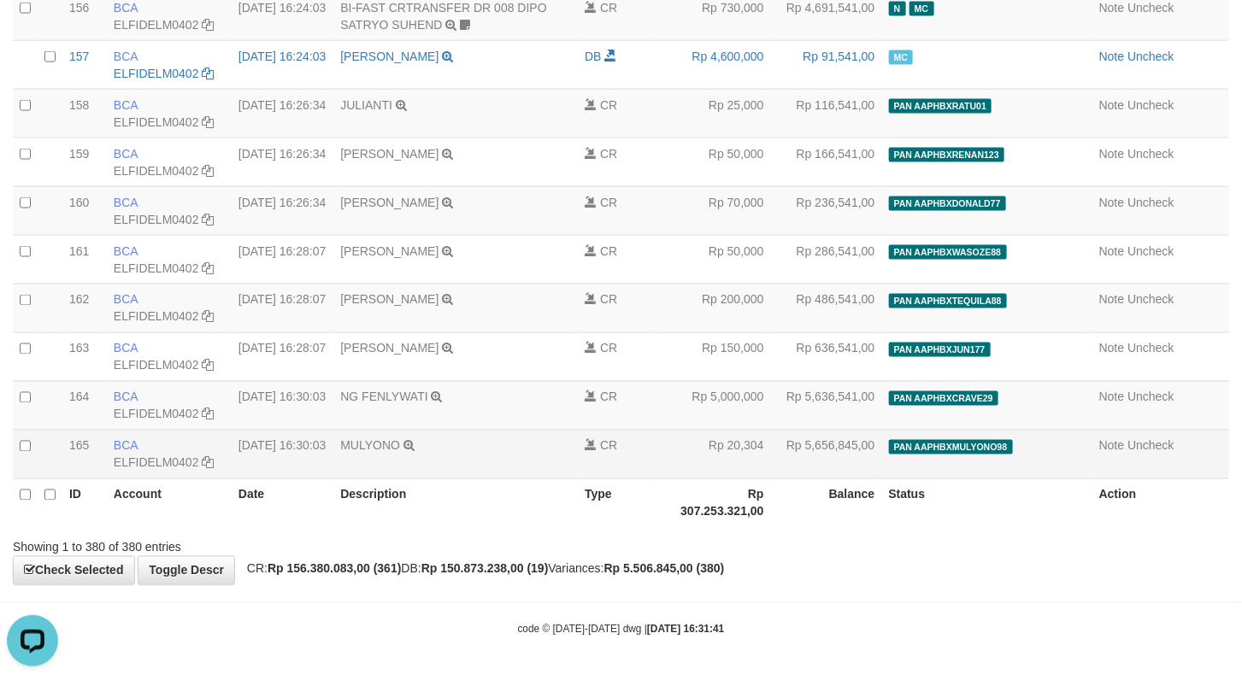
drag, startPoint x: 64, startPoint y: 196, endPoint x: 1202, endPoint y: 480, distance: 1173.4
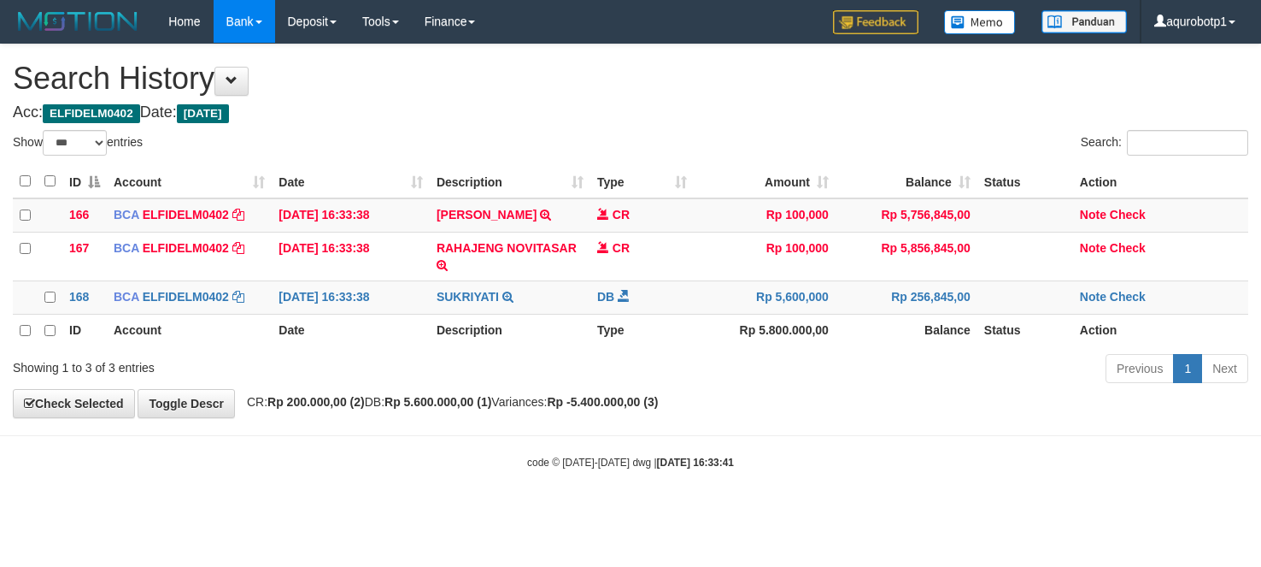
select select "***"
click at [759, 165] on th "Amount" at bounding box center [765, 181] width 142 height 33
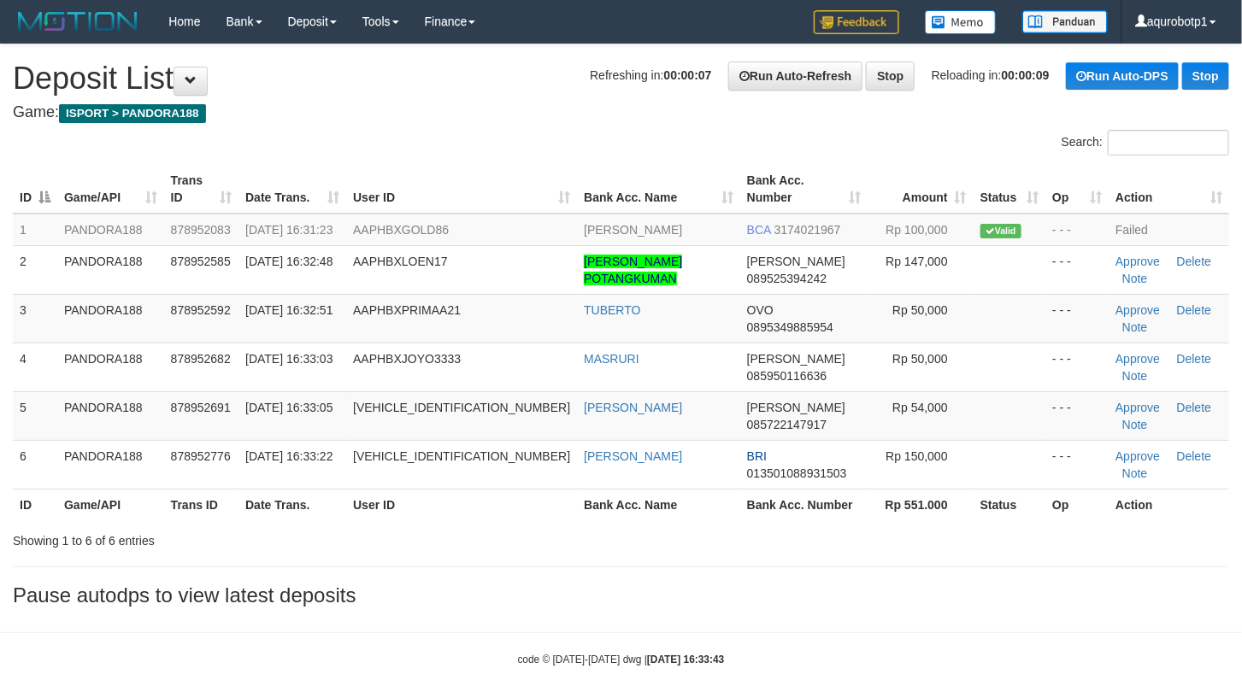
drag, startPoint x: 347, startPoint y: 138, endPoint x: 403, endPoint y: 162, distance: 60.9
click at [346, 138] on div "Search:" at bounding box center [621, 145] width 1242 height 30
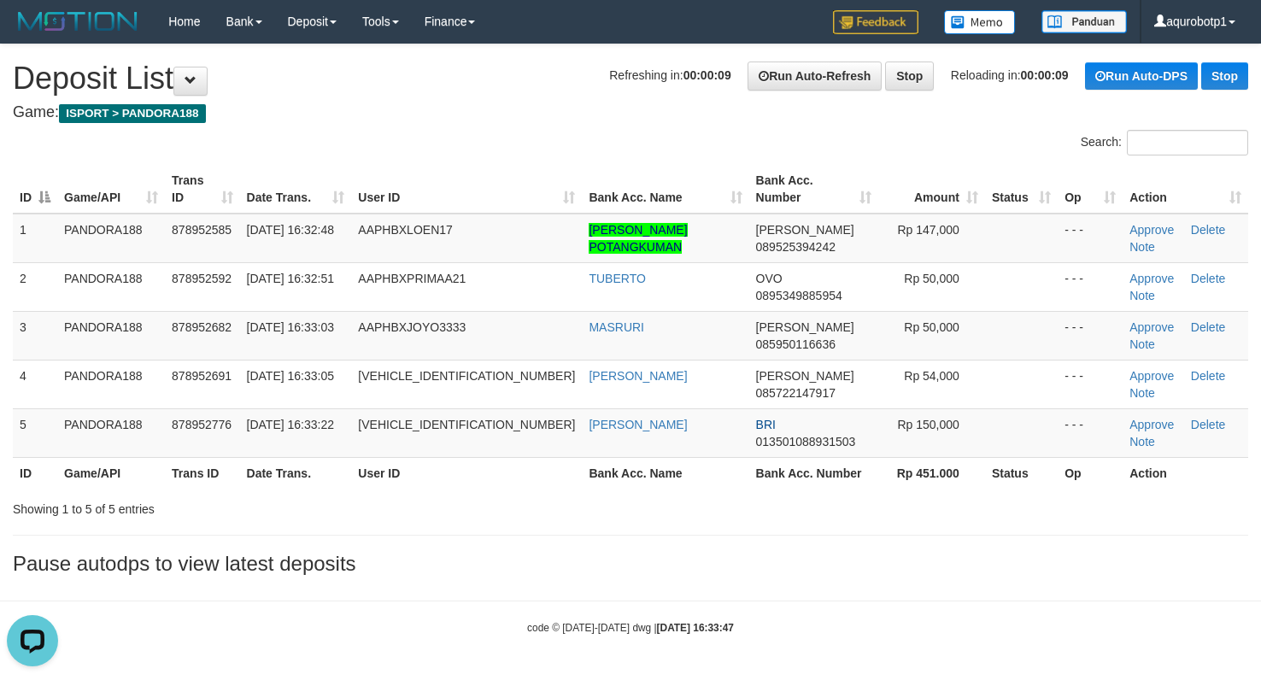
click at [673, 554] on h3 "Pause autodps to view latest deposits" at bounding box center [631, 564] width 1236 height 22
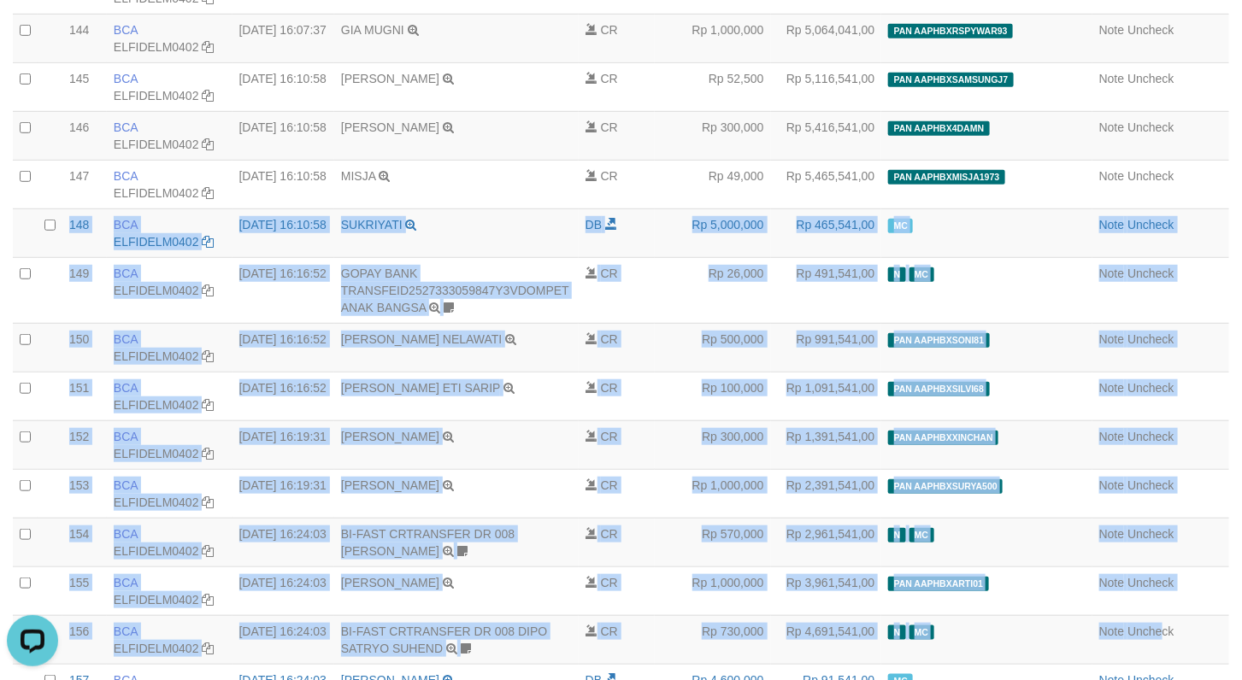
scroll to position [18639, 0]
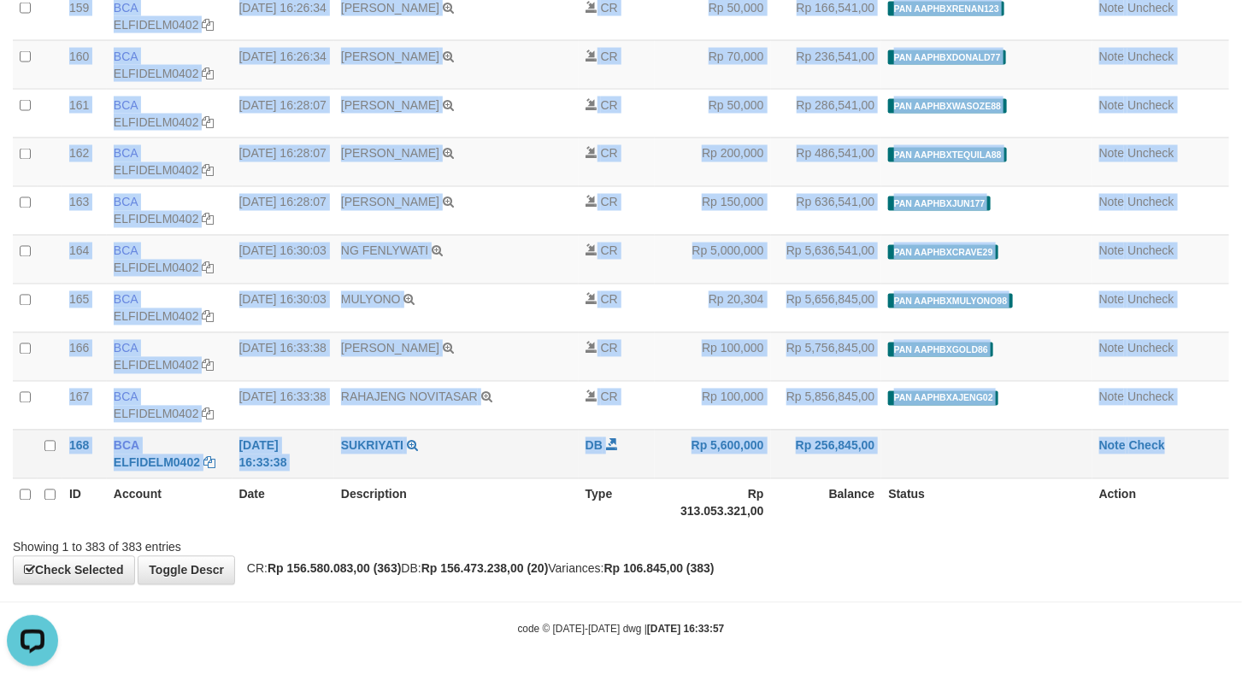
copy tbody "20250930000148 148 148 BCA ELFIDELM0402 DPS ELFI DELMIS mutasi_20250930_4845 | …"
drag, startPoint x: 60, startPoint y: 388, endPoint x: 1167, endPoint y: 465, distance: 1109.4
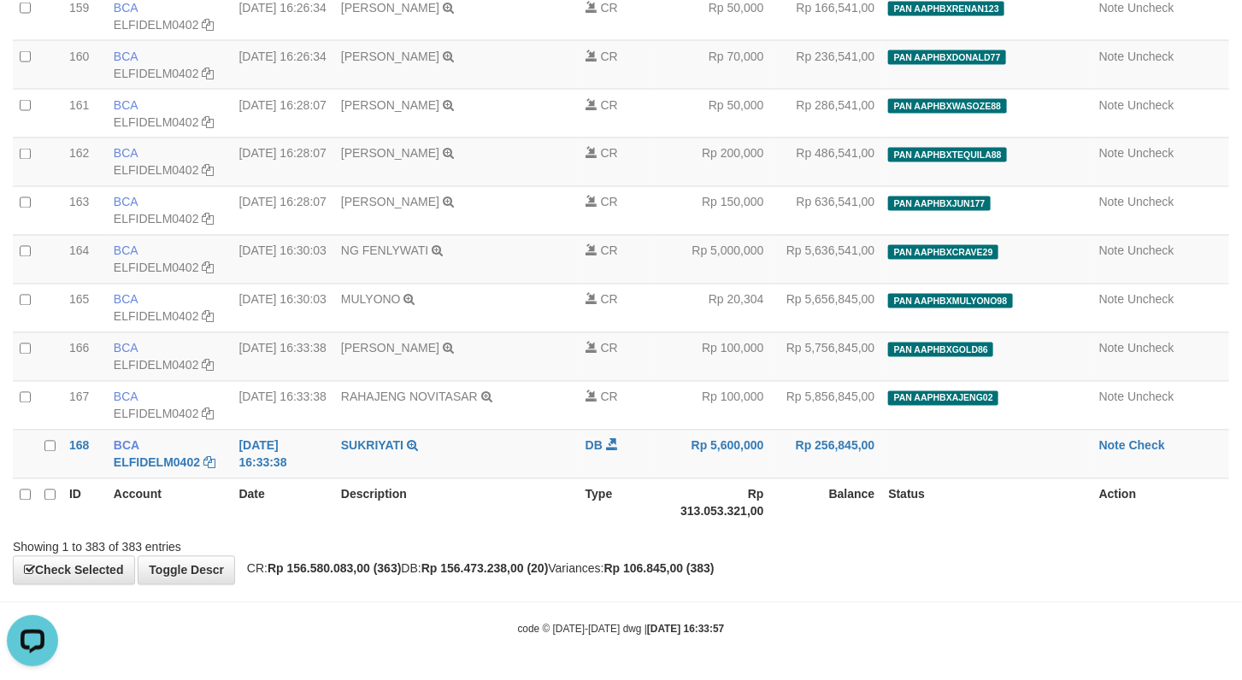
drag, startPoint x: 842, startPoint y: 585, endPoint x: 844, endPoint y: 669, distance: 83.8
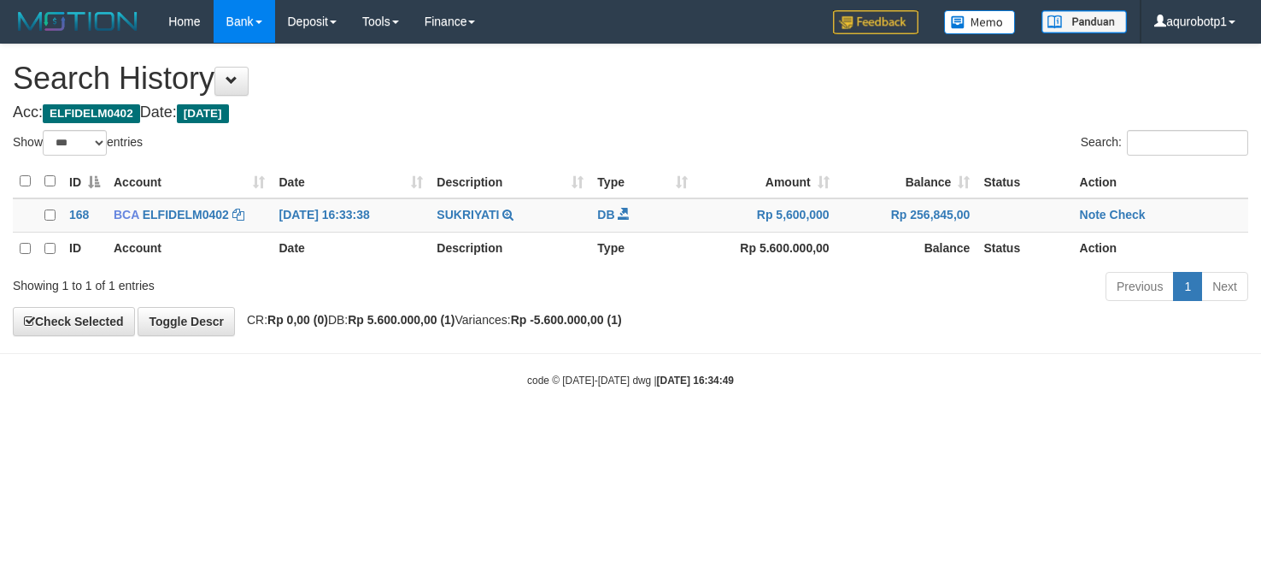
select select "***"
drag, startPoint x: 828, startPoint y: 115, endPoint x: 1210, endPoint y: 193, distance: 389.9
click at [831, 115] on h4 "Acc: ELFIDELM0402 Date: [DATE]" at bounding box center [631, 112] width 1236 height 17
drag, startPoint x: 1123, startPoint y: 209, endPoint x: 1013, endPoint y: 175, distance: 115.2
click at [1123, 209] on link "Check" at bounding box center [1128, 215] width 36 height 14
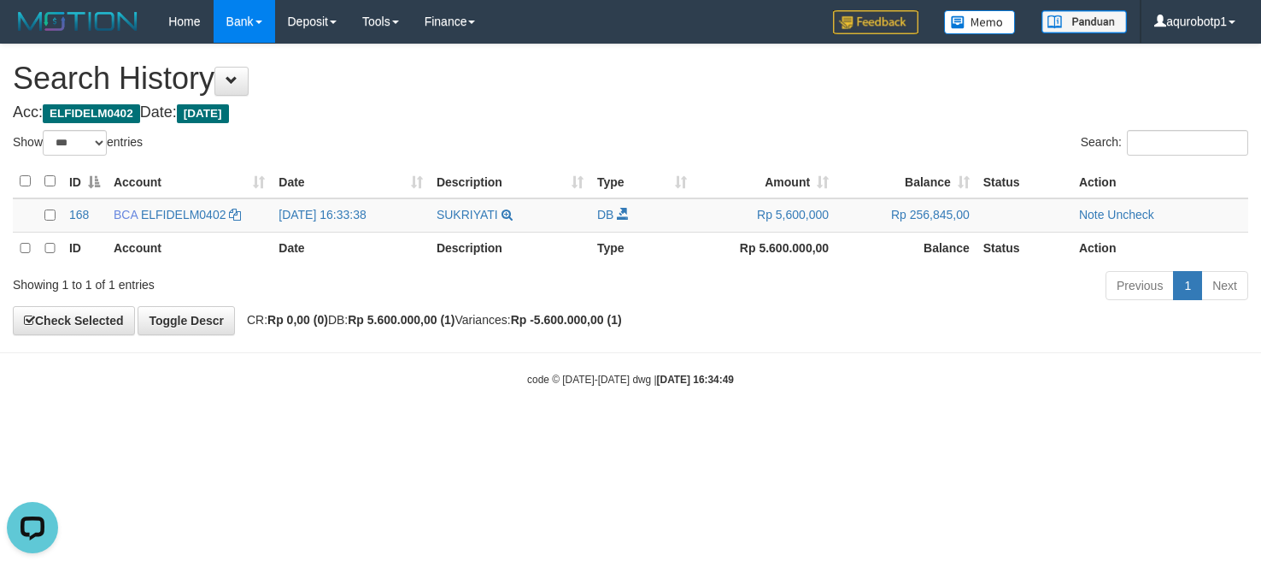
click at [800, 126] on div "**********" at bounding box center [630, 189] width 1261 height 291
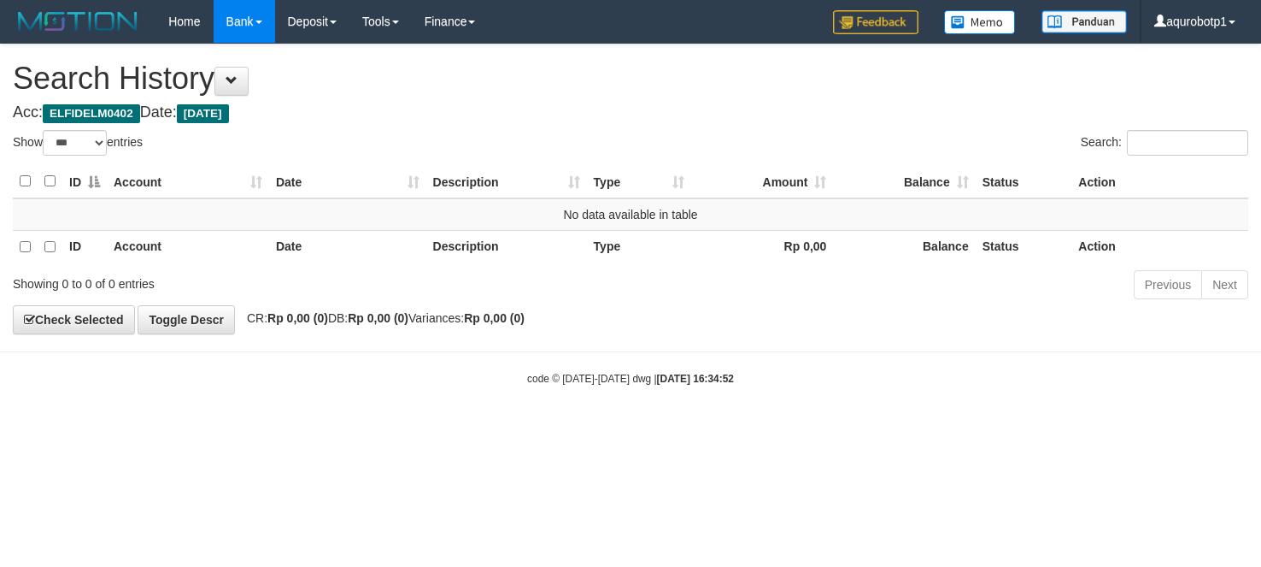
select select "***"
click at [664, 105] on h4 "Acc: ELFIDELM0402 Date: [DATE]" at bounding box center [631, 112] width 1236 height 17
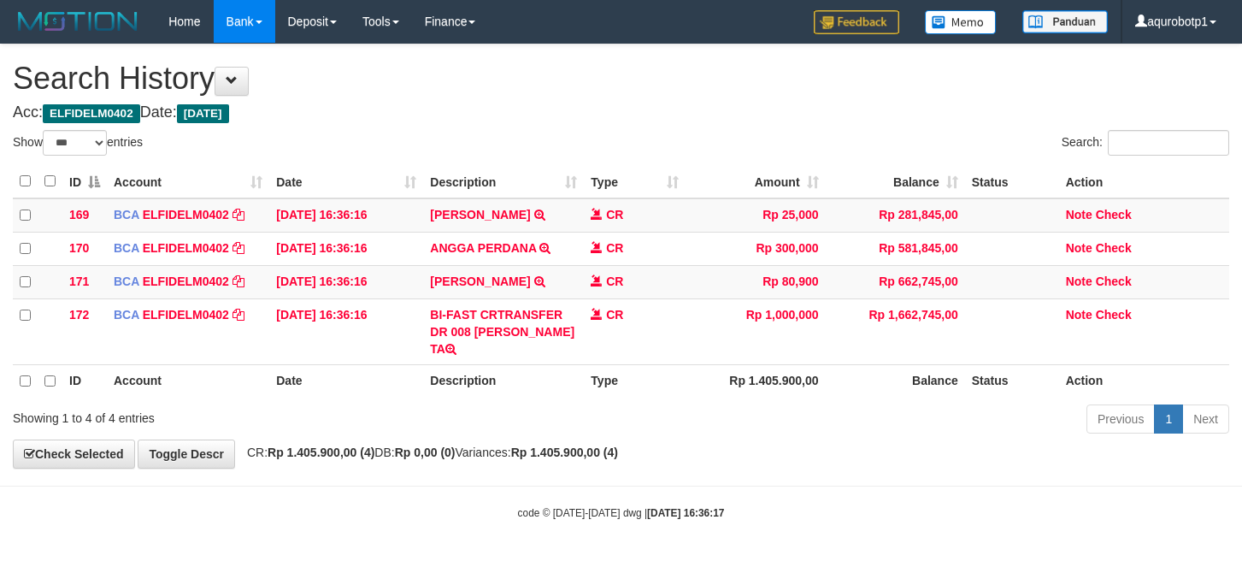
select select "***"
click at [597, 141] on div "Show ** ** ** *** entries" at bounding box center [311, 145] width 596 height 30
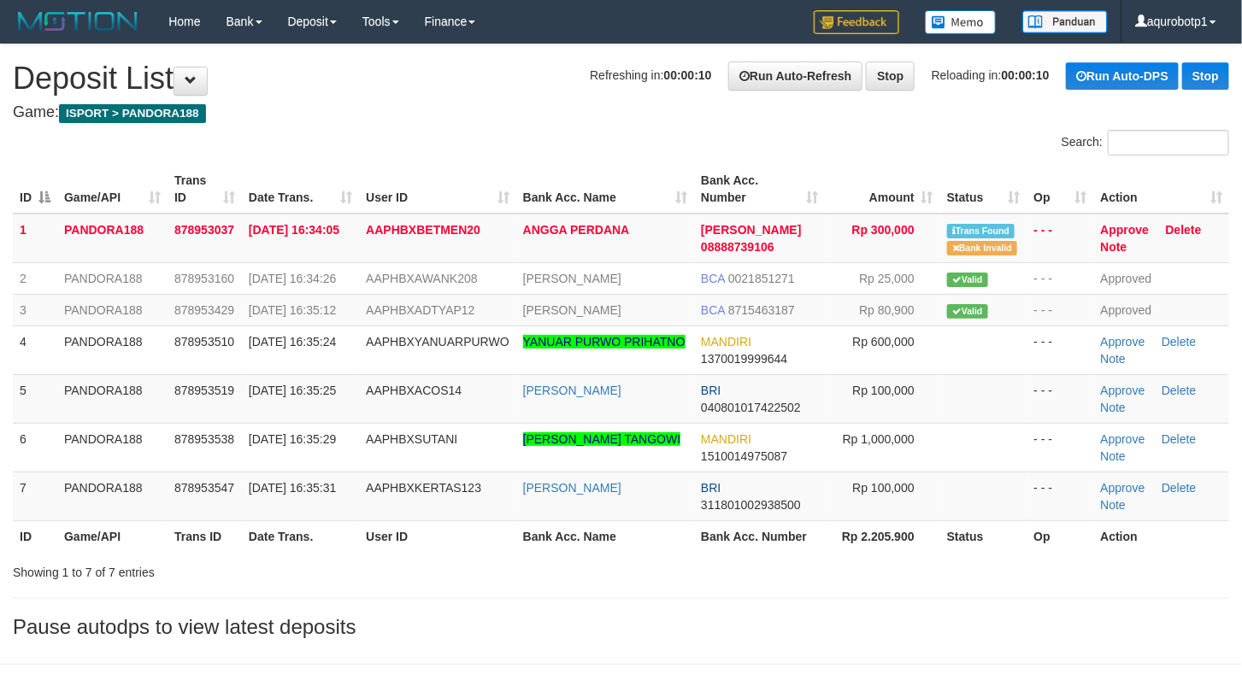
click at [460, 88] on h1 "Refreshing in: 00:00:10 Run Auto-Refresh Stop Reloading in: 00:00:10 Run Auto-D…" at bounding box center [621, 79] width 1216 height 34
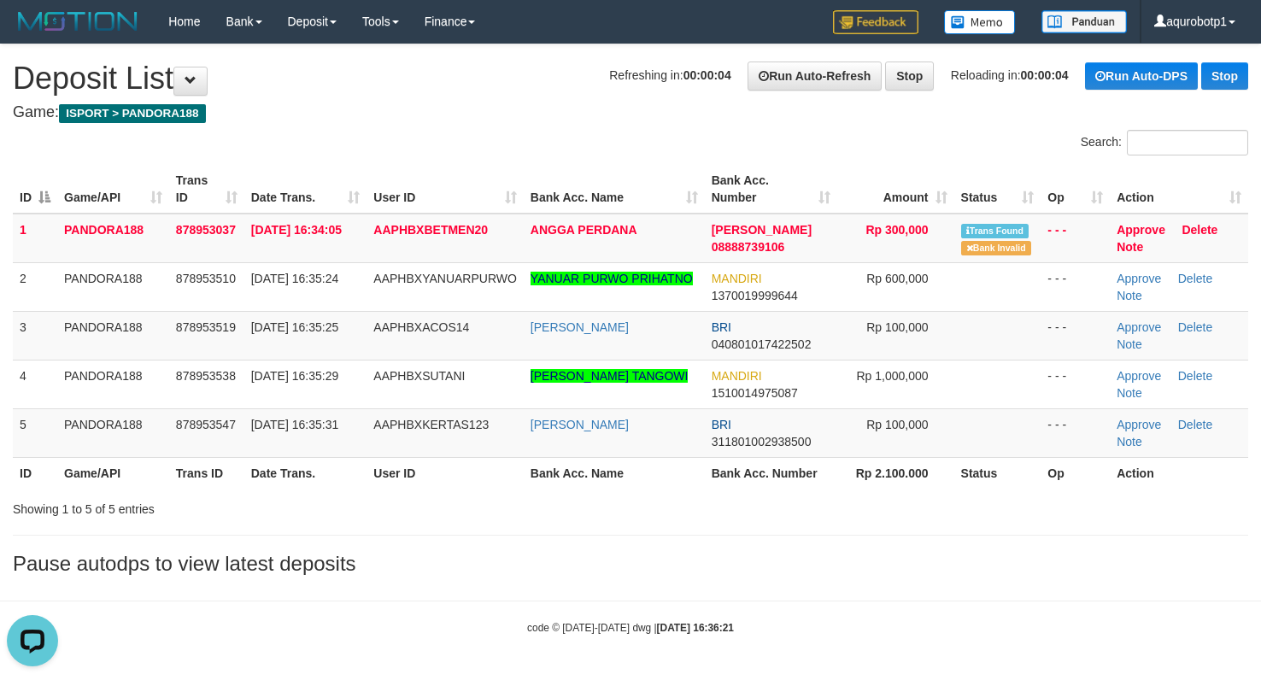
click at [475, 98] on div "**********" at bounding box center [630, 313] width 1261 height 539
drag, startPoint x: 495, startPoint y: 226, endPoint x: 369, endPoint y: 220, distance: 125.8
click at [369, 220] on td "AAPHBXBETMEN20" at bounding box center [445, 239] width 157 height 50
copy span "AAPHBXBETMEN20"
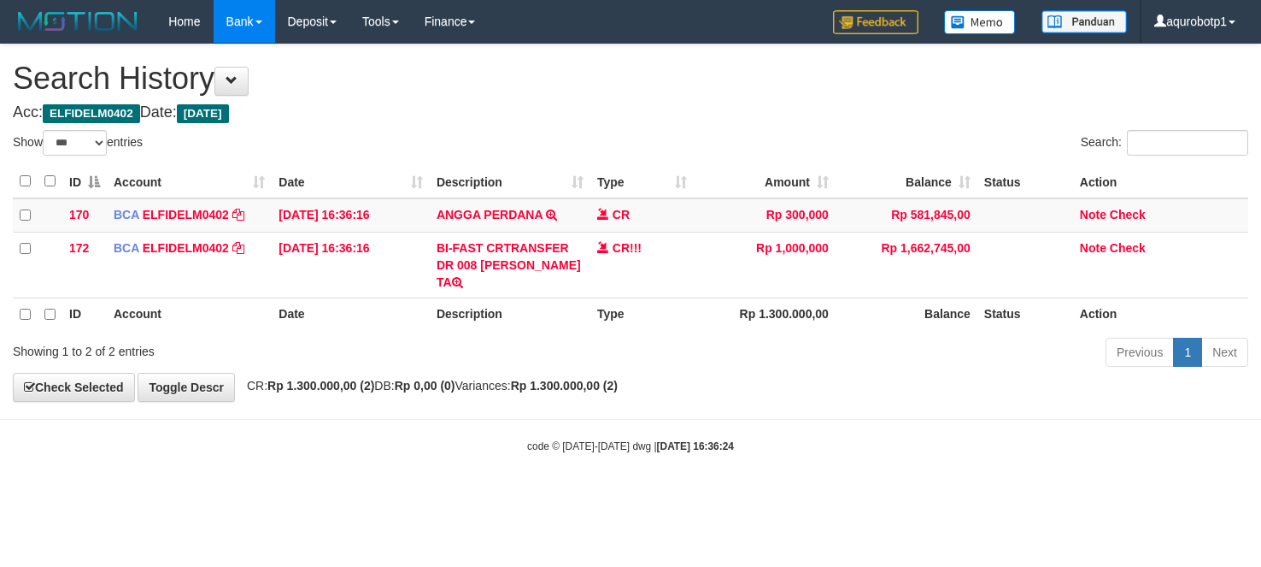
select select "***"
click at [1092, 213] on link "Note" at bounding box center [1093, 215] width 26 height 14
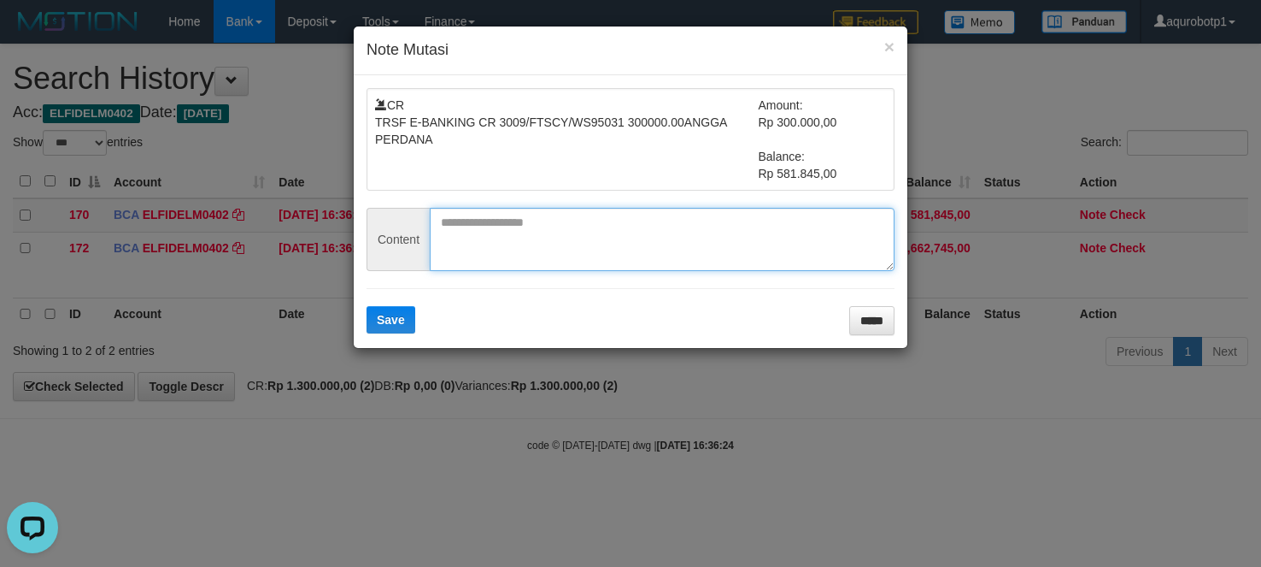
click at [642, 229] on textarea at bounding box center [662, 239] width 465 height 63
paste textarea "**********"
type textarea "**********"
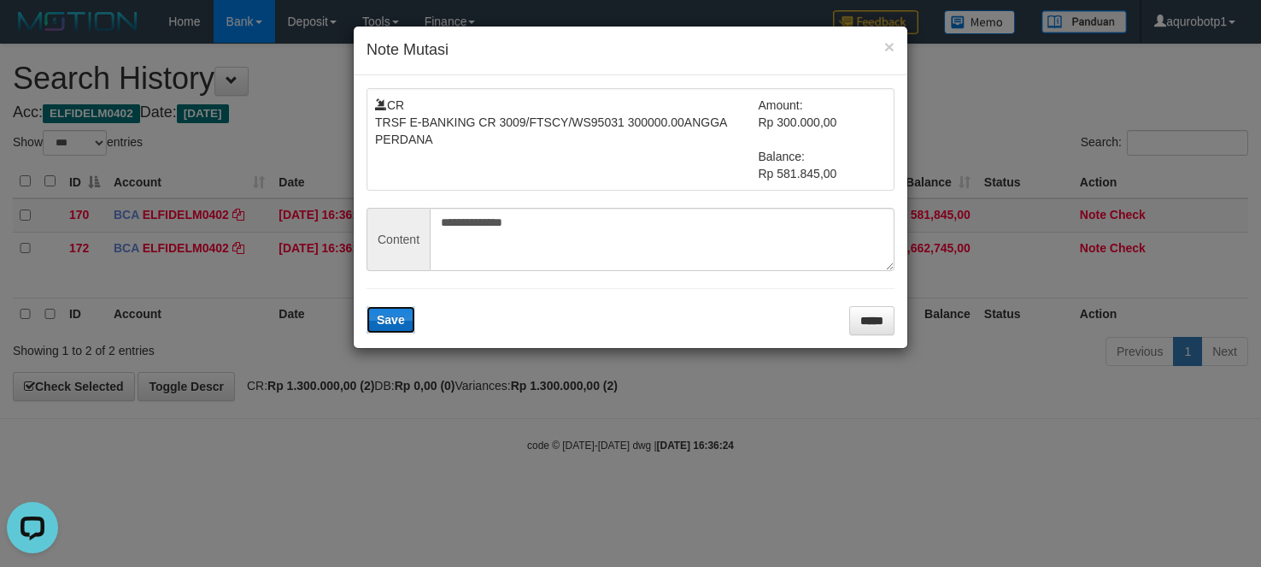
click at [403, 323] on span "Save" at bounding box center [391, 320] width 28 height 14
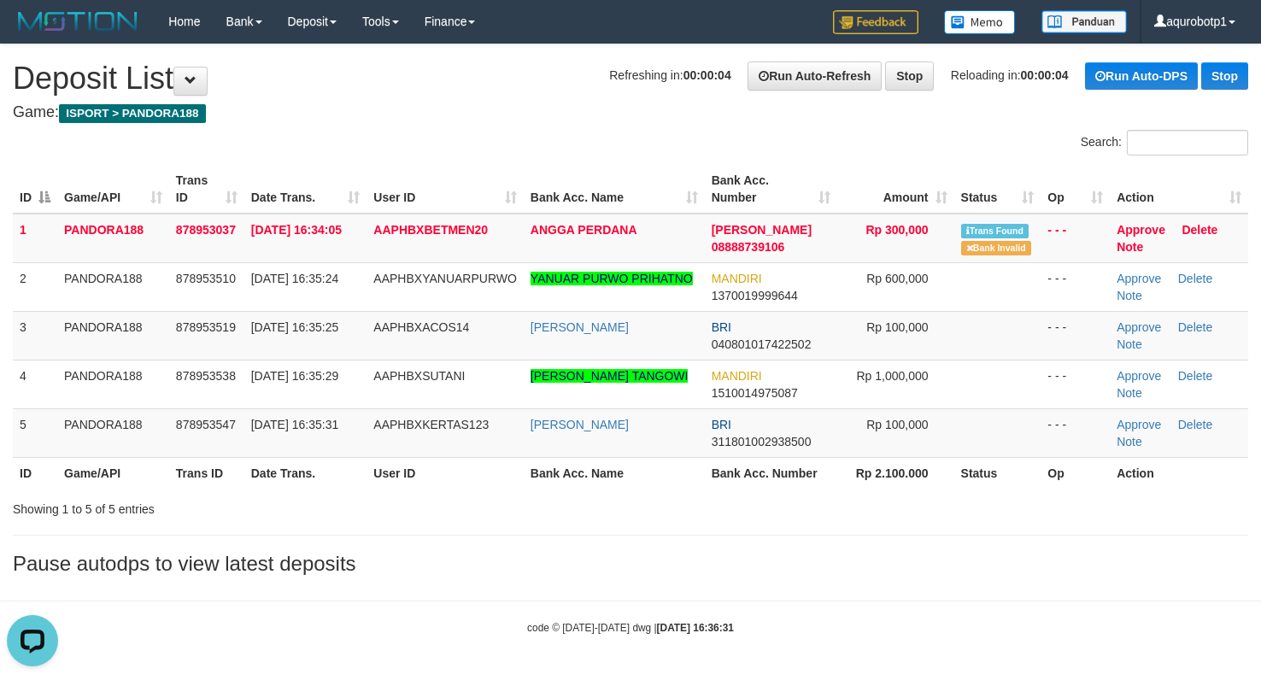
click at [550, 142] on div "Search:" at bounding box center [630, 145] width 1261 height 30
click at [1139, 228] on link "Approve" at bounding box center [1141, 230] width 49 height 14
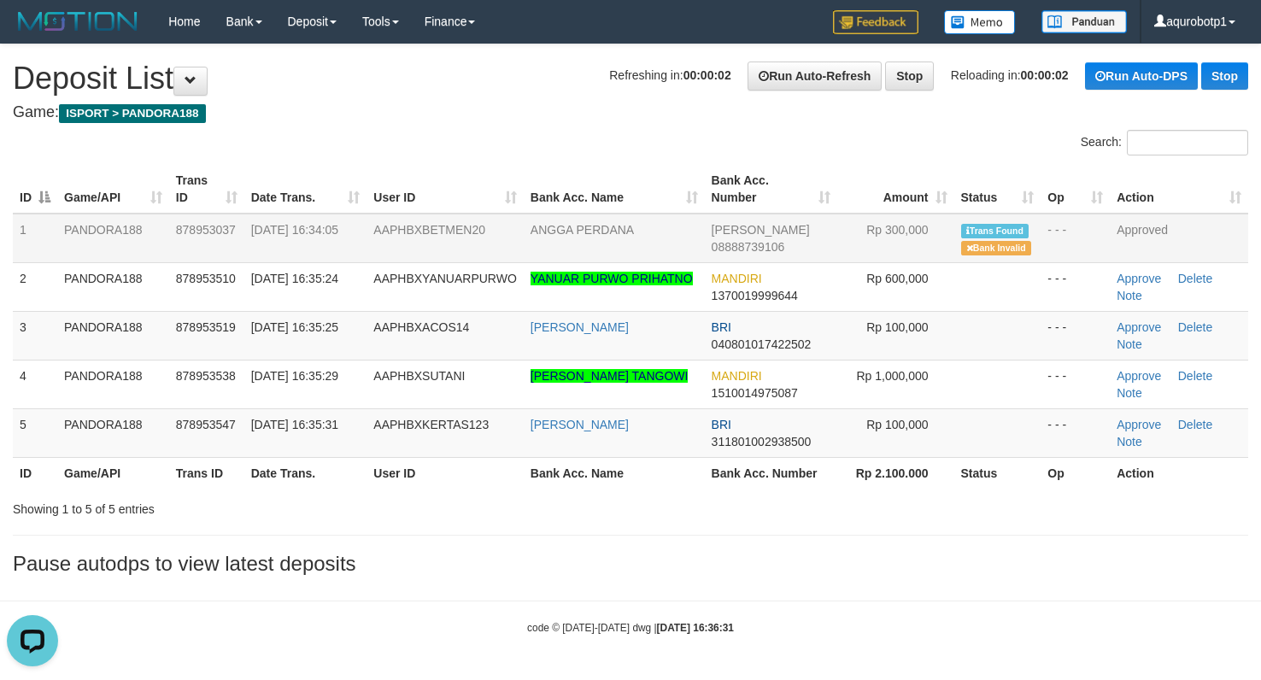
click at [1047, 518] on div "Showing 1 to 5 of 5 entries" at bounding box center [630, 506] width 1261 height 24
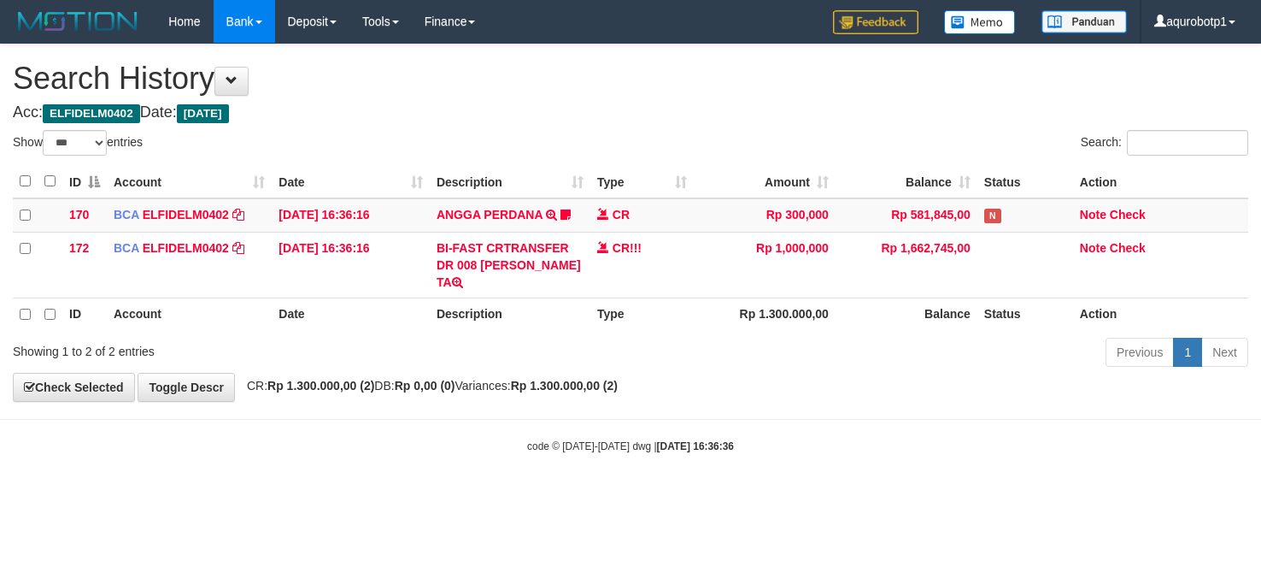
select select "***"
click at [652, 132] on div "Search:" at bounding box center [946, 145] width 605 height 30
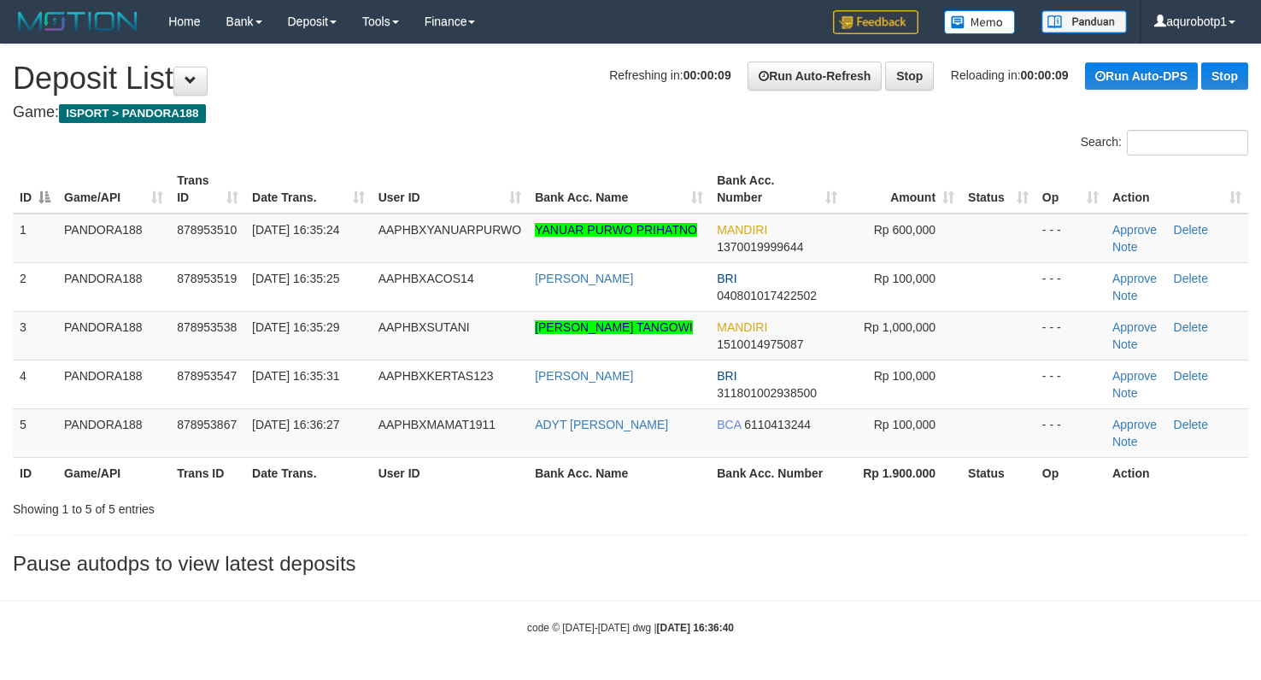
click at [767, 574] on h3 "Pause autodps to view latest deposits" at bounding box center [631, 564] width 1236 height 22
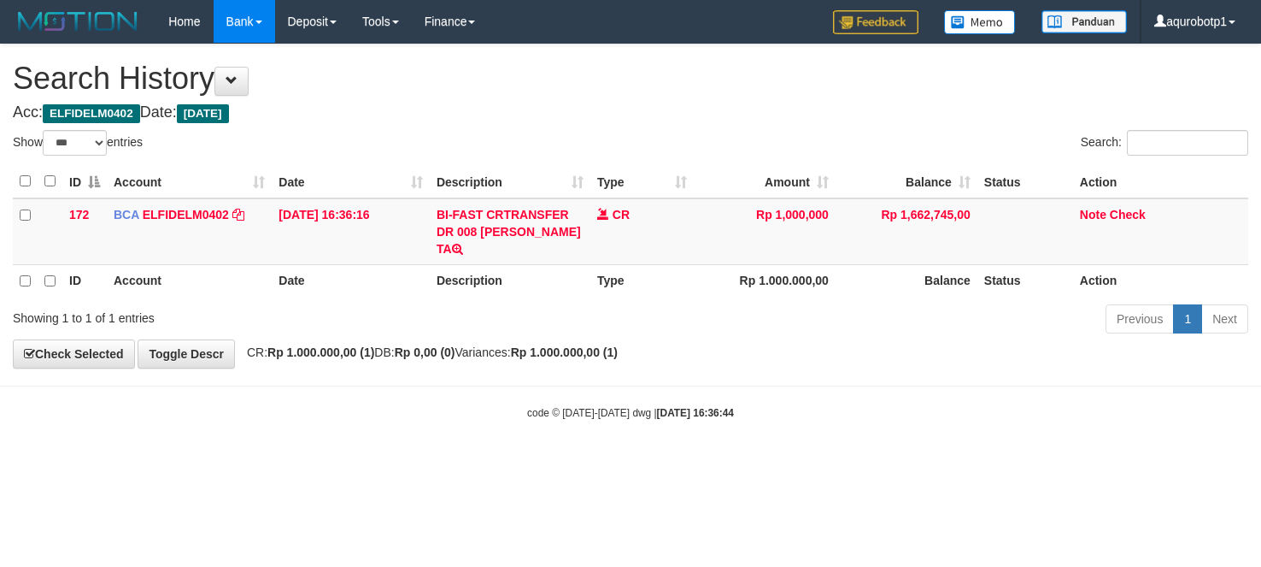
select select "***"
drag, startPoint x: 567, startPoint y: 232, endPoint x: 472, endPoint y: 247, distance: 96.9
click at [472, 247] on td "BI-FAST CRTRANSFER DR 008 MICHAEL FRANKLY TA" at bounding box center [510, 231] width 161 height 67
drag, startPoint x: 472, startPoint y: 247, endPoint x: 528, endPoint y: 238, distance: 57.0
click at [585, 244] on td "BI-FAST CRTRANSFER DR 008 MICHAEL FRANKLY TA" at bounding box center [510, 231] width 161 height 67
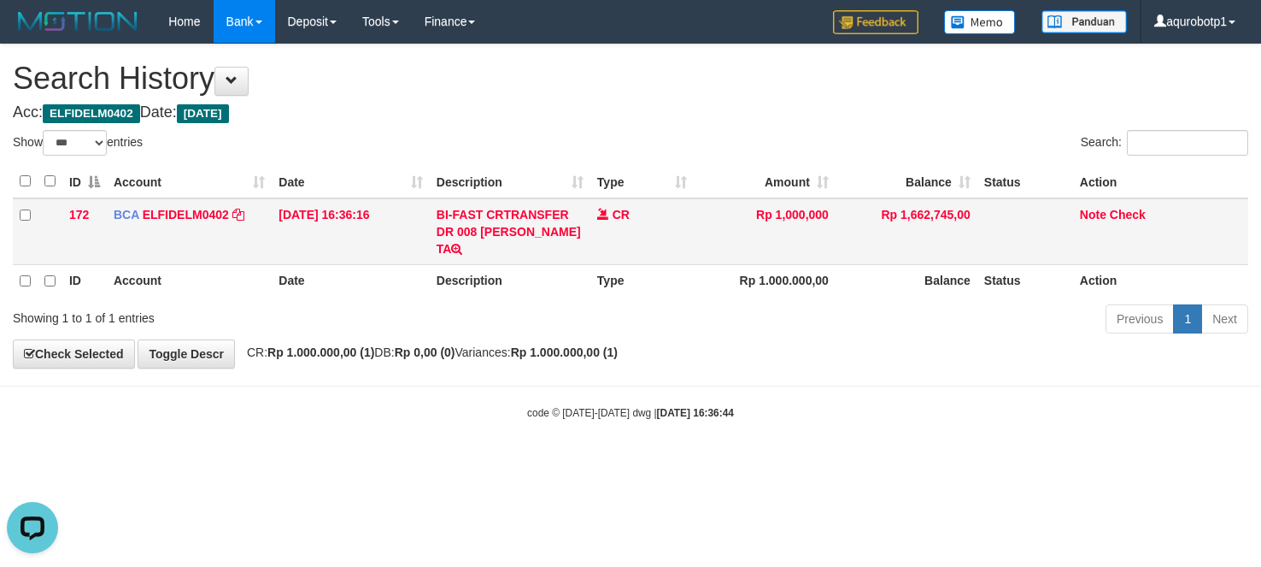
copy td "MICHAEL FRANKLY"
drag, startPoint x: 482, startPoint y: 229, endPoint x: 493, endPoint y: 252, distance: 25.6
click at [493, 252] on td "BI-FAST CRTRANSFER DR 008 MICHAEL FRANKLY TA" at bounding box center [510, 231] width 161 height 67
click at [1090, 210] on link "Note" at bounding box center [1093, 215] width 26 height 14
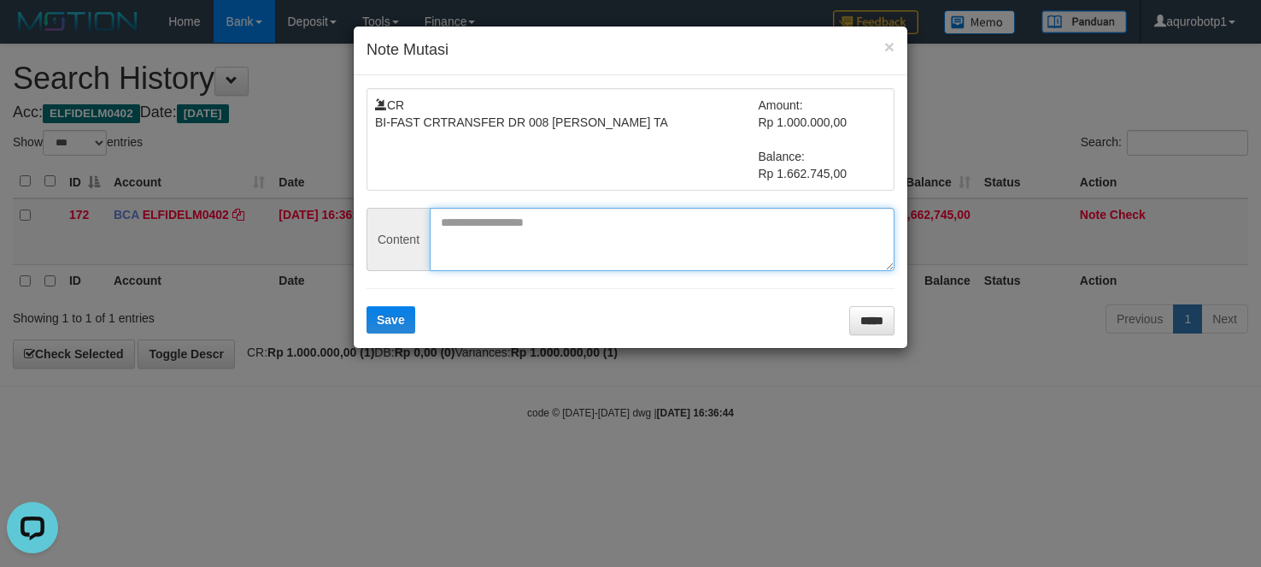
click at [723, 228] on textarea at bounding box center [662, 239] width 465 height 63
paste textarea "**********"
type textarea "**********"
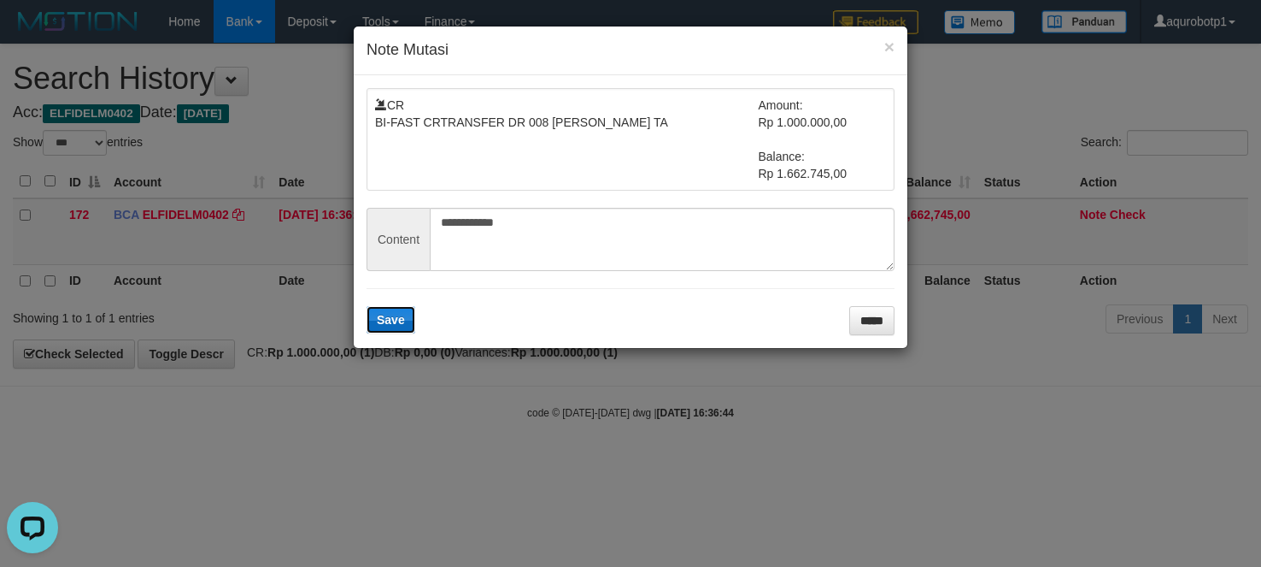
click at [408, 311] on button "Save" at bounding box center [391, 319] width 49 height 27
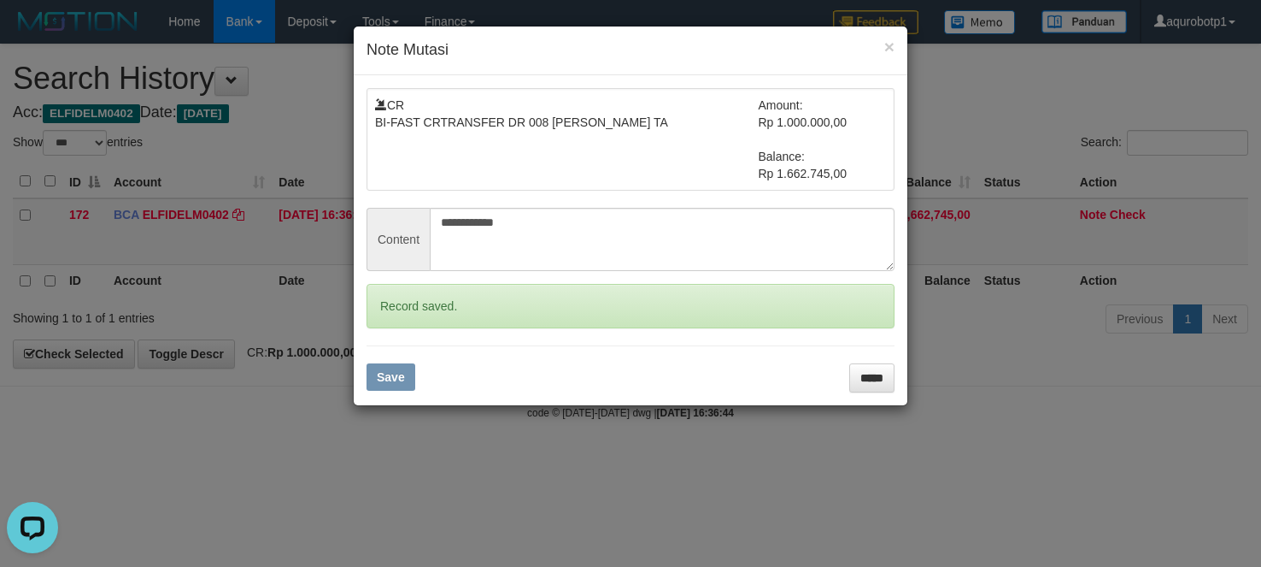
drag, startPoint x: 1056, startPoint y: 411, endPoint x: 1010, endPoint y: 390, distance: 50.9
click at [1041, 398] on div "**********" at bounding box center [630, 283] width 1261 height 567
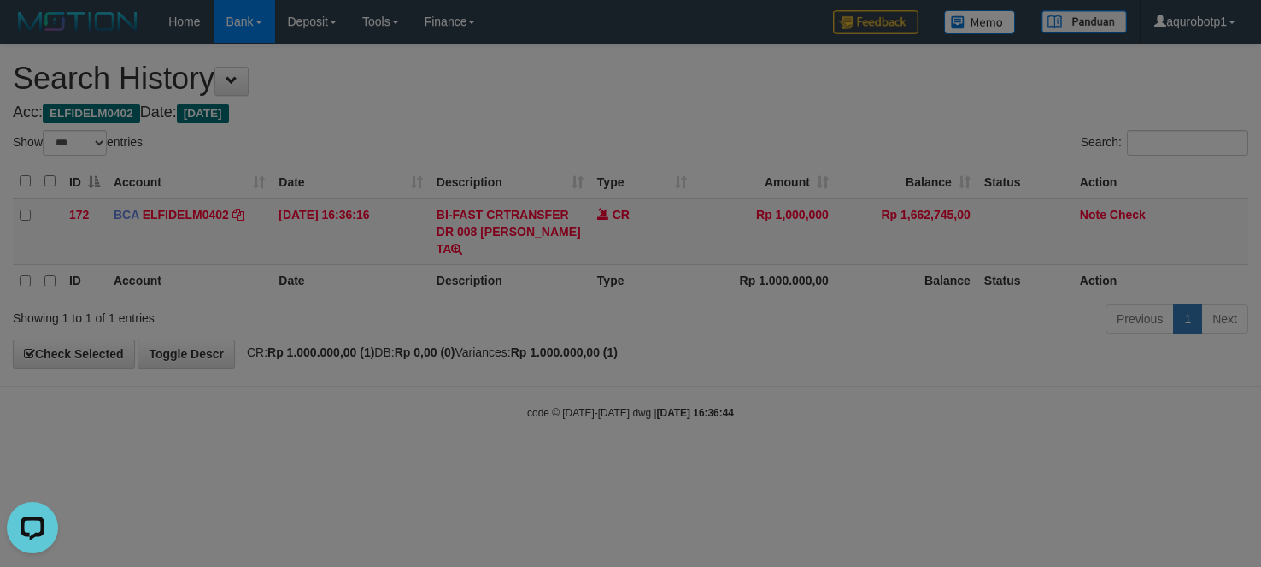
click at [995, 396] on body "Toggle navigation Home Bank Account List Load By Website Group [ISPORT] PANDORA…" at bounding box center [630, 231] width 1261 height 463
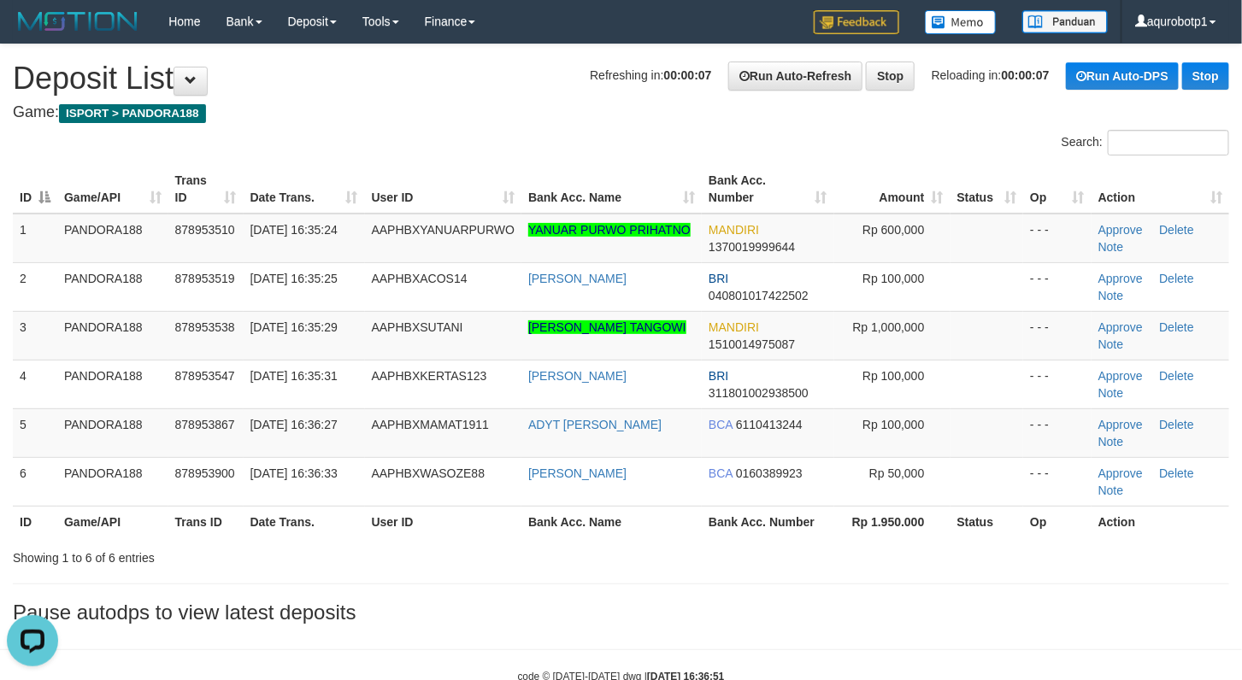
click at [497, 149] on div "Search:" at bounding box center [621, 145] width 1242 height 30
drag, startPoint x: 362, startPoint y: 328, endPoint x: 490, endPoint y: 337, distance: 127.6
click at [490, 337] on tr "3 PANDORA188 878953538 [DATE] 16:35:29 AAPHBXSUTANI [PERSON_NAME] TANGOWI MANDI…" at bounding box center [621, 335] width 1216 height 49
drag, startPoint x: 490, startPoint y: 337, endPoint x: 414, endPoint y: 357, distance: 78.8
click at [414, 357] on td "AAPHBXSUTANI" at bounding box center [443, 335] width 157 height 49
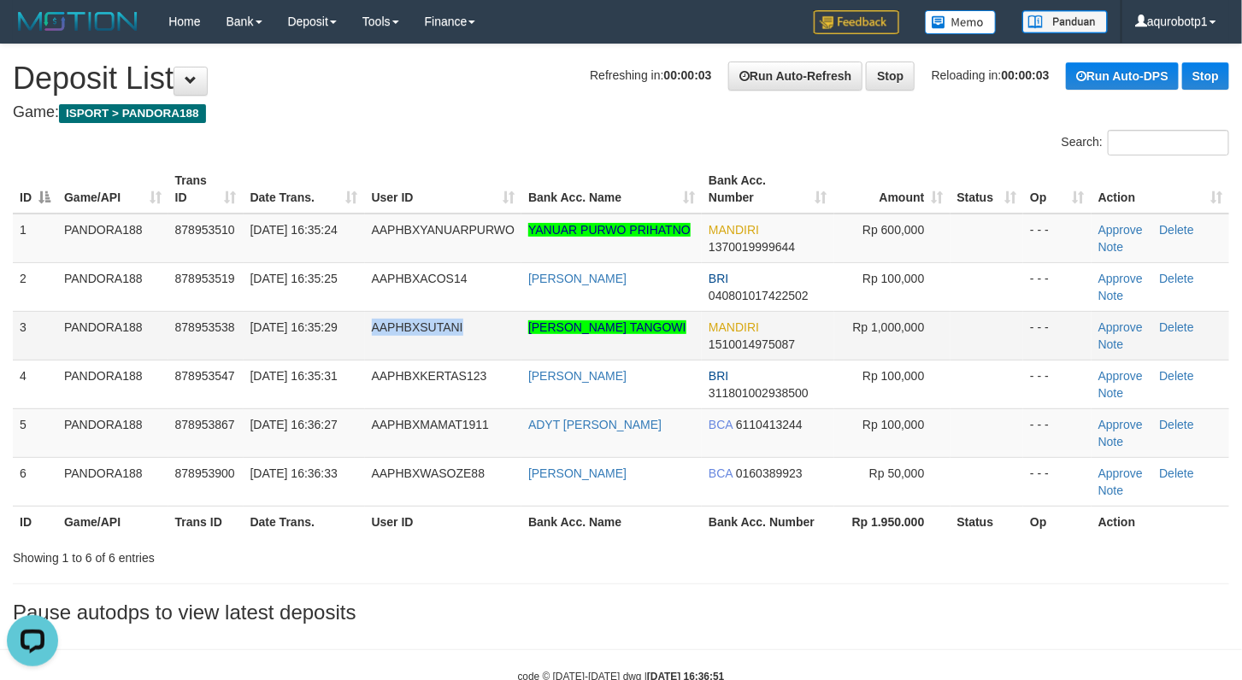
drag, startPoint x: 365, startPoint y: 331, endPoint x: 480, endPoint y: 328, distance: 115.4
click at [480, 328] on td "AAPHBXSUTANI" at bounding box center [443, 335] width 157 height 49
copy span "AAPHBXSUTANI"
click at [687, 123] on div "**********" at bounding box center [621, 338] width 1242 height 588
click at [1119, 324] on link "Approve" at bounding box center [1120, 327] width 44 height 14
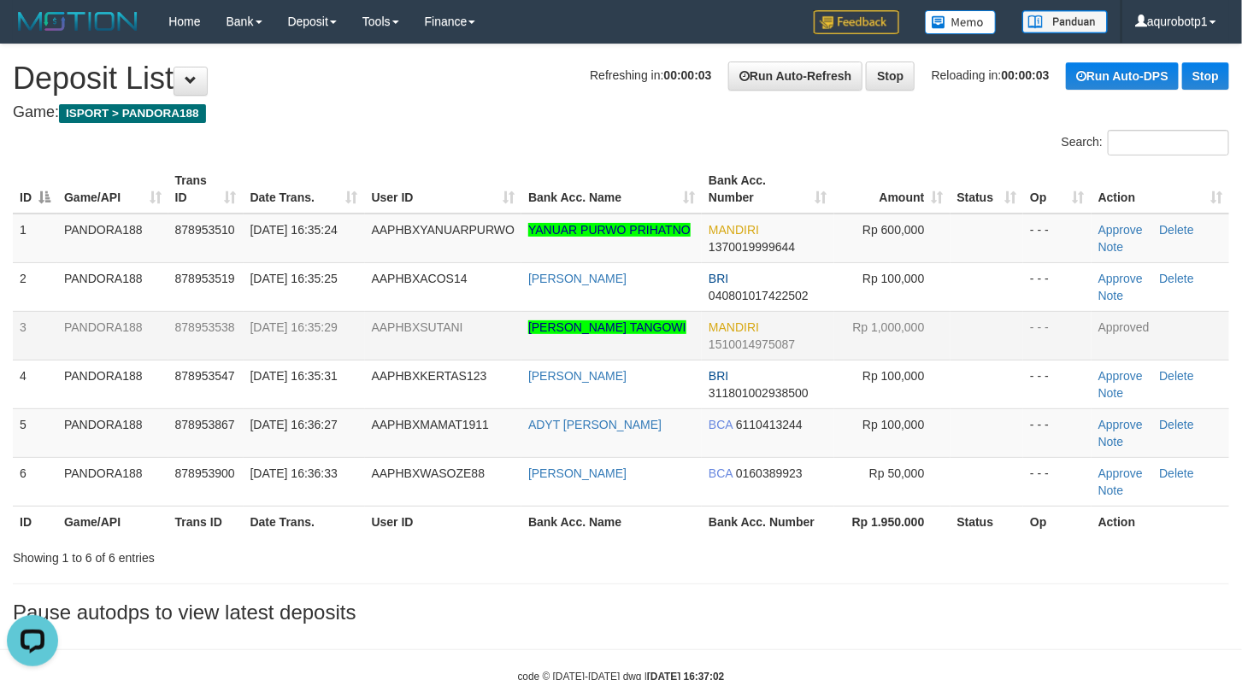
click at [967, 574] on div "**********" at bounding box center [621, 338] width 1242 height 588
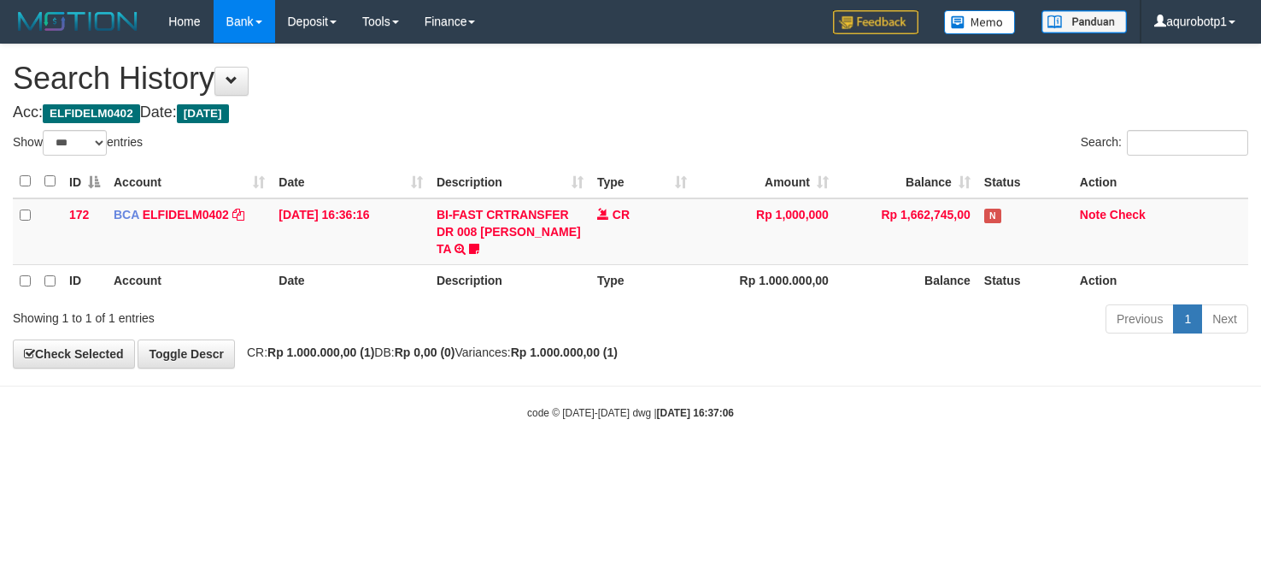
select select "***"
click at [926, 354] on div "**********" at bounding box center [630, 205] width 1261 height 323
select select "***"
click at [659, 141] on div "Search:" at bounding box center [946, 145] width 605 height 30
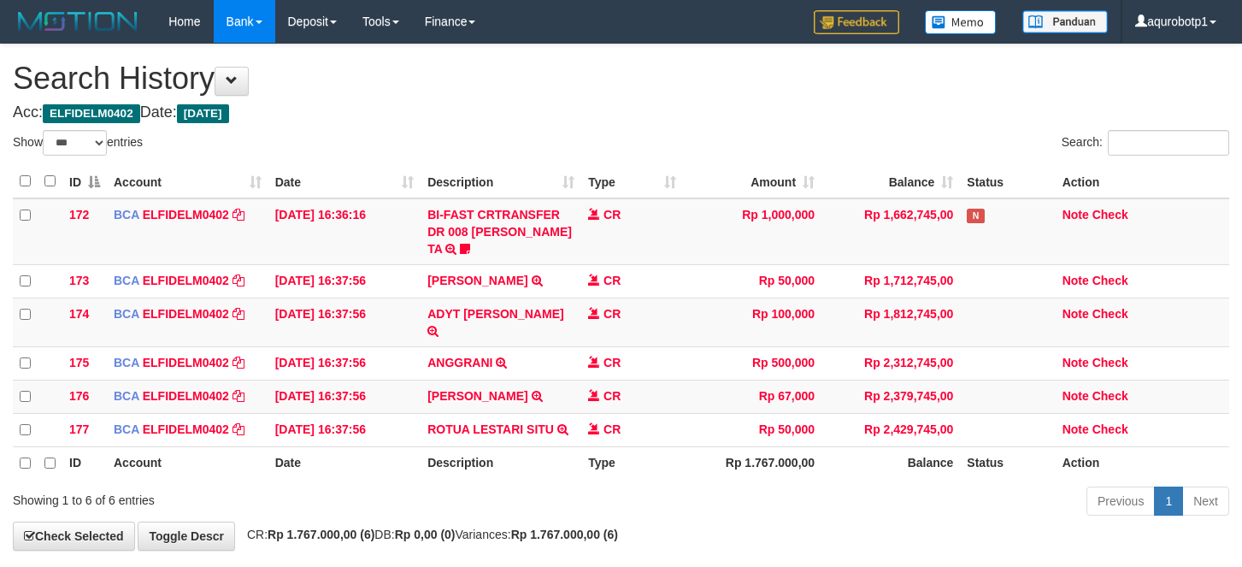
select select "***"
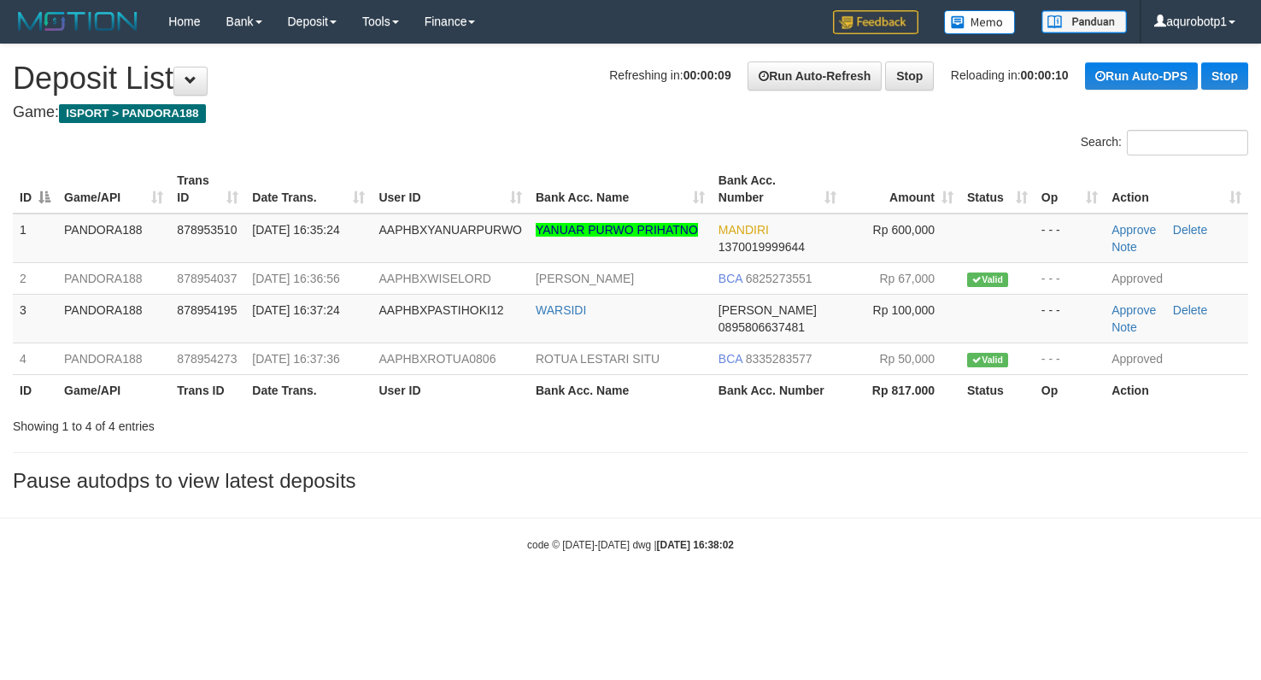
click at [564, 460] on div "**********" at bounding box center [630, 272] width 1261 height 456
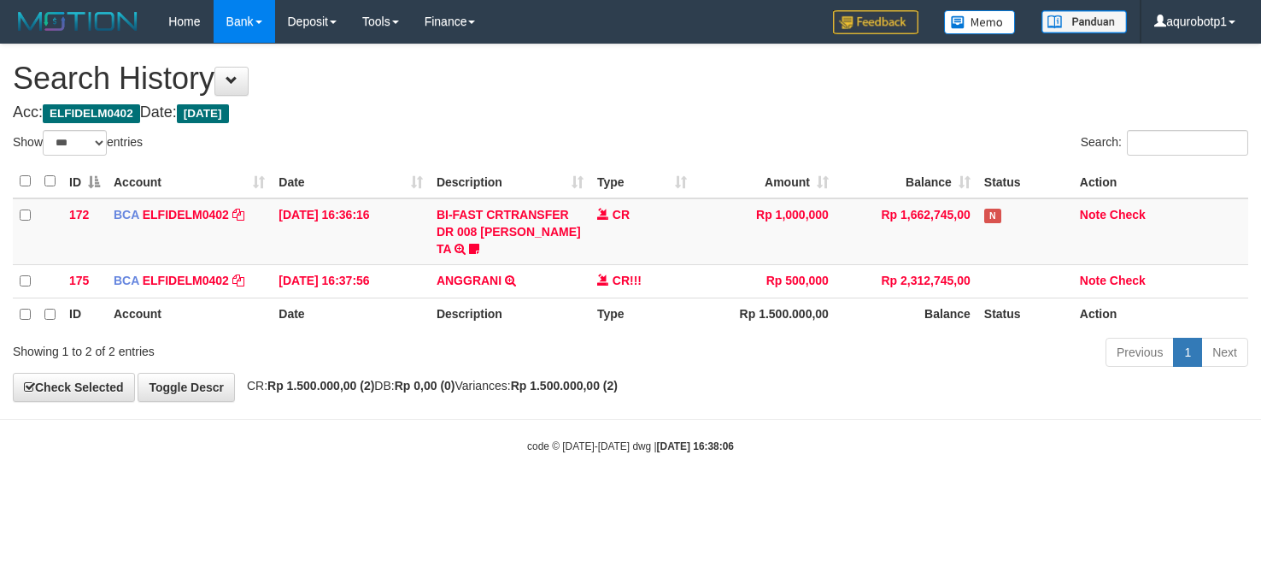
select select "***"
drag, startPoint x: 1128, startPoint y: 218, endPoint x: 946, endPoint y: 185, distance: 185.1
click at [1128, 218] on link "Check" at bounding box center [1128, 215] width 36 height 14
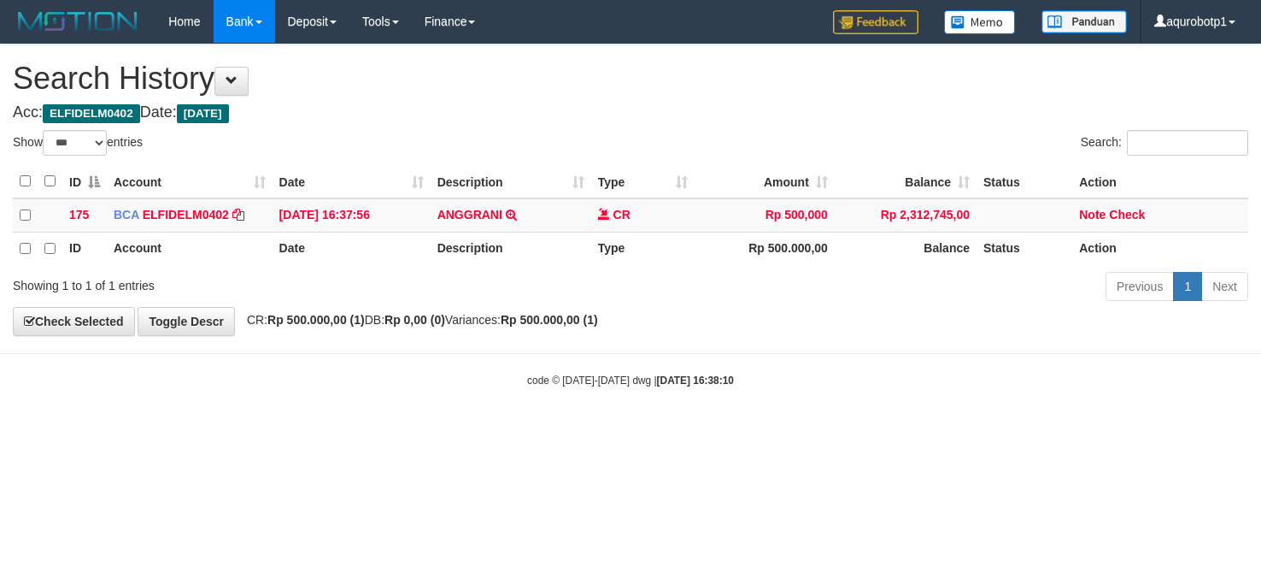
select select "***"
drag, startPoint x: 755, startPoint y: 144, endPoint x: 752, endPoint y: 134, distance: 9.7
click at [755, 144] on div "Search:" at bounding box center [946, 145] width 605 height 30
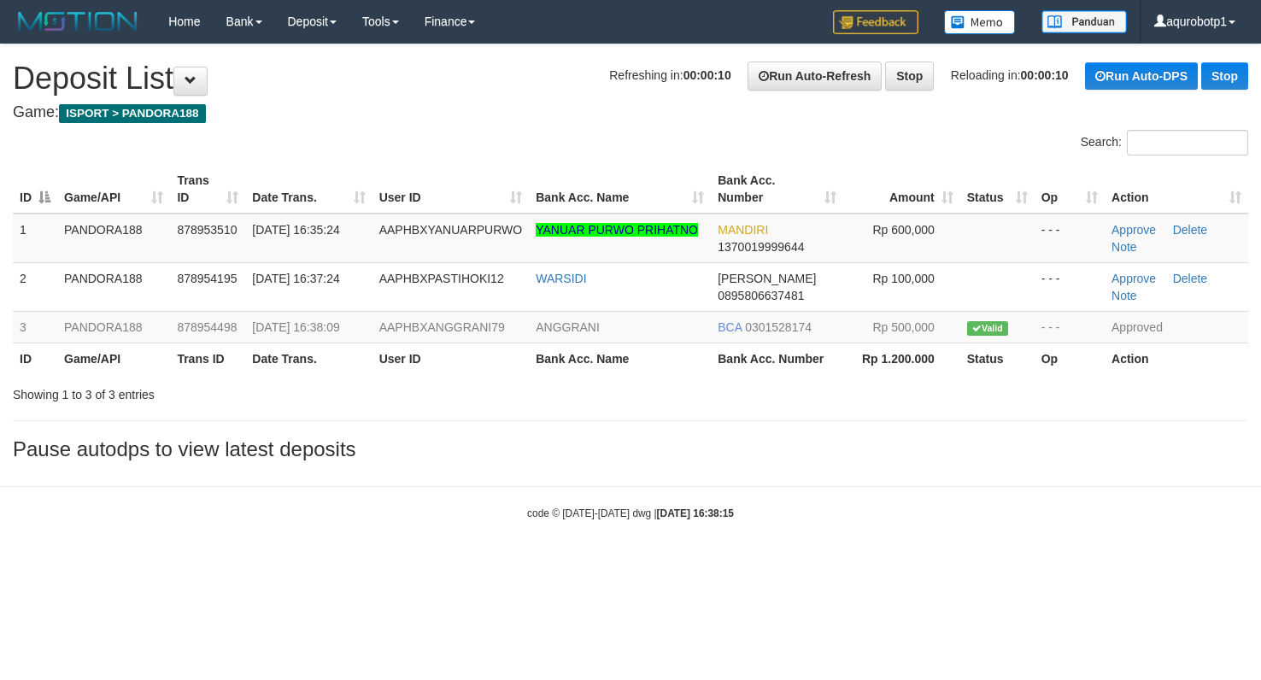
click at [521, 142] on div "Search:" at bounding box center [630, 145] width 1261 height 30
click at [628, 423] on div "**********" at bounding box center [630, 256] width 1261 height 425
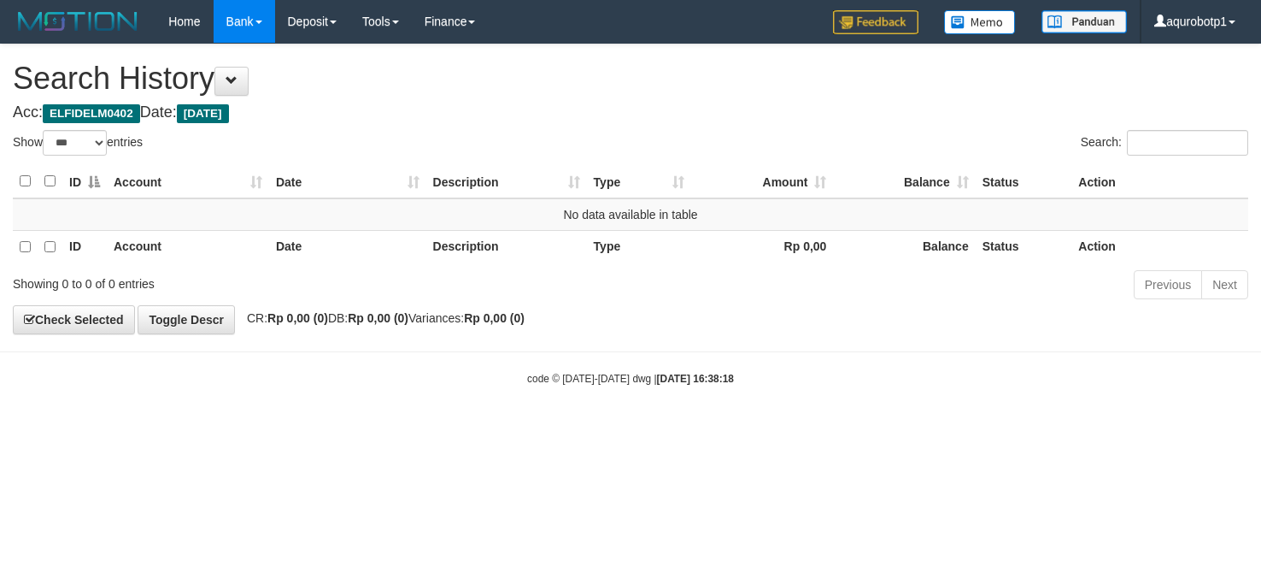
select select "***"
click at [761, 131] on div "Search:" at bounding box center [946, 145] width 605 height 30
click at [767, 321] on div "**********" at bounding box center [630, 188] width 1261 height 289
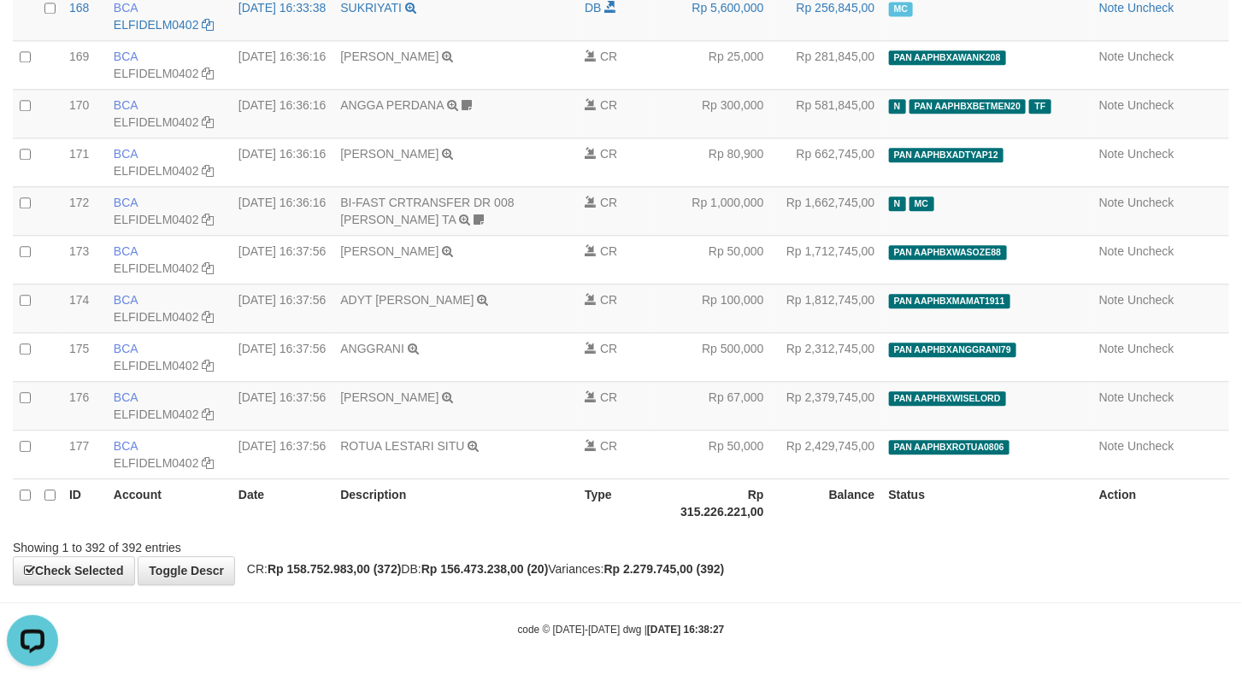
scroll to position [19098, 0]
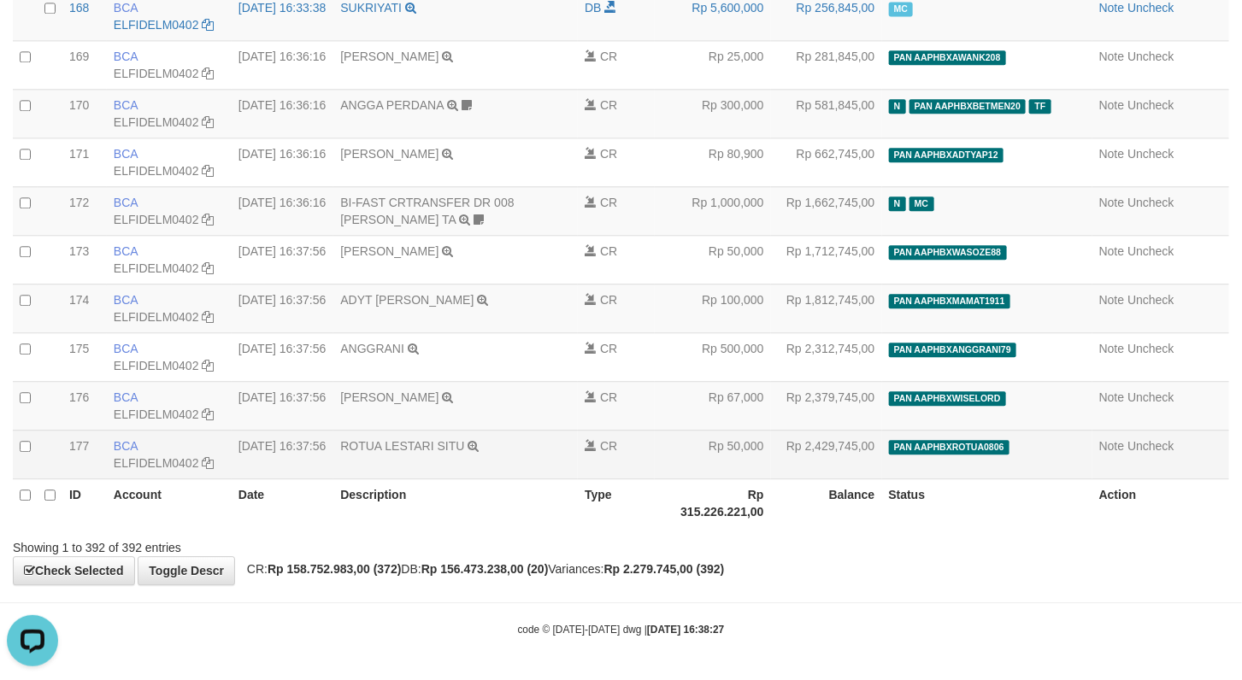
drag, startPoint x: 64, startPoint y: 456, endPoint x: 1195, endPoint y: 478, distance: 1130.9
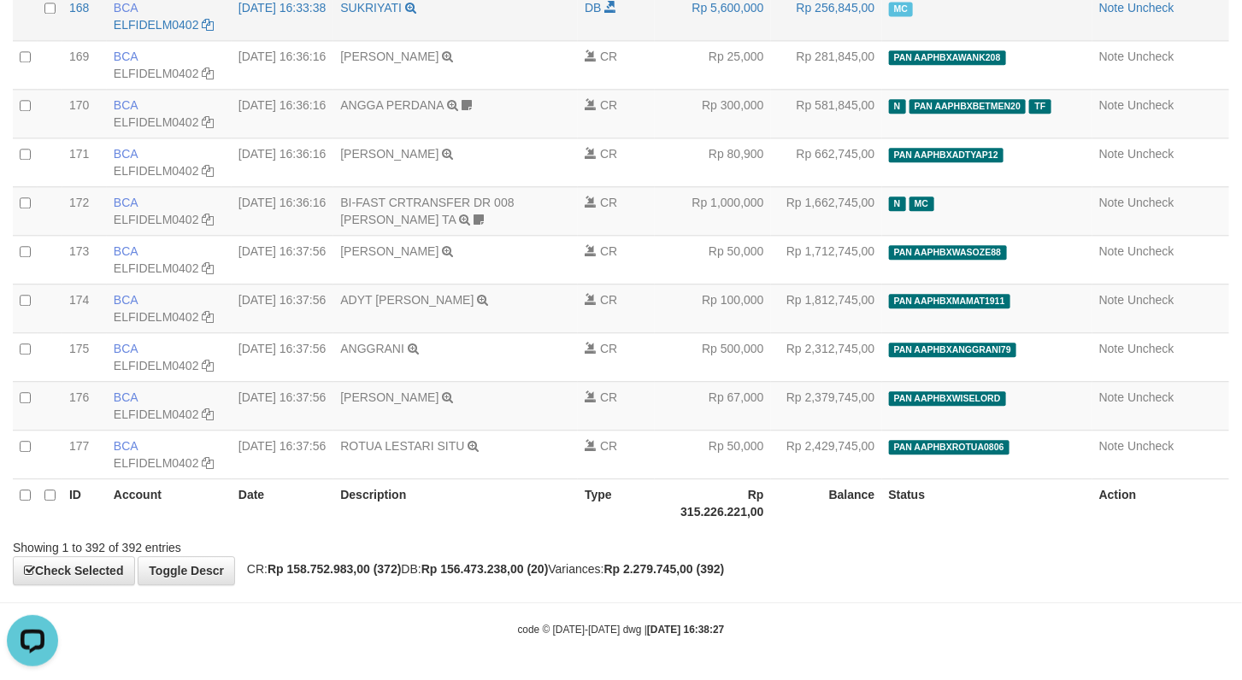
scroll to position [15796, 0]
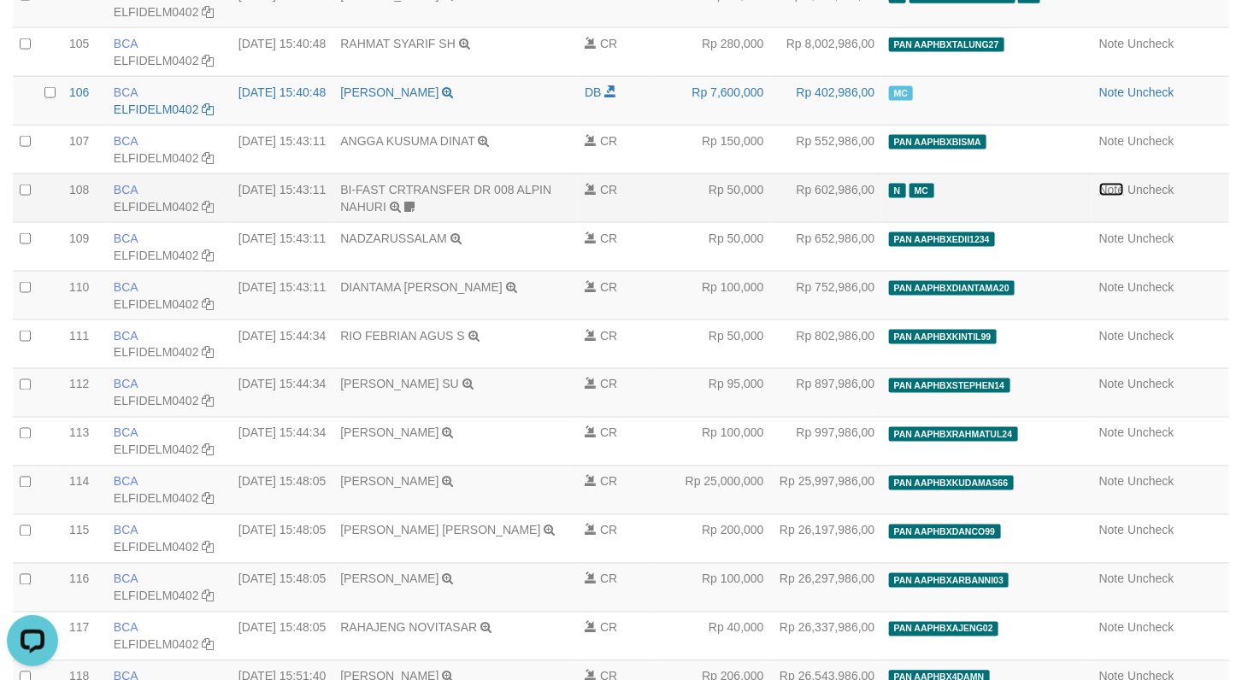
click at [1099, 197] on link "Note" at bounding box center [1112, 190] width 26 height 14
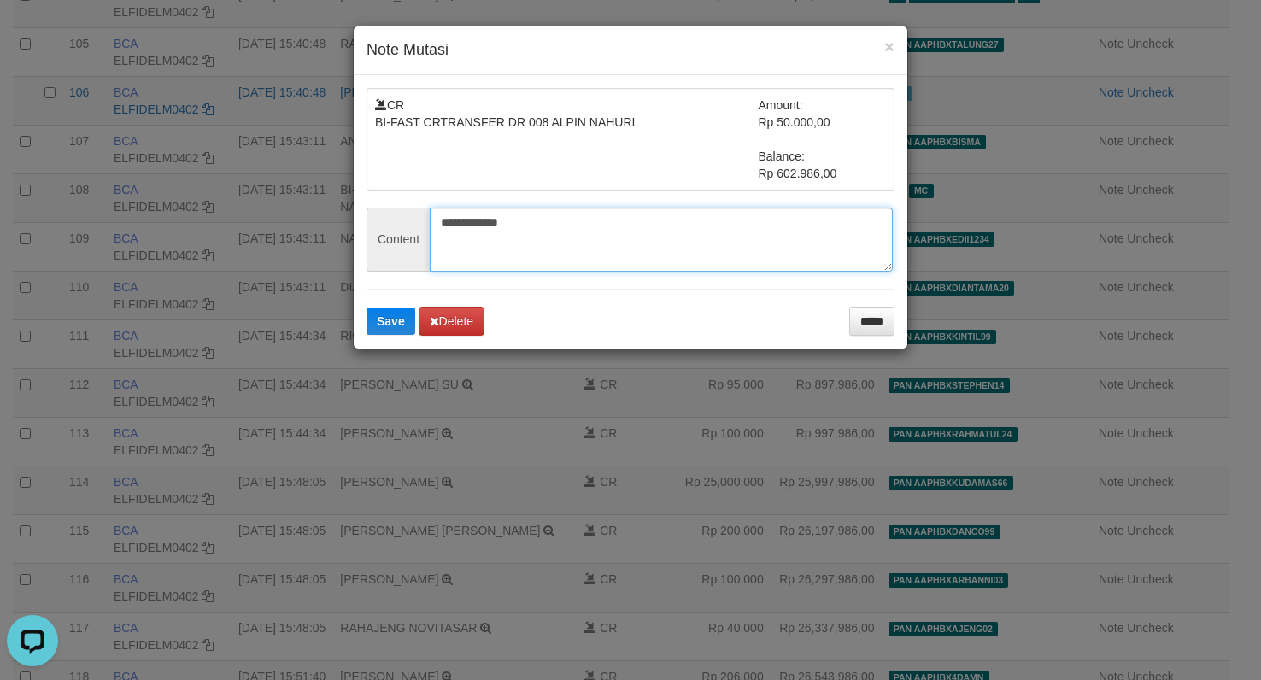
click at [685, 237] on textarea "**********" at bounding box center [661, 240] width 463 height 64
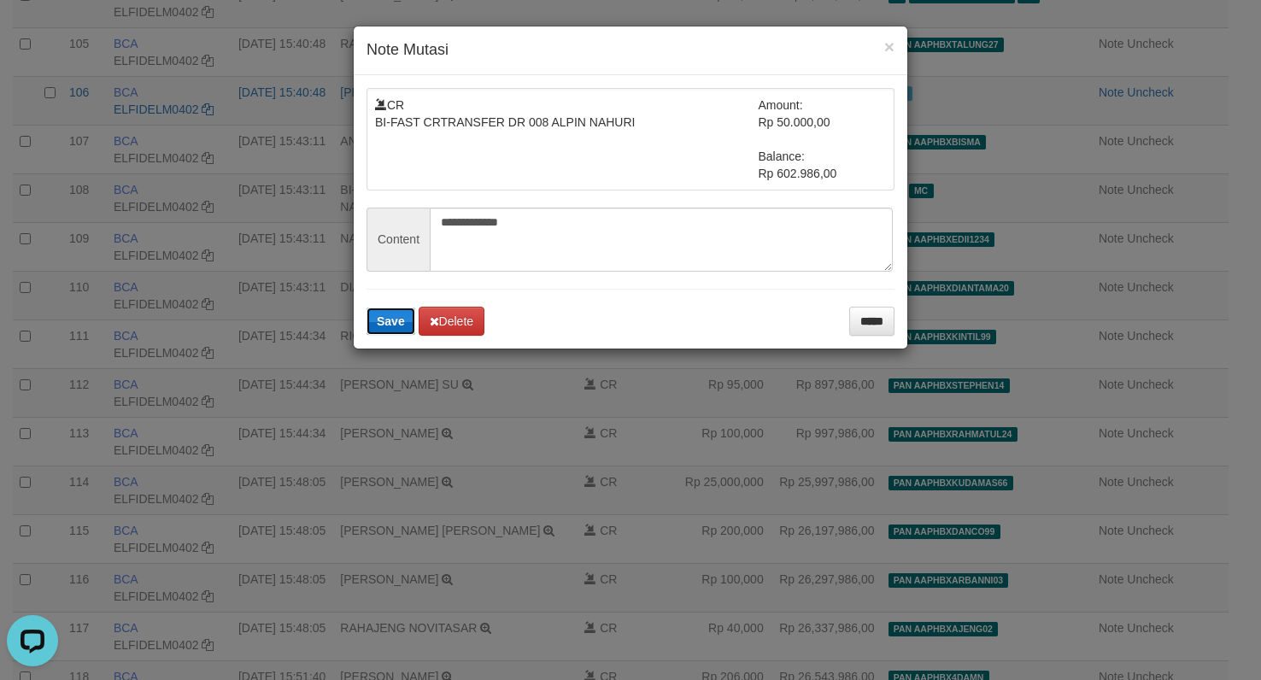
click at [391, 318] on span "Save" at bounding box center [391, 322] width 28 height 14
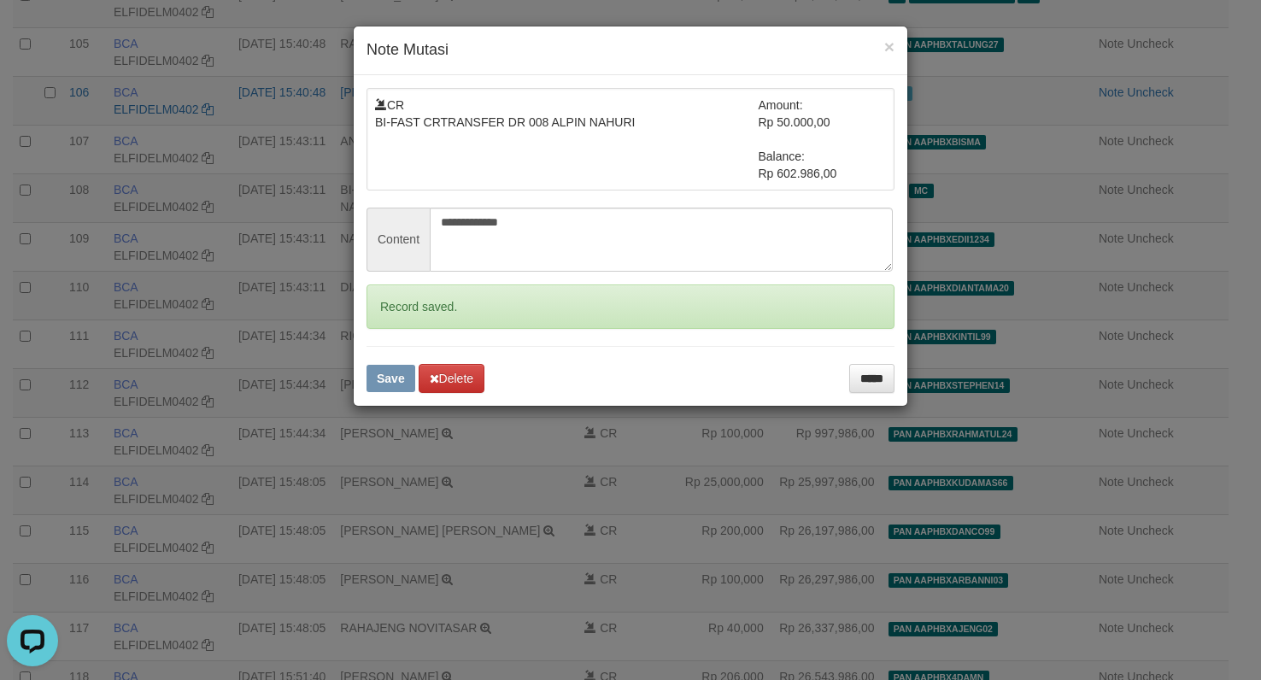
click at [1016, 301] on div "**********" at bounding box center [630, 340] width 1261 height 680
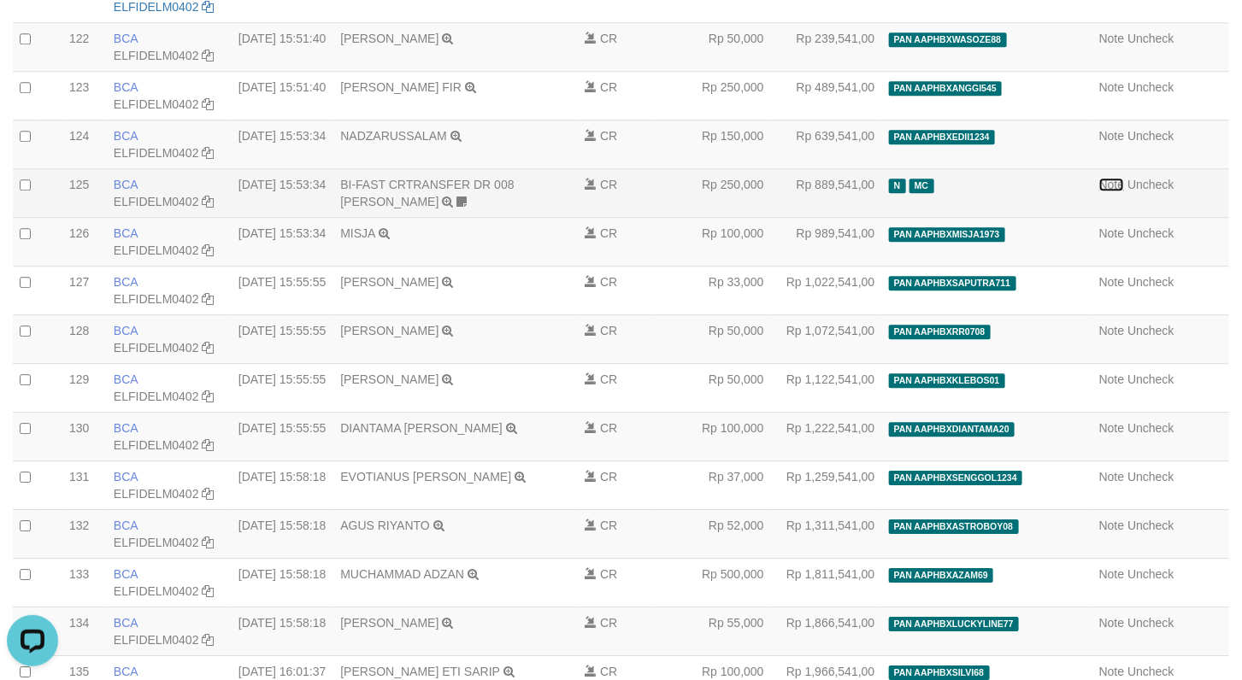
click at [1099, 191] on link "Note" at bounding box center [1112, 185] width 26 height 14
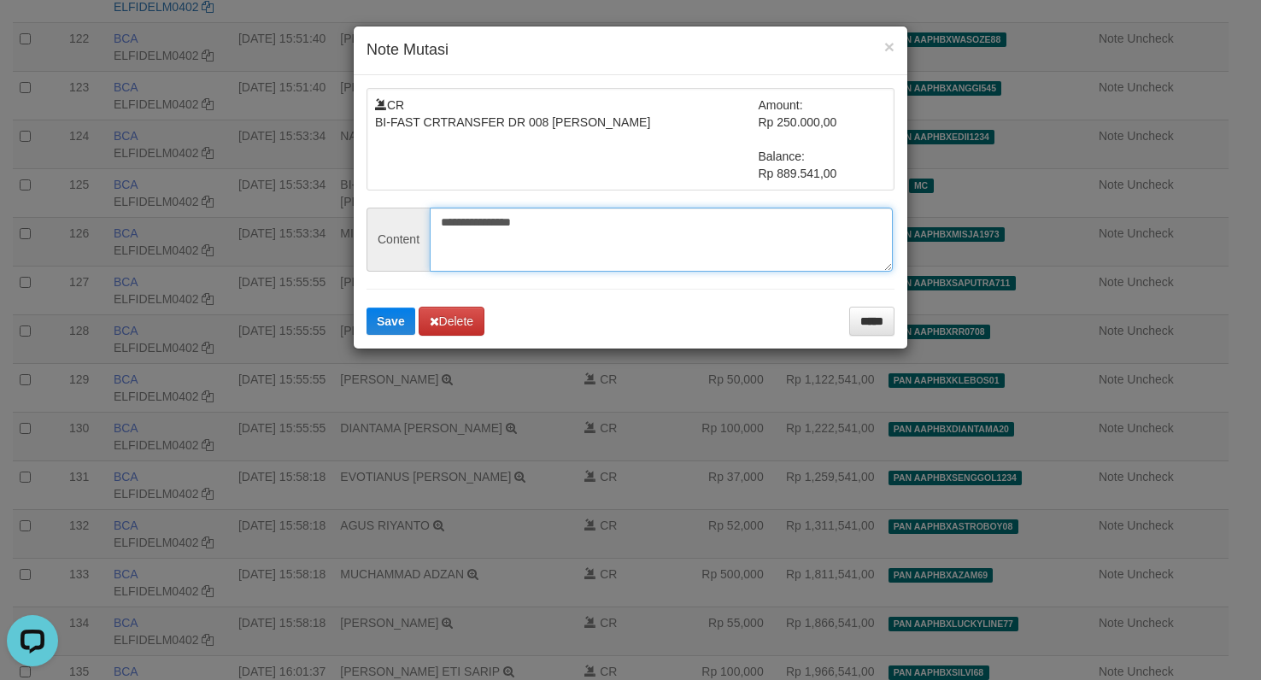
click at [623, 228] on textarea "**********" at bounding box center [661, 240] width 463 height 64
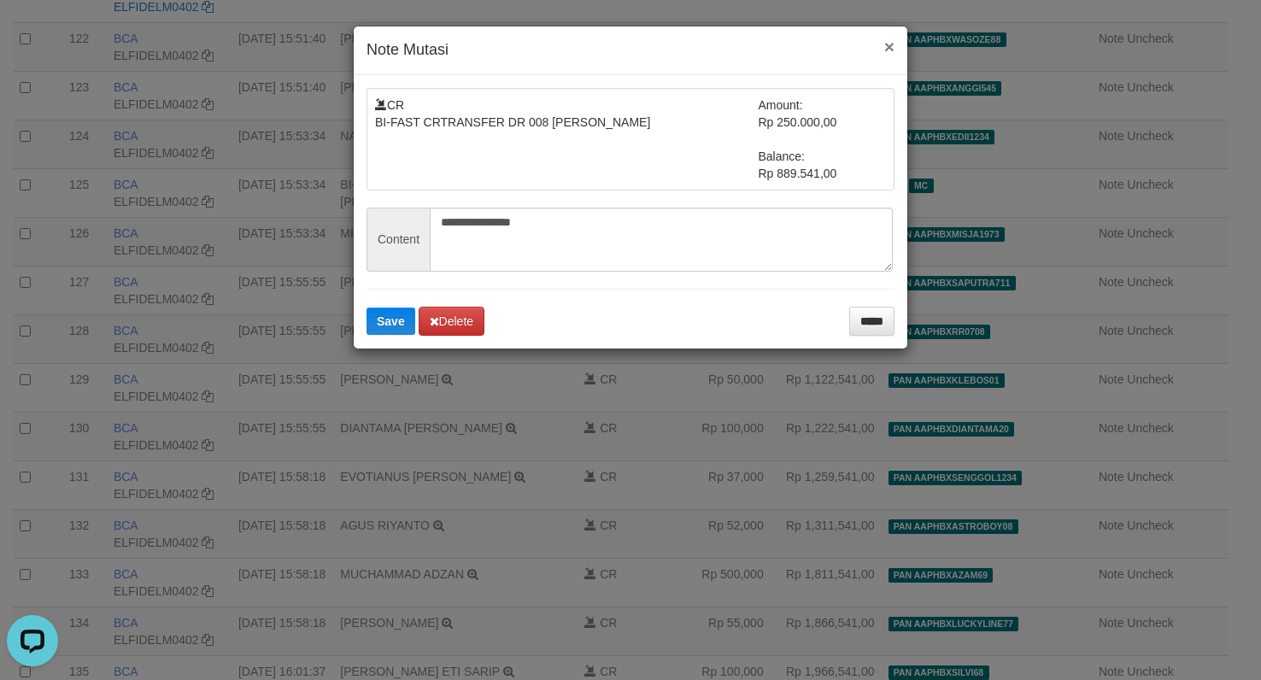
click at [890, 51] on button "×" at bounding box center [890, 47] width 10 height 18
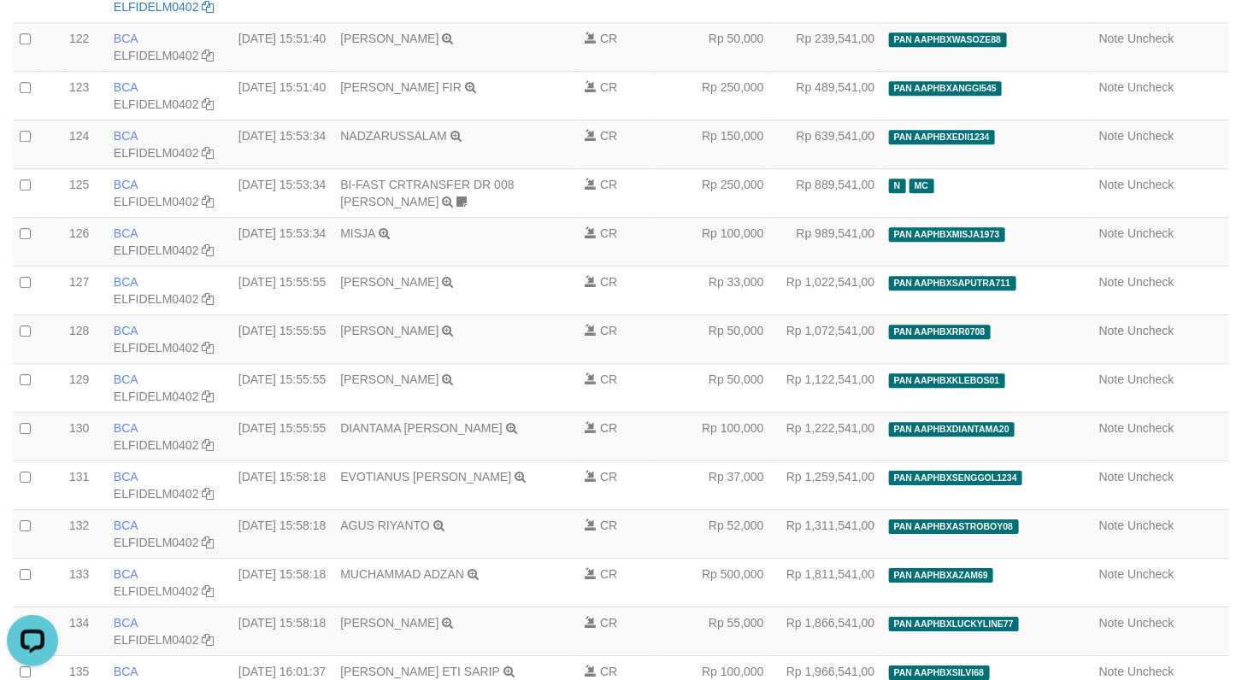
scroll to position [17219, 0]
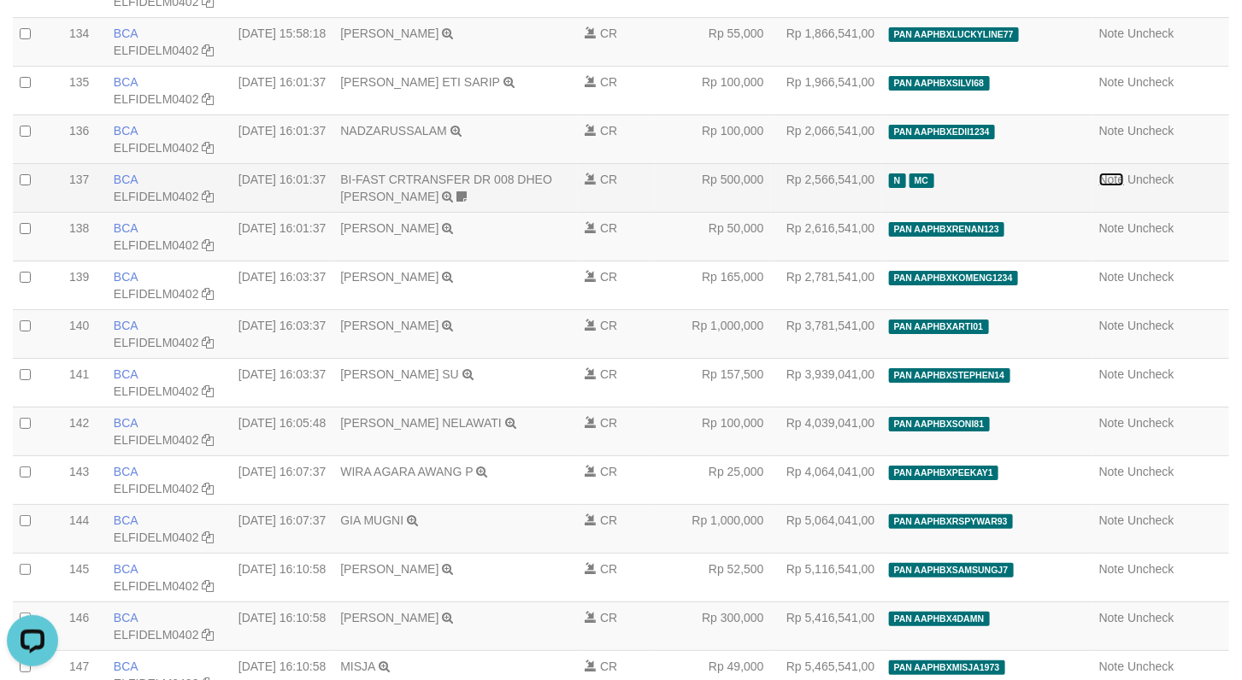
click at [1099, 186] on link "Note" at bounding box center [1112, 180] width 26 height 14
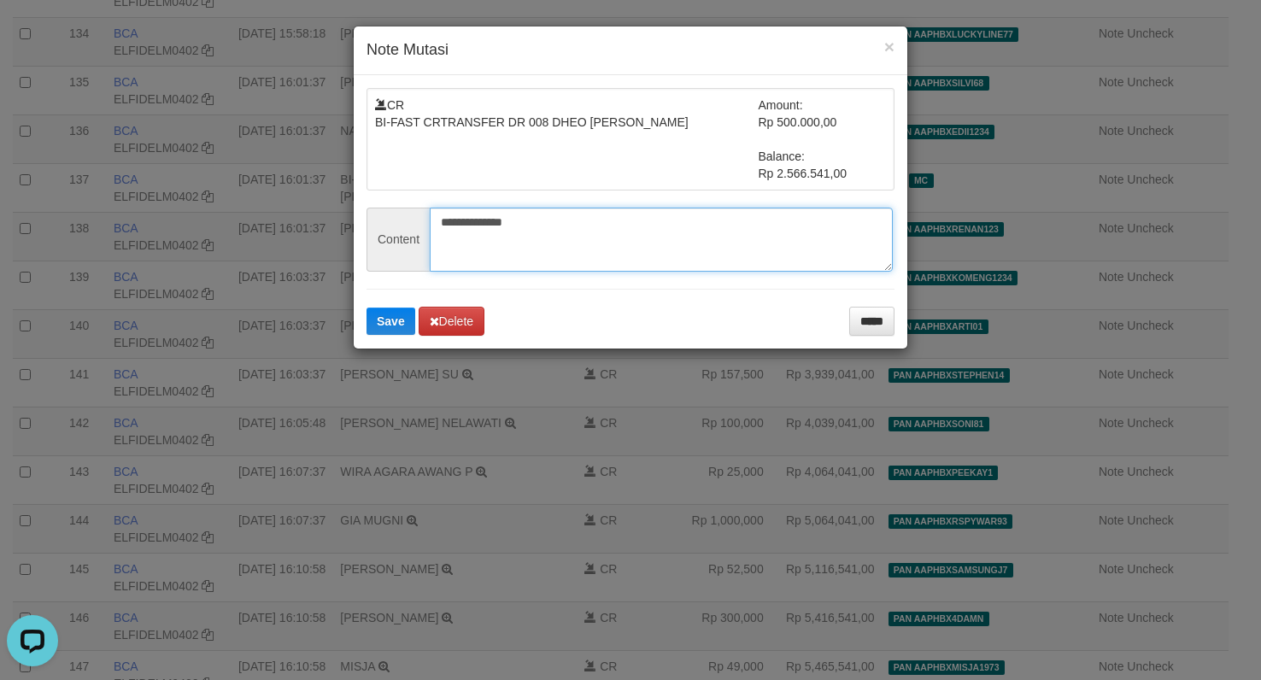
click at [626, 242] on textarea "**********" at bounding box center [661, 240] width 463 height 64
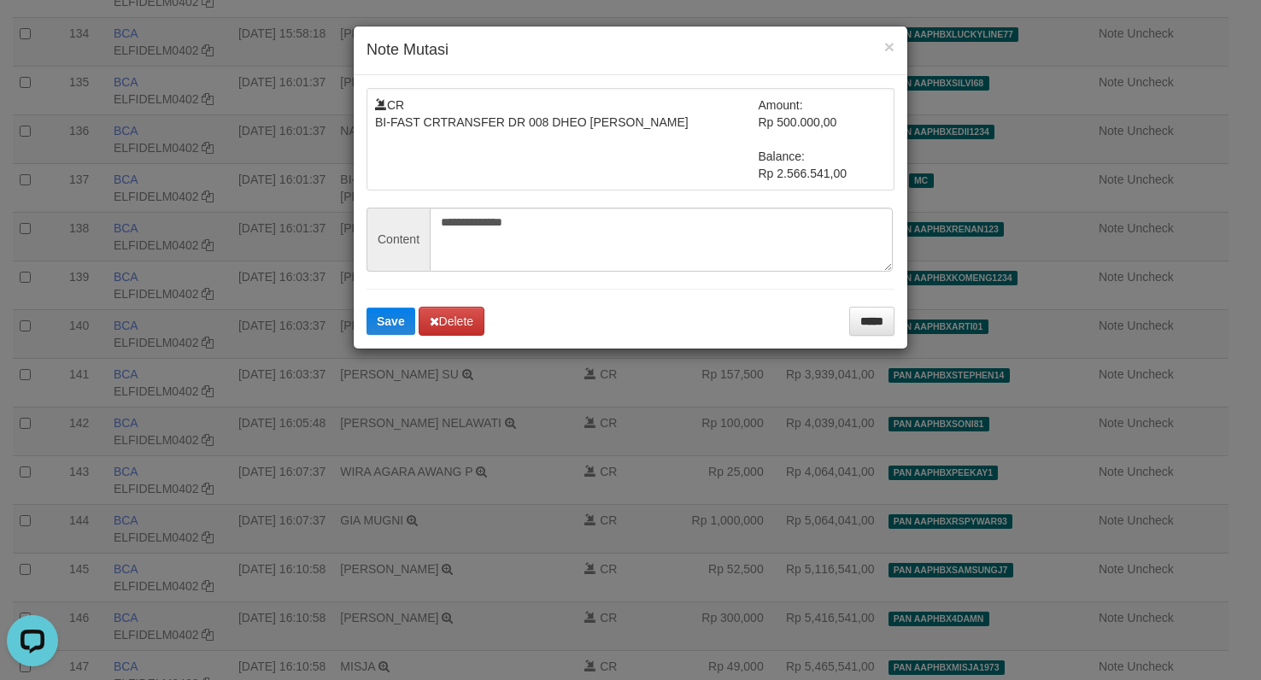
click at [895, 49] on div "× Note Mutasi" at bounding box center [631, 50] width 554 height 49
click at [891, 44] on button "×" at bounding box center [890, 47] width 10 height 18
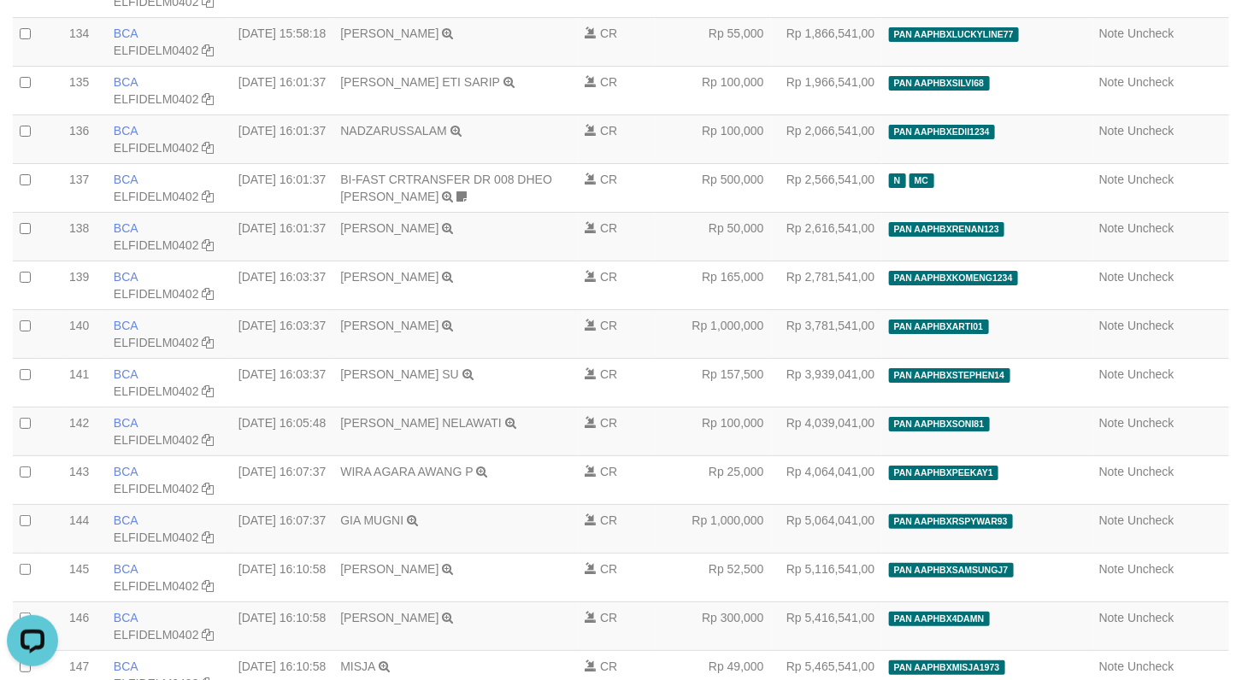
scroll to position [17807, 0]
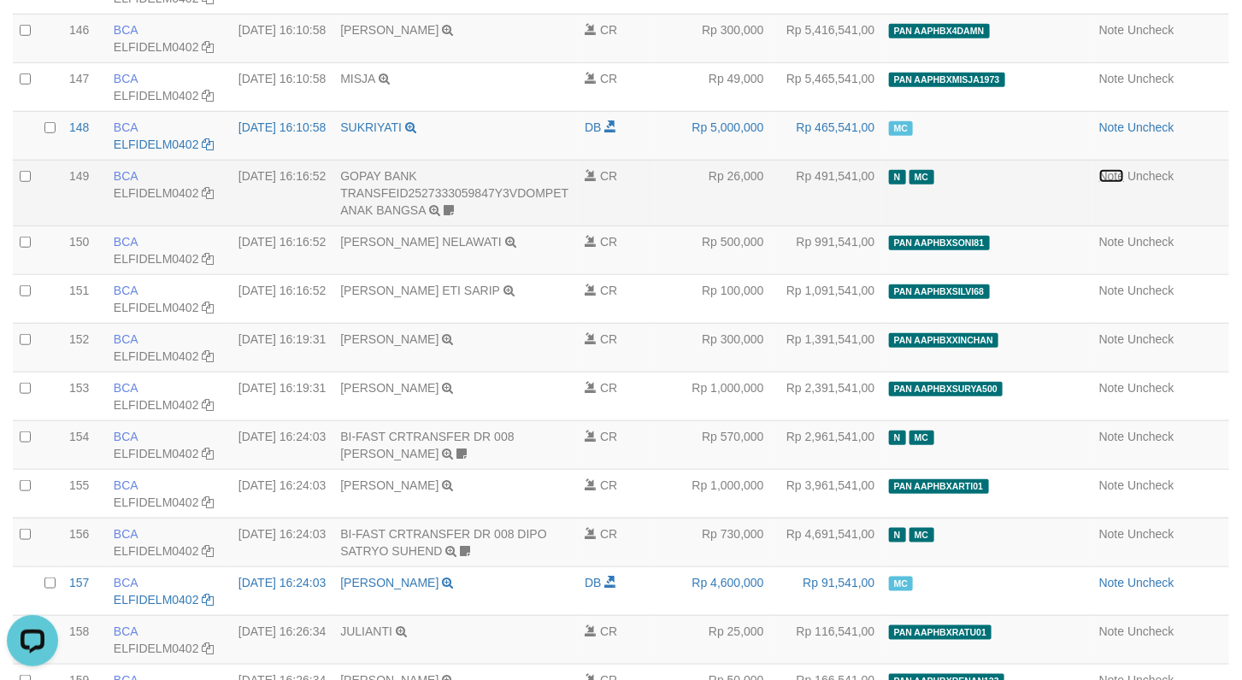
drag, startPoint x: 1088, startPoint y: 333, endPoint x: 1054, endPoint y: 341, distance: 35.0
click at [1099, 183] on link "Note" at bounding box center [1112, 176] width 26 height 14
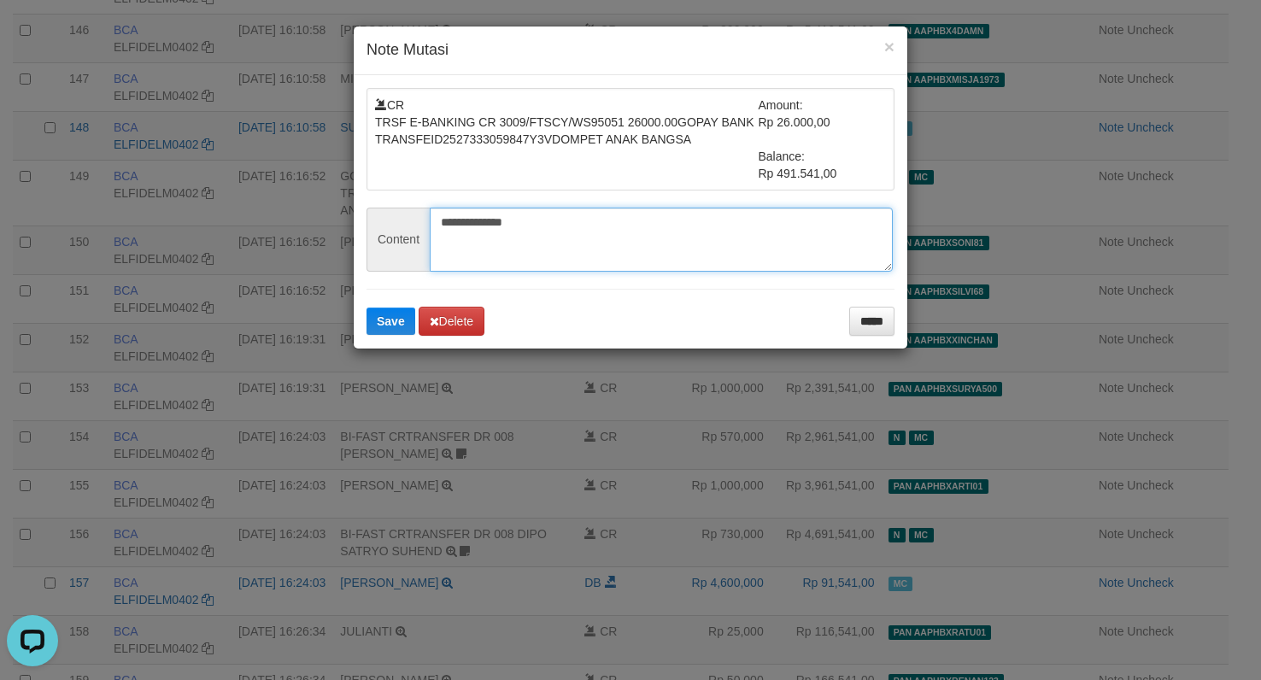
click at [605, 223] on textarea "**********" at bounding box center [661, 240] width 463 height 64
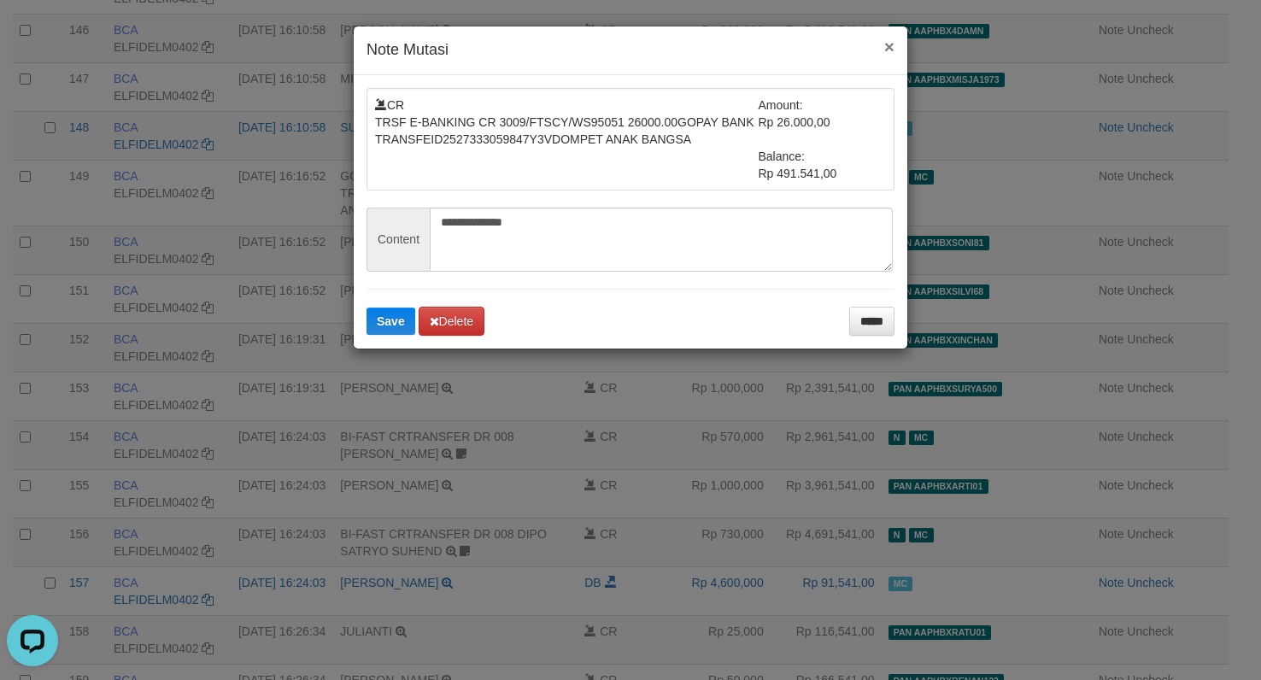
click at [887, 52] on button "×" at bounding box center [890, 47] width 10 height 18
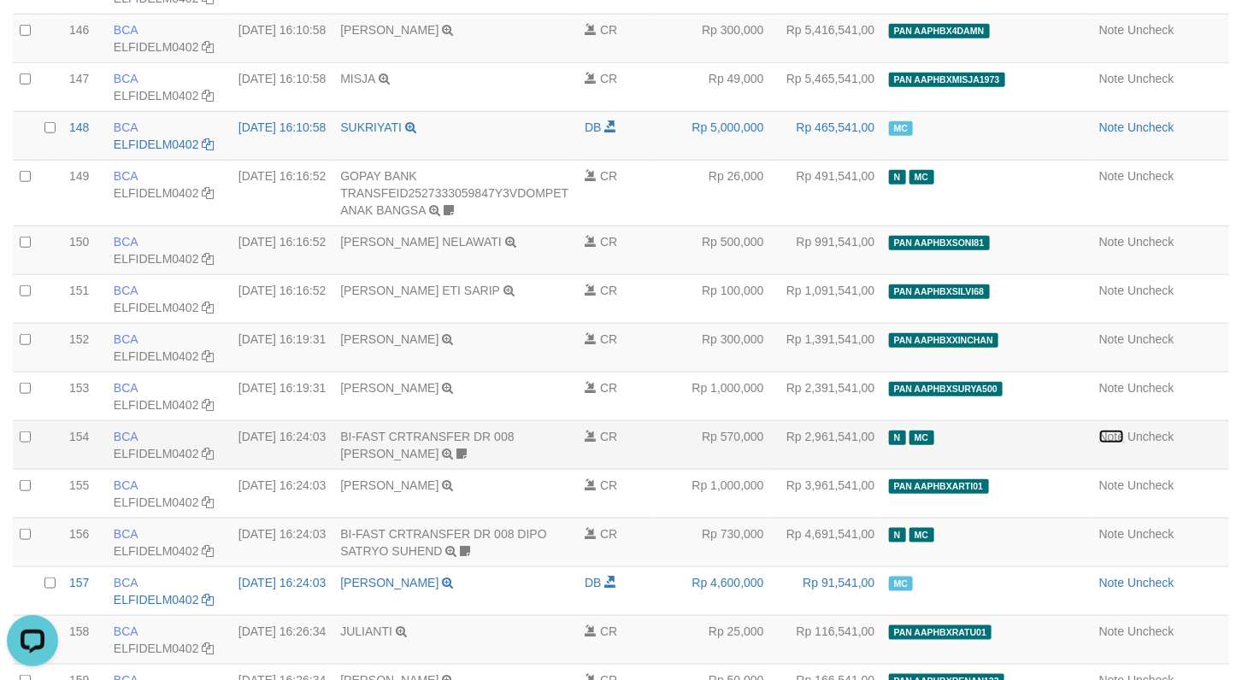
click at [1099, 444] on link "Note" at bounding box center [1112, 437] width 26 height 14
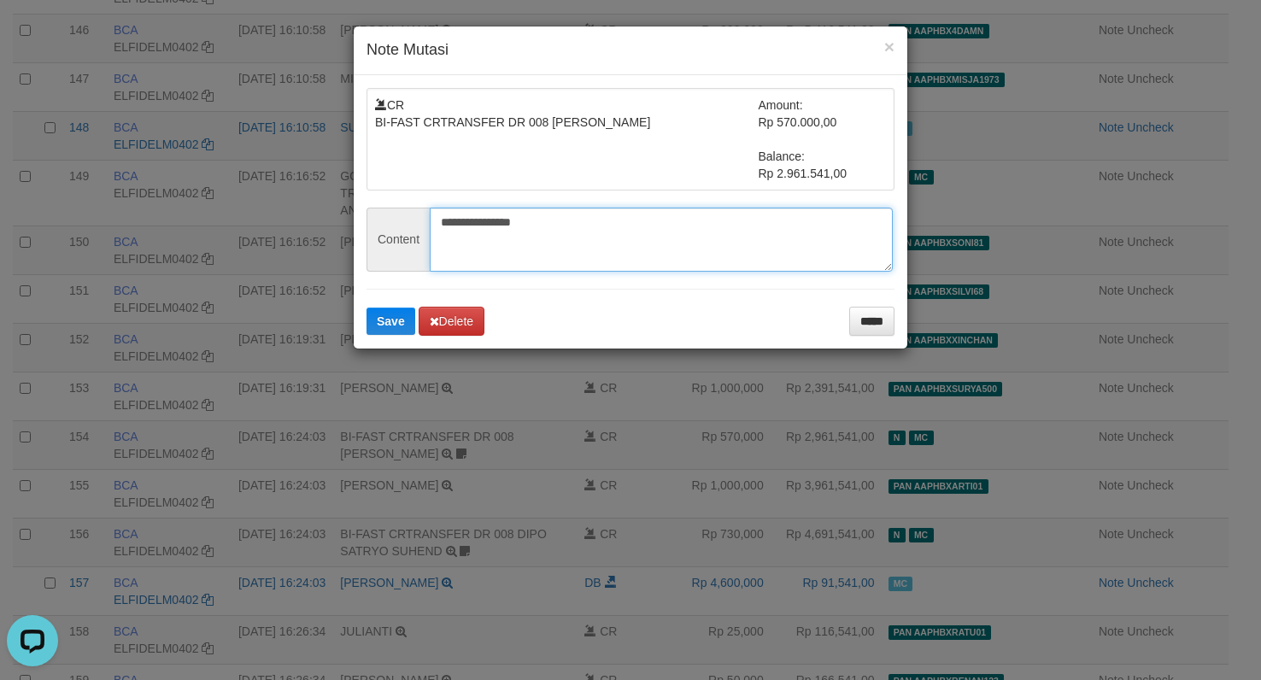
click at [590, 226] on textarea "**********" at bounding box center [661, 240] width 463 height 64
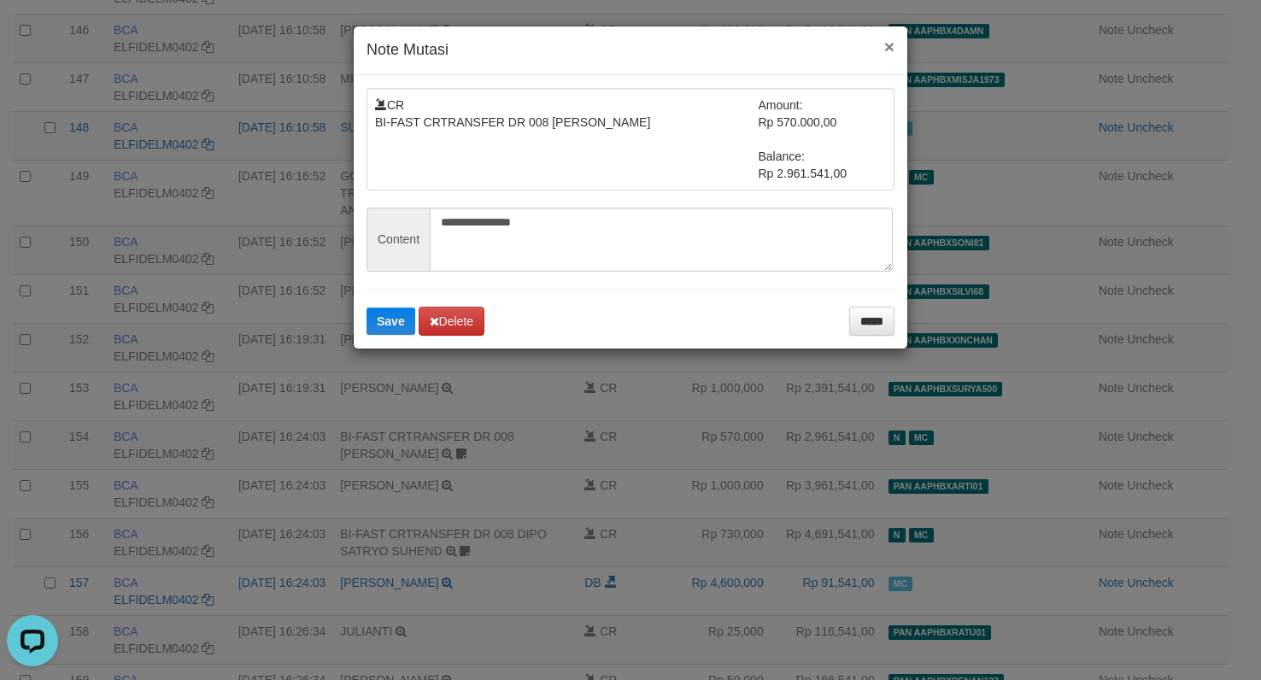
click at [891, 47] on button "×" at bounding box center [890, 47] width 10 height 18
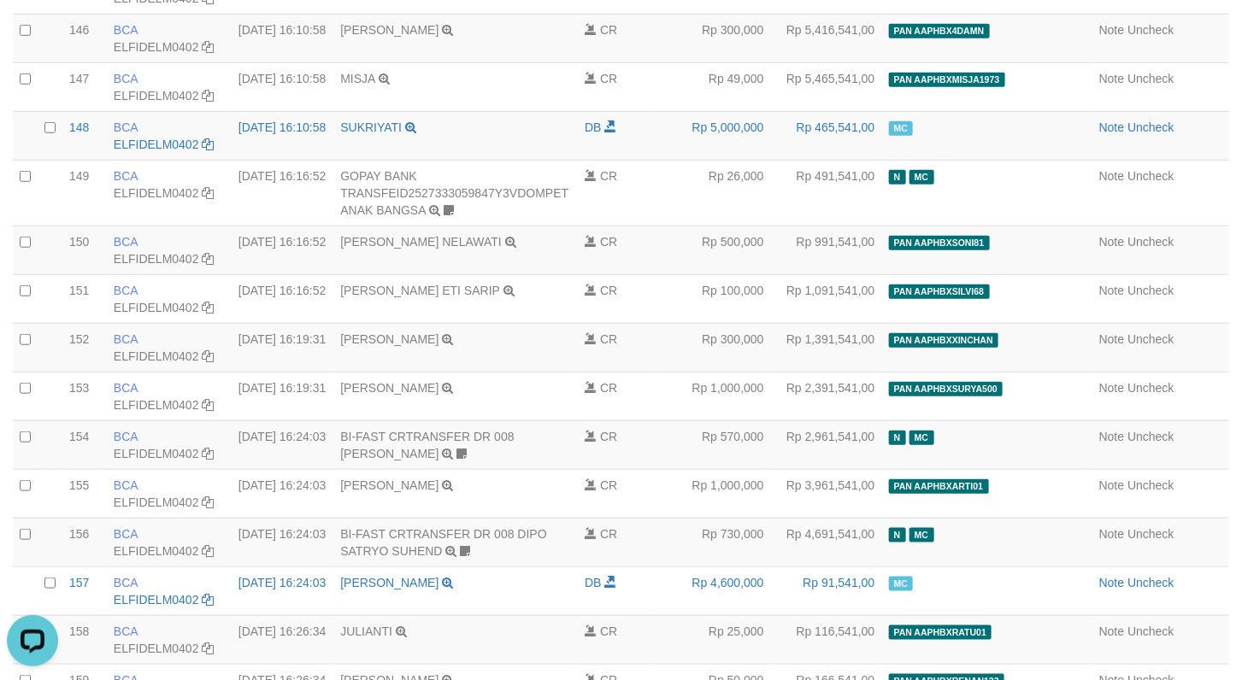
scroll to position [18168, 0]
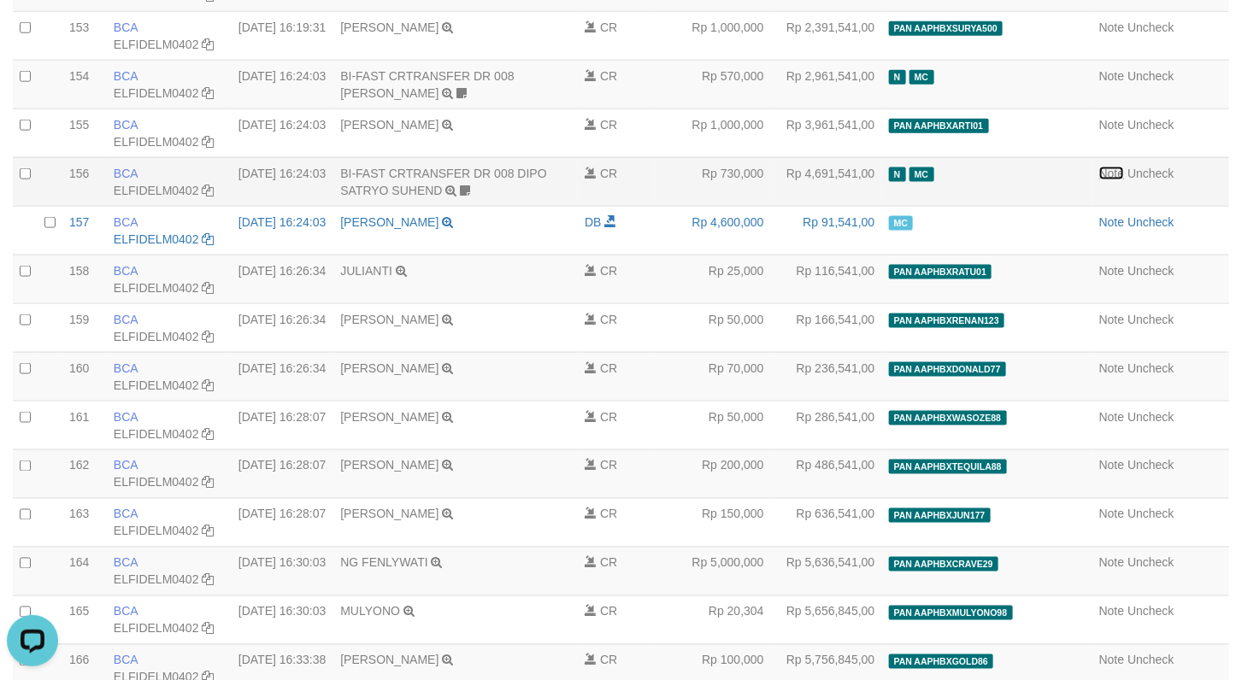
click at [1099, 180] on link "Note" at bounding box center [1112, 174] width 26 height 14
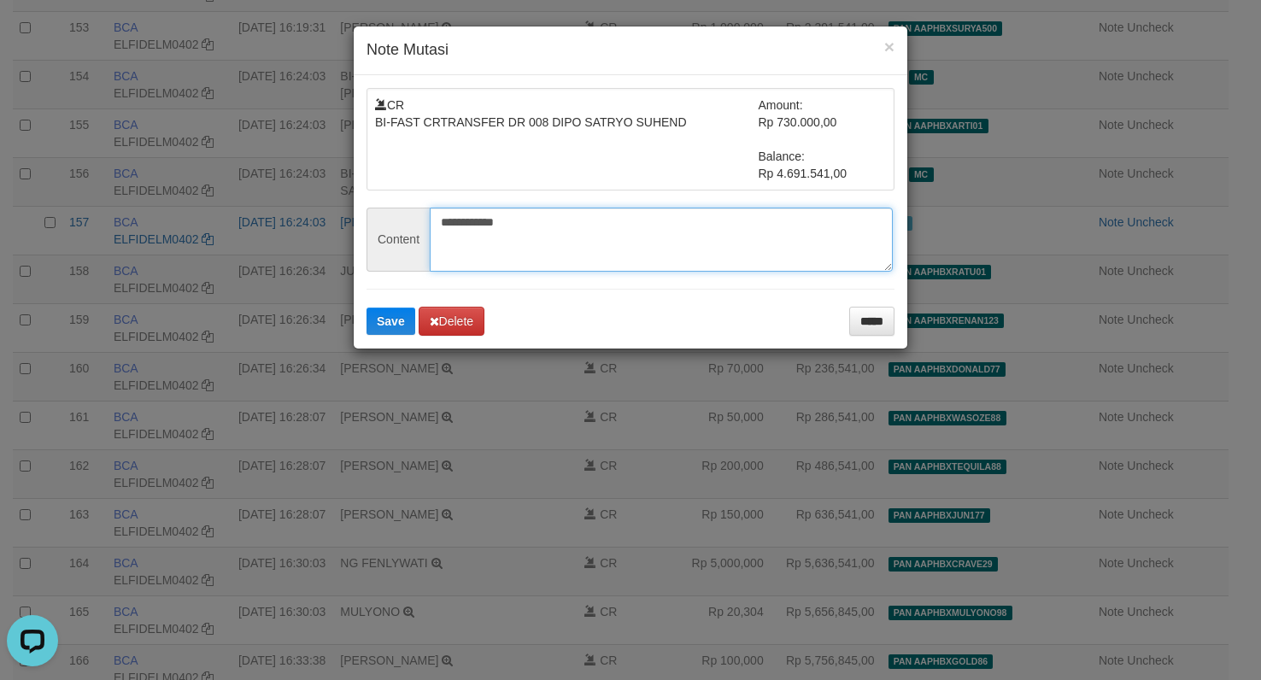
click at [634, 223] on textarea "**********" at bounding box center [661, 240] width 463 height 64
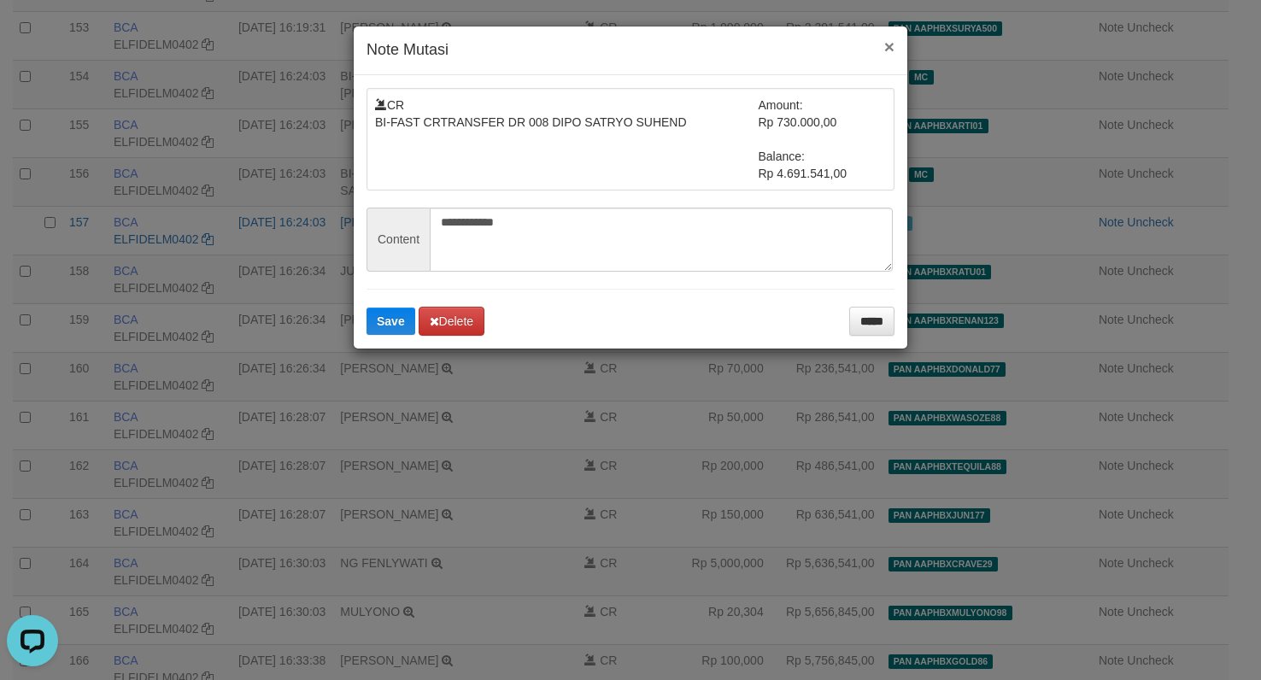
click at [885, 51] on button "×" at bounding box center [890, 47] width 10 height 18
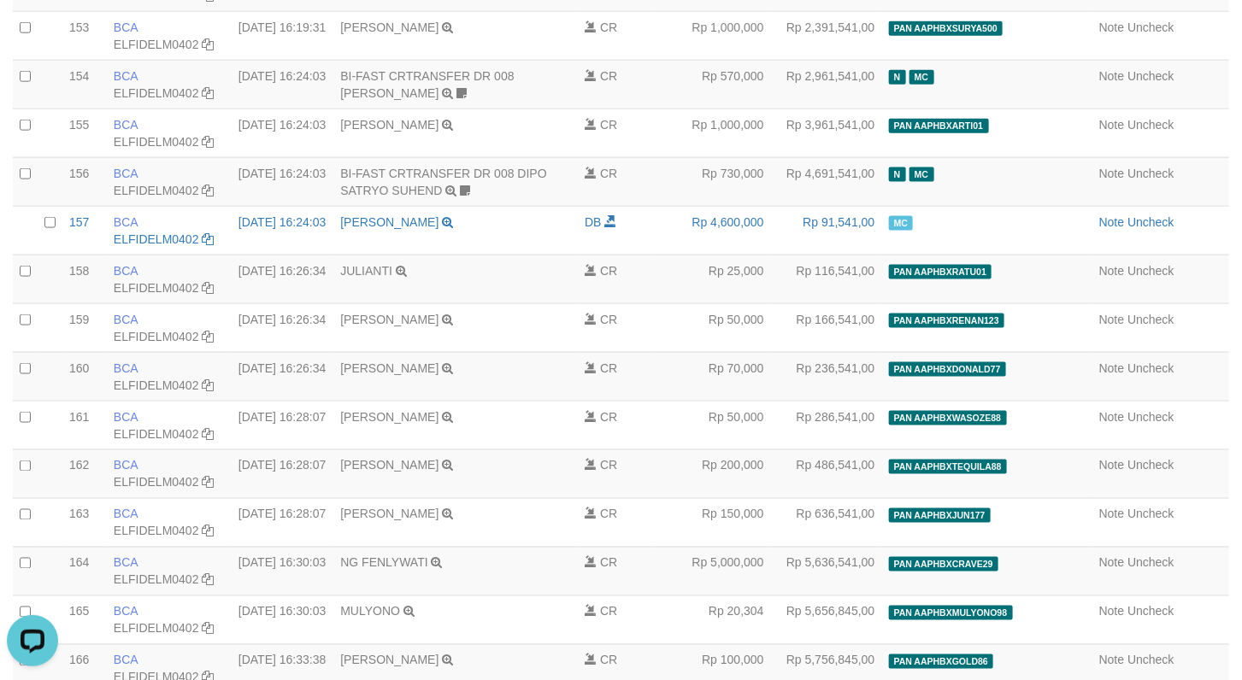
scroll to position [18970, 0]
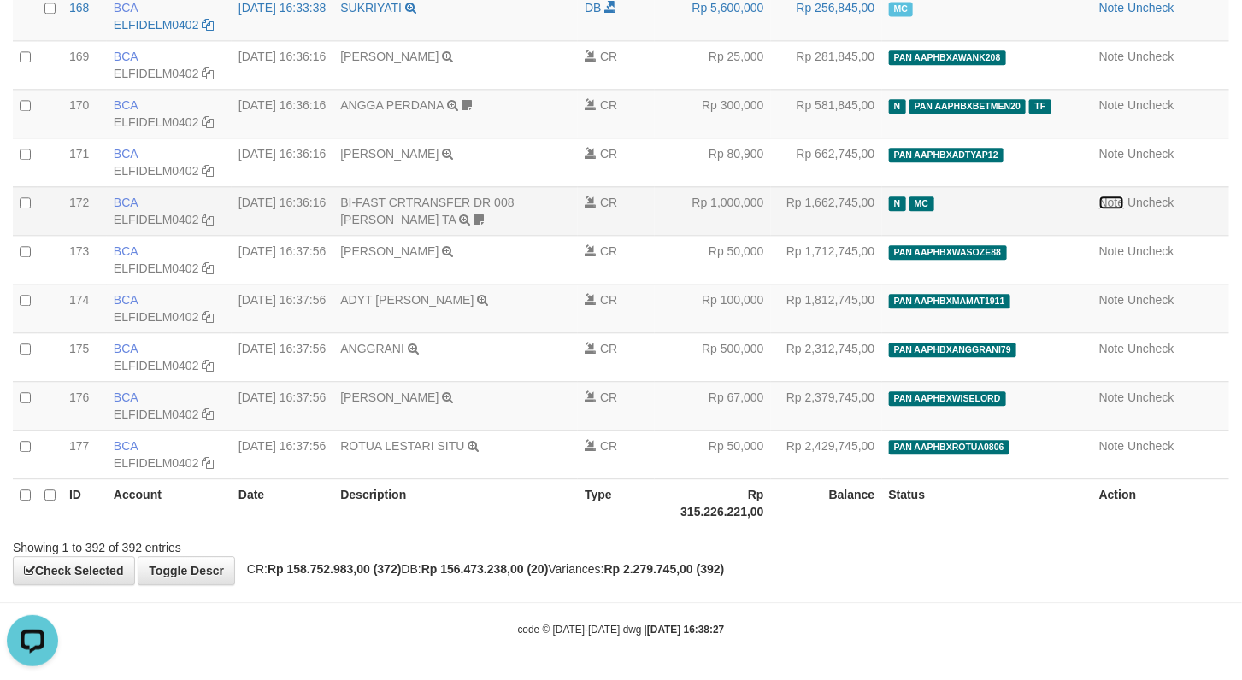
click at [1099, 209] on link "Note" at bounding box center [1112, 203] width 26 height 14
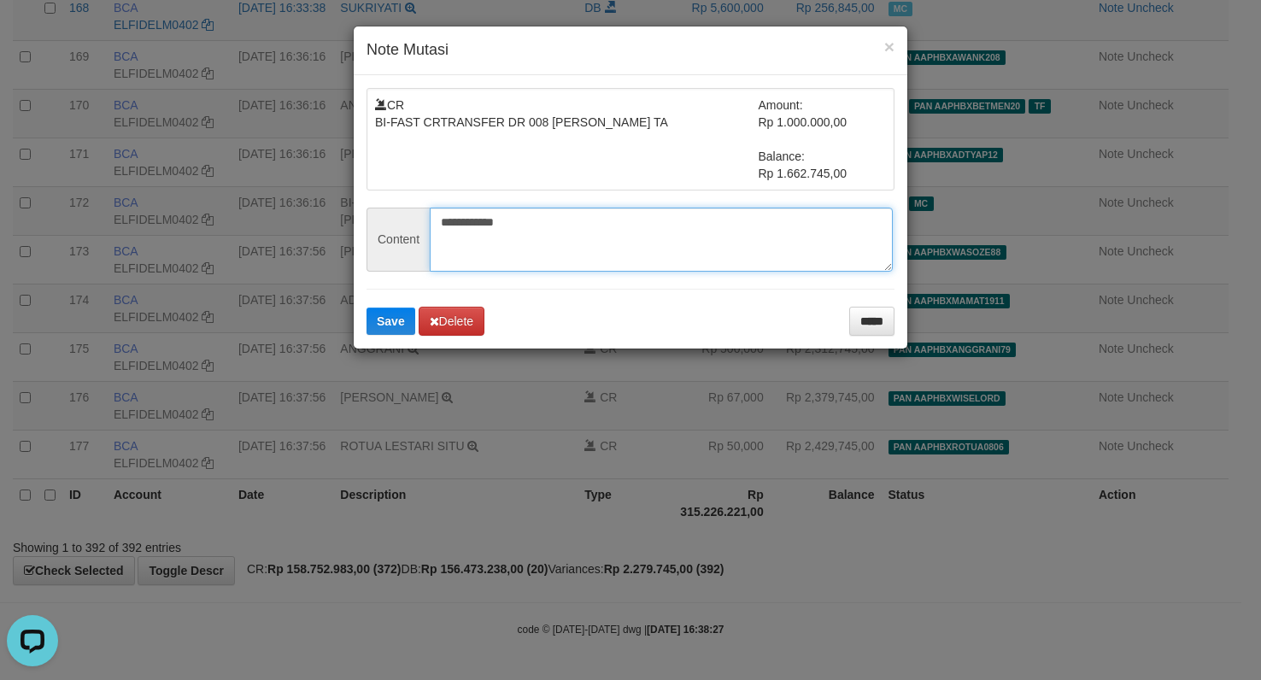
click at [696, 231] on textarea "**********" at bounding box center [661, 240] width 463 height 64
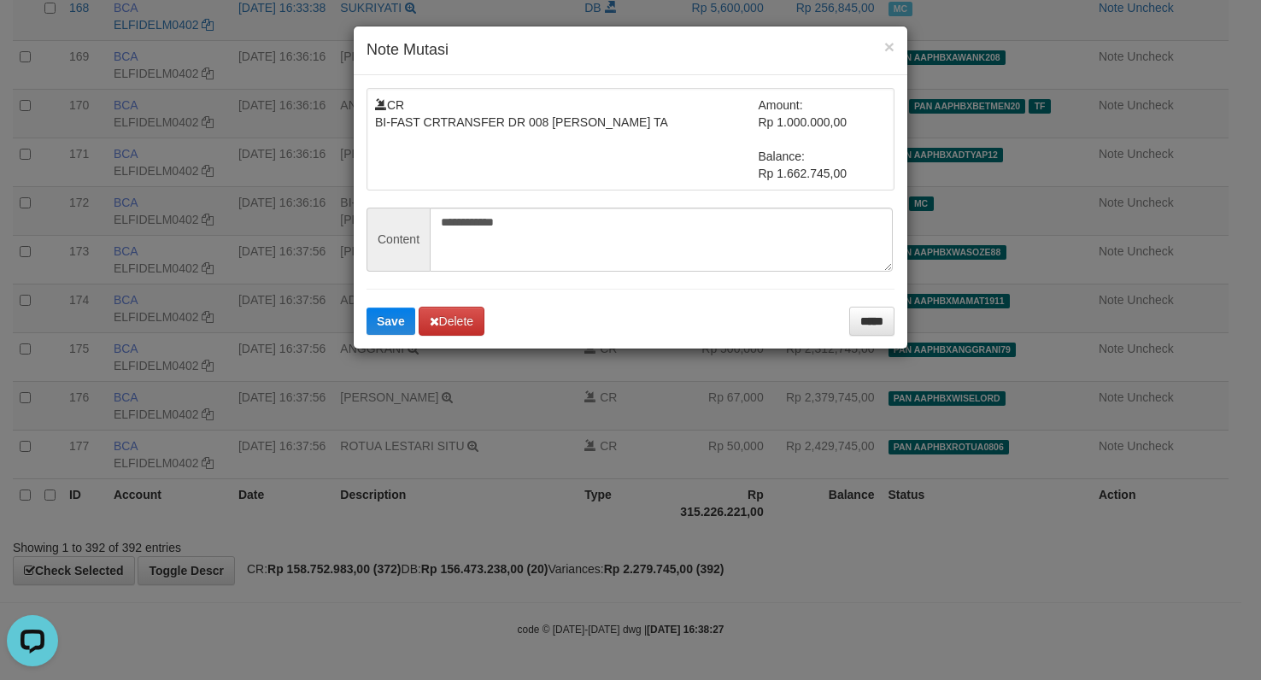
click at [1218, 600] on div "**********" at bounding box center [630, 340] width 1261 height 680
drag, startPoint x: 1226, startPoint y: 603, endPoint x: 1116, endPoint y: 206, distance: 412.2
click at [1226, 588] on div "**********" at bounding box center [630, 340] width 1261 height 680
click at [893, 44] on button "×" at bounding box center [890, 47] width 10 height 18
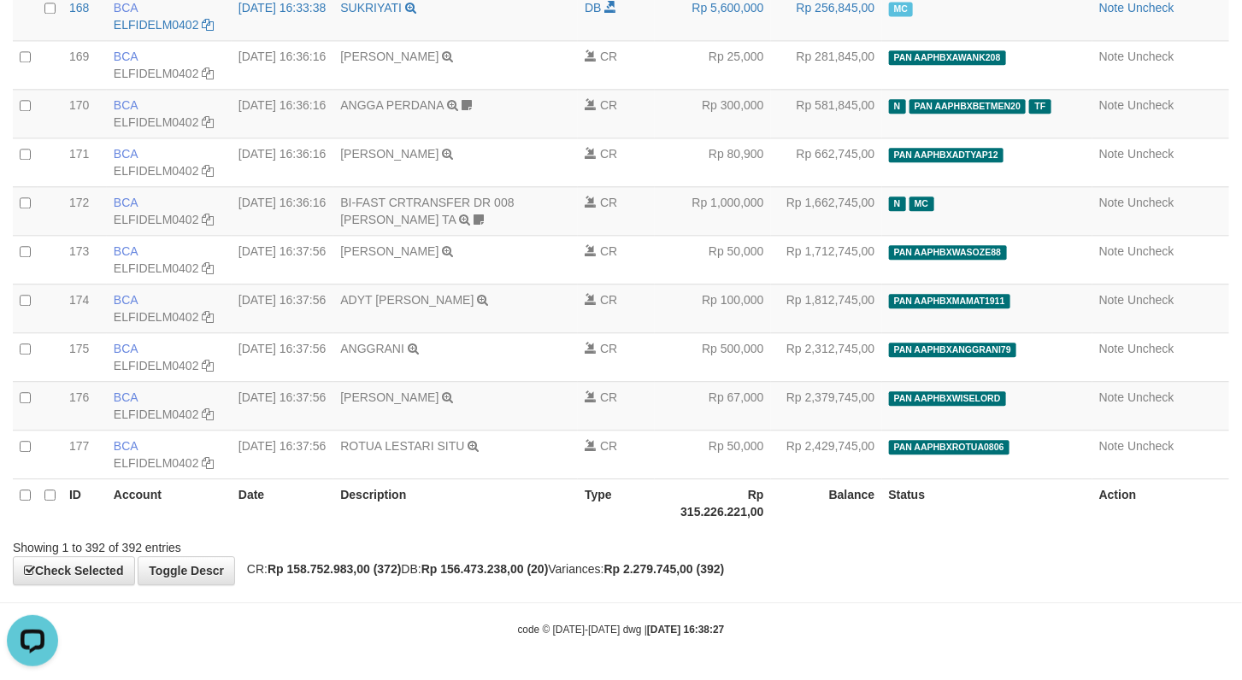
scroll to position [19098, 0]
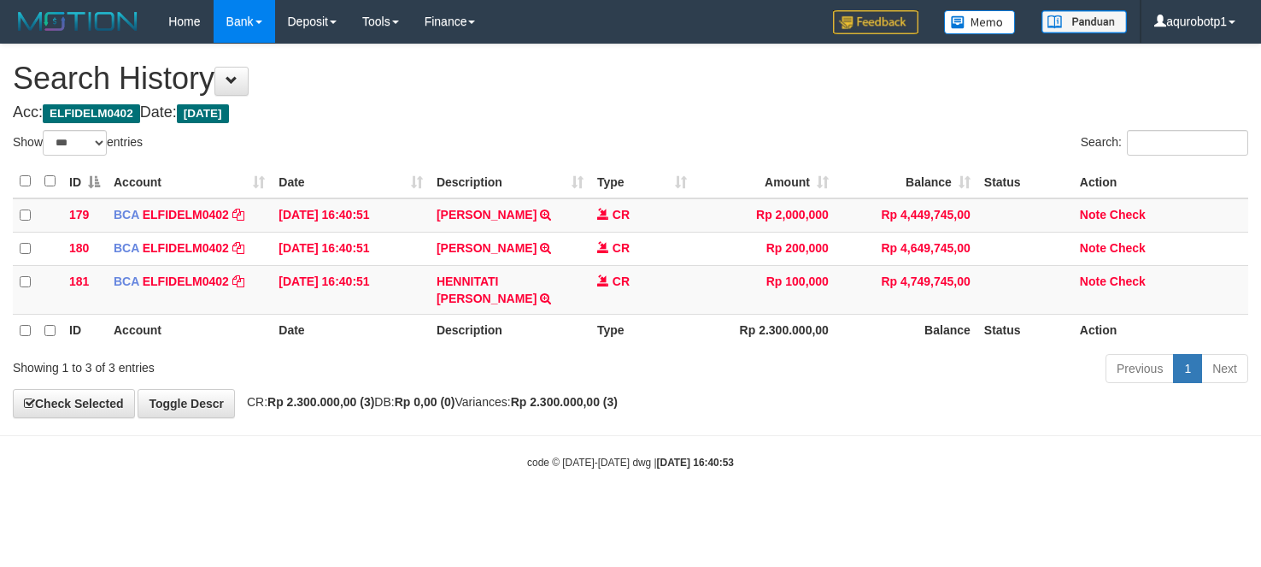
select select "***"
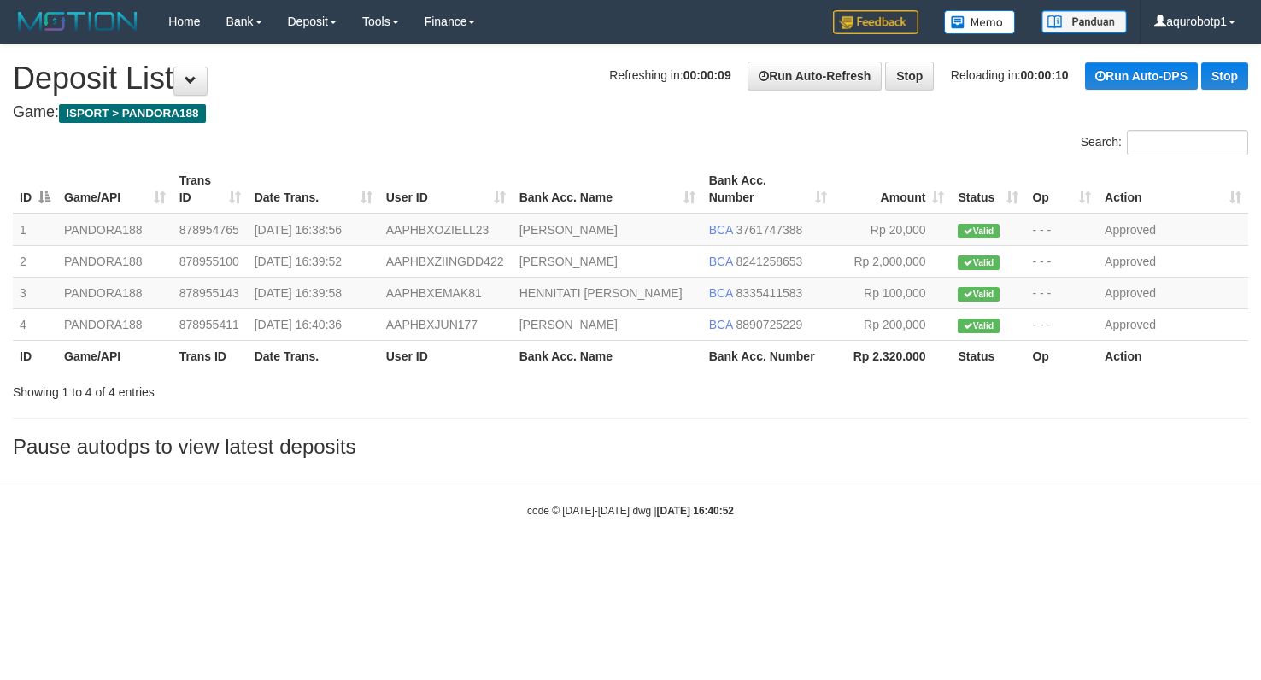
click at [511, 137] on div "Search:" at bounding box center [630, 145] width 1261 height 30
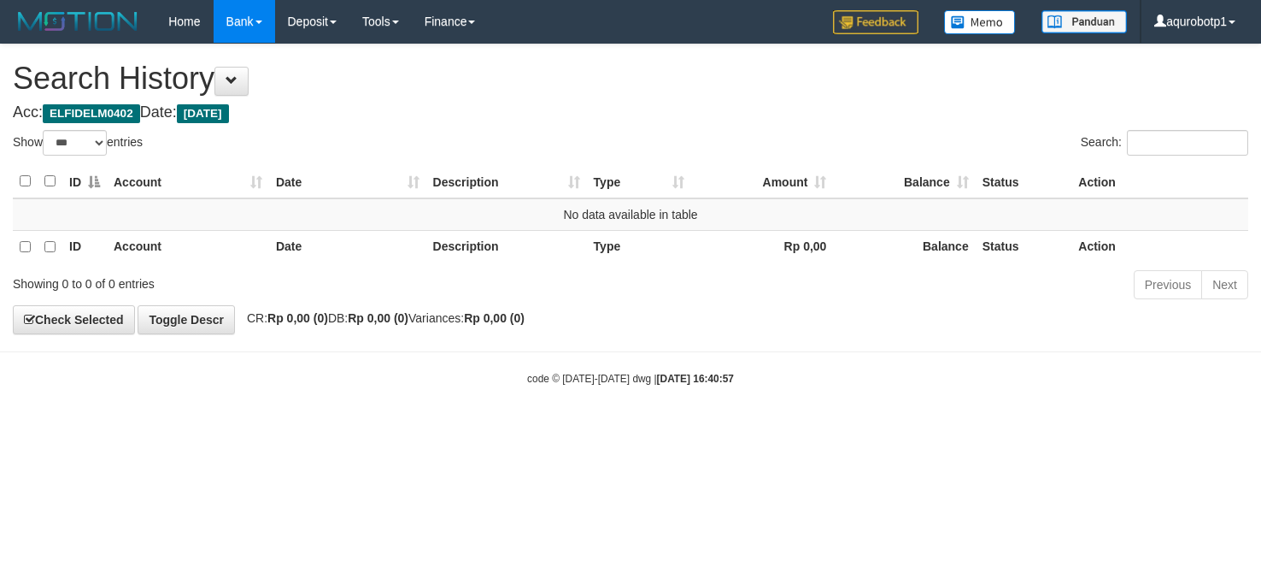
select select "***"
click at [416, 144] on div "Show ** ** ** *** entries" at bounding box center [315, 145] width 605 height 30
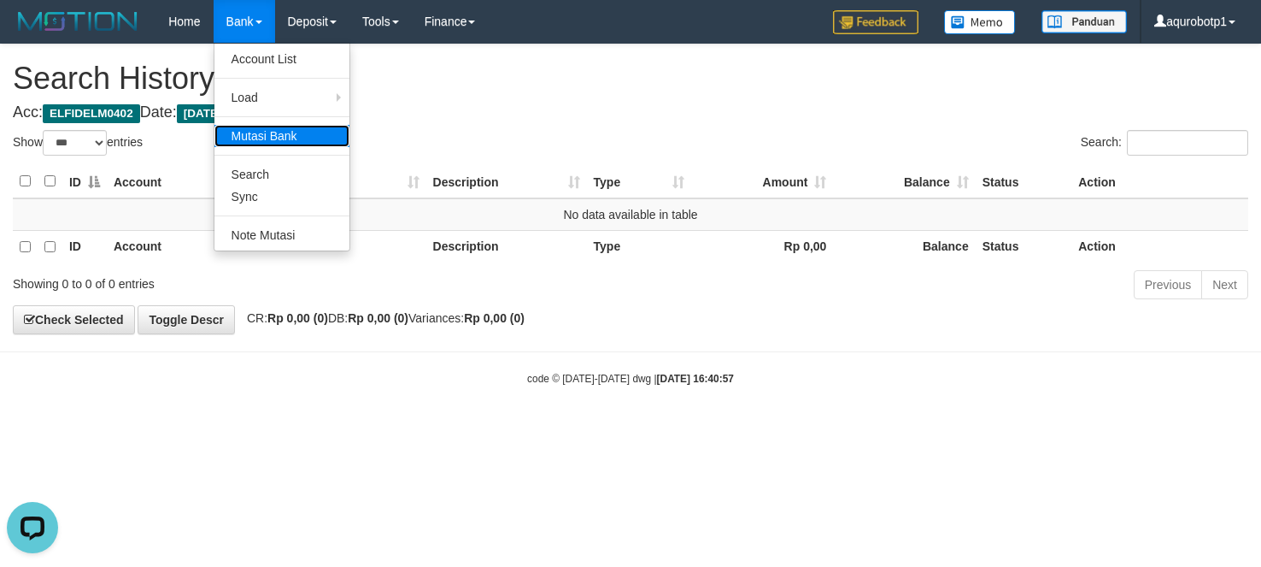
click at [269, 142] on link "Mutasi Bank" at bounding box center [282, 136] width 135 height 22
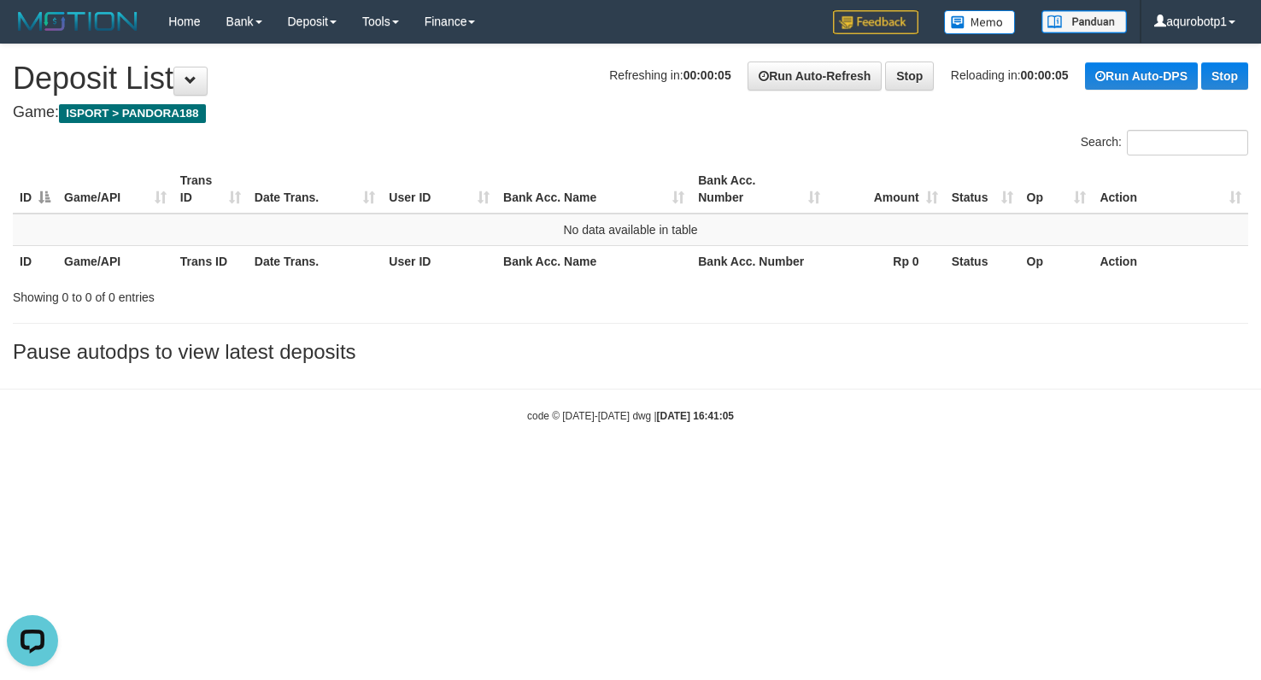
drag, startPoint x: 411, startPoint y: 421, endPoint x: 444, endPoint y: 398, distance: 39.8
click at [411, 421] on div "code © [DATE]-[DATE] dwg | [DATE] 16:41:05" at bounding box center [630, 415] width 1261 height 17
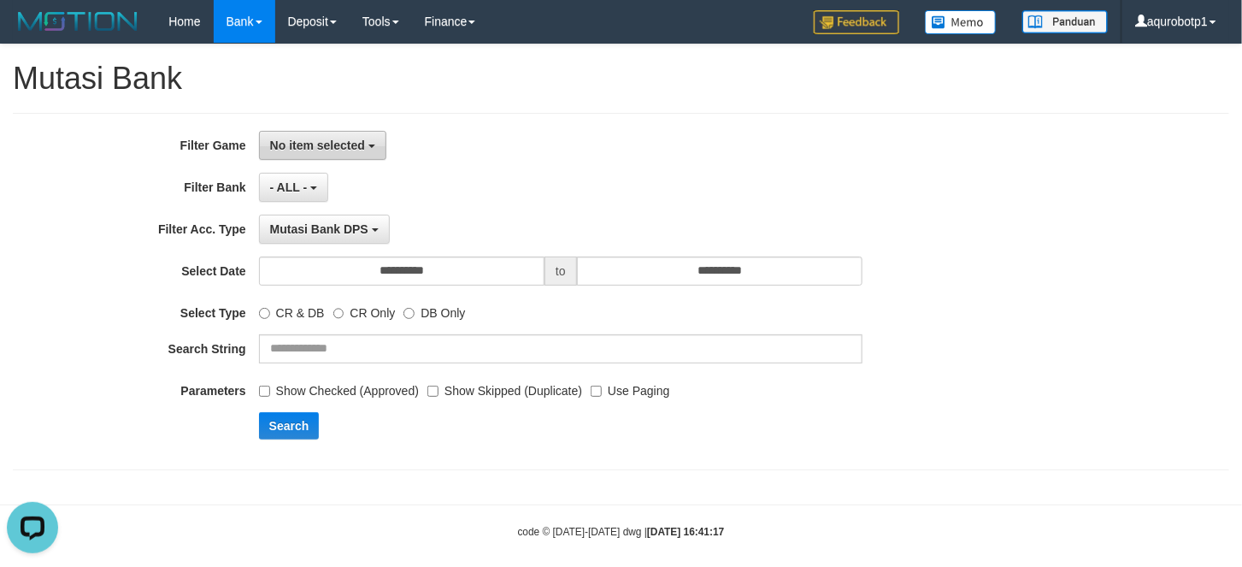
click at [331, 138] on span "No item selected" at bounding box center [317, 145] width 95 height 14
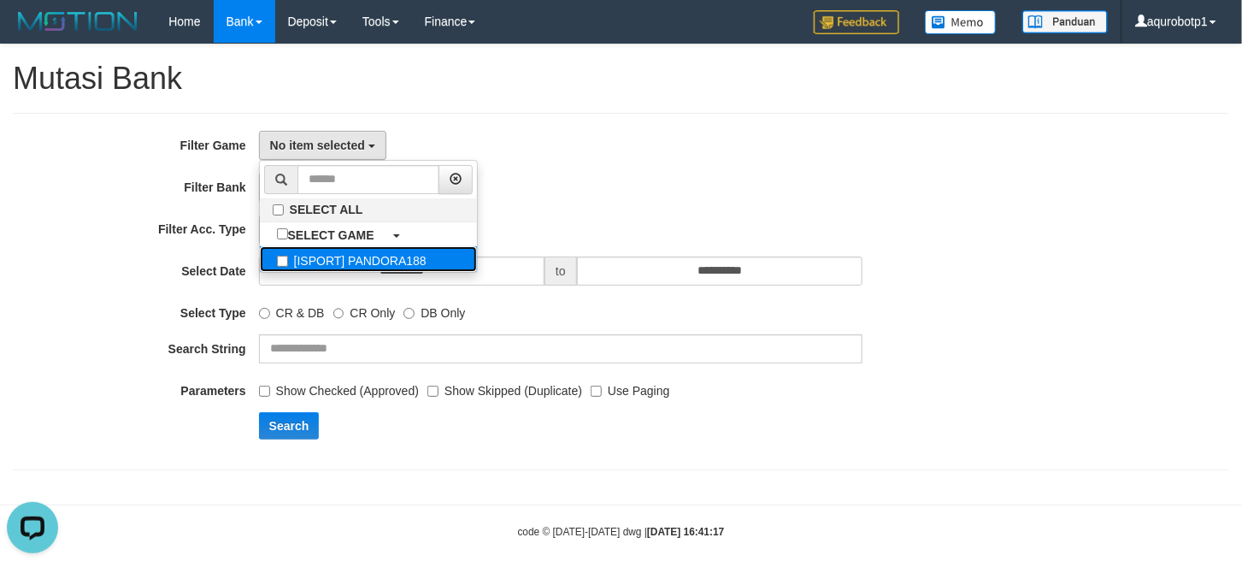
click at [356, 259] on label "[ISPORT] PANDORA188" at bounding box center [368, 259] width 217 height 26
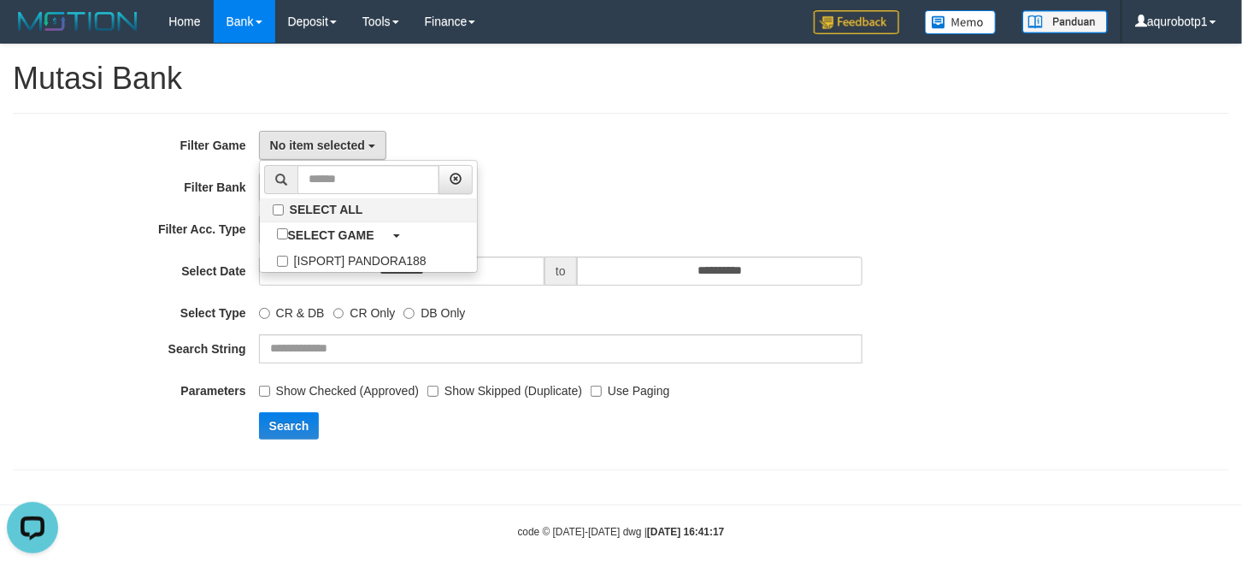
select select "***"
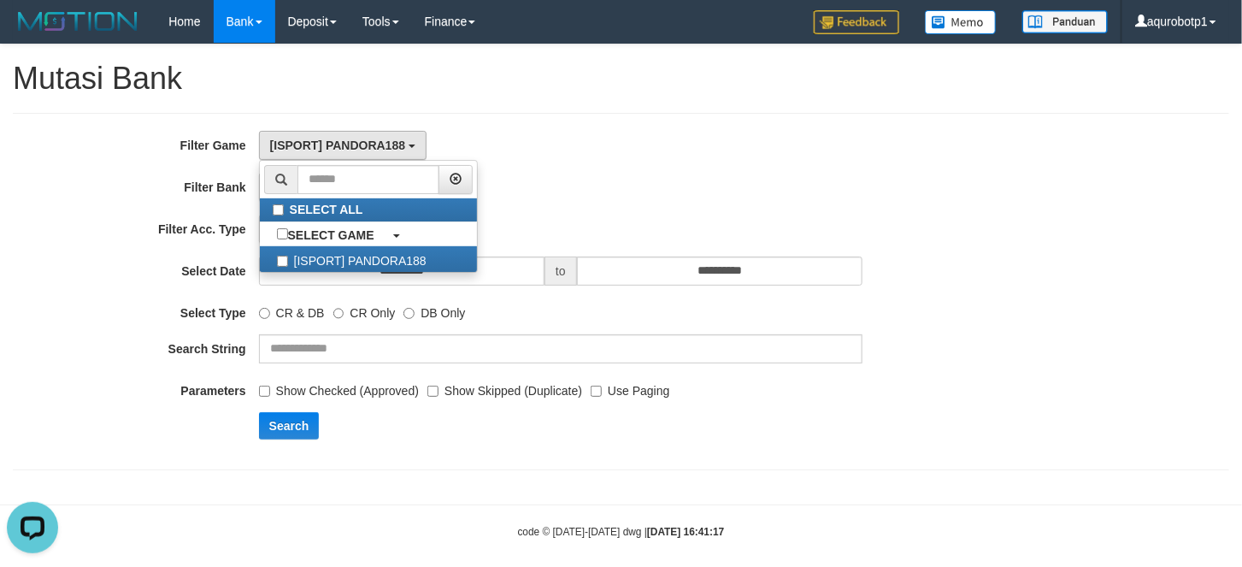
click at [693, 185] on div "- ALL - SELECT ALL - ALL - SELECT BANK BCA MANDIRI MANDIRIONLINE BRI BNI BTN MA…" at bounding box center [560, 187] width 603 height 29
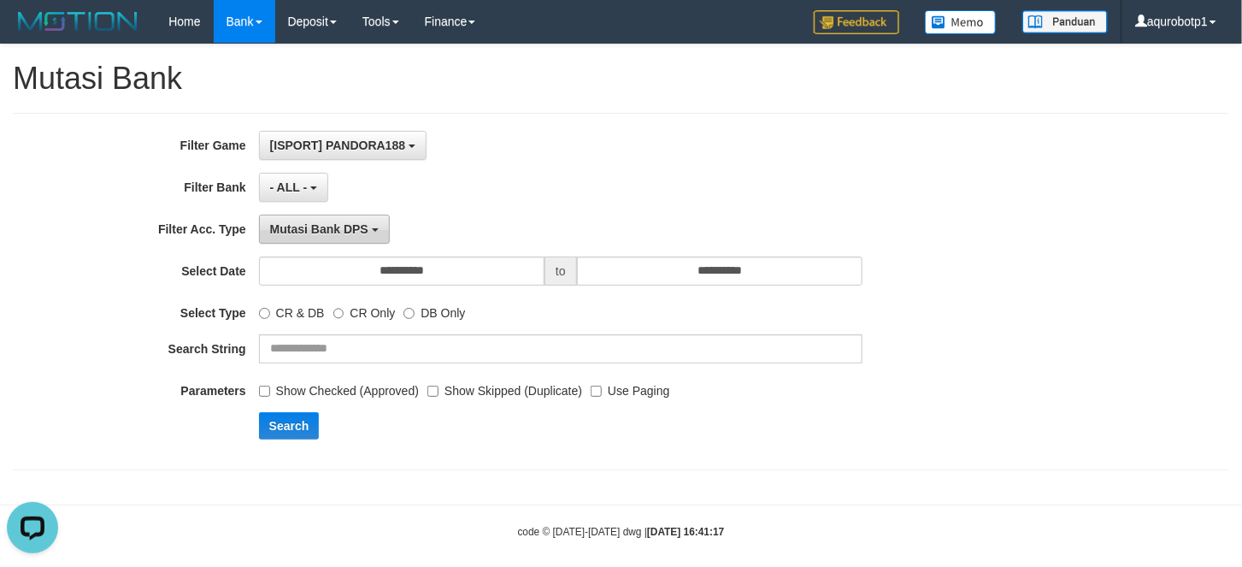
click at [346, 239] on button "Mutasi Bank DPS" at bounding box center [324, 229] width 131 height 29
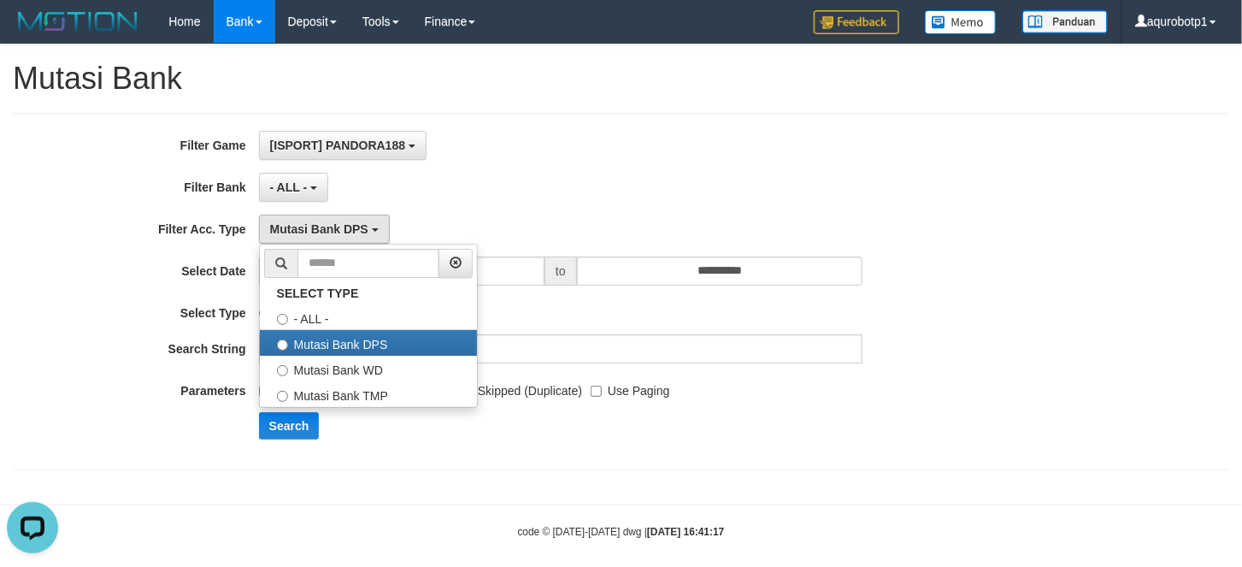
drag, startPoint x: 754, startPoint y: 156, endPoint x: 579, endPoint y: 244, distance: 194.9
click at [754, 155] on div "[ISPORT] PANDORA188 SELECT ALL SELECT GAME [ISPORT] PANDORA188" at bounding box center [560, 145] width 603 height 29
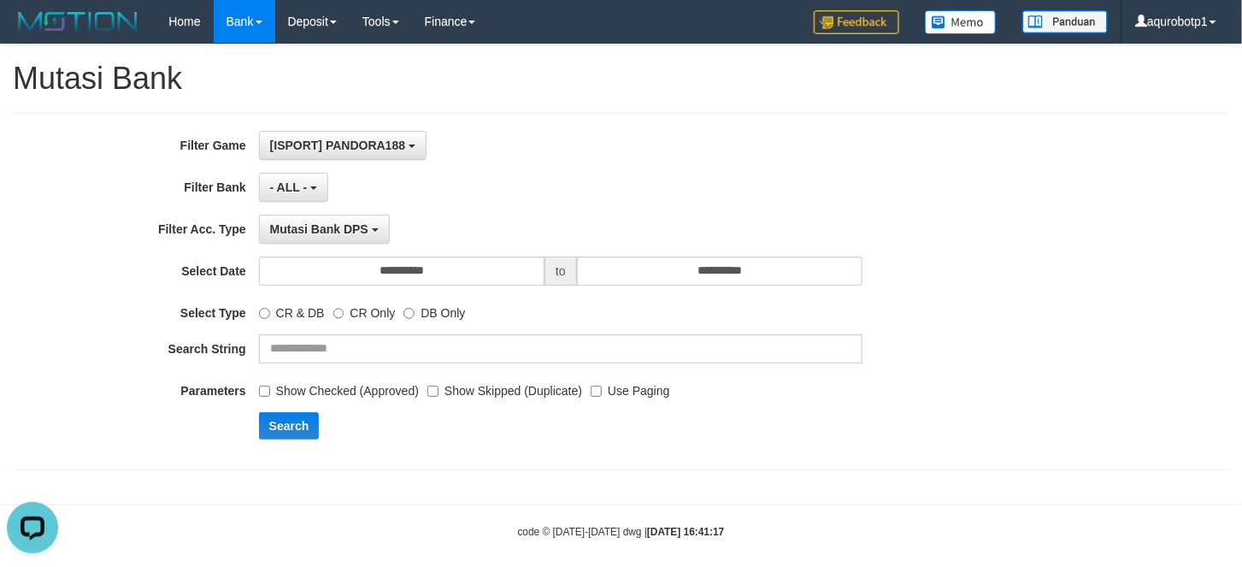
click at [273, 395] on label "Show Checked (Approved)" at bounding box center [339, 387] width 160 height 23
click at [278, 419] on button "Search" at bounding box center [289, 425] width 61 height 27
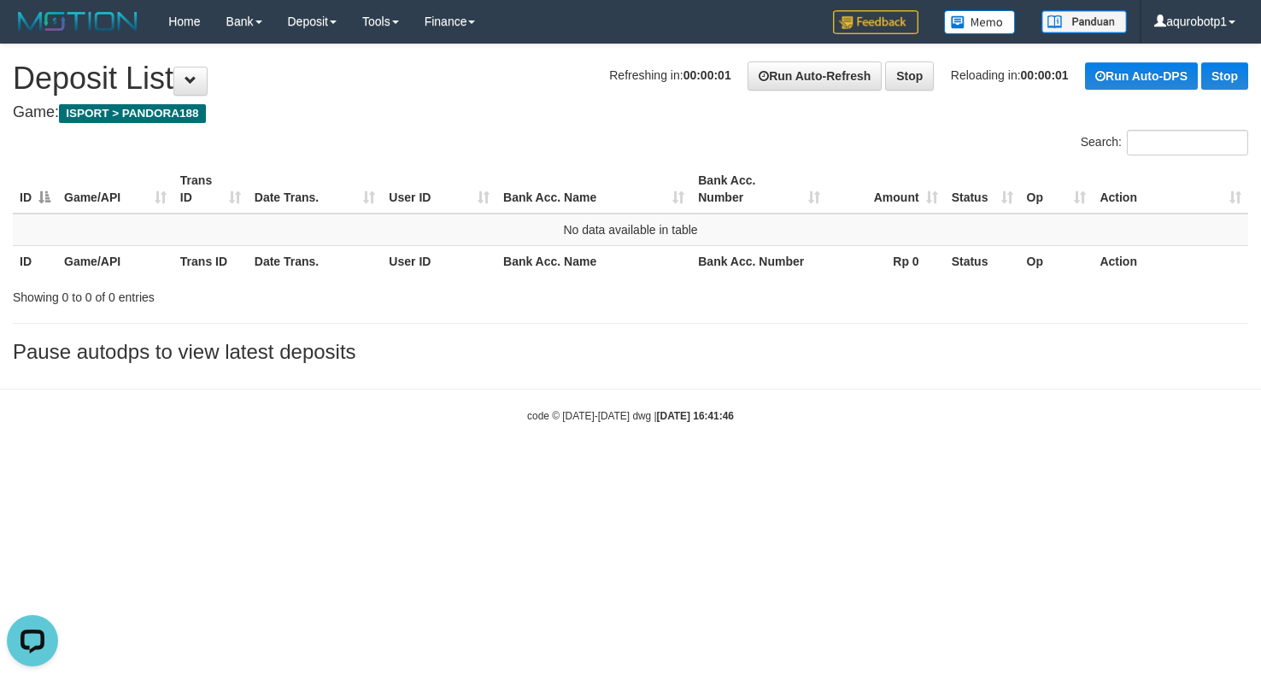
click at [633, 428] on body "Toggle navigation Home Bank Account List Load By Website Group [ISPORT] PANDORA…" at bounding box center [630, 233] width 1261 height 467
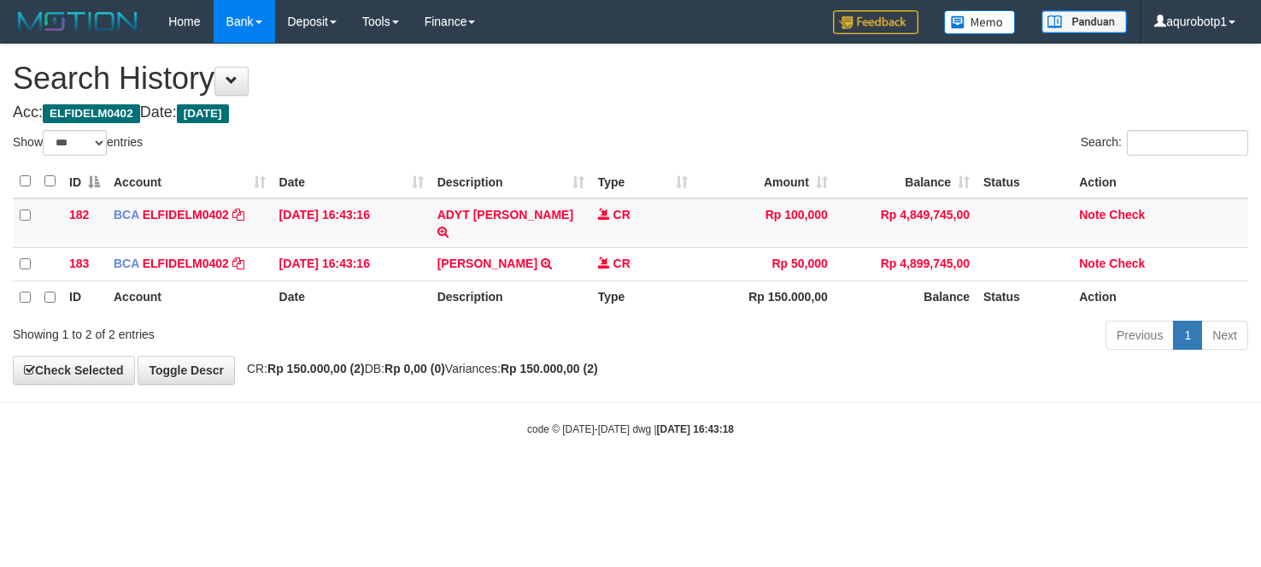
select select "***"
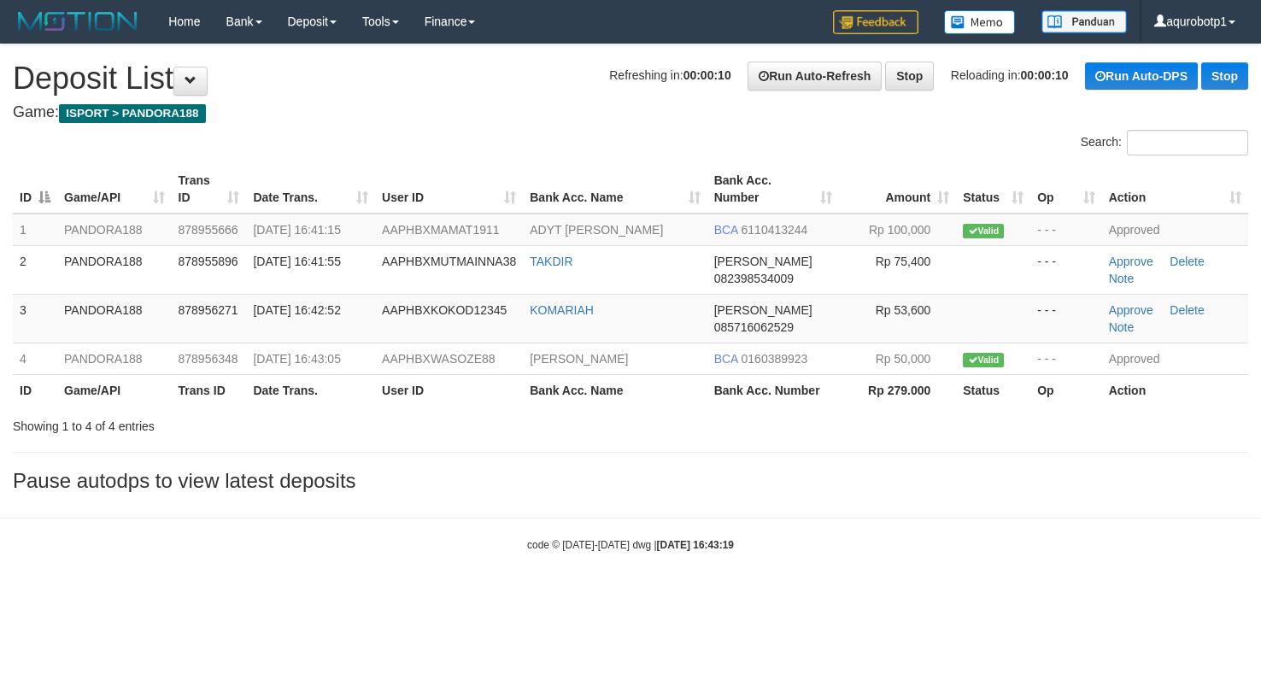
click at [462, 131] on div at bounding box center [315, 130] width 631 height 1
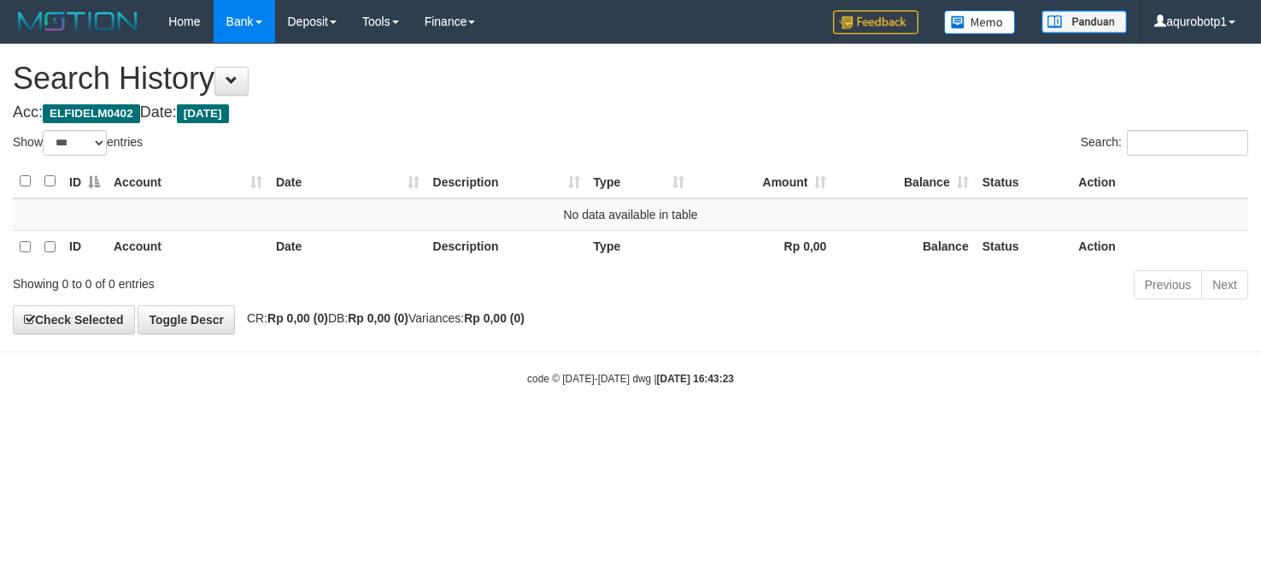
select select "***"
click at [860, 333] on div "**********" at bounding box center [630, 188] width 1261 height 289
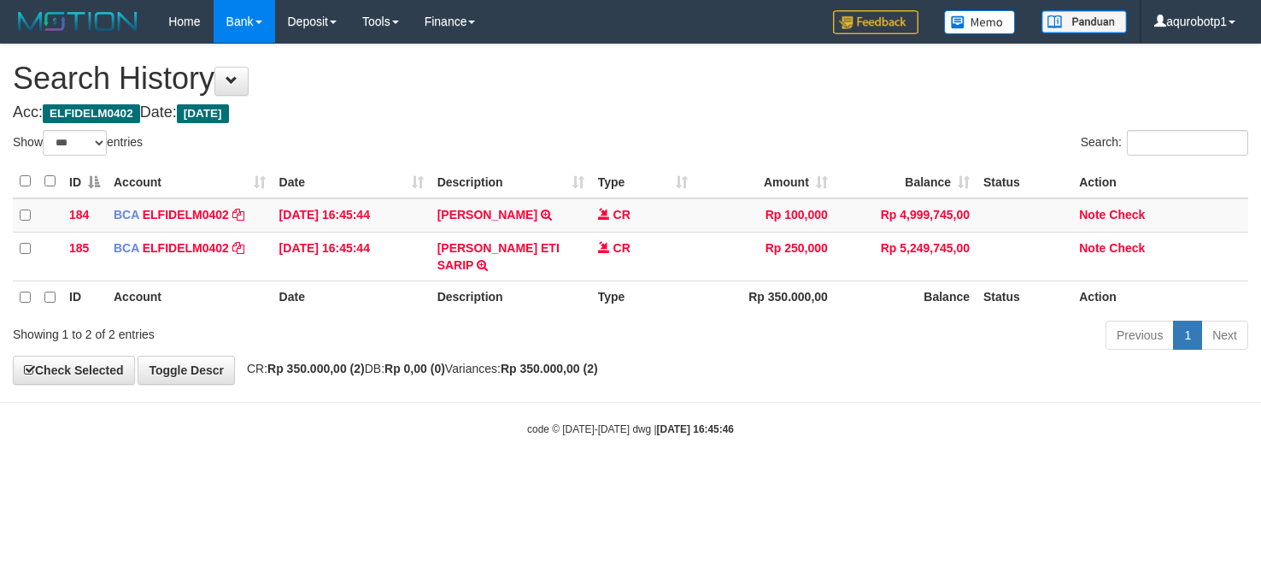
select select "***"
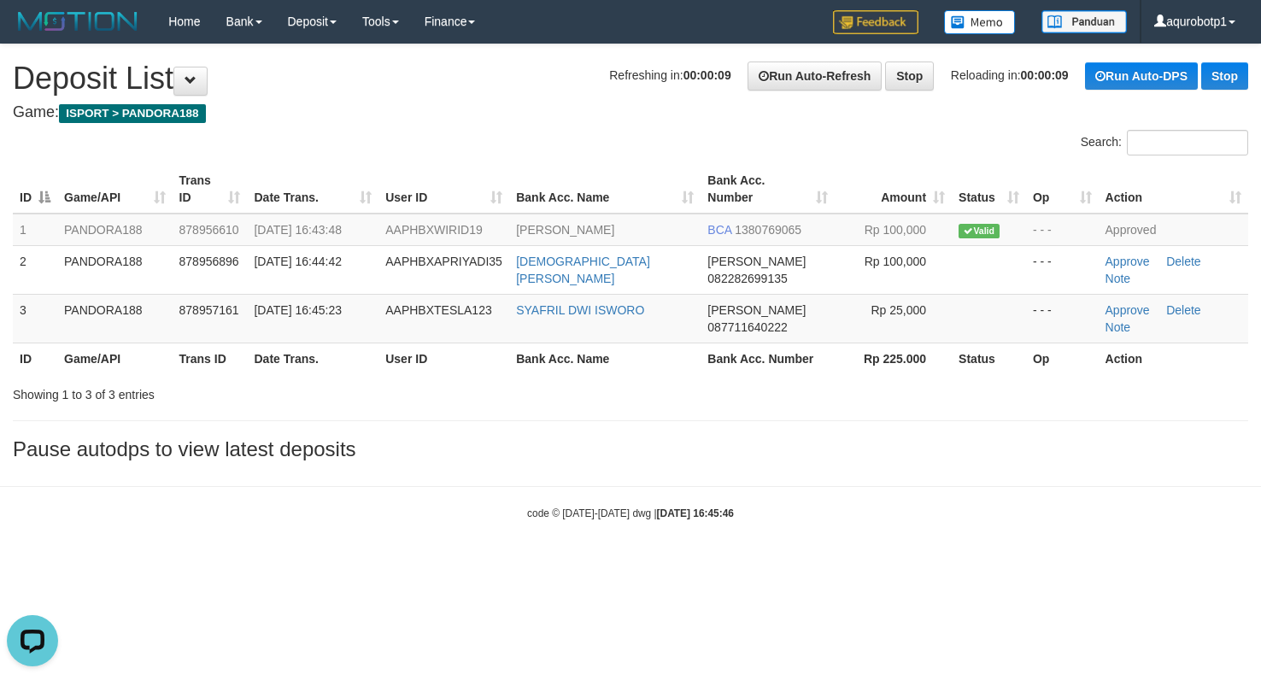
click at [533, 133] on div "Search:" at bounding box center [630, 145] width 1261 height 30
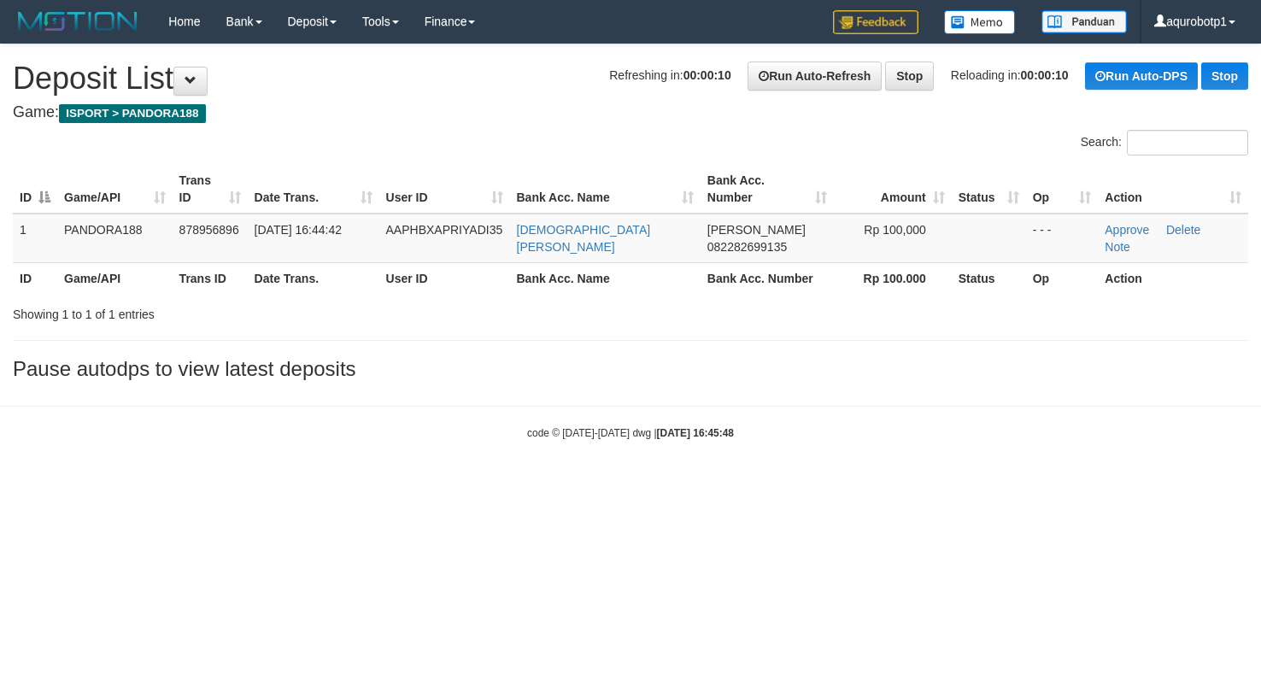
click at [723, 423] on body "Toggle navigation Home Bank Account List Load By Website Group [ISPORT] PANDORA…" at bounding box center [630, 242] width 1261 height 484
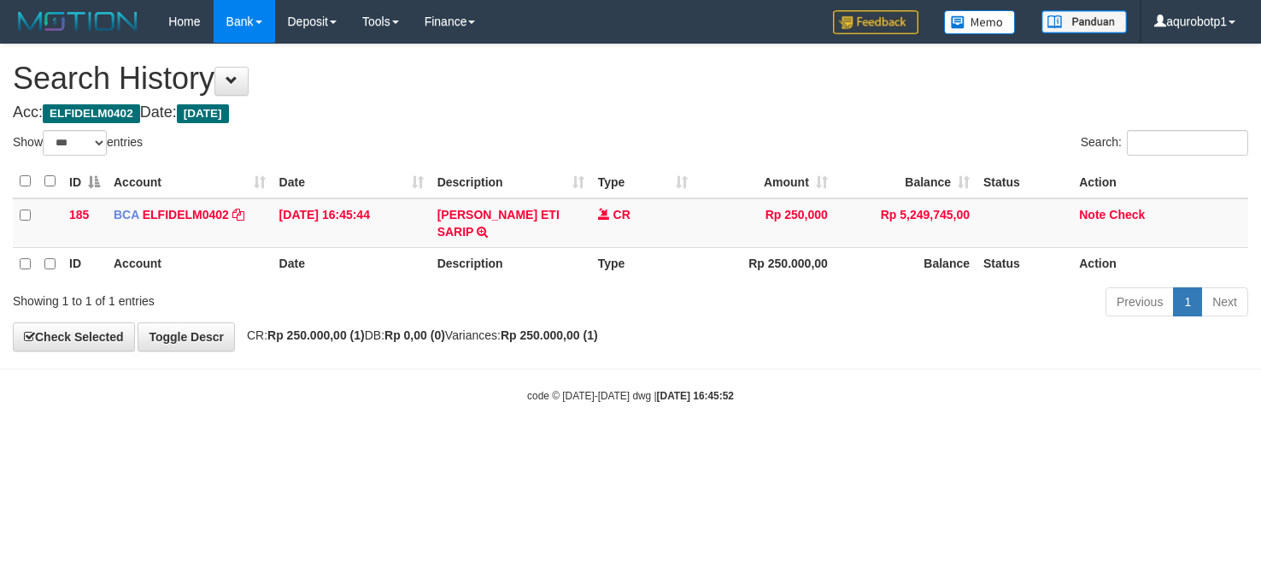
select select "***"
click at [726, 151] on div "Search:" at bounding box center [946, 145] width 605 height 30
select select "***"
